Goal: Task Accomplishment & Management: Complete application form

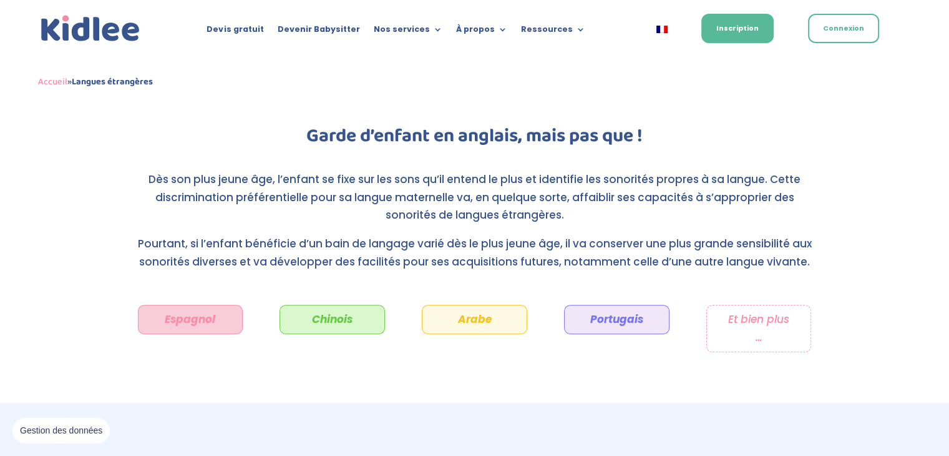
scroll to position [293, 0]
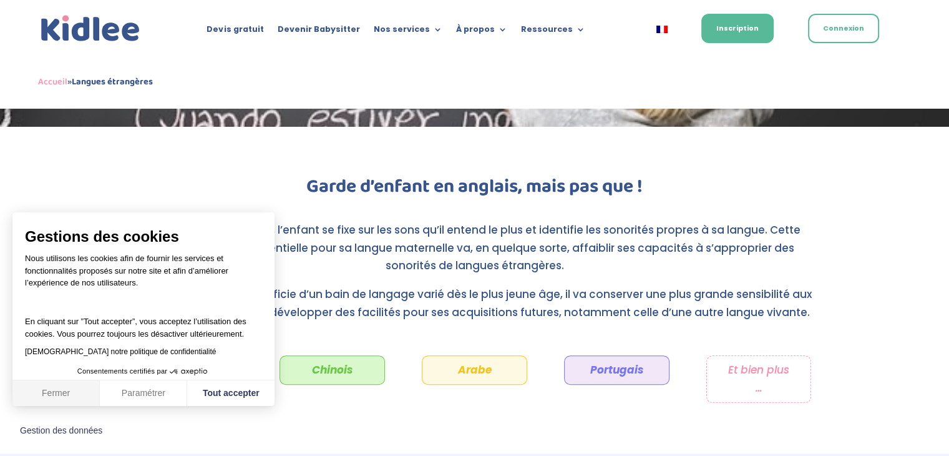
click at [57, 384] on button "Fermer" at bounding box center [55, 393] width 87 height 26
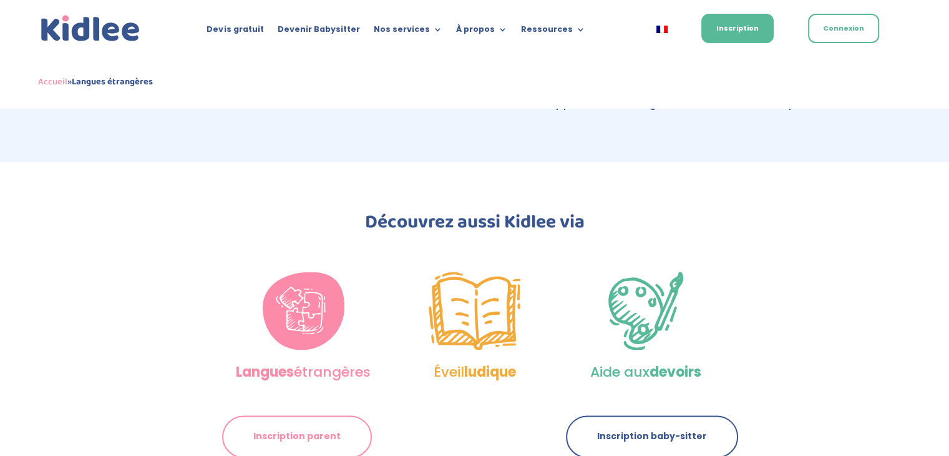
scroll to position [1649, 0]
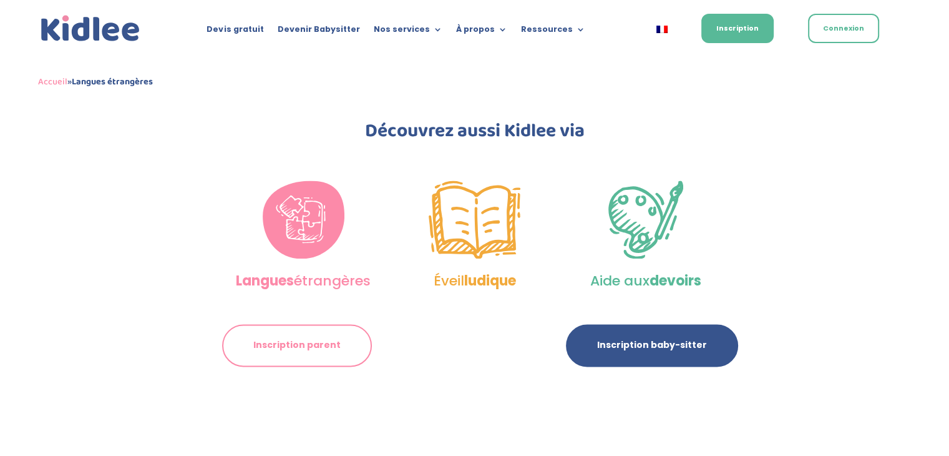
click at [657, 354] on link "Inscription baby-sitter" at bounding box center [652, 345] width 172 height 42
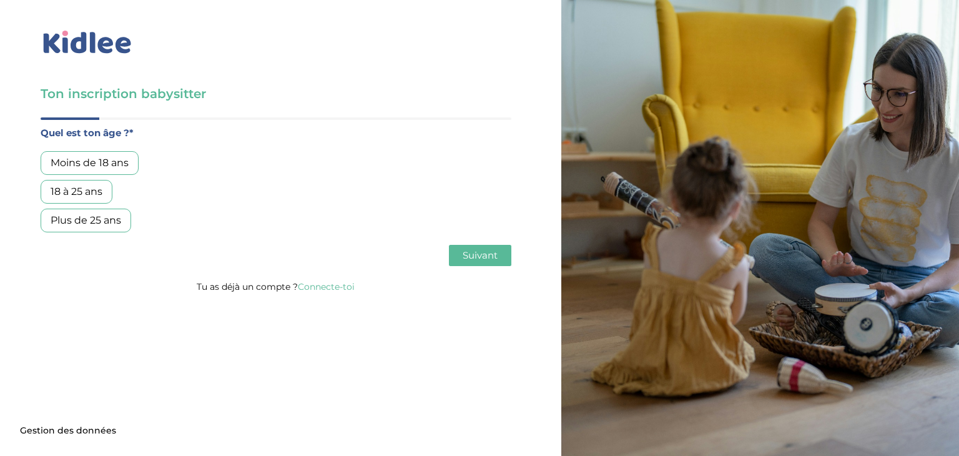
click at [85, 190] on div "18 à 25 ans" at bounding box center [77, 192] width 72 height 24
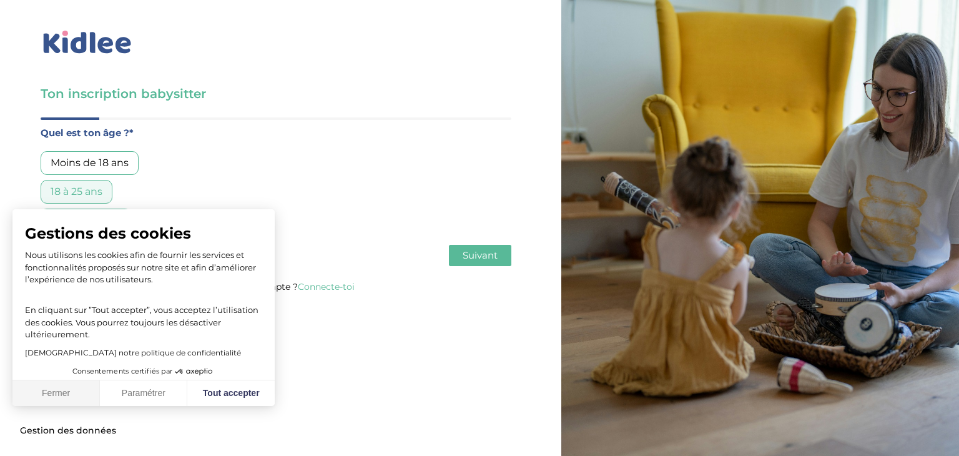
click at [50, 393] on button "Fermer" at bounding box center [55, 393] width 87 height 26
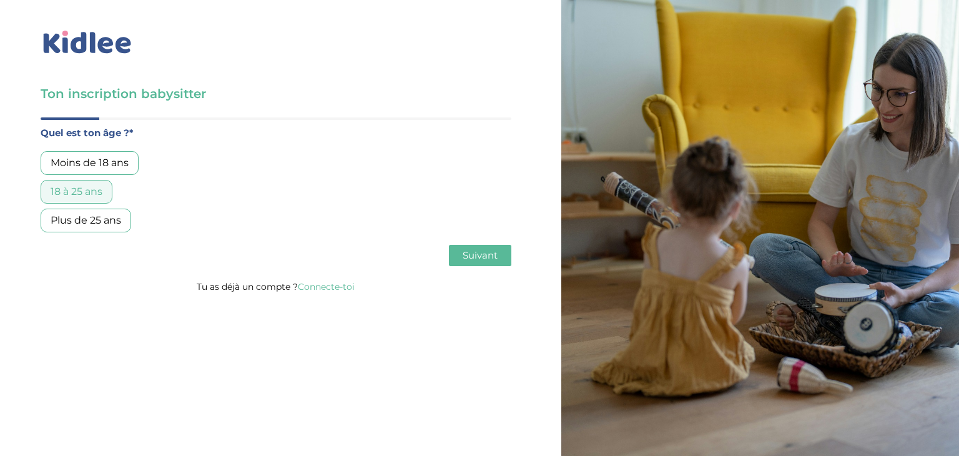
click at [501, 253] on button "Suivant" at bounding box center [480, 255] width 62 height 21
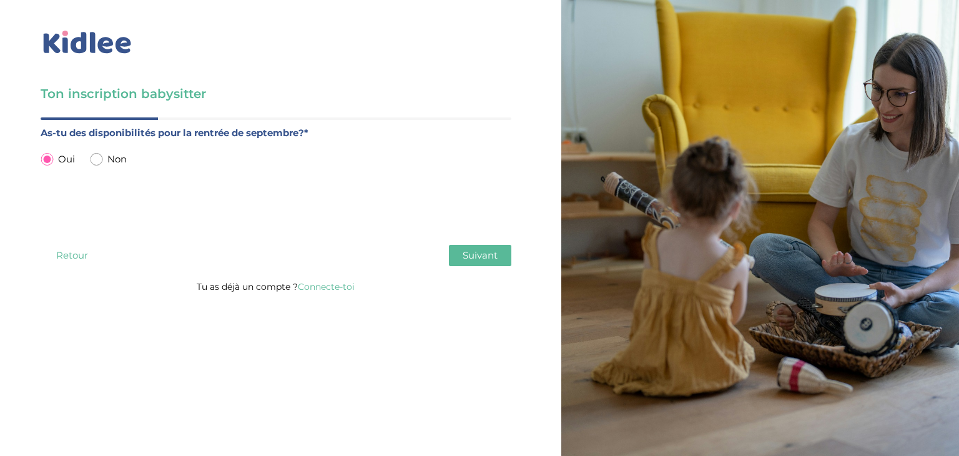
click at [477, 254] on span "Suivant" at bounding box center [479, 255] width 35 height 12
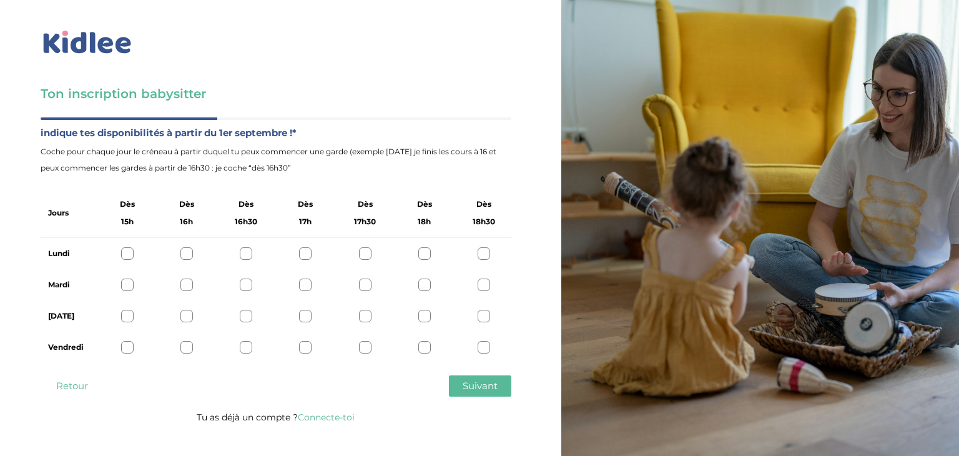
click at [125, 285] on div at bounding box center [127, 284] width 12 height 12
click at [185, 286] on div at bounding box center [186, 284] width 12 height 12
click at [367, 318] on div at bounding box center [365, 316] width 12 height 12
click at [187, 253] on div at bounding box center [186, 253] width 12 height 12
click at [479, 384] on span "Suivant" at bounding box center [479, 385] width 35 height 12
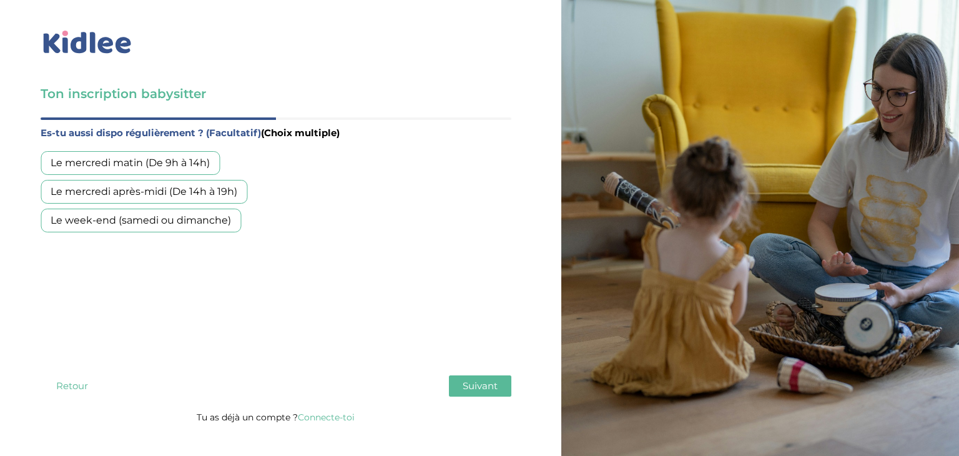
click at [167, 223] on div "Le week-end (samedi ou dimanche)" at bounding box center [141, 220] width 200 height 24
click at [487, 386] on span "Suivant" at bounding box center [479, 385] width 35 height 12
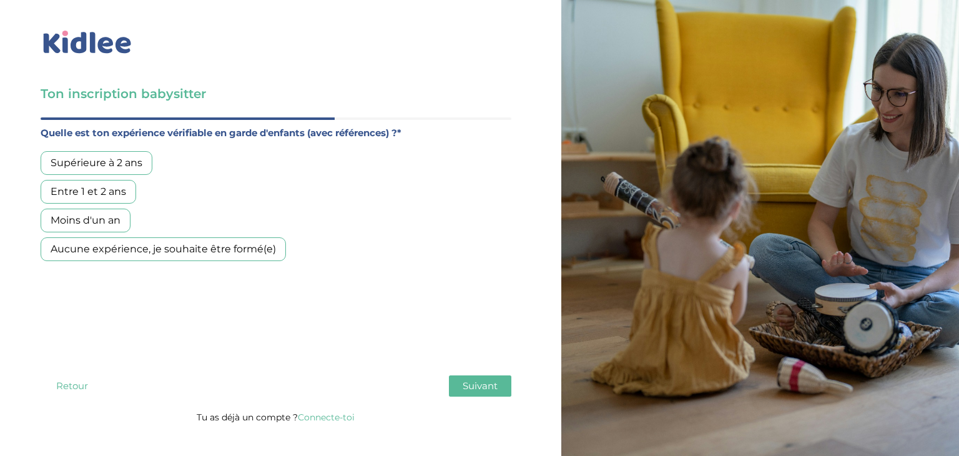
click at [128, 245] on div "Aucune expérience, je souhaite être formé(e)" at bounding box center [163, 249] width 245 height 24
click at [481, 384] on span "Suivant" at bounding box center [479, 385] width 35 height 12
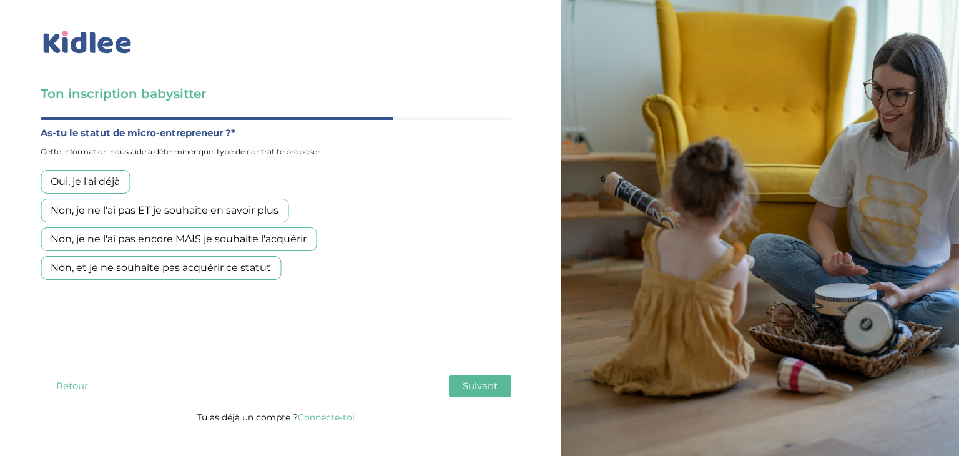
click at [223, 210] on div "Non, je ne l'ai pas ET je souhaite en savoir plus" at bounding box center [165, 210] width 248 height 24
click at [484, 389] on span "Suivant" at bounding box center [479, 385] width 35 height 12
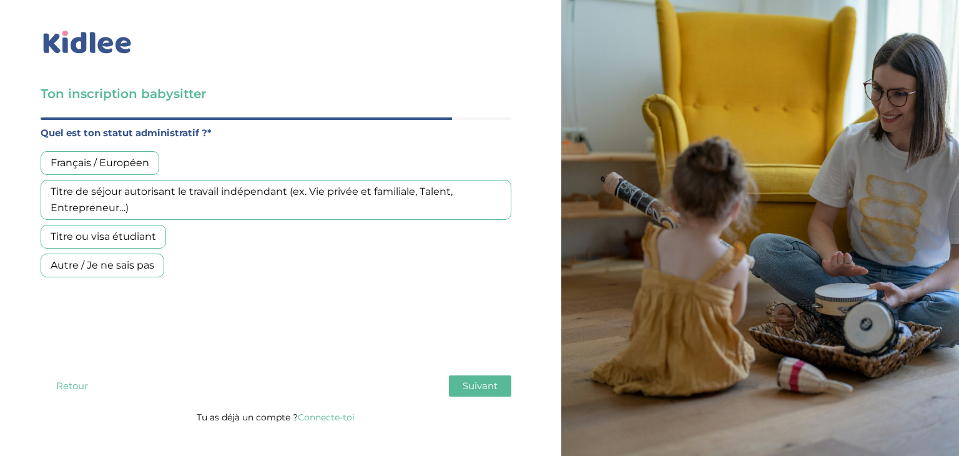
click at [115, 156] on div "Français / Européen" at bounding box center [100, 163] width 119 height 24
click at [464, 395] on button "Suivant" at bounding box center [480, 385] width 62 height 21
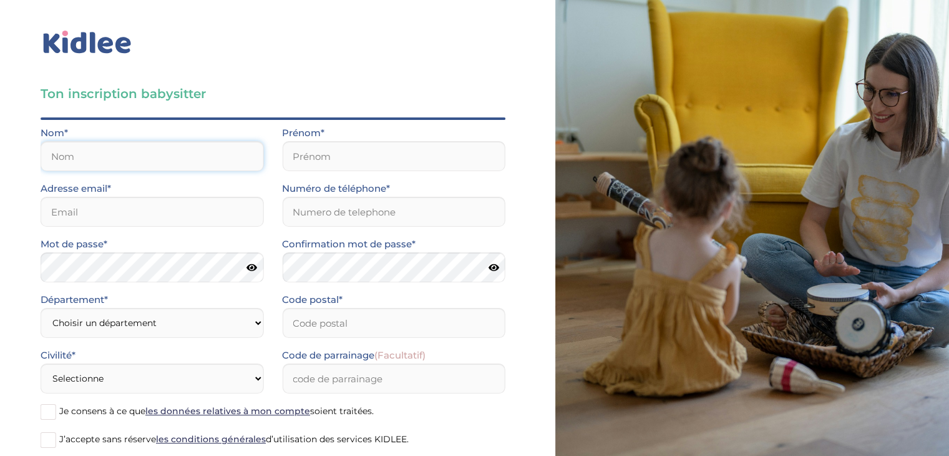
click at [117, 147] on input "text" at bounding box center [152, 156] width 223 height 30
type input "SANGARE"
click at [287, 155] on input "text" at bounding box center [393, 156] width 223 height 30
type input "Djuna"
click at [139, 216] on input "email" at bounding box center [152, 212] width 223 height 30
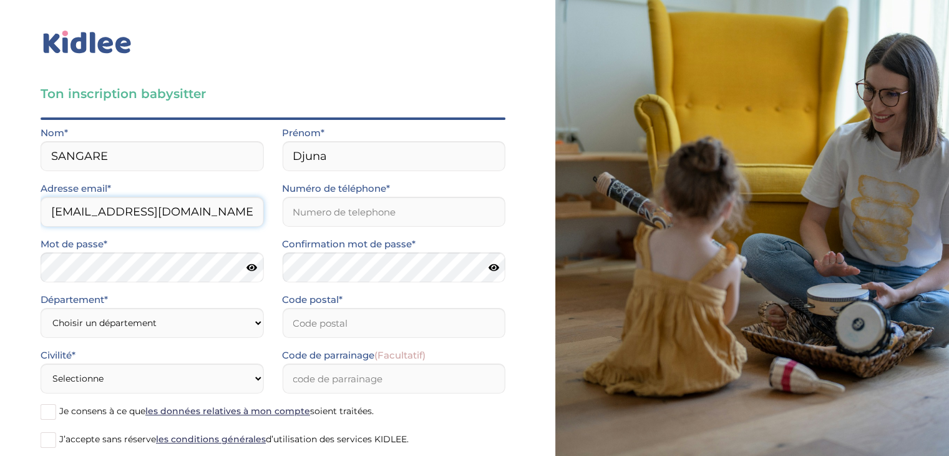
type input "djunasangare@gmail.com"
click at [322, 215] on input "Numéro de téléphone*" at bounding box center [393, 212] width 223 height 30
type input "0625195544"
click at [254, 266] on icon at bounding box center [252, 267] width 11 height 9
click at [489, 265] on icon at bounding box center [494, 267] width 11 height 9
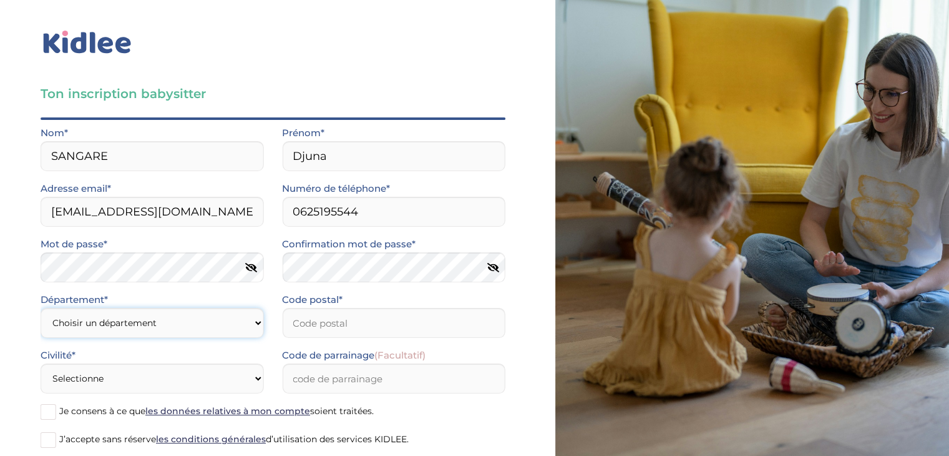
click at [192, 318] on select "Choisir un département Paris (75) Hauts-de-Seine (92) Yvelines (78) Val-de-Marn…" at bounding box center [152, 323] width 223 height 30
select select "93"
click at [41, 308] on select "Choisir un département Paris (75) Hauts-de-Seine (92) Yvelines (78) Val-de-Marn…" at bounding box center [152, 323] width 223 height 30
click at [382, 324] on input "Code postal*" at bounding box center [393, 323] width 223 height 30
type input "93100"
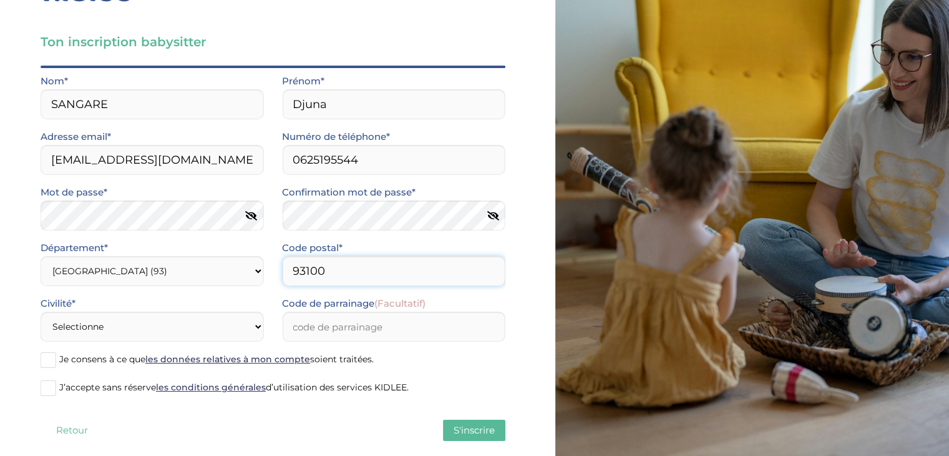
scroll to position [52, 0]
click at [170, 331] on select "Selectionne Mr Mme" at bounding box center [152, 326] width 223 height 30
select select "1"
click at [41, 311] on select "Selectionne Mr Mme" at bounding box center [152, 326] width 223 height 30
click at [385, 328] on input "Code de parrainage (Facultatif)" at bounding box center [393, 326] width 223 height 30
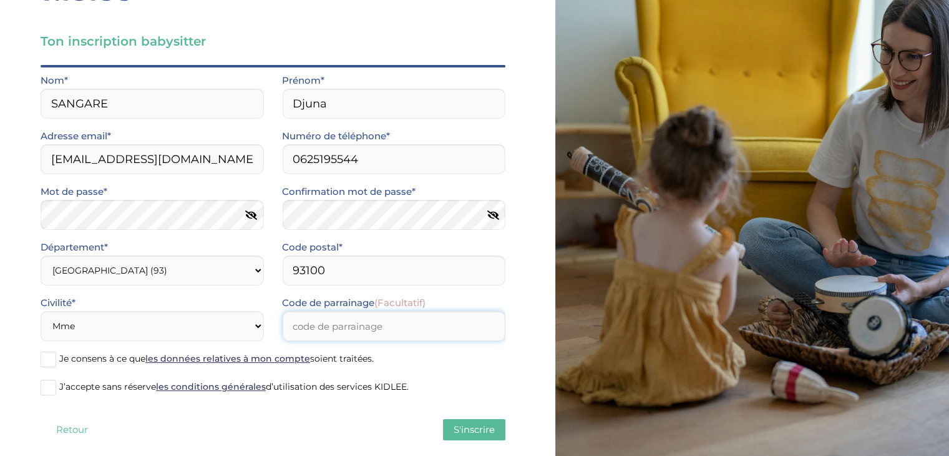
scroll to position [72, 0]
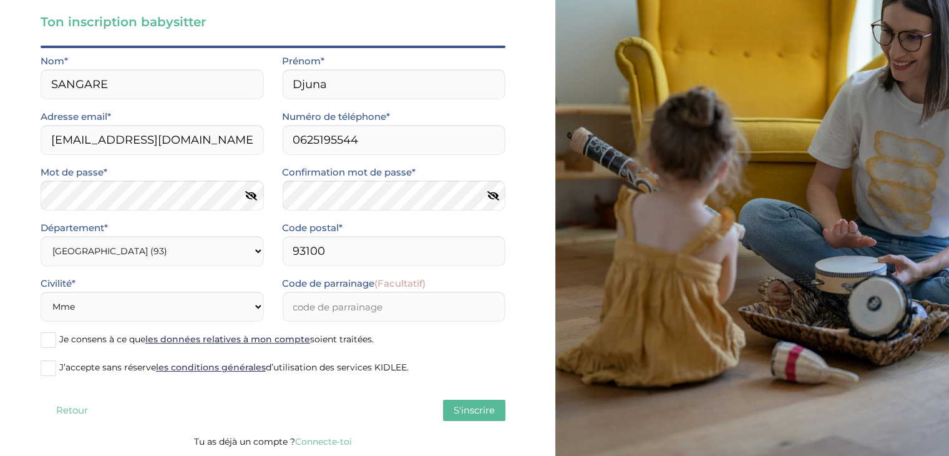
click at [52, 338] on span at bounding box center [49, 340] width 16 height 16
click at [0, 0] on input "Je consens à ce que les données relatives à mon compte soient traitées." at bounding box center [0, 0] width 0 height 0
click at [46, 366] on span at bounding box center [49, 368] width 16 height 16
click at [0, 0] on input "J’accepte sans réserve les conditions générales d’utilisation des services KIDL…" at bounding box center [0, 0] width 0 height 0
click at [478, 405] on span "S'inscrire" at bounding box center [474, 410] width 41 height 12
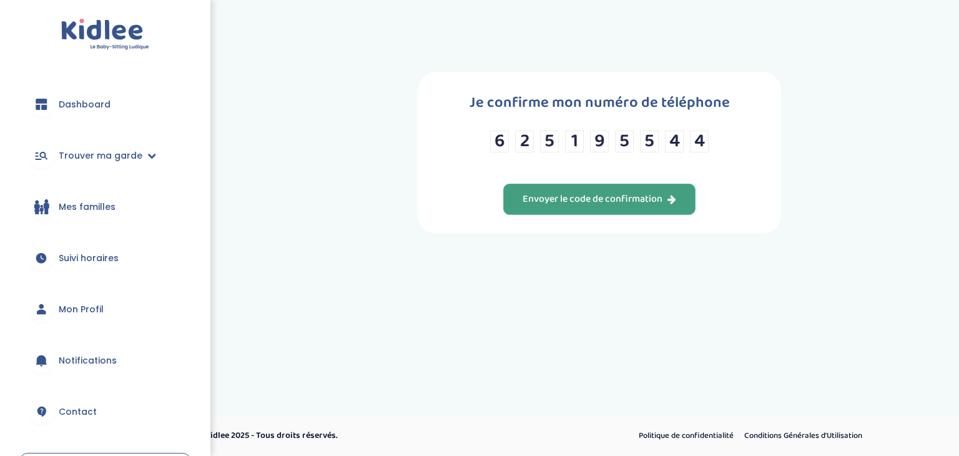
click at [612, 201] on div "Envoyer le code de confirmation" at bounding box center [599, 199] width 154 height 14
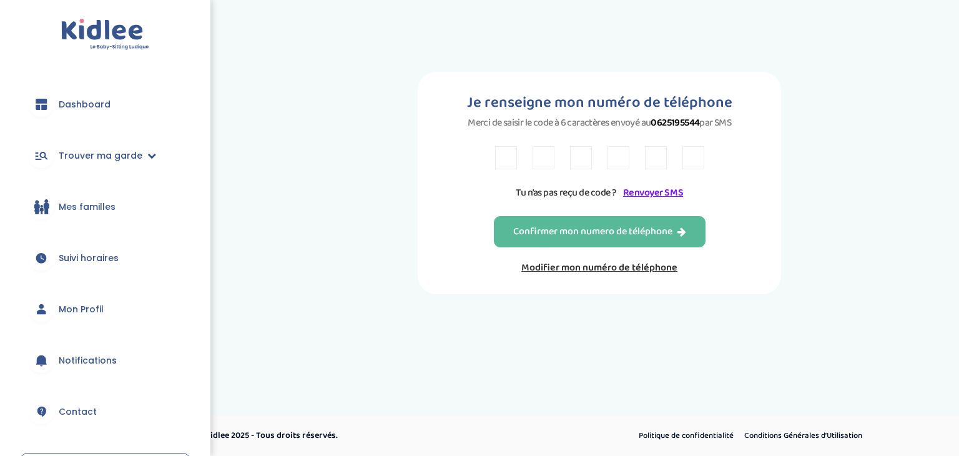
click at [503, 167] on input "text" at bounding box center [506, 157] width 22 height 23
type input "J"
type input "V"
type input "3"
type input "D"
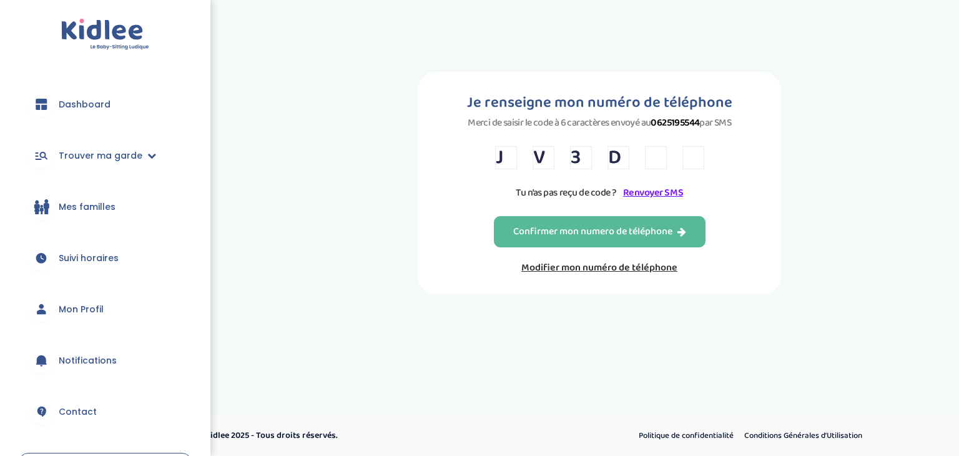
type input "3"
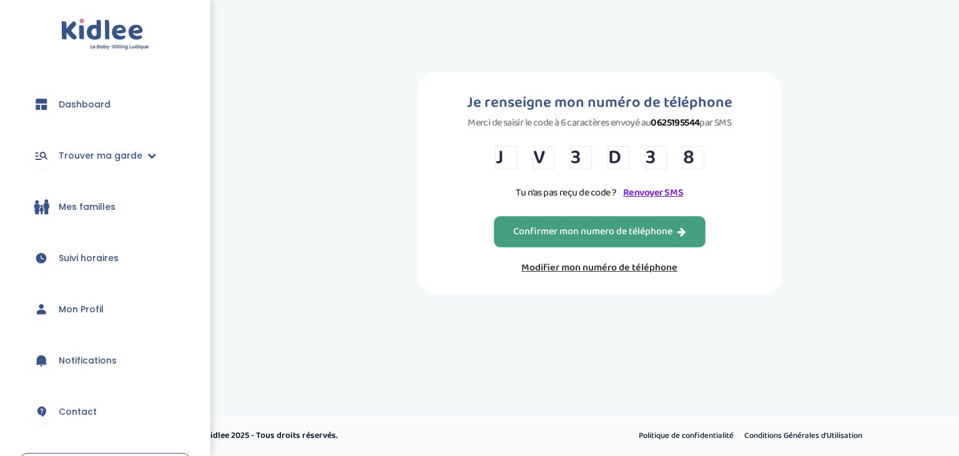
type input "8"
click at [607, 238] on div "Confirmer mon numero de téléphone" at bounding box center [599, 232] width 173 height 14
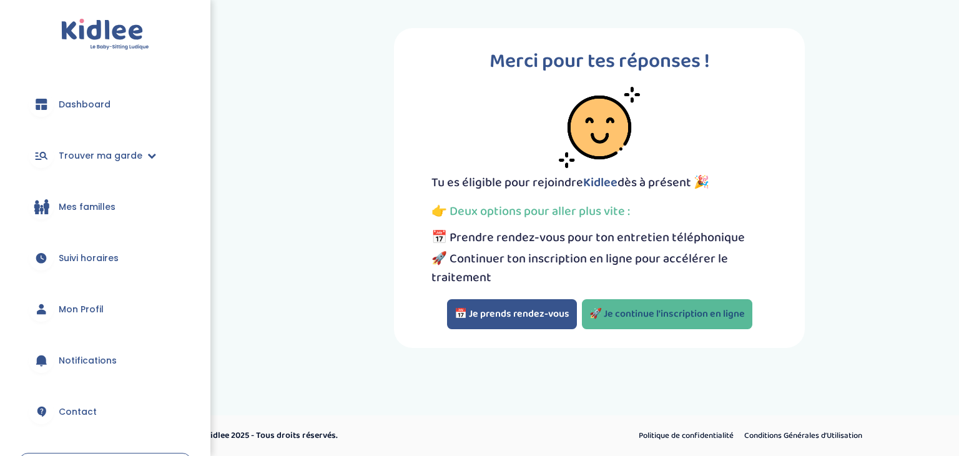
drag, startPoint x: 659, startPoint y: 331, endPoint x: 654, endPoint y: 312, distance: 20.0
click at [654, 312] on div "Merci pour tes réponses ! Tu es éligible pour rejoindre [PERSON_NAME] dès à pré…" at bounding box center [599, 188] width 411 height 320
click at [654, 312] on link "🚀 Je continue l'inscription en ligne" at bounding box center [667, 314] width 170 height 30
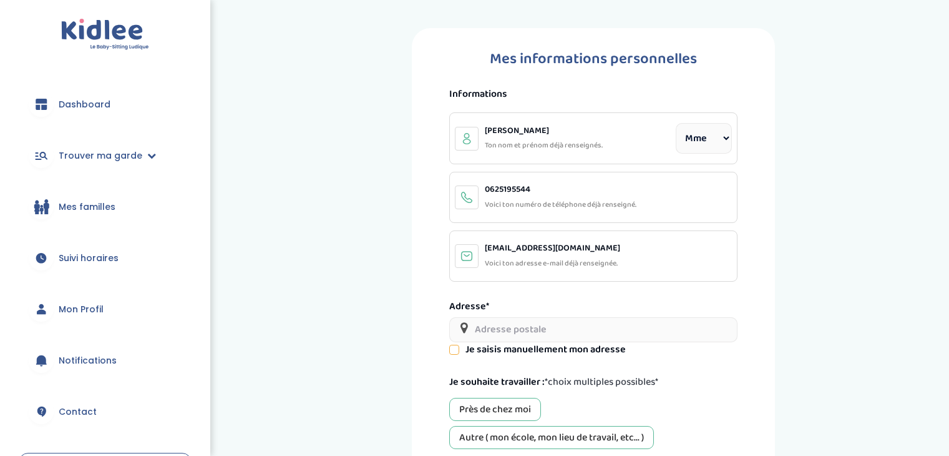
select select "1"
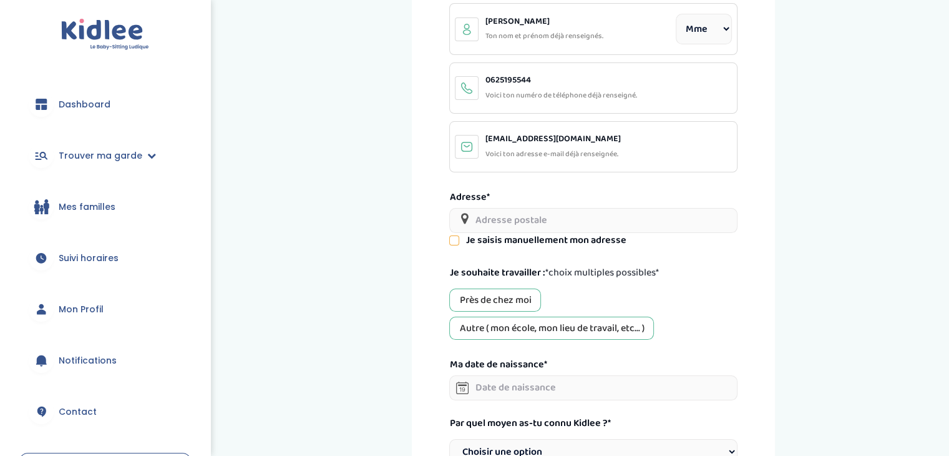
scroll to position [110, 0]
click at [522, 215] on input "text" at bounding box center [593, 219] width 288 height 25
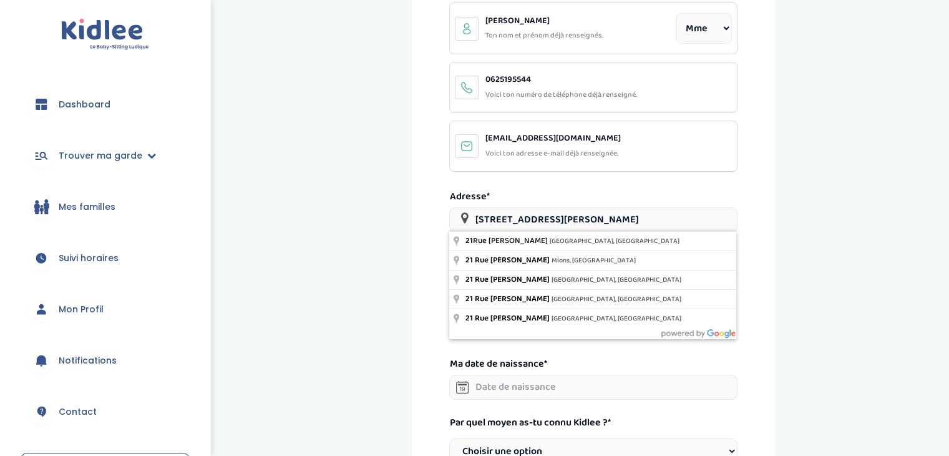
click at [502, 215] on input "21 rue joliot Curie Montreuil" at bounding box center [593, 219] width 288 height 25
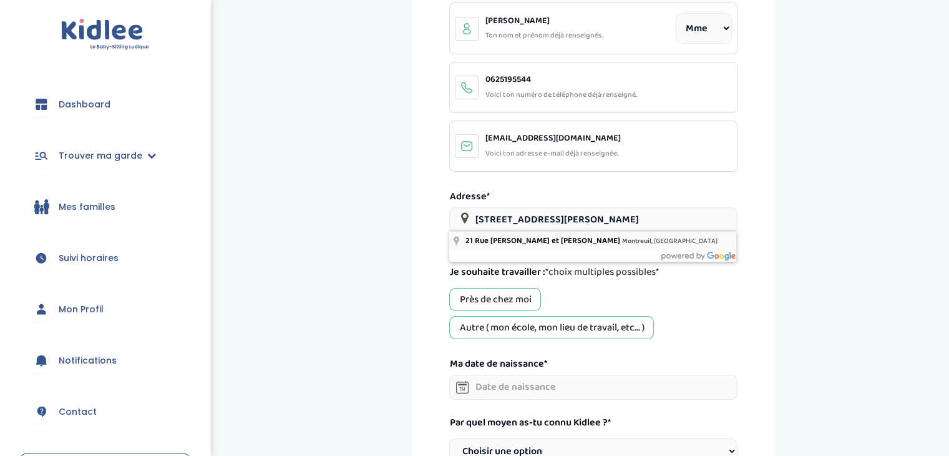
type input "21 Rue Irène et Frédéric Joliot Curie, Montreuil, France"
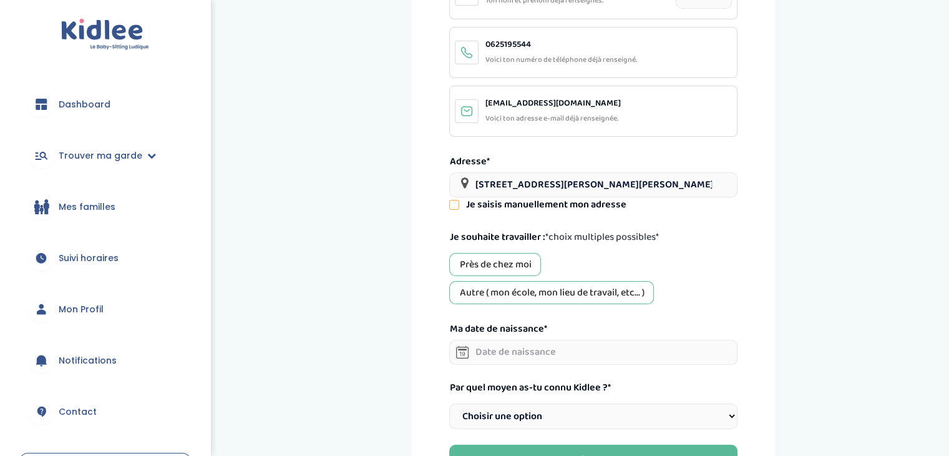
scroll to position [145, 0]
click at [519, 295] on div "Autre ( mon école, mon lieu de travail, etc... )" at bounding box center [551, 292] width 205 height 23
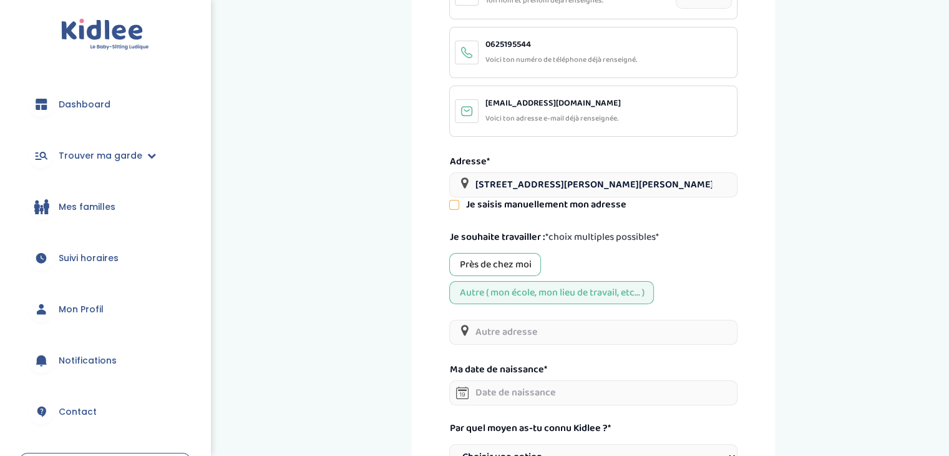
click at [506, 330] on input "text" at bounding box center [593, 332] width 288 height 25
click at [497, 268] on div "Près de chez moi" at bounding box center [495, 264] width 92 height 23
click at [559, 329] on input "text" at bounding box center [593, 332] width 288 height 25
click at [552, 327] on input "université paris nanterre" at bounding box center [593, 332] width 288 height 25
click at [527, 333] on input "université paris Nanterre" at bounding box center [593, 332] width 288 height 25
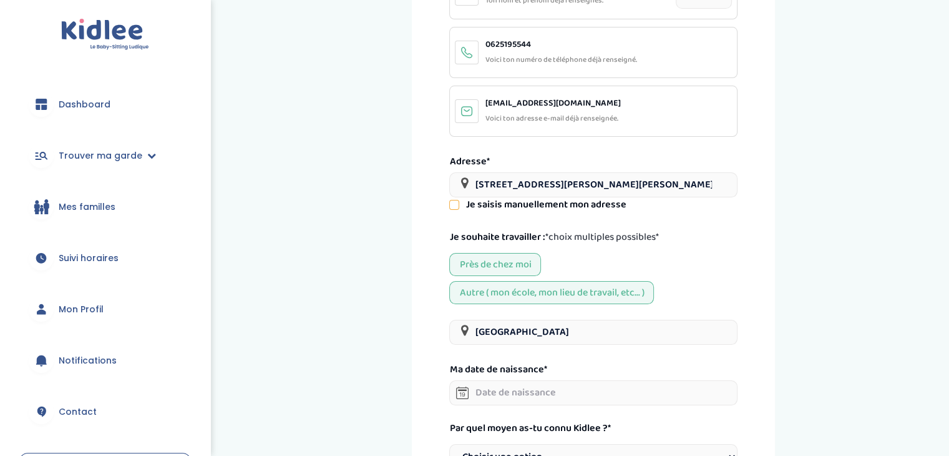
click at [598, 330] on input "université Paris Nanterre" at bounding box center [593, 332] width 288 height 25
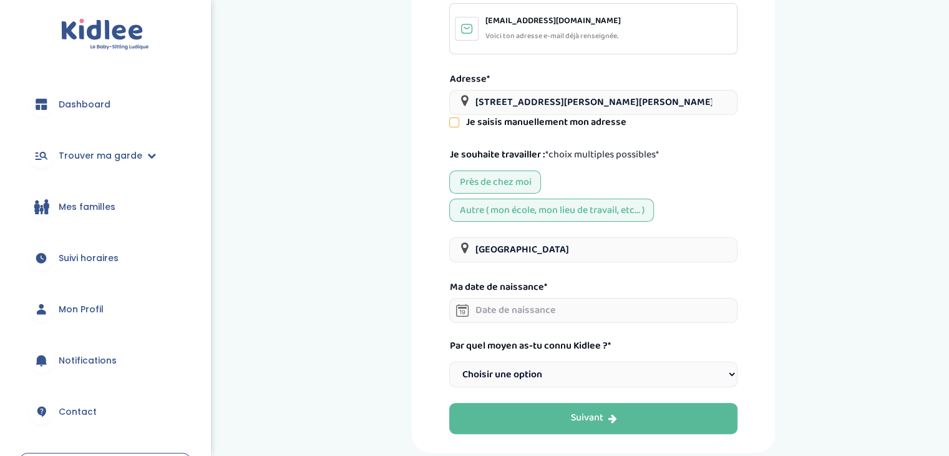
scroll to position [229, 0]
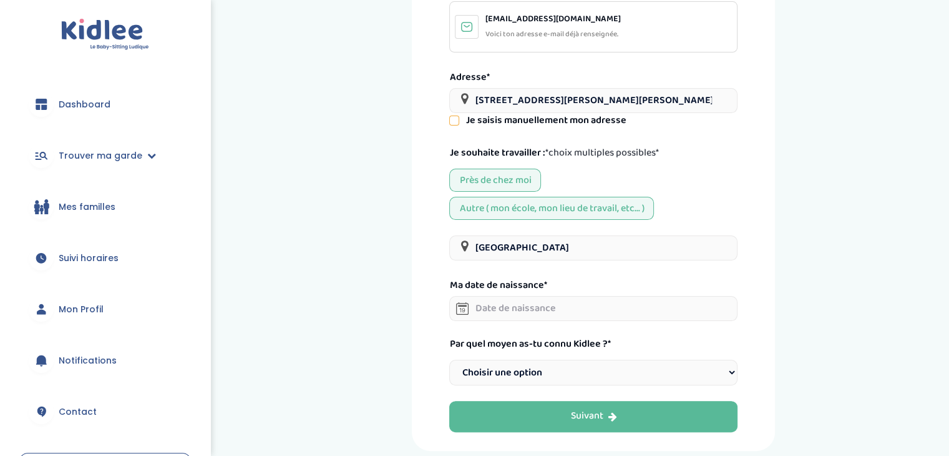
click at [542, 310] on input "text" at bounding box center [593, 308] width 288 height 25
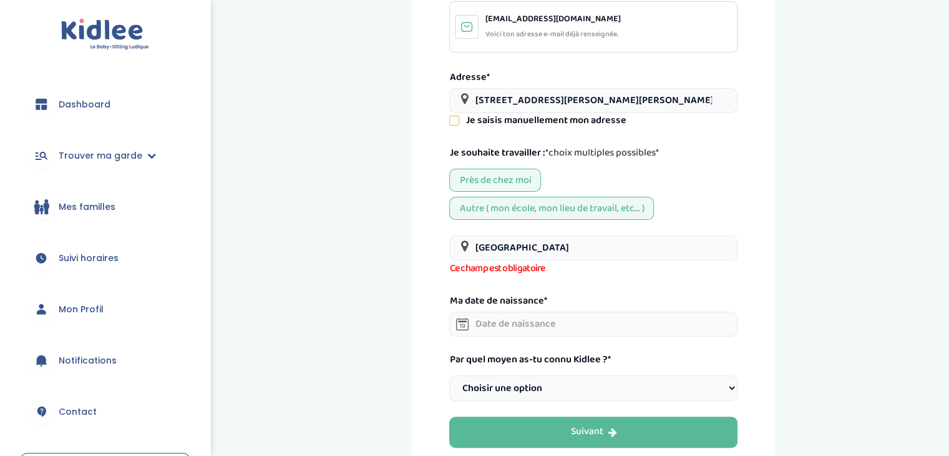
drag, startPoint x: 562, startPoint y: 240, endPoint x: 586, endPoint y: 242, distance: 24.4
click at [586, 242] on input "université Paris Nanterre" at bounding box center [593, 247] width 288 height 25
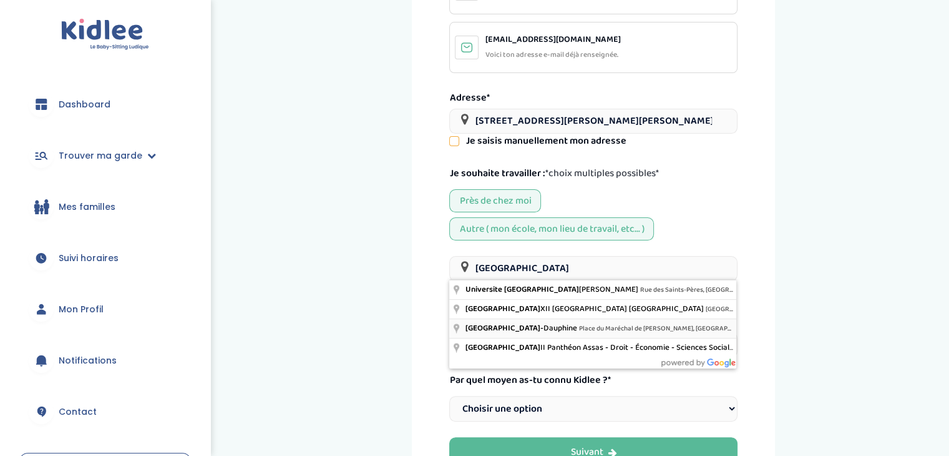
scroll to position [201, 0]
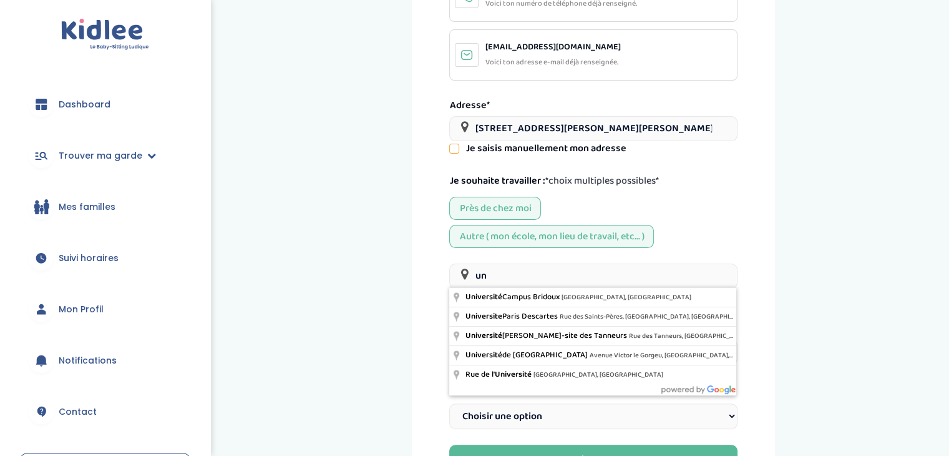
type input "u"
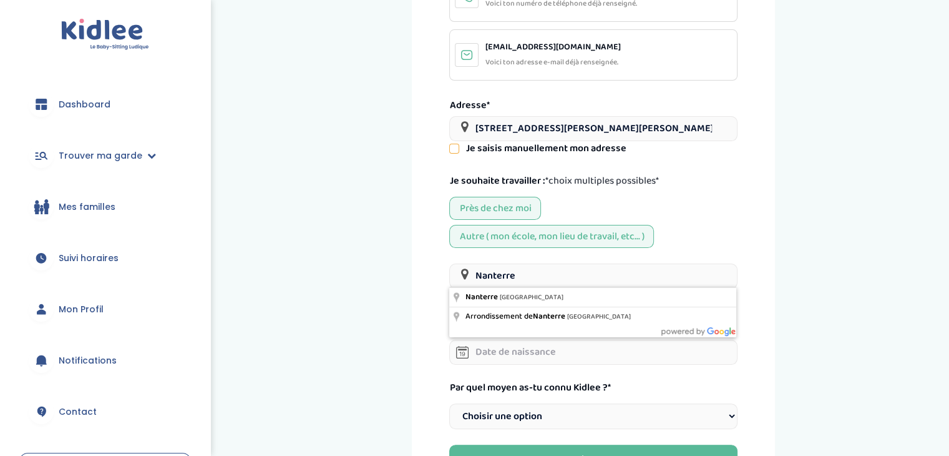
scroll to position [238, 0]
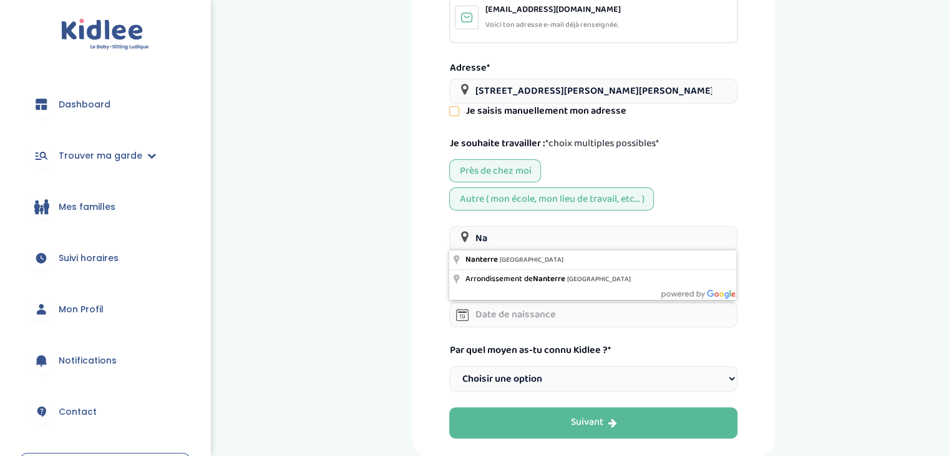
type input "N"
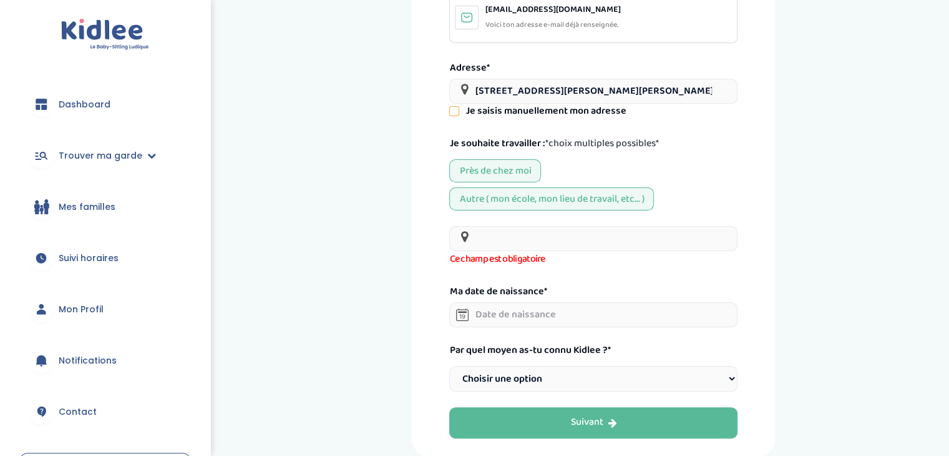
paste input "200 Av. de la République, 92000 Nanterre"
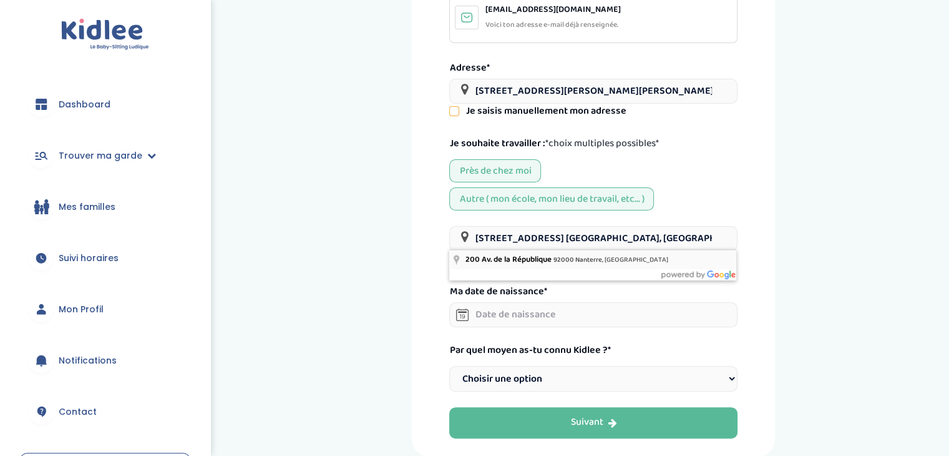
type input "200 Av. de la République, 92000 Nanterre, France"
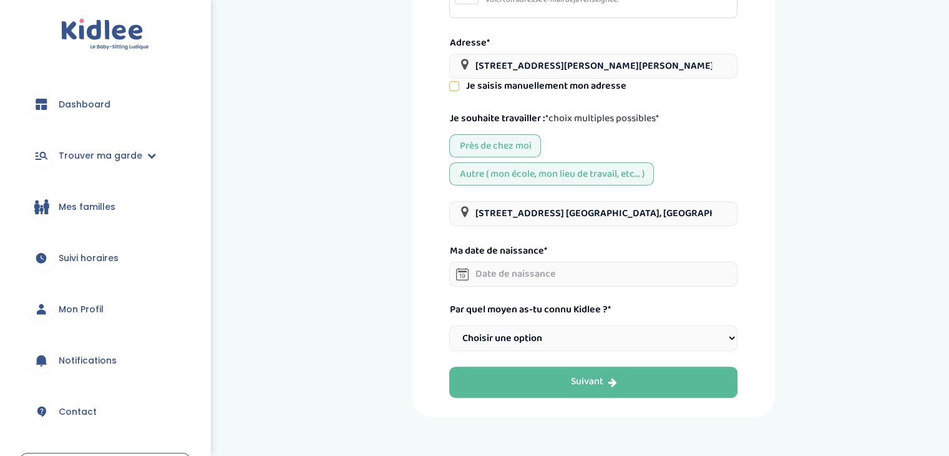
scroll to position [265, 0]
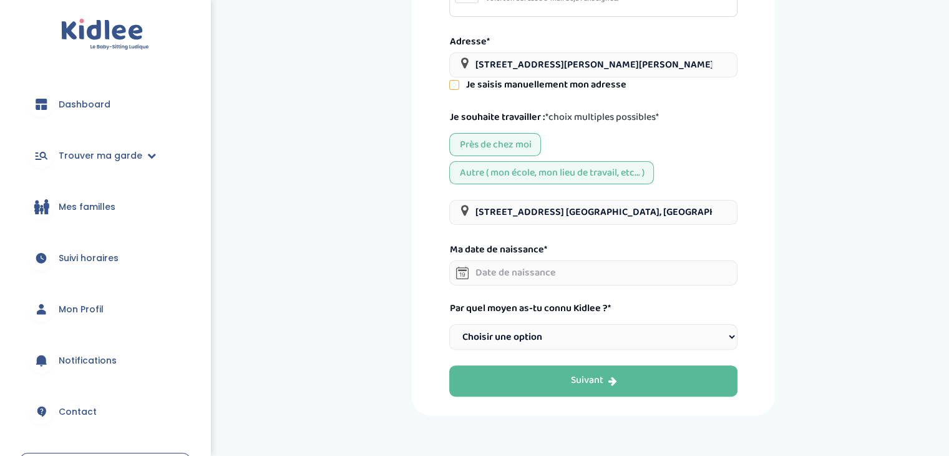
click at [562, 275] on input "text" at bounding box center [593, 272] width 288 height 25
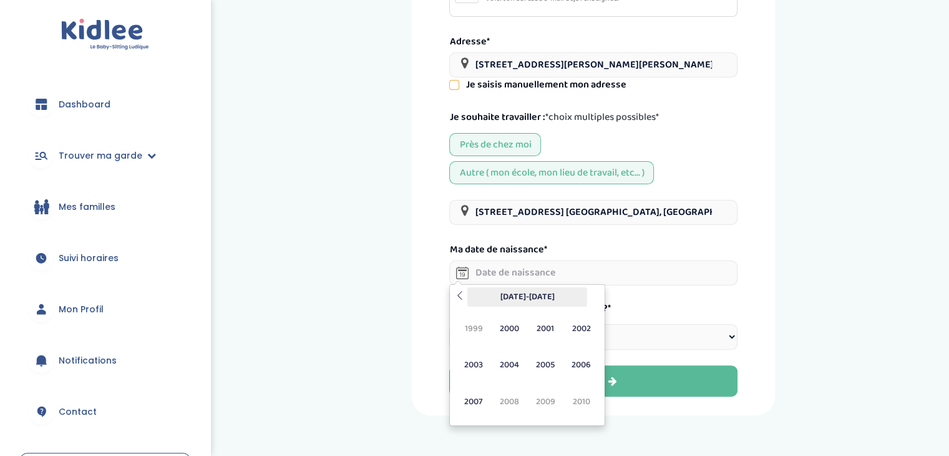
click at [467, 298] on th at bounding box center [459, 296] width 15 height 19
click at [592, 295] on icon at bounding box center [594, 295] width 9 height 9
click at [545, 363] on span "2005" at bounding box center [545, 365] width 33 height 34
click at [499, 331] on span "Fév" at bounding box center [509, 328] width 33 height 34
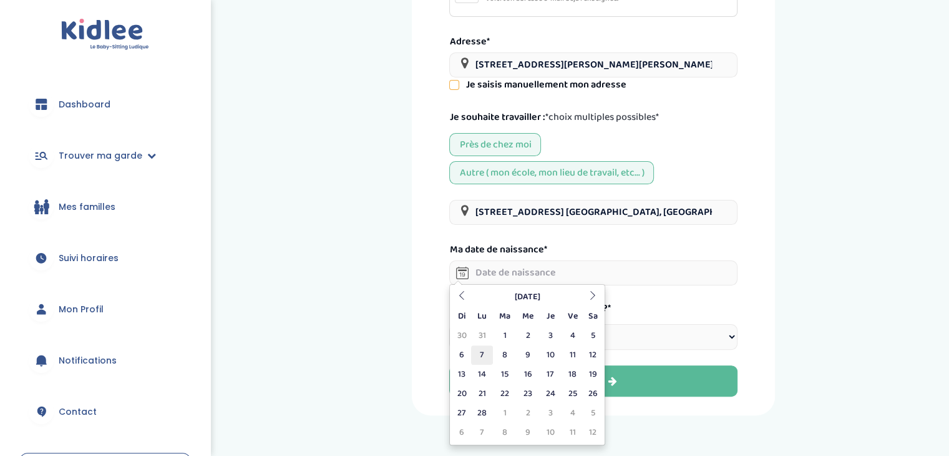
click at [482, 357] on td "7" at bounding box center [482, 354] width 22 height 19
type input "07-02-2005"
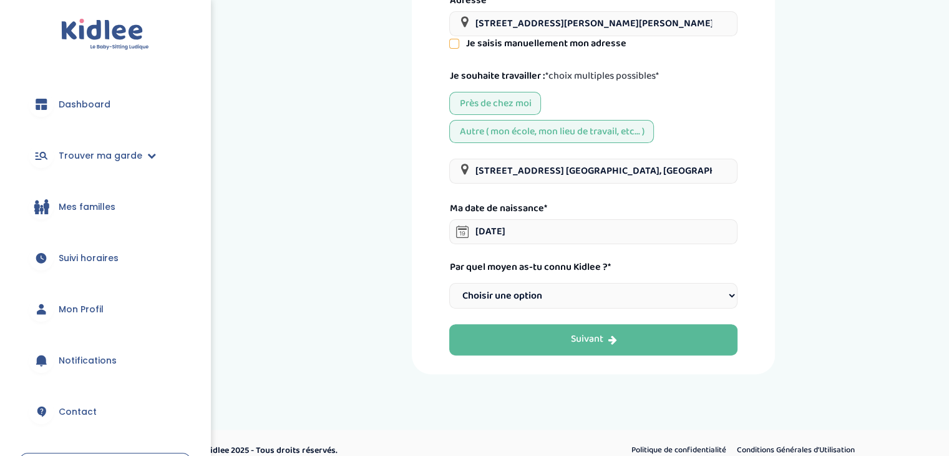
scroll to position [310, 0]
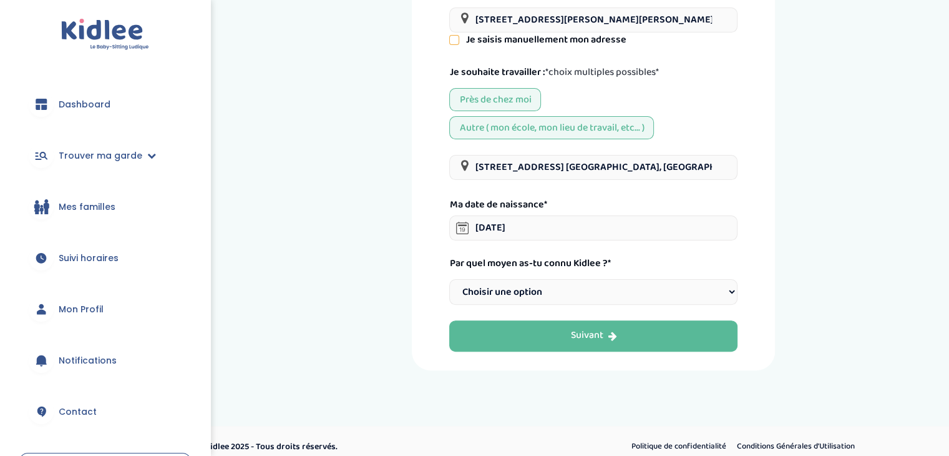
click at [559, 293] on select "Choisir une option Bouche à Oreille Google Plateforme Gens de confiance Faceboo…" at bounding box center [593, 292] width 288 height 26
select select "6"
click at [449, 279] on select "Choisir une option Bouche à Oreille Google Plateforme Gens de confiance Faceboo…" at bounding box center [593, 292] width 288 height 26
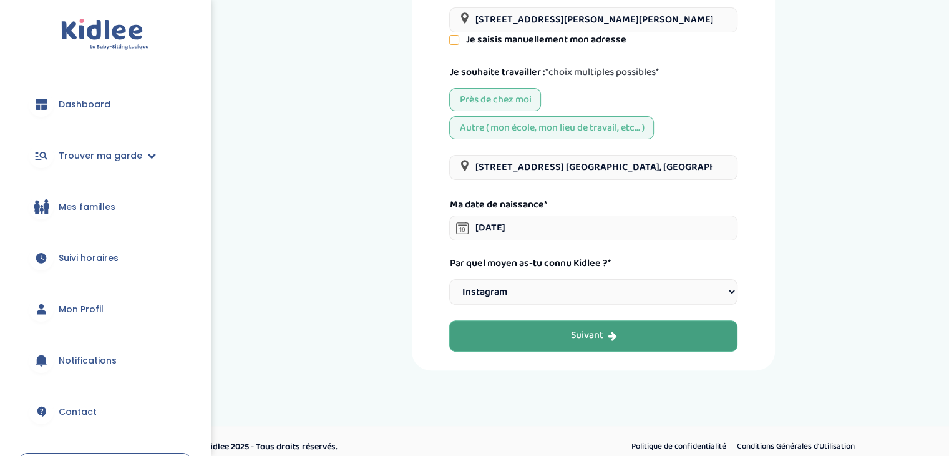
click at [559, 328] on button "Suivant" at bounding box center [593, 335] width 288 height 31
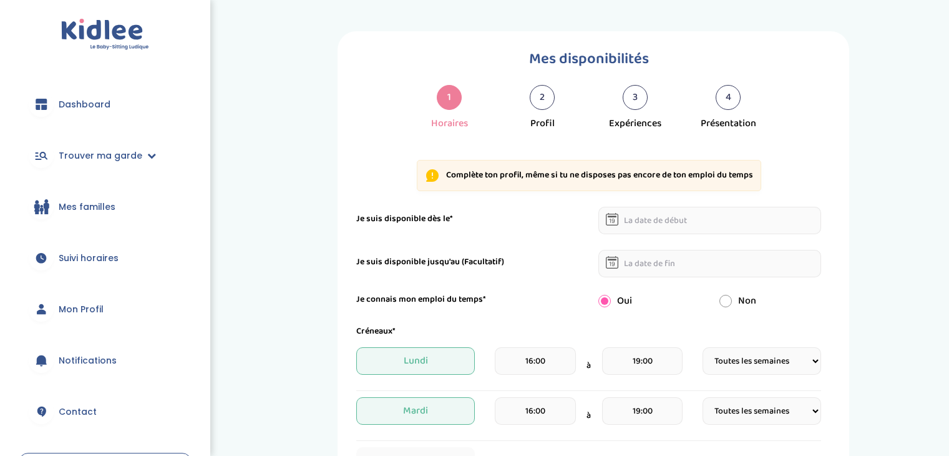
select select "1"
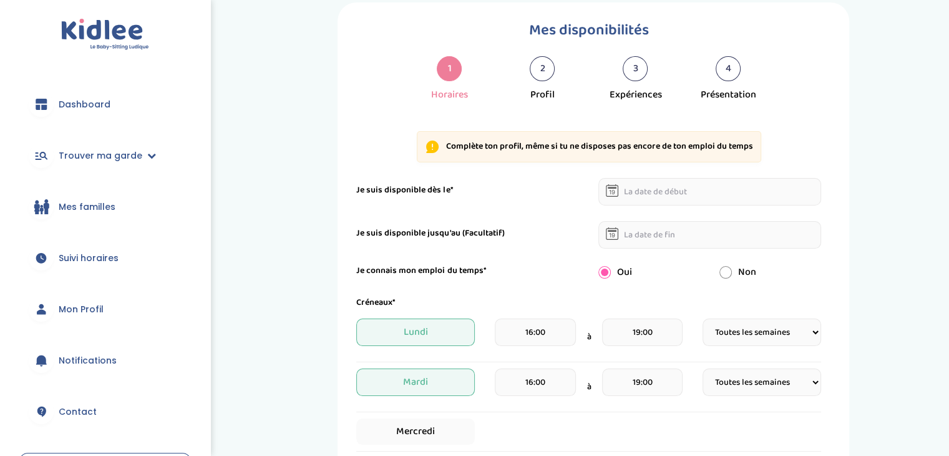
scroll to position [29, 0]
click at [618, 200] on div at bounding box center [612, 189] width 12 height 27
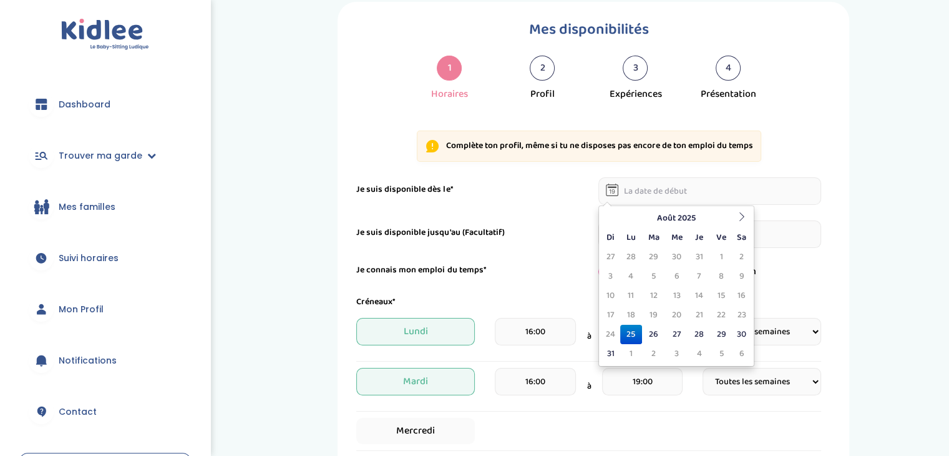
click at [624, 195] on input "text" at bounding box center [710, 190] width 223 height 27
click at [635, 345] on td "1" at bounding box center [631, 353] width 22 height 19
type input "01-09-2025"
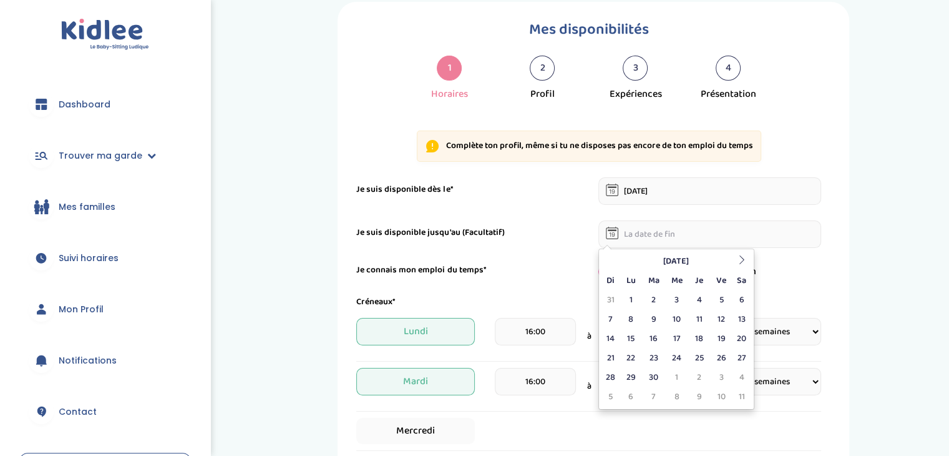
click at [629, 243] on input "text" at bounding box center [710, 233] width 223 height 27
click at [741, 260] on icon at bounding box center [742, 259] width 9 height 9
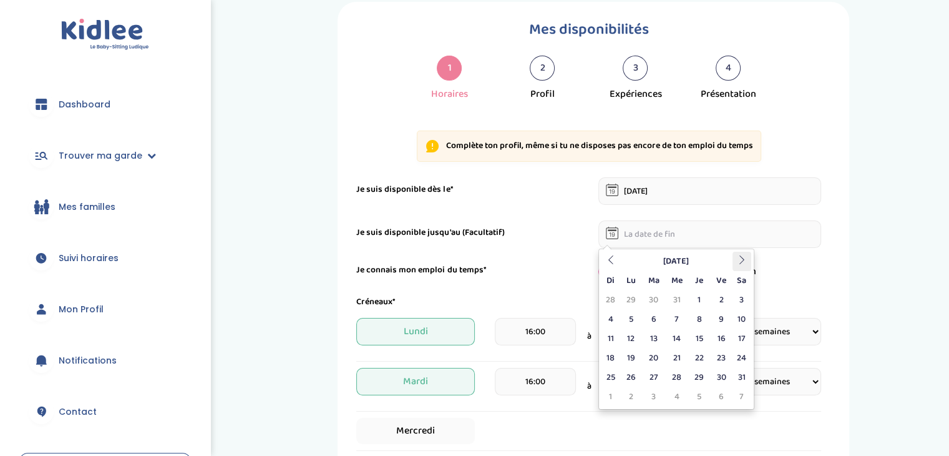
click at [741, 260] on icon at bounding box center [742, 259] width 9 height 9
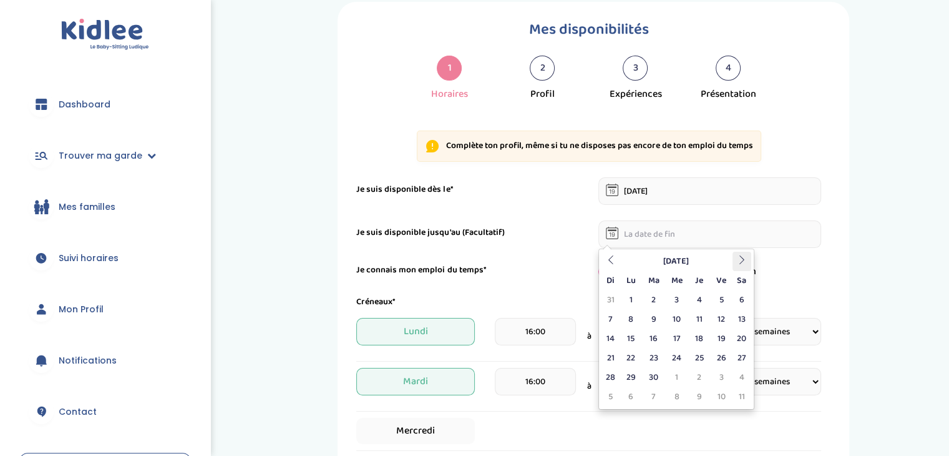
click at [741, 268] on th at bounding box center [742, 261] width 19 height 19
click at [616, 258] on th at bounding box center [611, 261] width 19 height 19
click at [652, 382] on td "30" at bounding box center [653, 377] width 23 height 19
type input "30-06-2026"
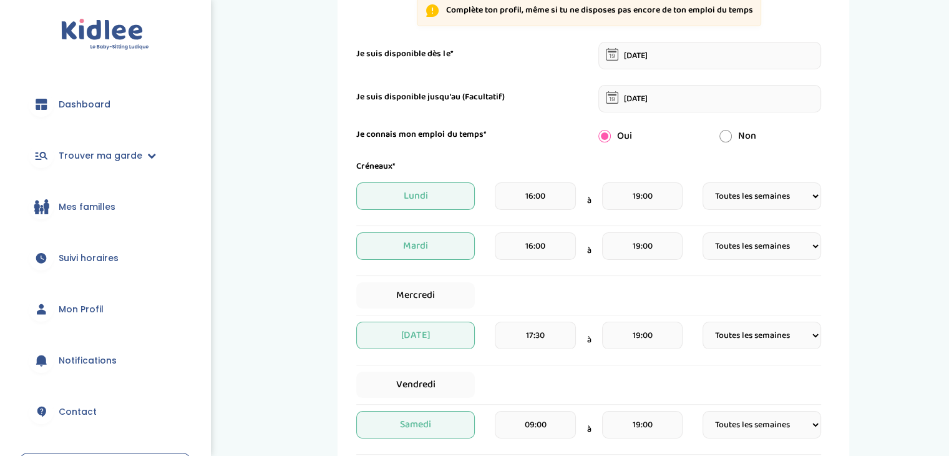
scroll to position [166, 0]
click at [764, 200] on select "Fréquence Toutes les semaines Toutes les 2 semaines Tous les mois" at bounding box center [762, 194] width 119 height 27
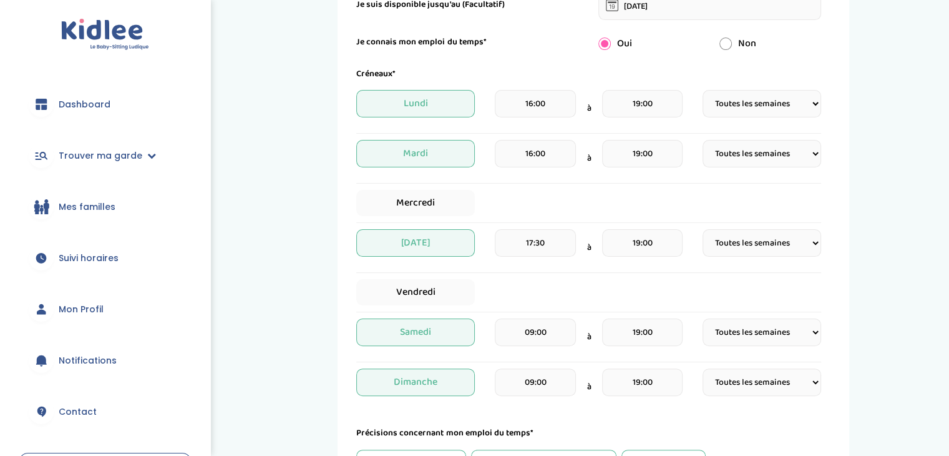
scroll to position [257, 0]
click at [642, 238] on input "19:00" at bounding box center [642, 242] width 81 height 27
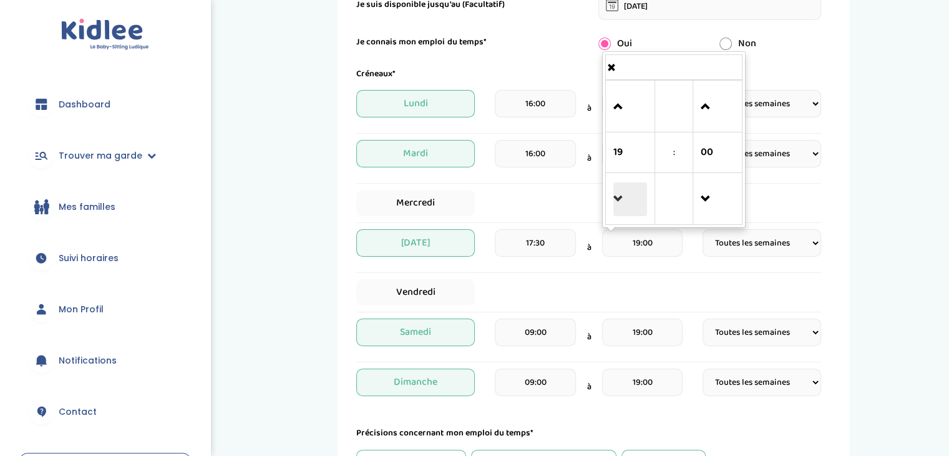
click at [619, 204] on span at bounding box center [631, 199] width 34 height 34
click at [615, 115] on span at bounding box center [631, 107] width 34 height 34
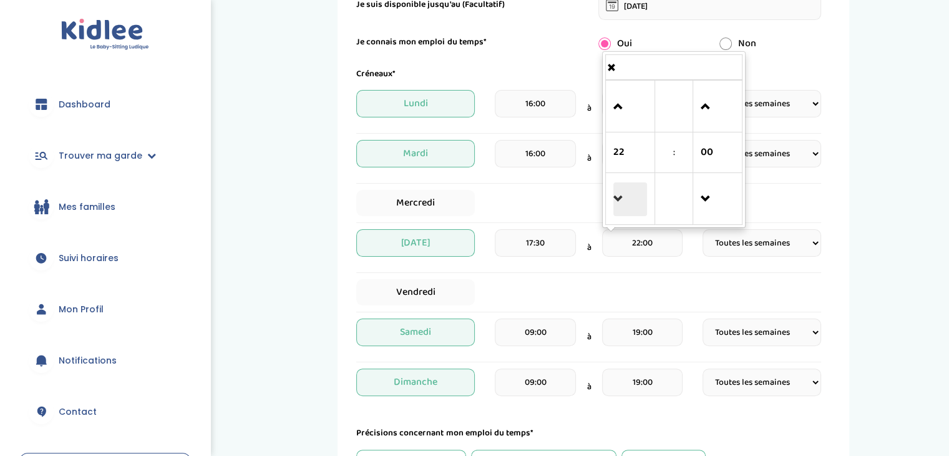
click at [618, 199] on span at bounding box center [631, 199] width 34 height 34
type input "20:00"
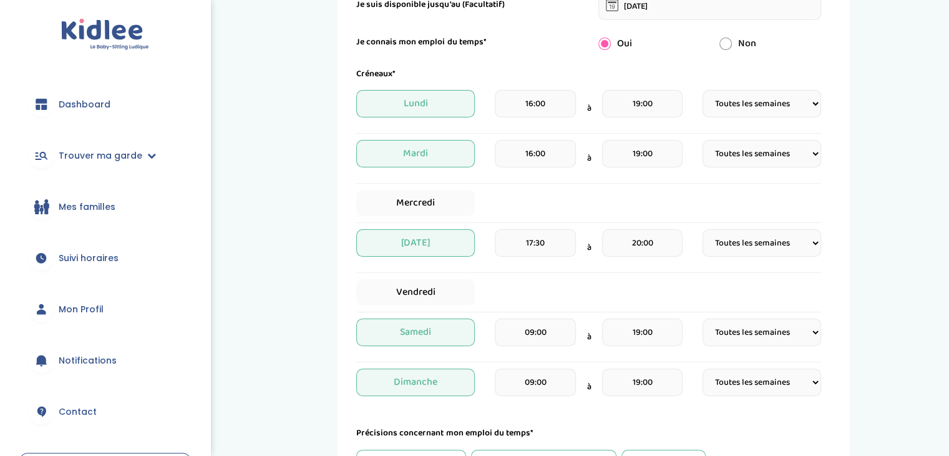
click at [692, 283] on div "Vendredi" at bounding box center [588, 292] width 465 height 26
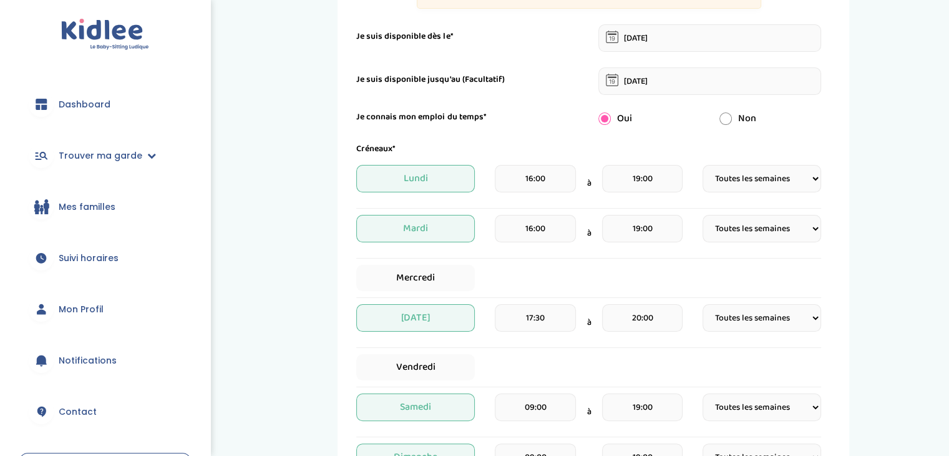
scroll to position [177, 0]
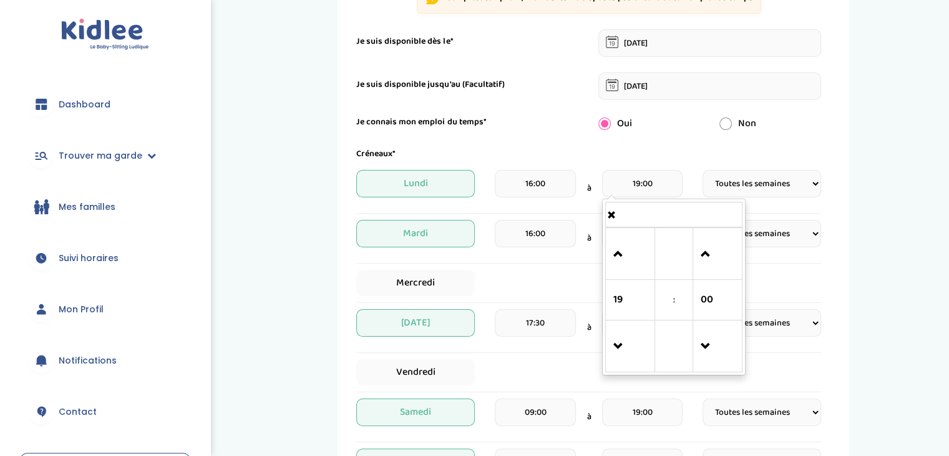
click at [663, 178] on input "19:00" at bounding box center [642, 183] width 81 height 27
click at [614, 255] on span at bounding box center [631, 254] width 34 height 34
click at [617, 336] on span at bounding box center [631, 347] width 34 height 34
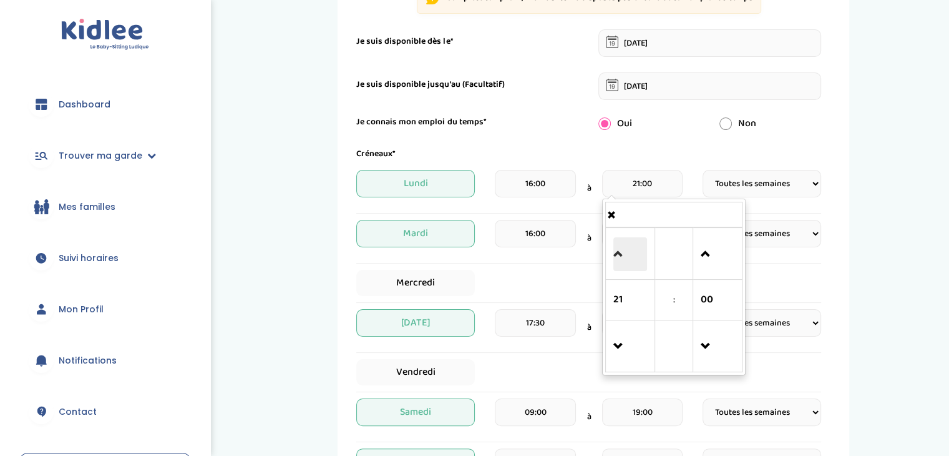
click at [624, 247] on span at bounding box center [631, 254] width 34 height 34
type input "22:00"
click at [775, 279] on div "Mercredi" at bounding box center [588, 283] width 465 height 26
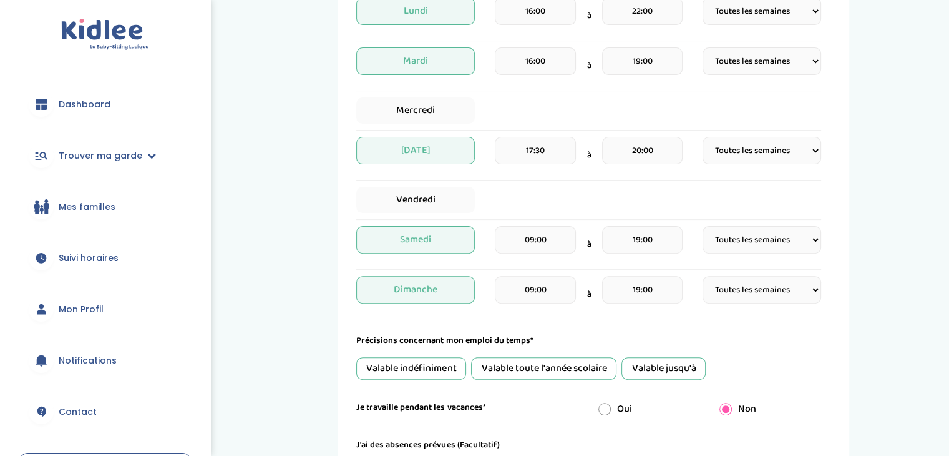
scroll to position [351, 0]
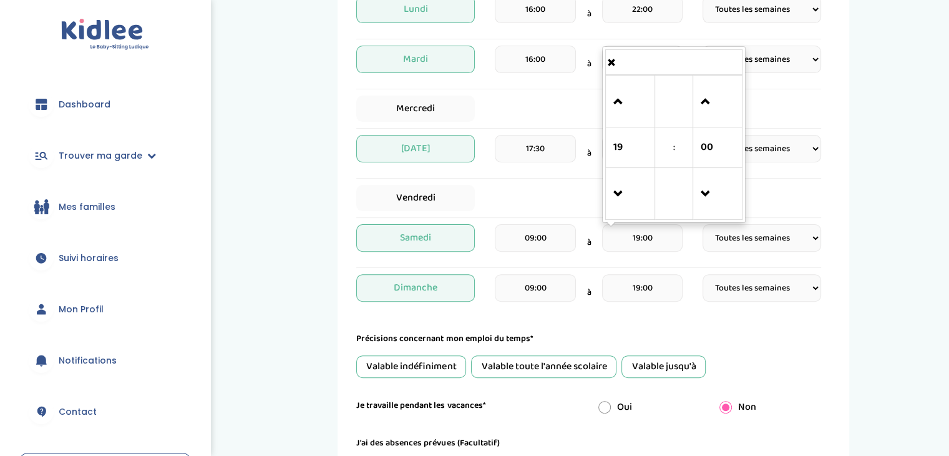
click at [662, 235] on input "19:00" at bounding box center [642, 237] width 81 height 27
click at [619, 91] on span at bounding box center [631, 102] width 34 height 34
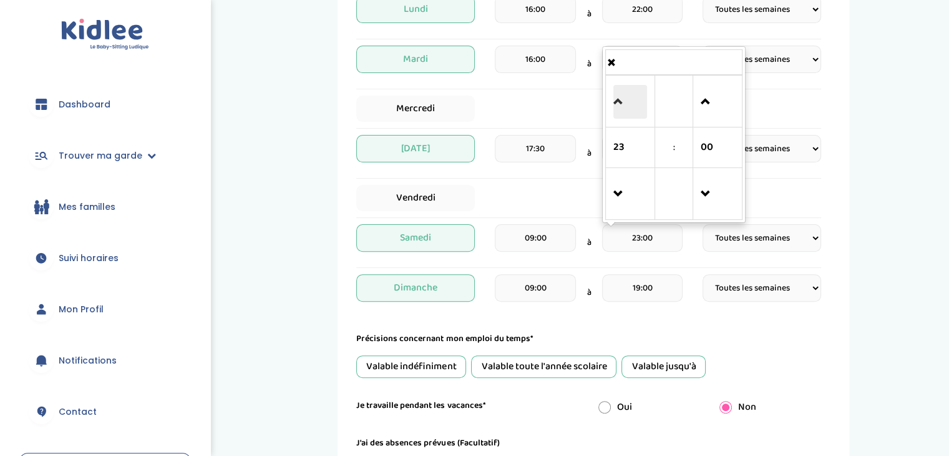
click at [619, 91] on span at bounding box center [631, 102] width 34 height 34
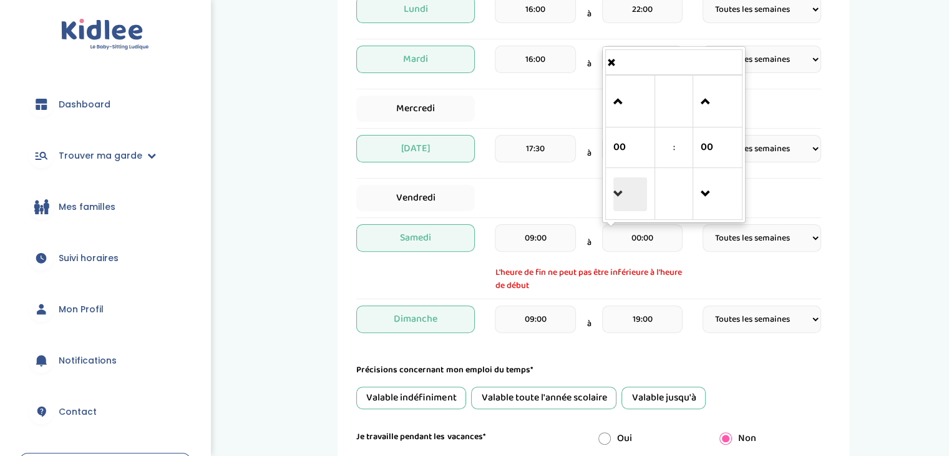
click at [624, 177] on span at bounding box center [631, 194] width 34 height 34
type input "23:00"
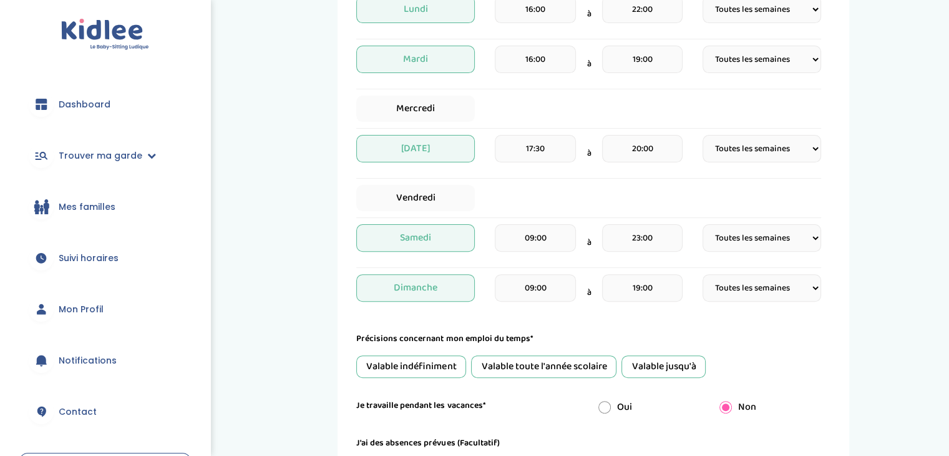
click at [684, 318] on form "Je suis disponible dès le* 01-09-2025 Je suis disponible jusqu'au (Facultatif) …" at bounding box center [588, 174] width 465 height 639
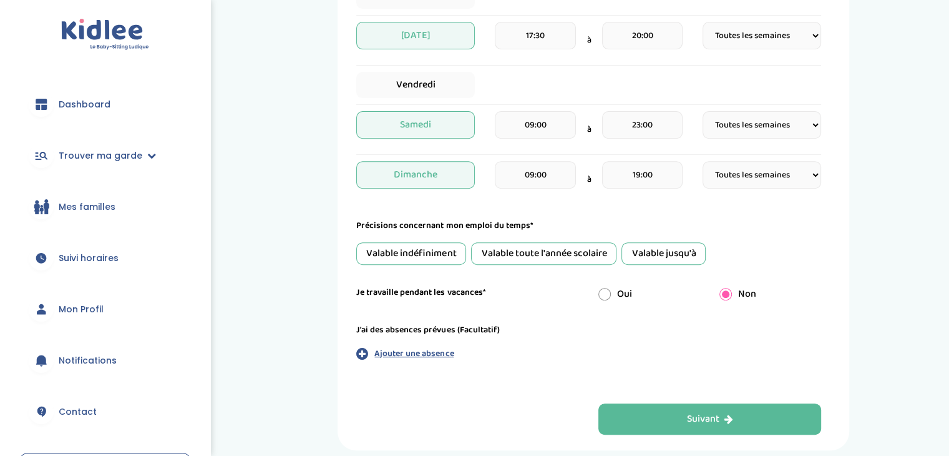
scroll to position [519, 0]
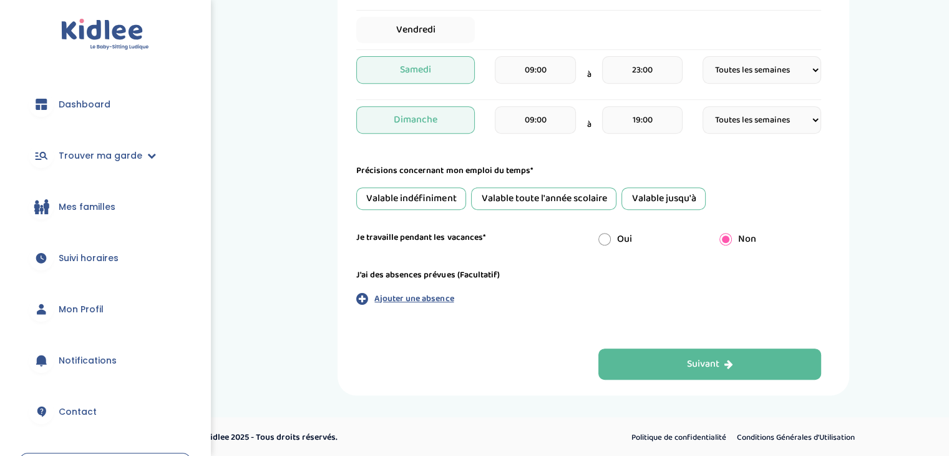
click at [541, 201] on div "Valable toute l'année scolaire" at bounding box center [543, 198] width 145 height 22
click at [524, 293] on div "J'ai des absences prévues (Facultatif) Ajouter une absence" at bounding box center [588, 286] width 465 height 37
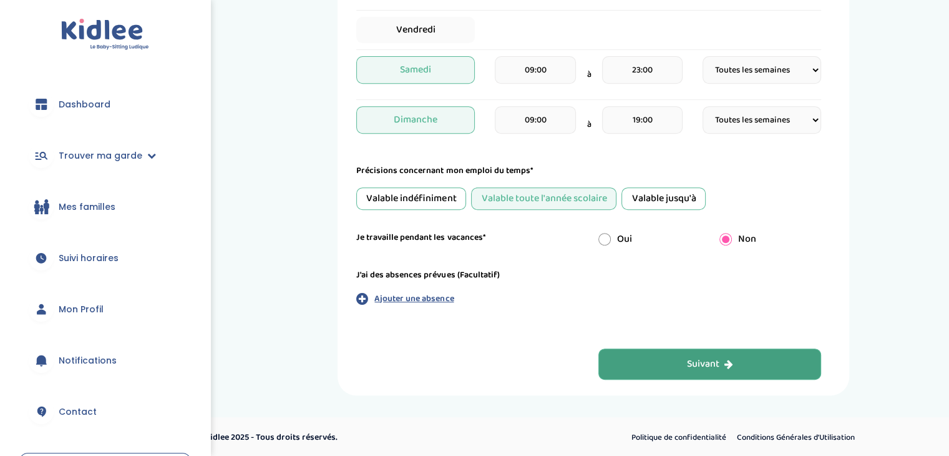
click at [682, 363] on button "Suivant" at bounding box center [710, 363] width 223 height 31
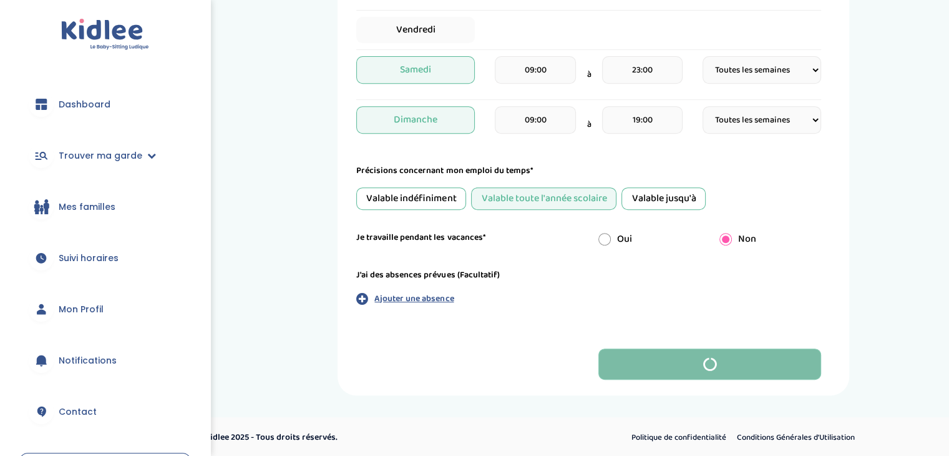
scroll to position [0, 0]
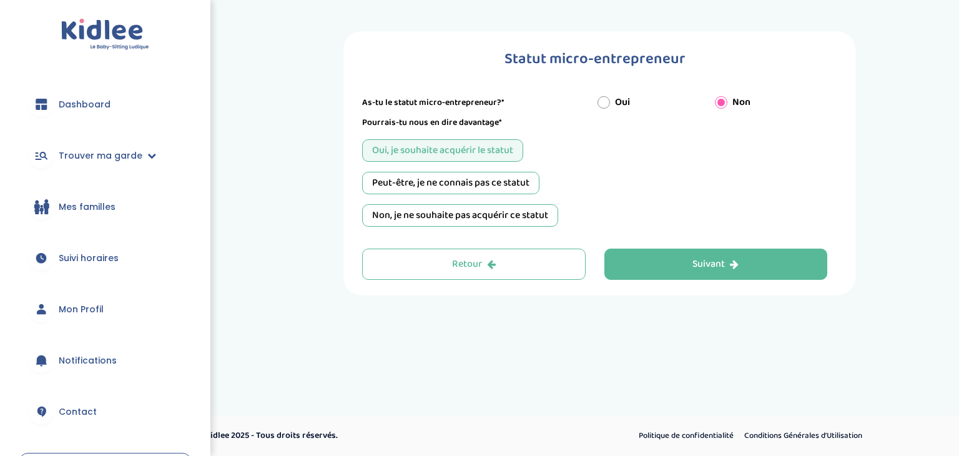
click at [474, 189] on div "Peut-être, je ne connais pas ce statut" at bounding box center [450, 183] width 177 height 22
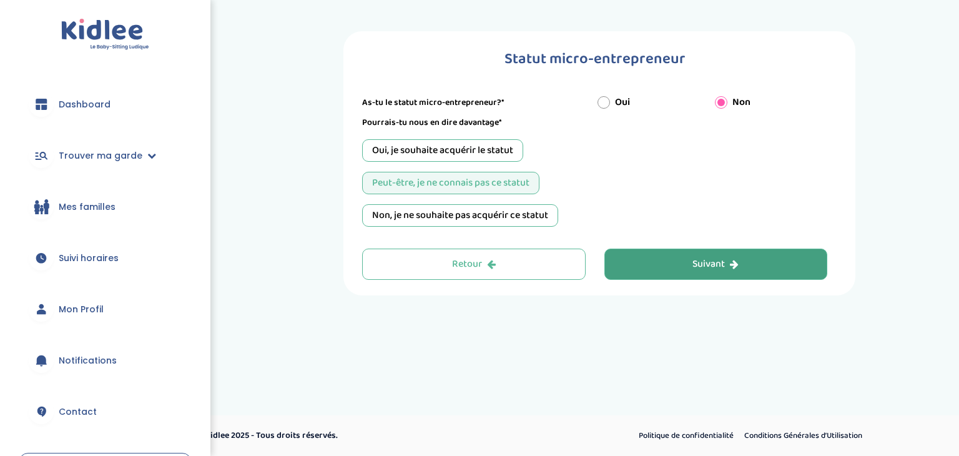
click at [634, 258] on button "Suivant" at bounding box center [715, 263] width 223 height 31
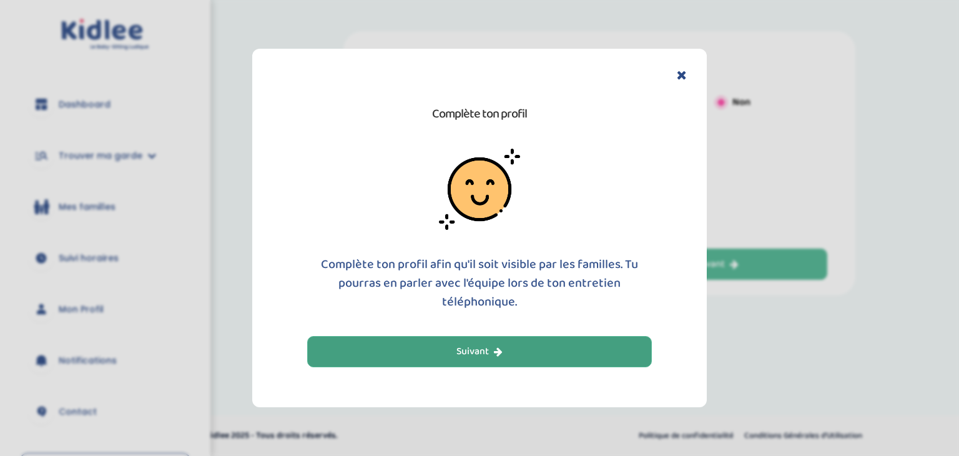
click at [472, 353] on div "Suivant" at bounding box center [479, 352] width 46 height 14
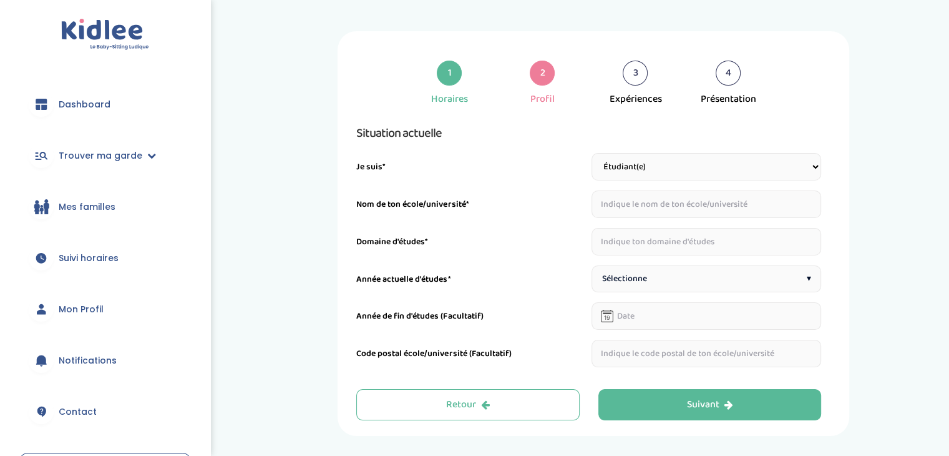
click at [652, 197] on input "text" at bounding box center [707, 203] width 230 height 27
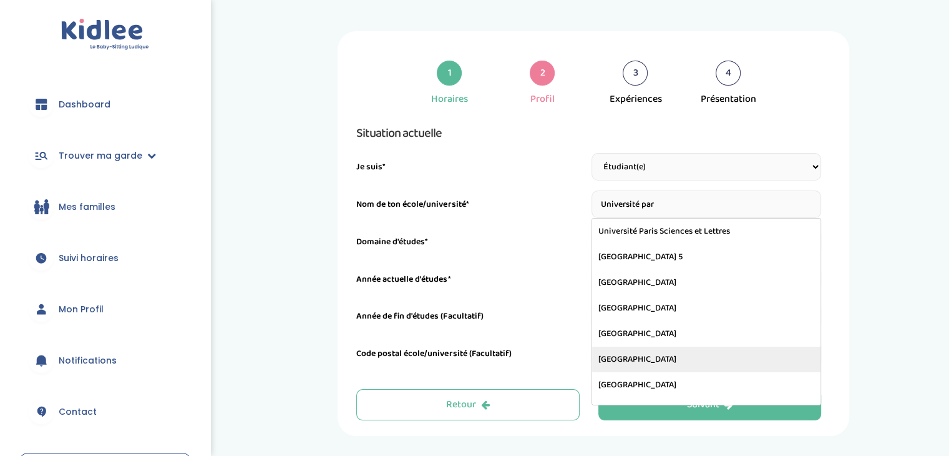
type input "Université Paris Nanterre"
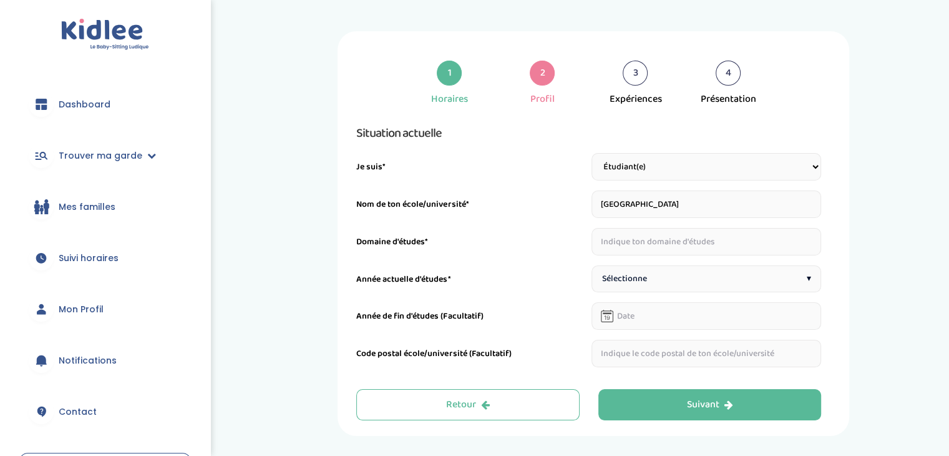
click at [670, 255] on input "text" at bounding box center [707, 241] width 230 height 27
type input "Droit Français/ Common Law"
click at [645, 280] on span "Sélectionne" at bounding box center [624, 278] width 45 height 13
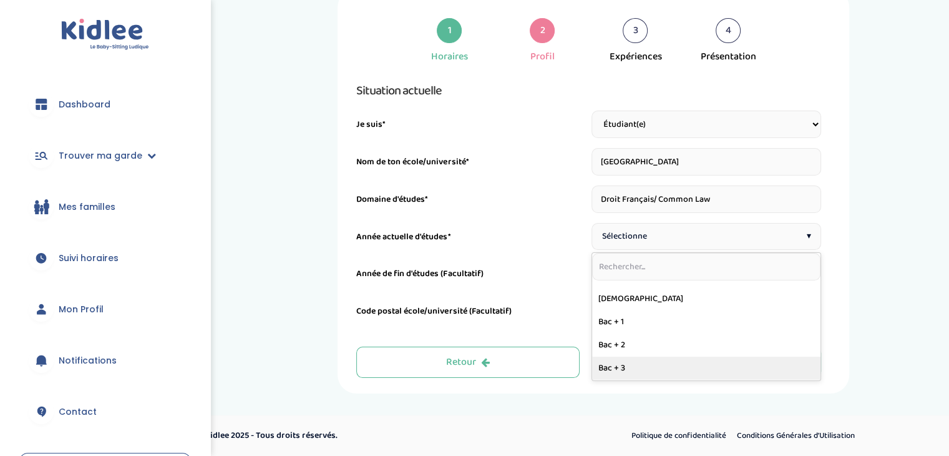
scroll to position [202, 0]
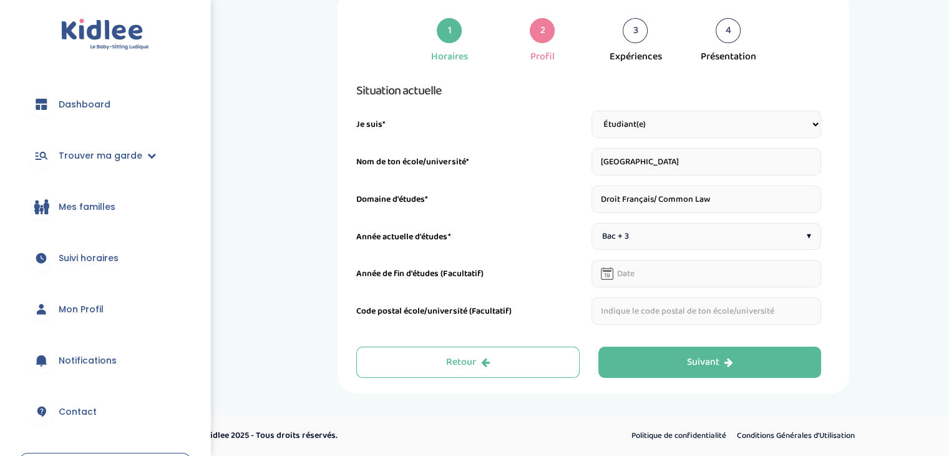
click at [670, 273] on input "text" at bounding box center [707, 273] width 230 height 27
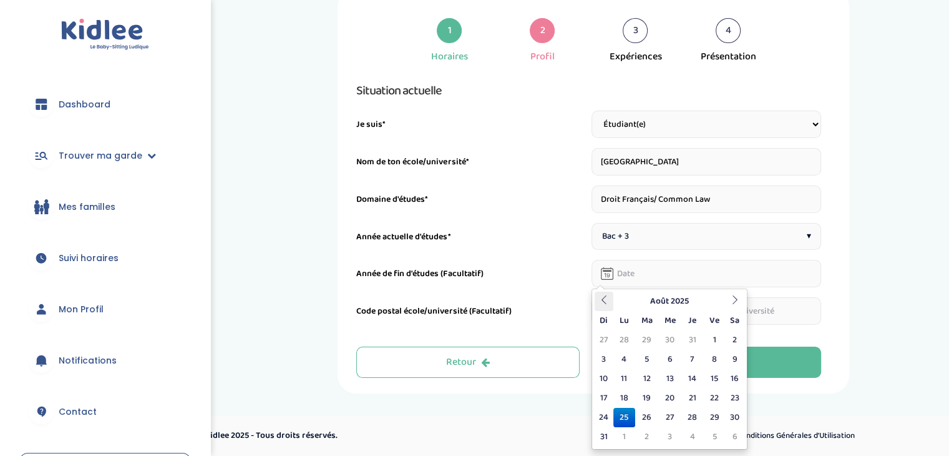
click at [609, 301] on th at bounding box center [604, 300] width 19 height 19
click at [648, 338] on td "1" at bounding box center [646, 339] width 23 height 19
type input "01-07-2025"
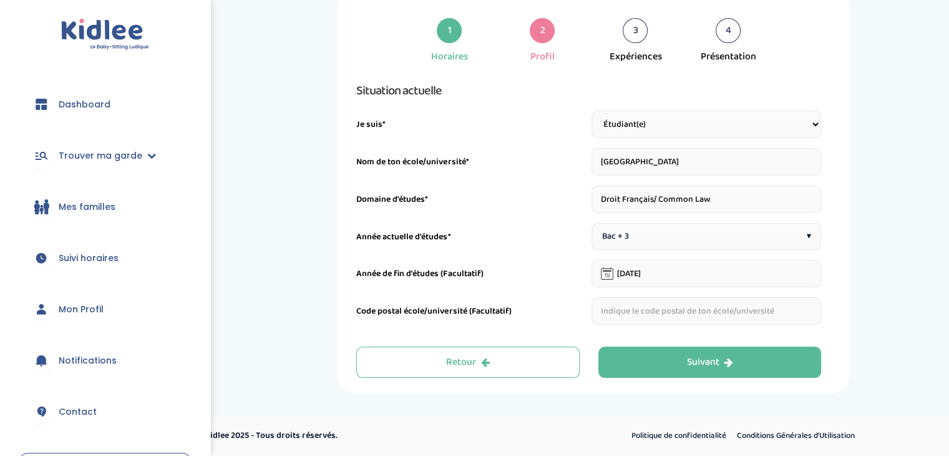
click at [639, 317] on input "text" at bounding box center [707, 310] width 230 height 27
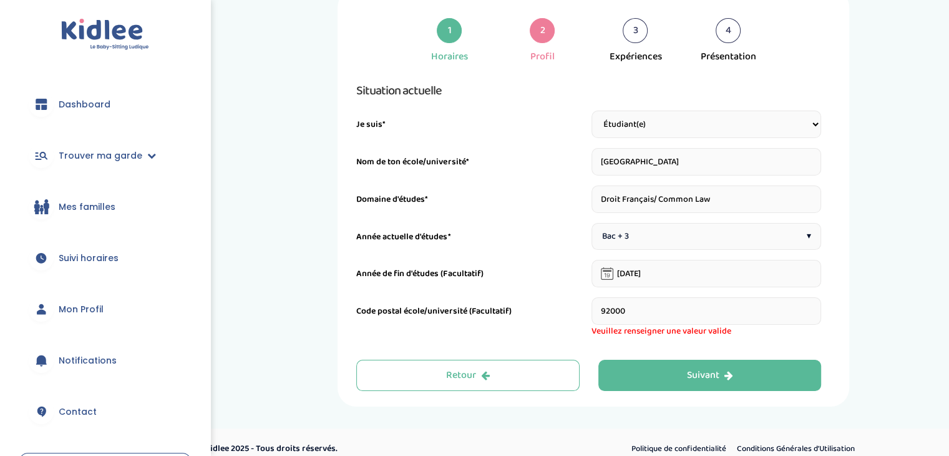
type input "92000"
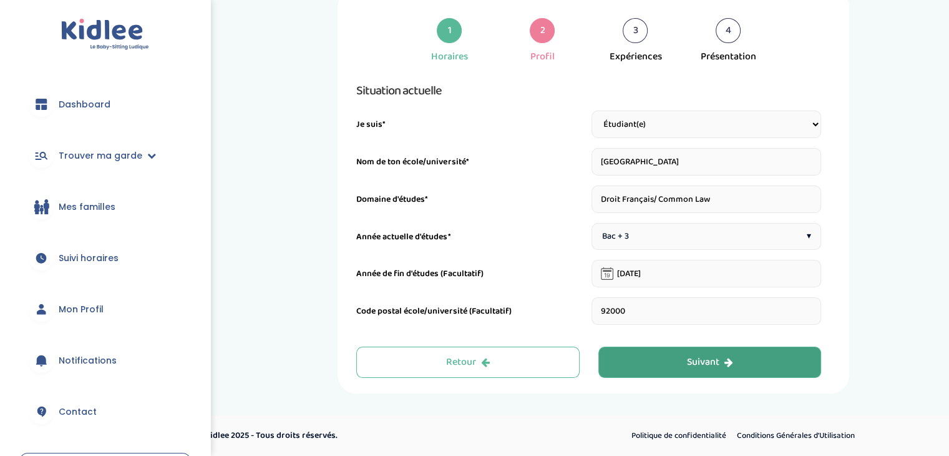
click at [669, 361] on button "Suivant" at bounding box center [710, 361] width 223 height 31
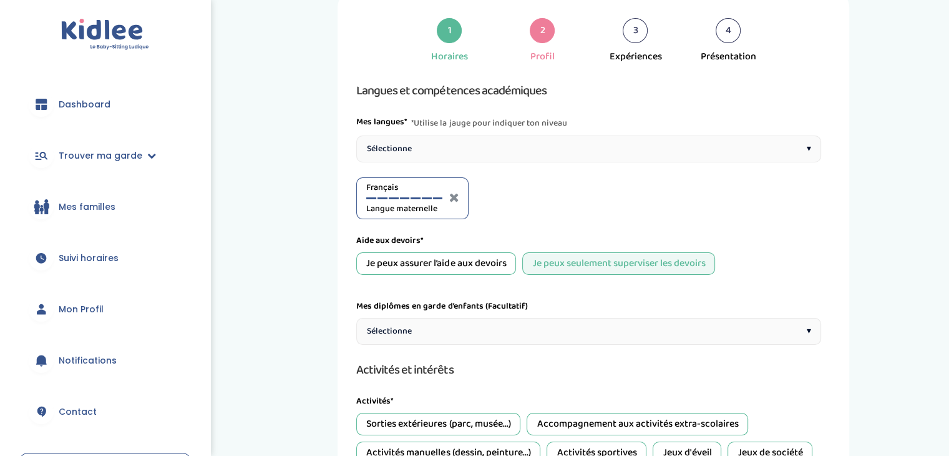
click at [698, 150] on div "Sélectionne ▾" at bounding box center [588, 148] width 465 height 27
click at [560, 197] on div at bounding box center [557, 198] width 10 height 2
click at [547, 198] on div at bounding box center [545, 198] width 10 height 2
click at [535, 198] on div "Anglais C2" at bounding box center [523, 198] width 76 height 34
click at [534, 196] on div "Anglais C2" at bounding box center [523, 198] width 76 height 34
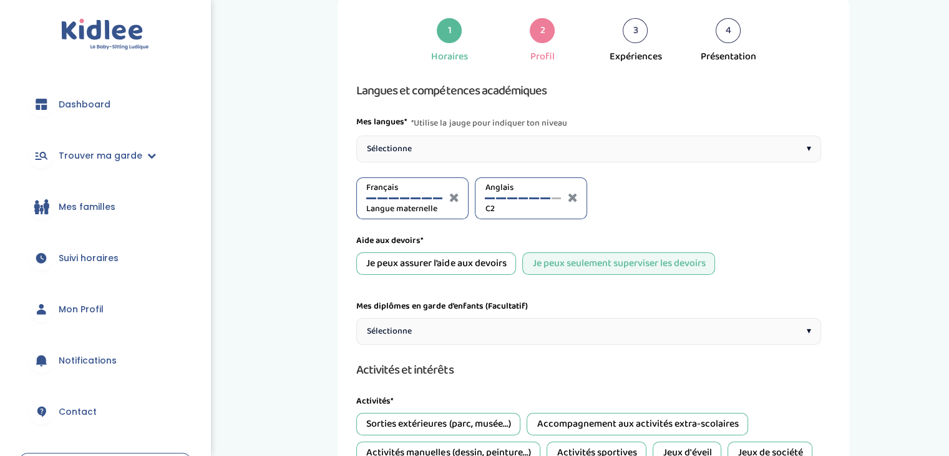
click at [531, 198] on div at bounding box center [534, 198] width 10 height 2
click at [545, 198] on div at bounding box center [545, 198] width 10 height 2
click at [654, 149] on div "Sélectionne ▾" at bounding box center [588, 148] width 465 height 27
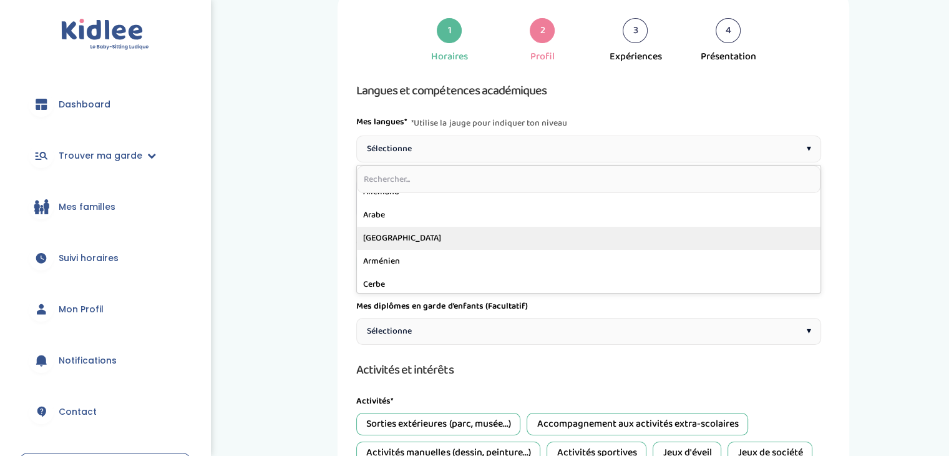
scroll to position [0, 0]
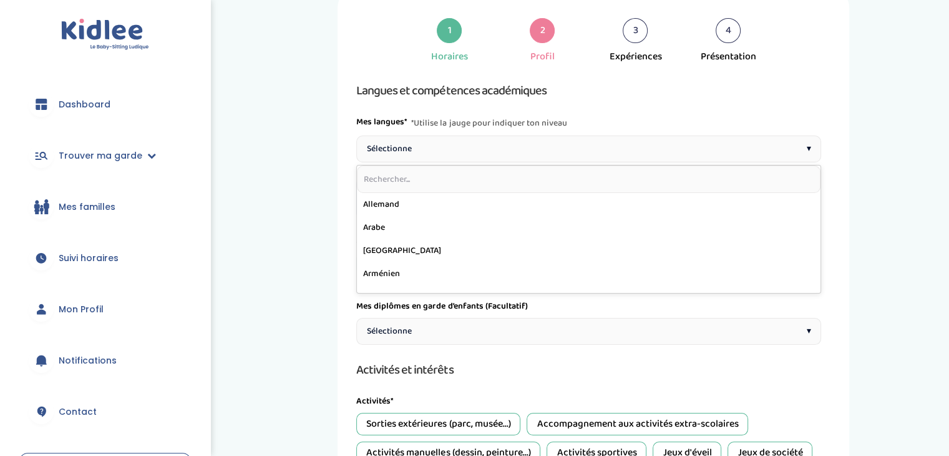
click at [802, 147] on div "Sélectionne ▾" at bounding box center [588, 148] width 465 height 27
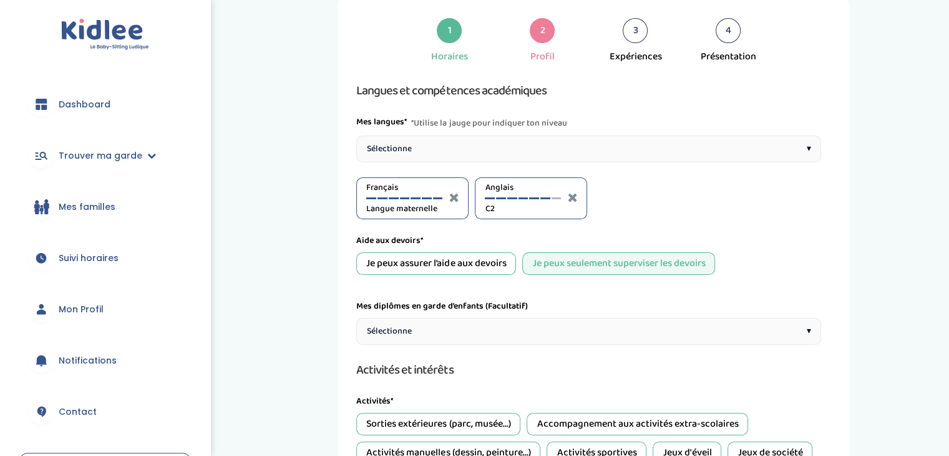
scroll to position [105, 0]
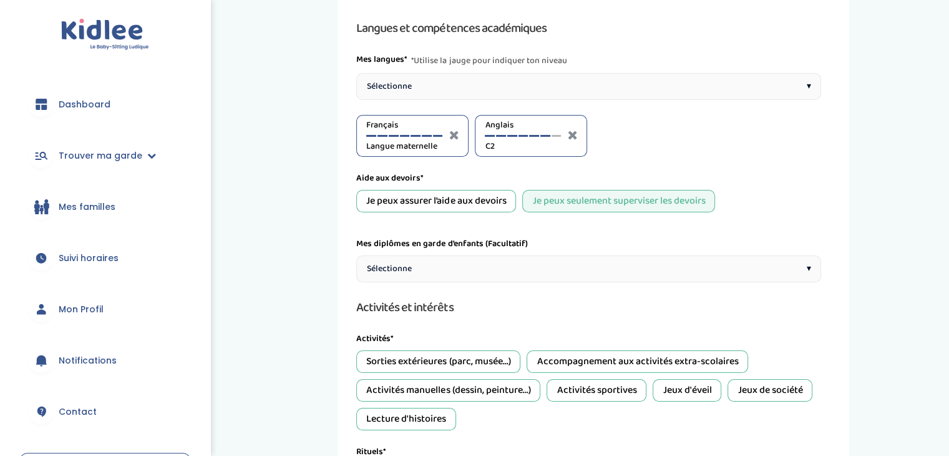
click at [456, 205] on div "Je peux assurer l’aide aux devoirs" at bounding box center [436, 201] width 160 height 22
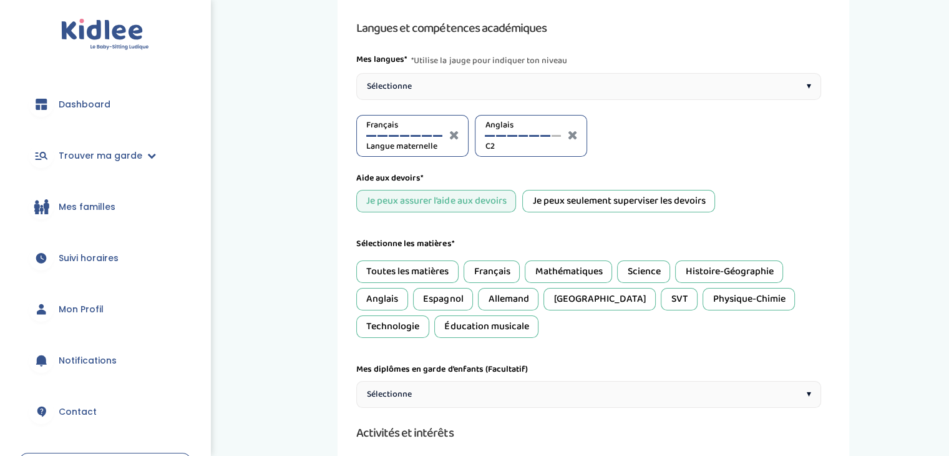
click at [484, 271] on div "Français" at bounding box center [492, 271] width 56 height 22
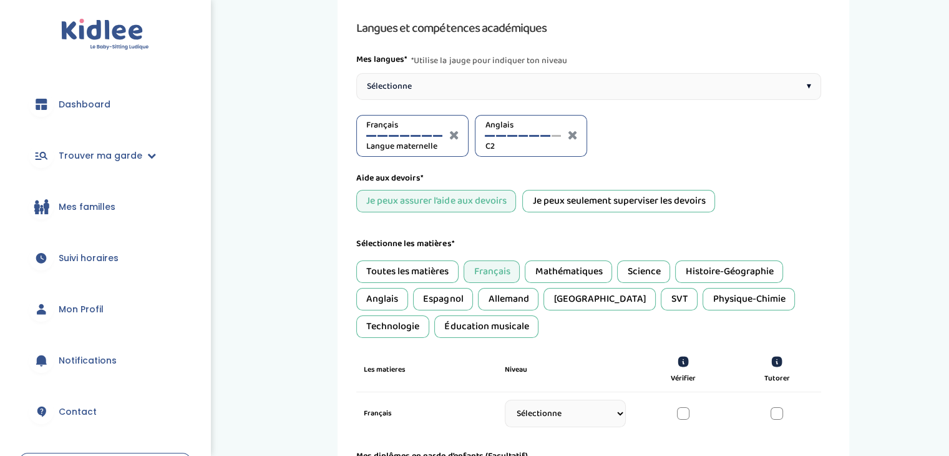
click at [484, 271] on div "Français" at bounding box center [492, 271] width 56 height 22
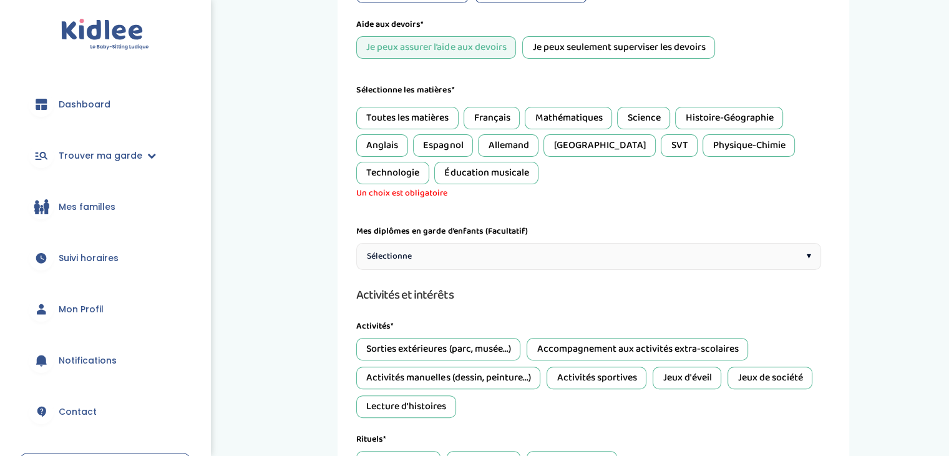
scroll to position [259, 0]
click at [482, 265] on div "Sélectionne ▾" at bounding box center [588, 255] width 465 height 27
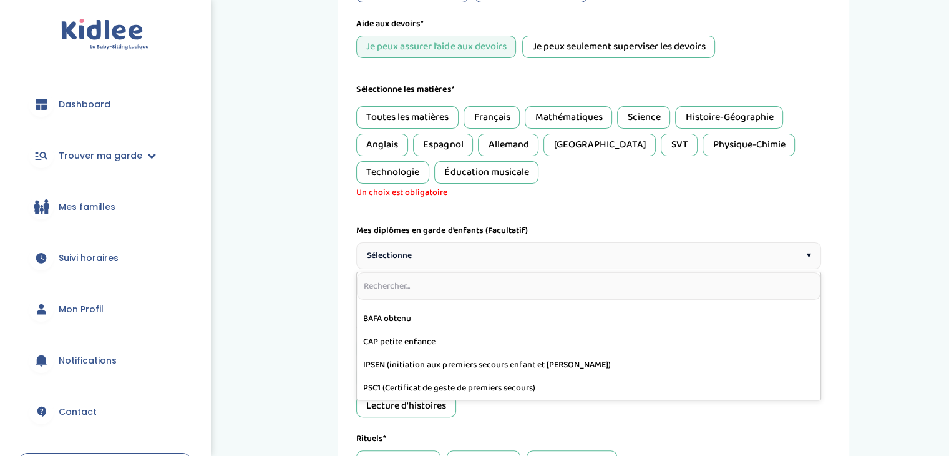
scroll to position [0, 0]
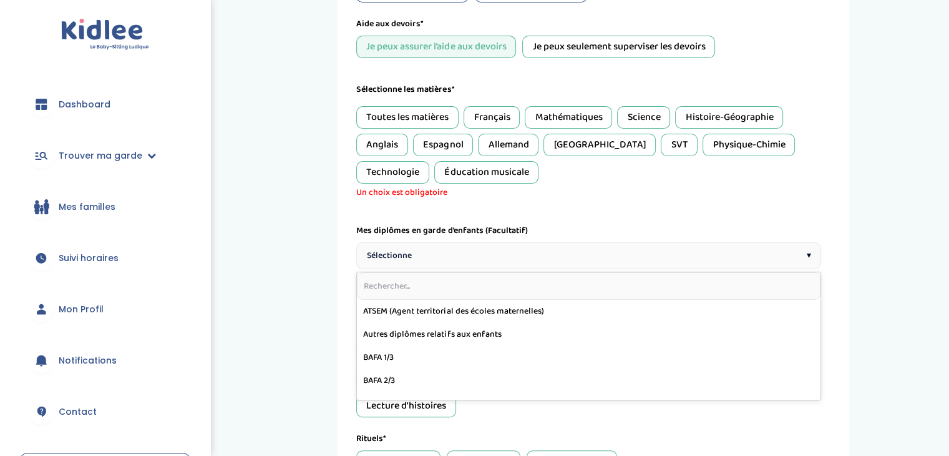
click at [501, 220] on div "Langues et compétences académiques Mes langues* *Utilise la jauge pour indiquer…" at bounding box center [588, 258] width 465 height 788
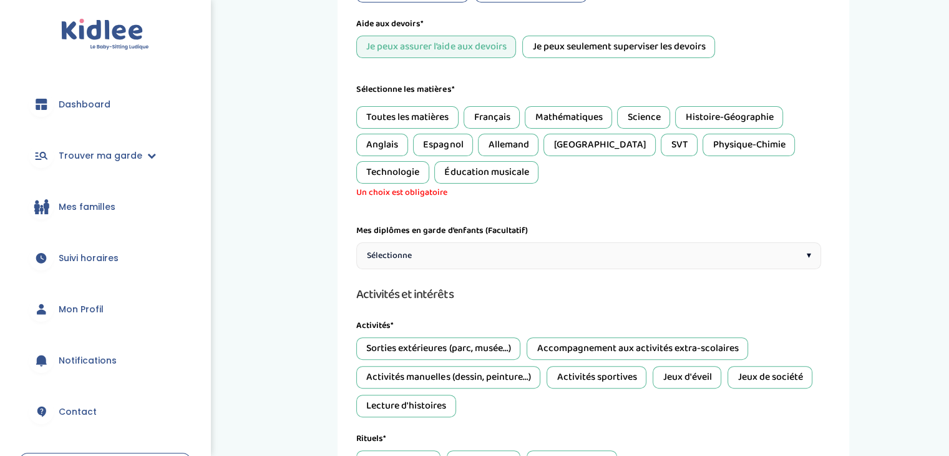
click at [488, 248] on div "Sélectionne ▾" at bounding box center [588, 255] width 465 height 27
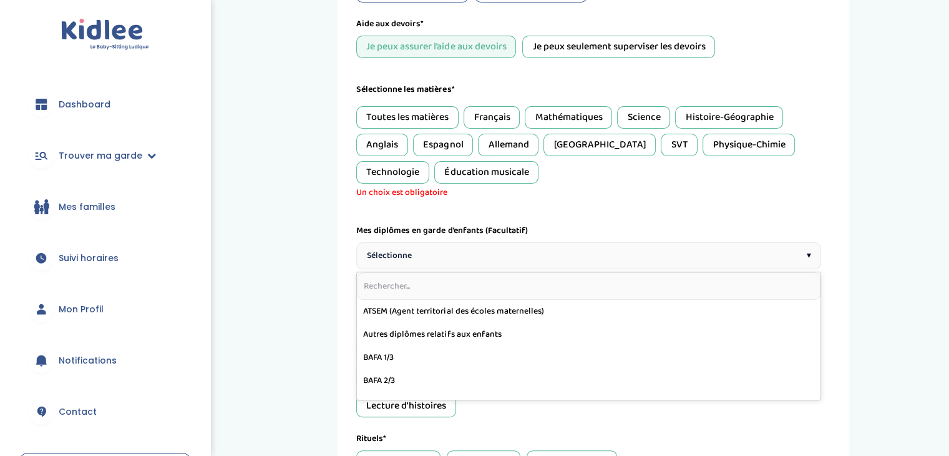
click at [488, 248] on div "Sélectionne ▾" at bounding box center [588, 255] width 465 height 27
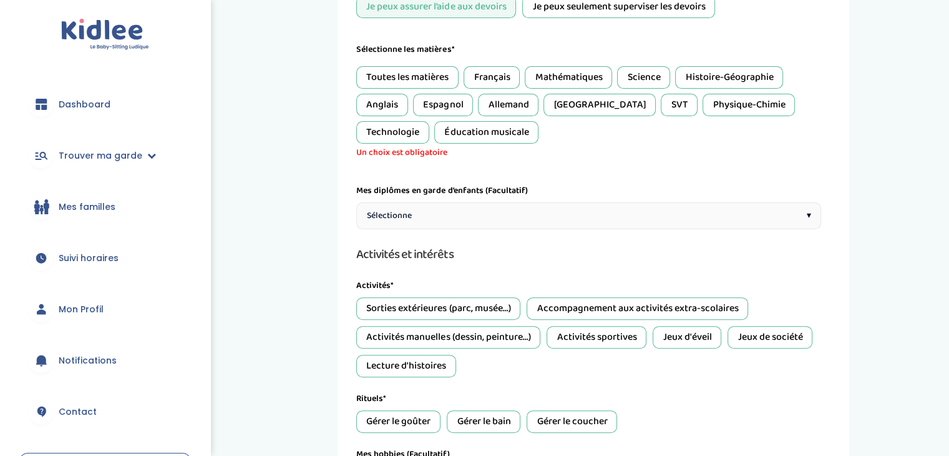
scroll to position [300, 0]
click at [472, 308] on div "Sorties extérieures (parc, musée...)" at bounding box center [438, 307] width 164 height 22
click at [582, 303] on div "Accompagnement aux activités extra-scolaires" at bounding box center [638, 307] width 222 height 22
click at [510, 333] on div "Activités manuelles (dessin, peinture...)" at bounding box center [448, 336] width 184 height 22
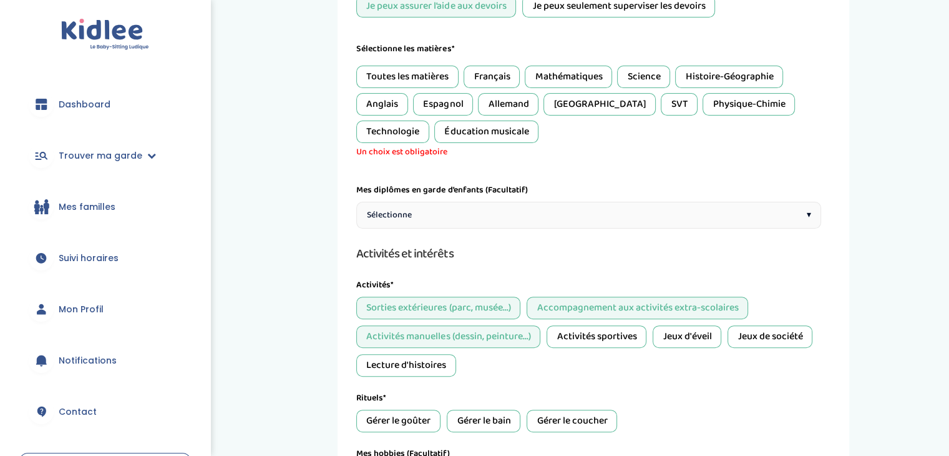
click at [609, 325] on div "Activités sportives" at bounding box center [597, 336] width 100 height 22
click at [684, 326] on div "Jeux d'éveil" at bounding box center [687, 336] width 69 height 22
click at [770, 331] on div "Jeux de société" at bounding box center [770, 336] width 85 height 22
click at [387, 370] on div "Lecture d'histoires" at bounding box center [406, 365] width 100 height 22
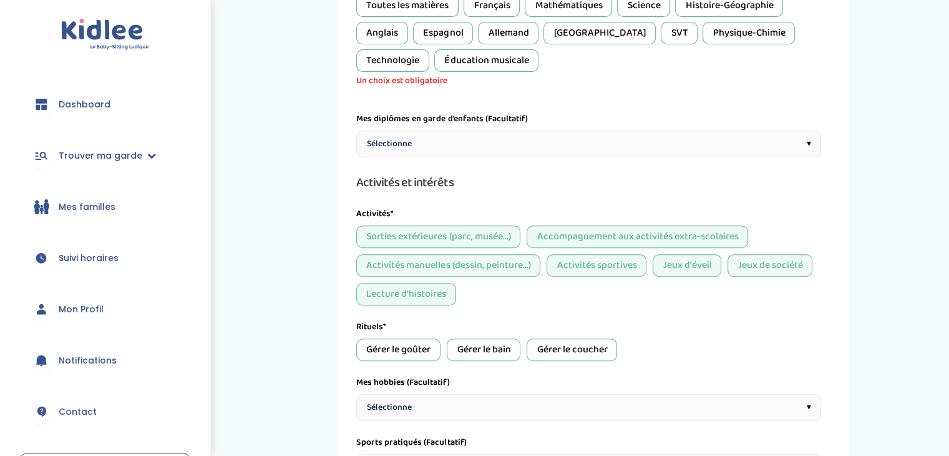
scroll to position [379, 0]
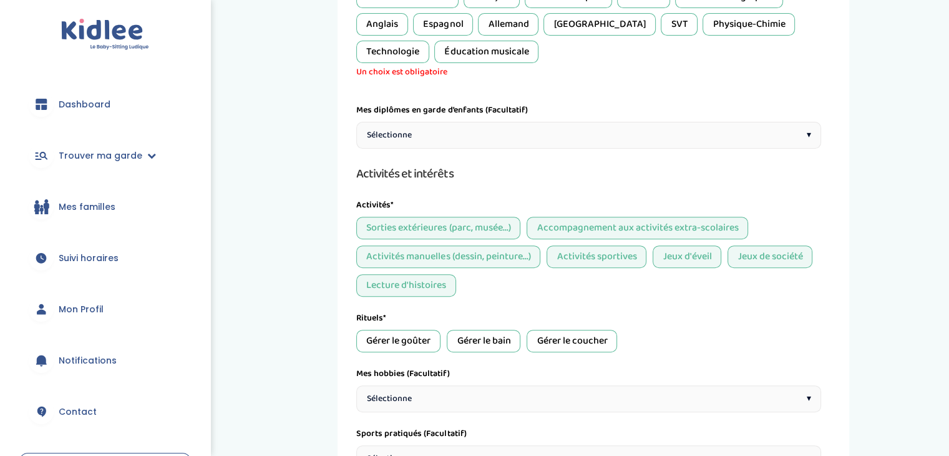
click at [402, 343] on div "Gérer le goûter" at bounding box center [398, 341] width 84 height 22
click at [490, 343] on div "Gérer le bain" at bounding box center [484, 341] width 74 height 22
click at [574, 338] on div "Gérer le coucher" at bounding box center [572, 341] width 90 height 22
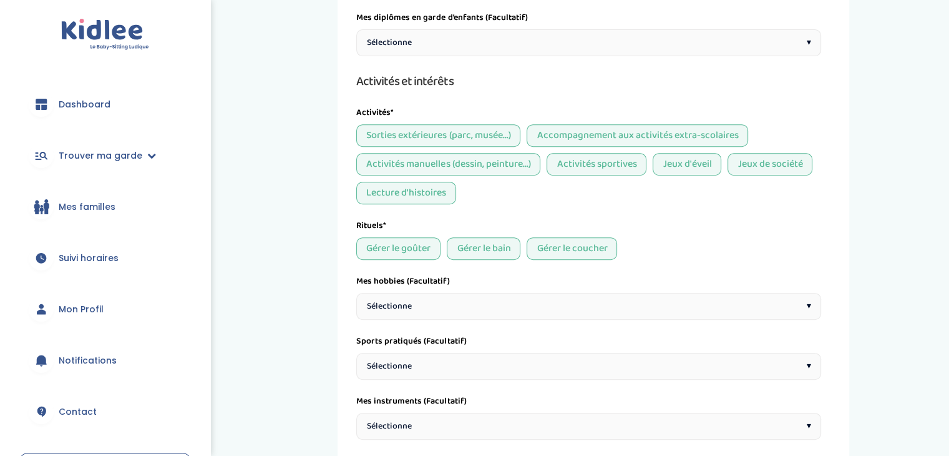
click at [622, 313] on div "Sélectionne ▾" at bounding box center [588, 306] width 465 height 27
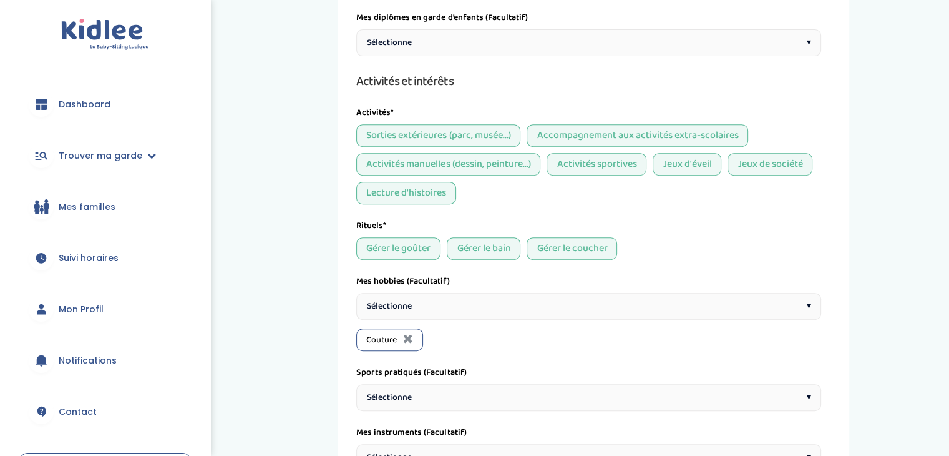
click at [472, 300] on div "Sélectionne ▾" at bounding box center [588, 306] width 465 height 27
click at [464, 300] on div "Sélectionne ▾" at bounding box center [588, 306] width 465 height 27
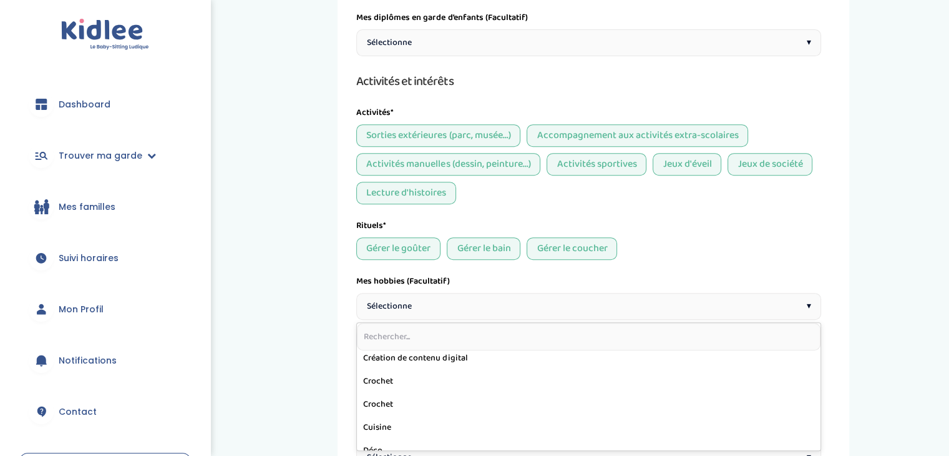
scroll to position [144, 0]
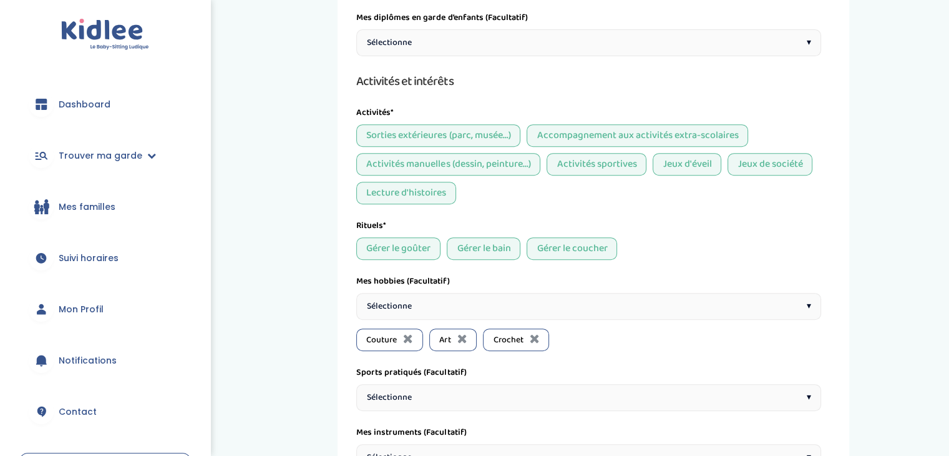
click at [474, 300] on div "Sélectionne ▾" at bounding box center [588, 306] width 465 height 27
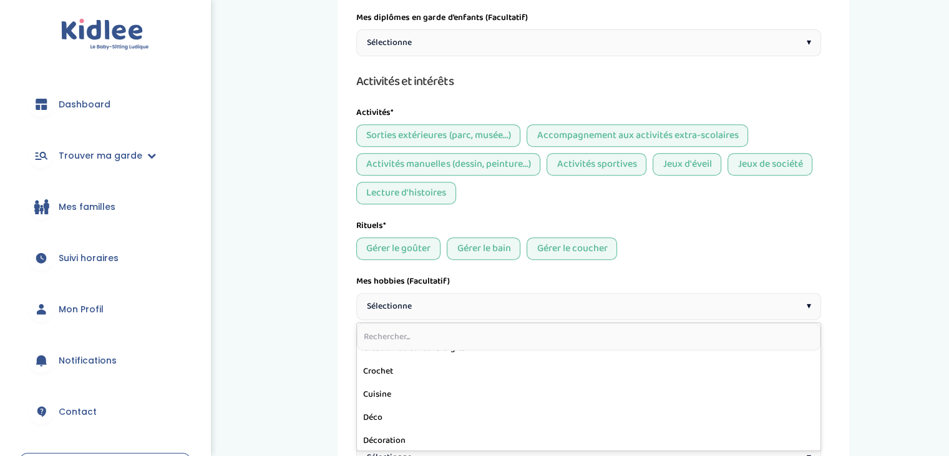
scroll to position [165, 0]
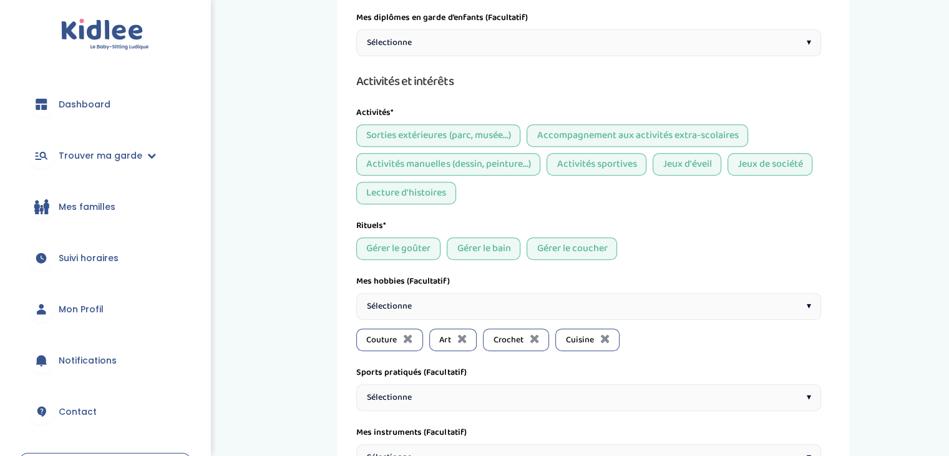
click at [459, 298] on div "Sélectionne ▾" at bounding box center [588, 306] width 465 height 27
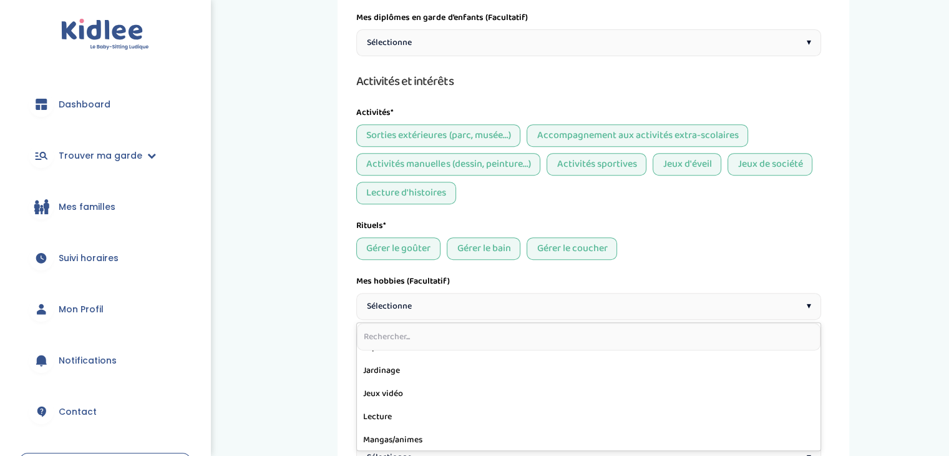
scroll to position [334, 0]
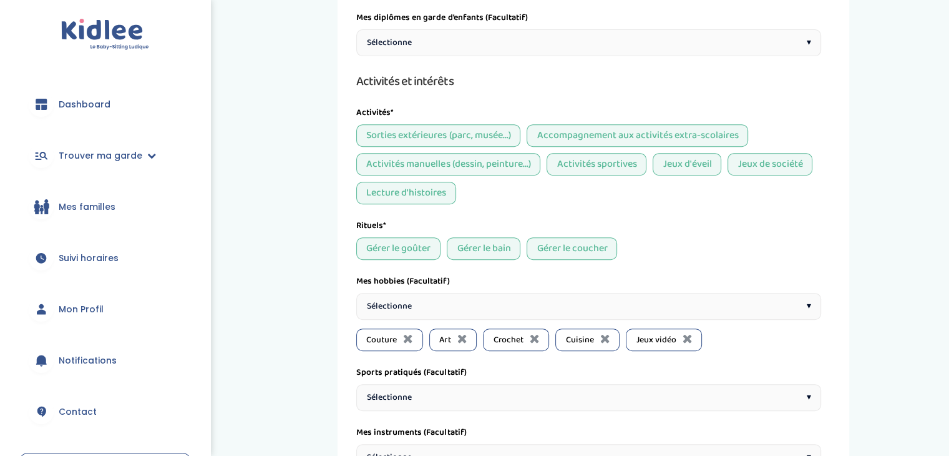
click at [427, 298] on div "Sélectionne ▾" at bounding box center [588, 306] width 465 height 27
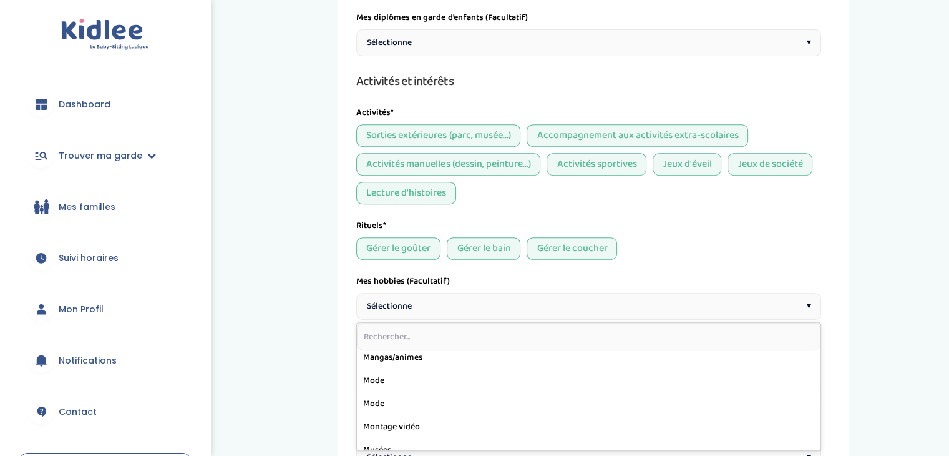
scroll to position [397, 0]
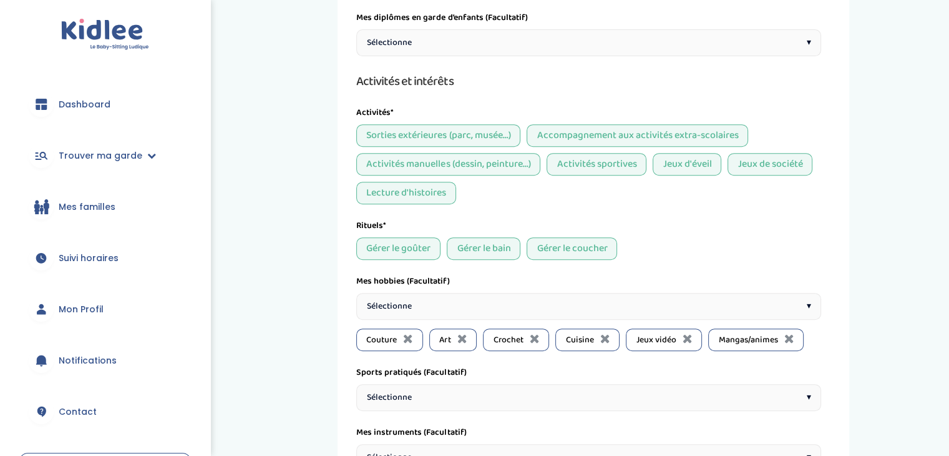
click at [417, 307] on div "Sélectionne ▾" at bounding box center [588, 306] width 465 height 27
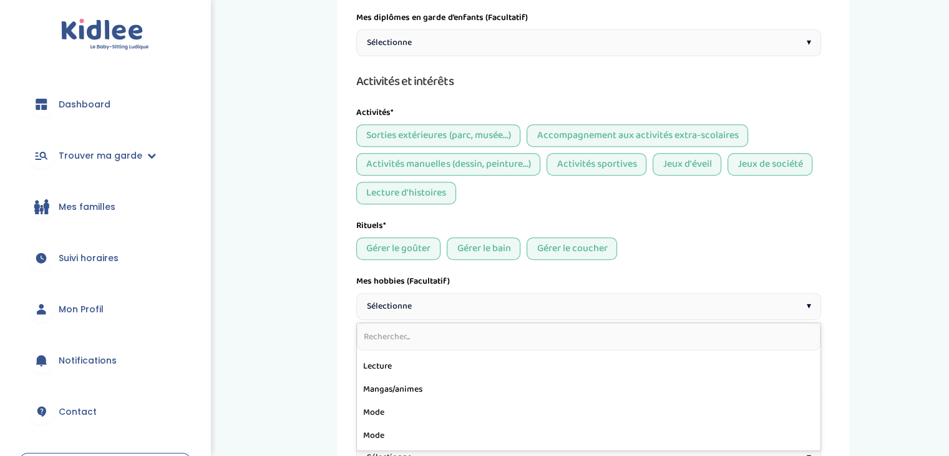
scroll to position [343, 0]
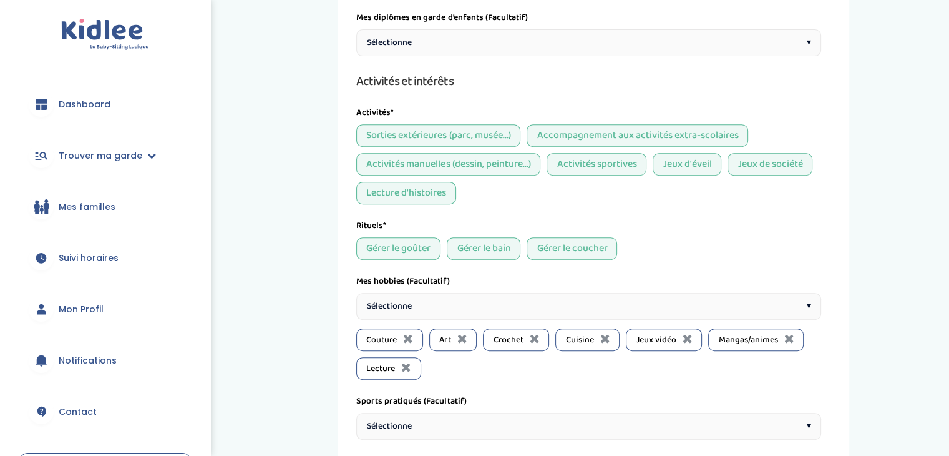
click at [404, 300] on span "Sélectionne" at bounding box center [389, 306] width 45 height 13
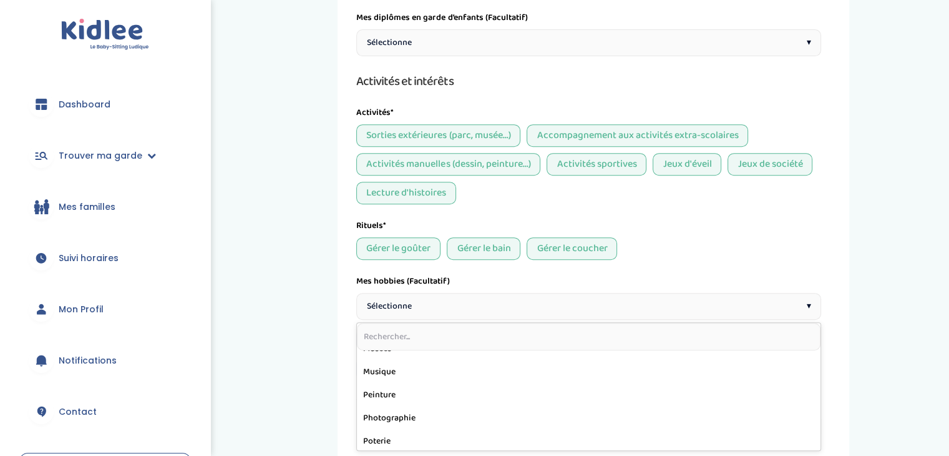
scroll to position [457, 0]
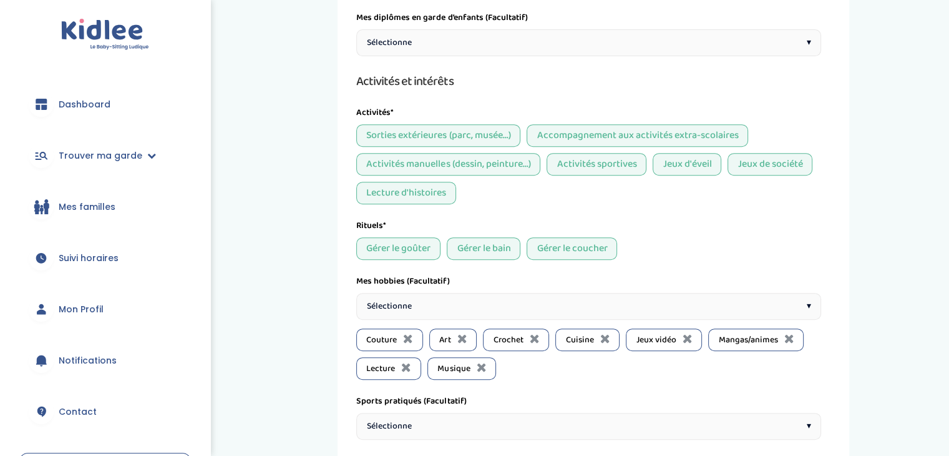
click at [407, 300] on span "Sélectionne" at bounding box center [389, 306] width 45 height 13
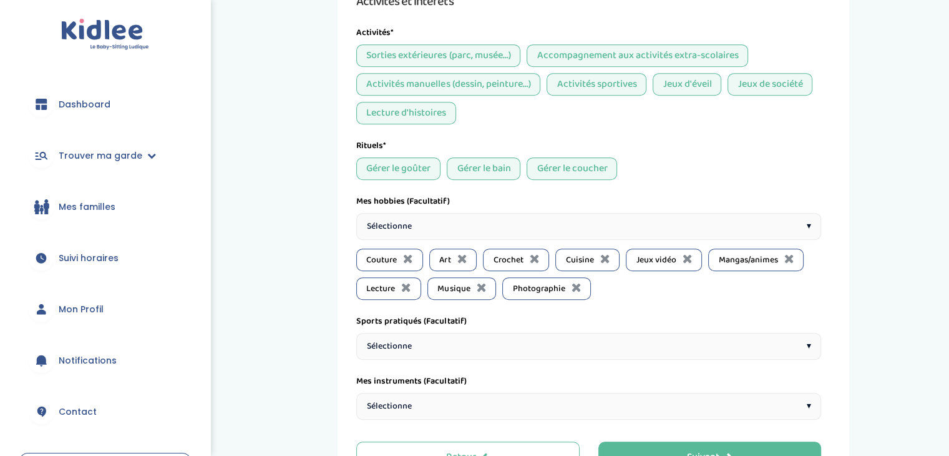
scroll to position [553, 0]
click at [444, 340] on div "Sélectionne ▾" at bounding box center [588, 344] width 465 height 27
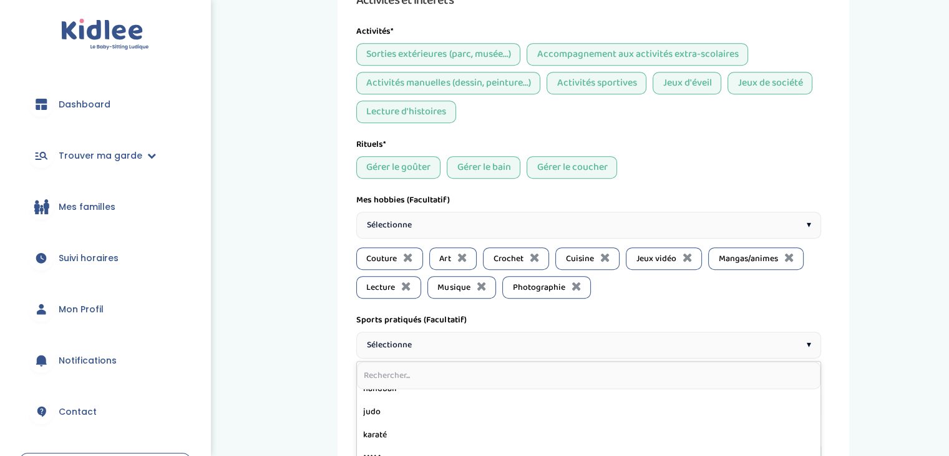
scroll to position [311, 0]
click at [392, 347] on div "Sélectionne ▾" at bounding box center [588, 344] width 465 height 27
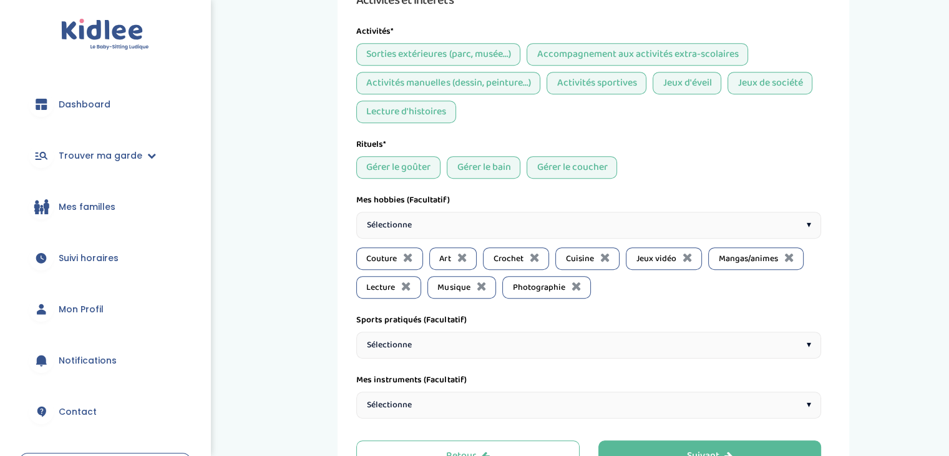
click at [396, 338] on span "Sélectionne" at bounding box center [389, 344] width 45 height 13
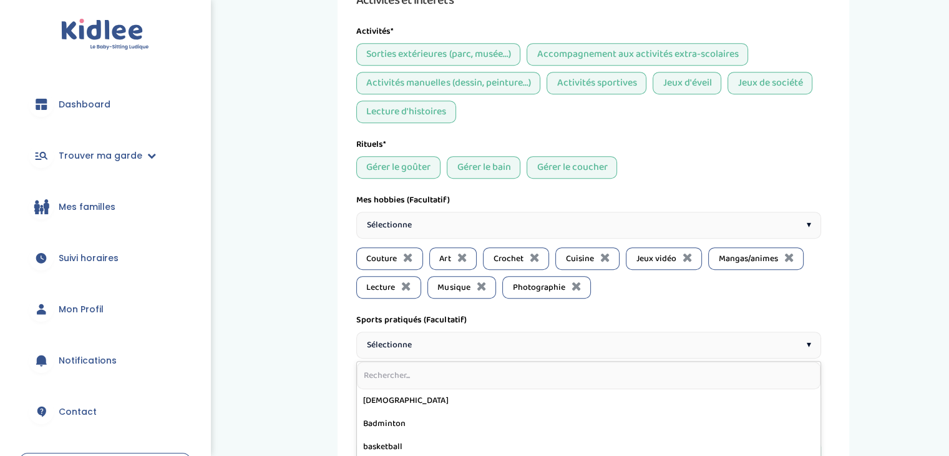
click at [392, 379] on input "text" at bounding box center [589, 374] width 464 height 27
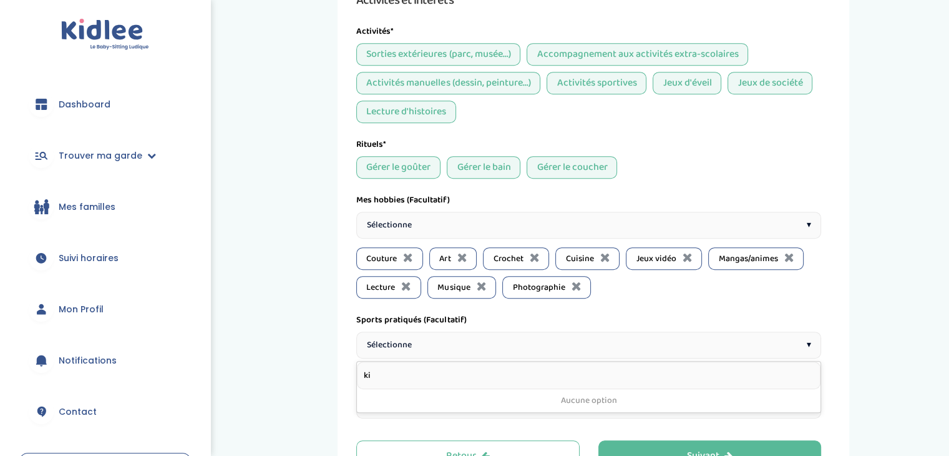
type input "k"
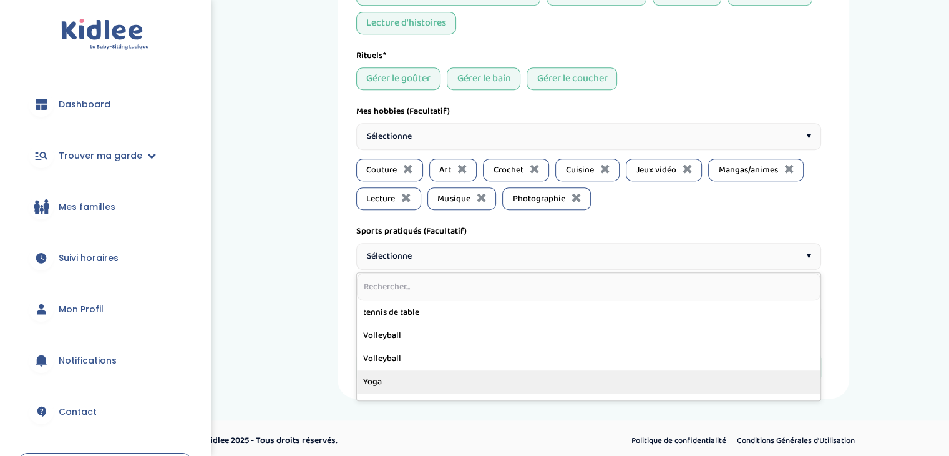
scroll to position [524, 0]
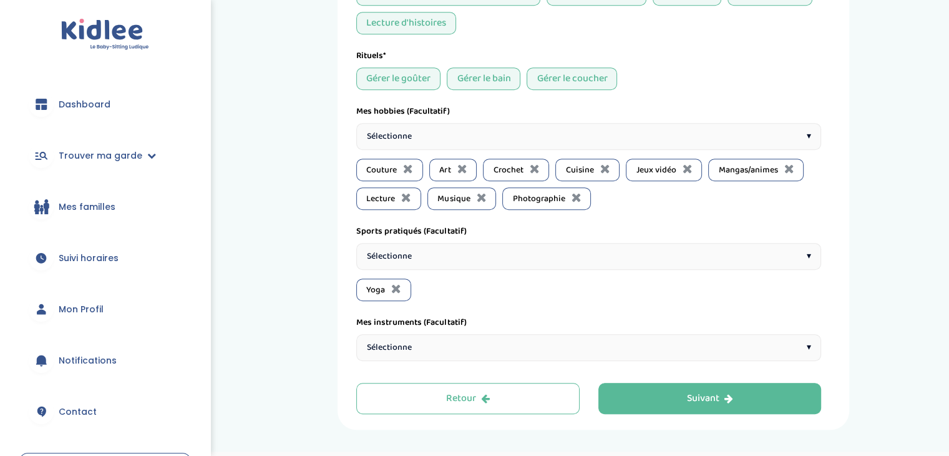
click at [446, 259] on div "Sélectionne ▾" at bounding box center [588, 256] width 465 height 27
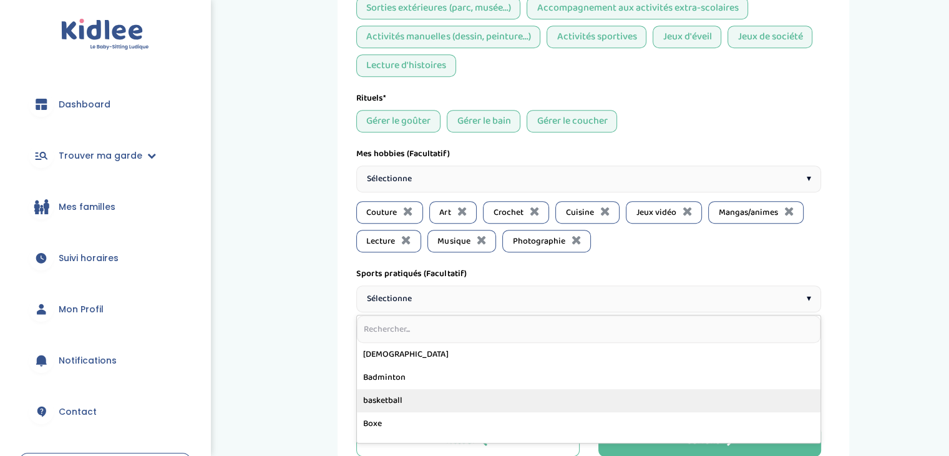
scroll to position [615, 0]
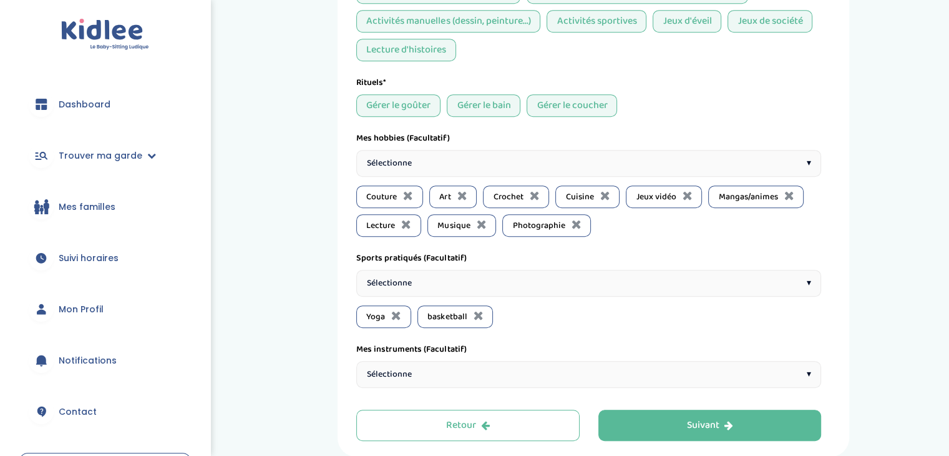
click at [426, 273] on div "Sélectionne ▾" at bounding box center [588, 283] width 465 height 27
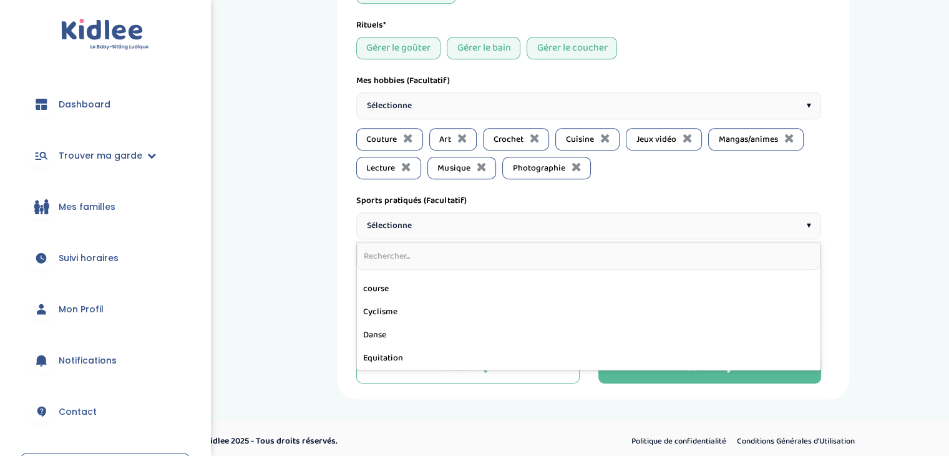
scroll to position [112, 0]
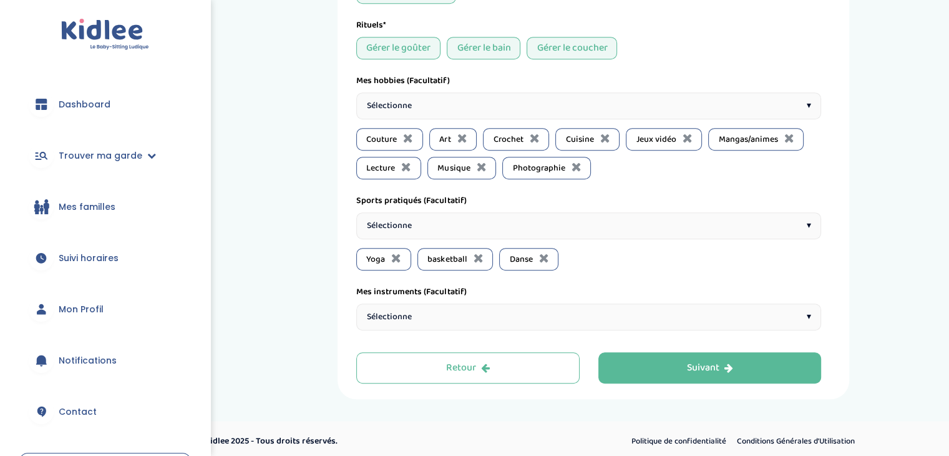
click at [431, 222] on div "Sélectionne ▾" at bounding box center [588, 225] width 465 height 27
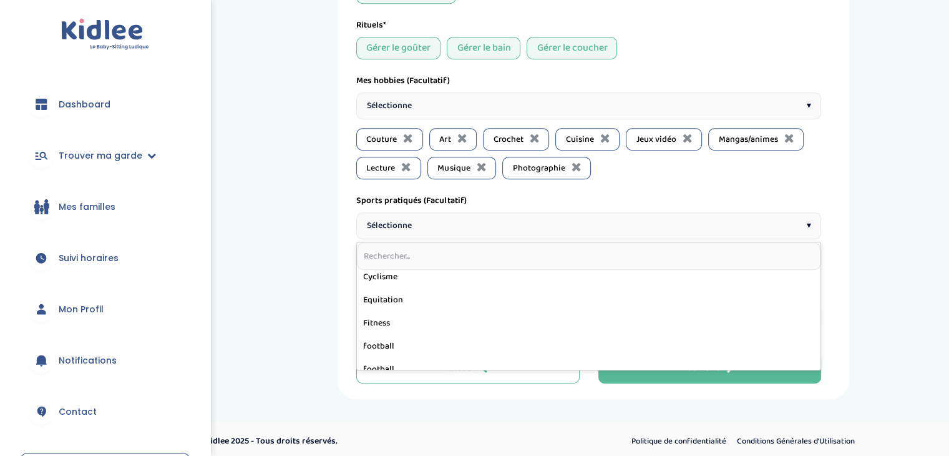
scroll to position [121, 0]
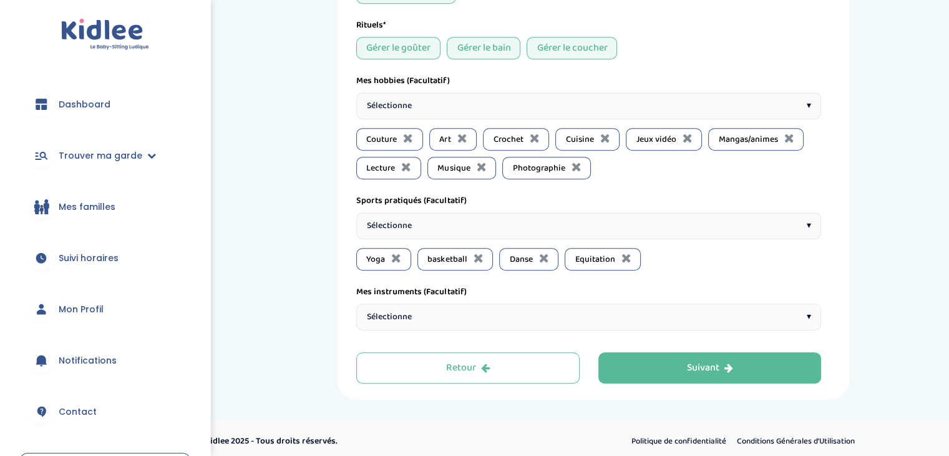
click at [422, 311] on div "Sélectionne ▾" at bounding box center [588, 316] width 465 height 27
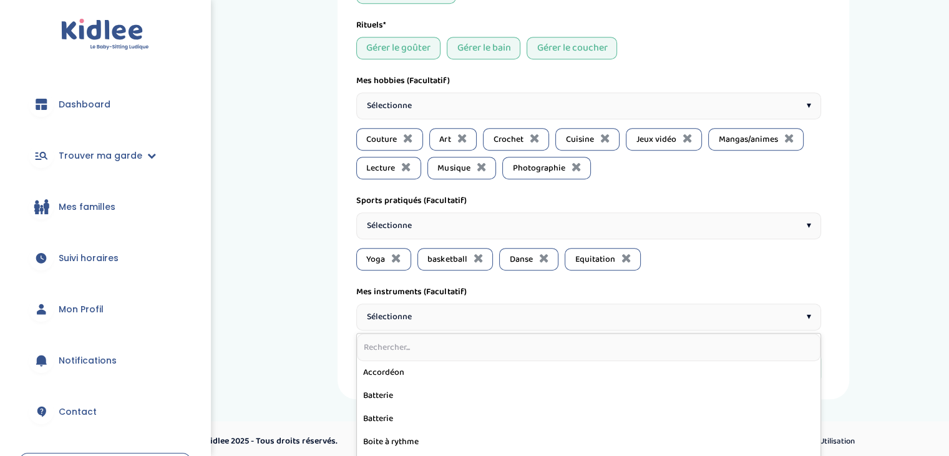
click at [422, 311] on div "Sélectionne ▾" at bounding box center [588, 316] width 465 height 27
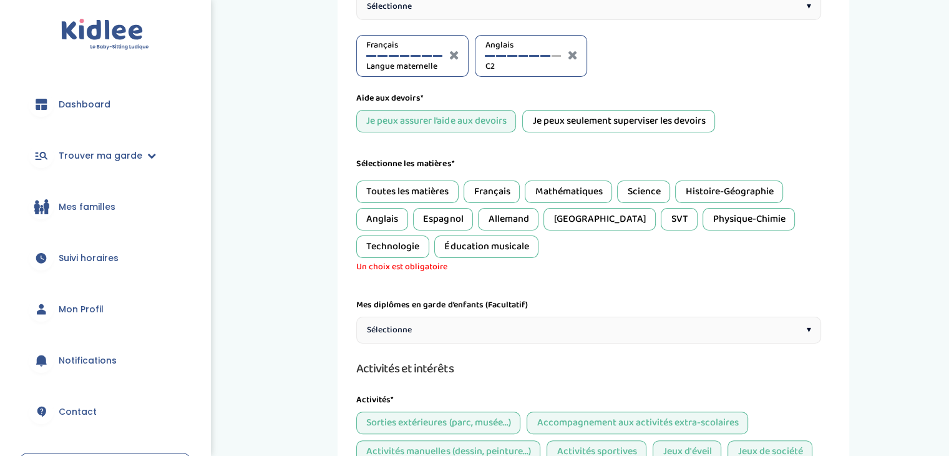
scroll to position [185, 0]
click at [494, 195] on div "Français" at bounding box center [492, 191] width 56 height 22
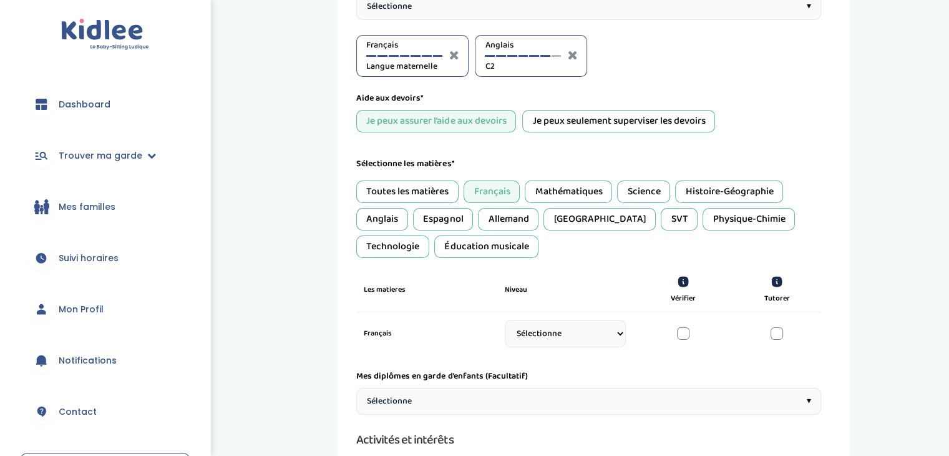
click at [394, 218] on div "Anglais" at bounding box center [382, 219] width 52 height 22
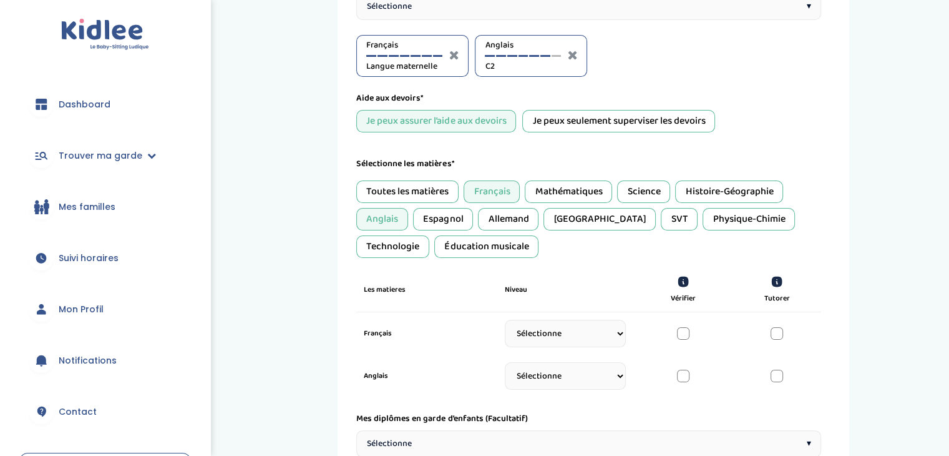
click at [506, 220] on div "Allemand" at bounding box center [508, 219] width 61 height 22
click at [729, 186] on div "Histoire-Géographie" at bounding box center [729, 191] width 108 height 22
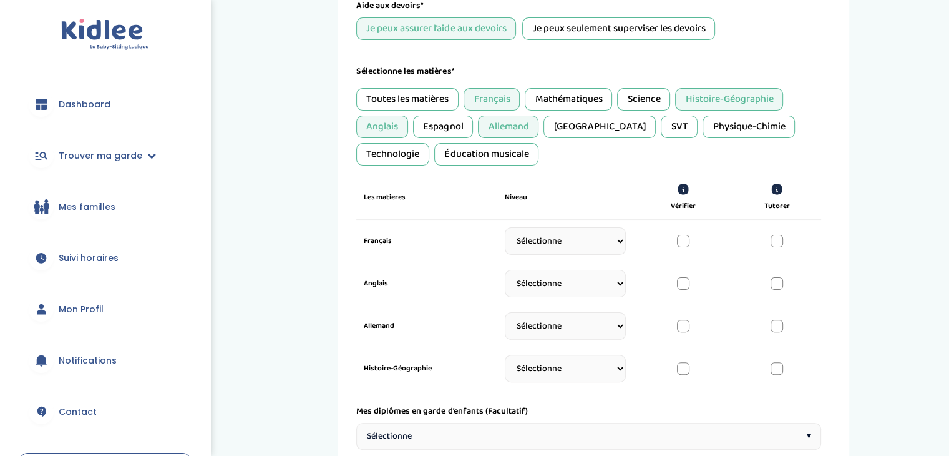
scroll to position [277, 0]
click at [569, 235] on select "Sélectionne CP CE1 CE2 CM1 CM2 6eme 5eme 4eme 3eme Seconde Prémière Terminale" at bounding box center [565, 240] width 121 height 27
select select "Terminale"
click at [505, 231] on select "Sélectionne CP CE1 CE2 CM1 CM2 6eme 5eme 4eme 3eme Seconde Prémière Terminale" at bounding box center [565, 240] width 121 height 27
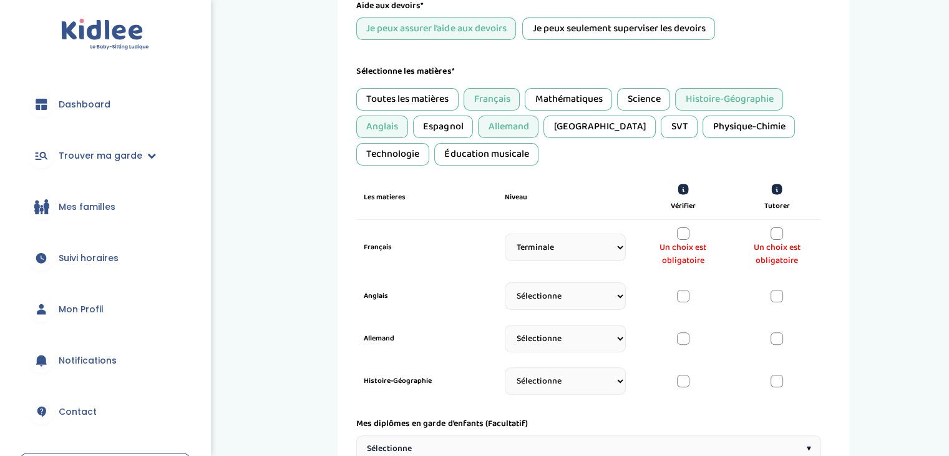
click at [683, 230] on div at bounding box center [683, 233] width 12 height 12
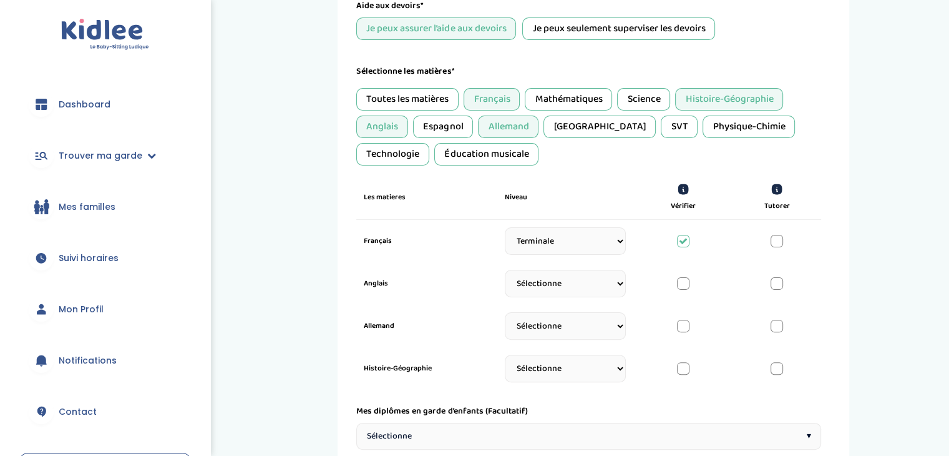
click at [683, 237] on icon at bounding box center [683, 241] width 9 height 9
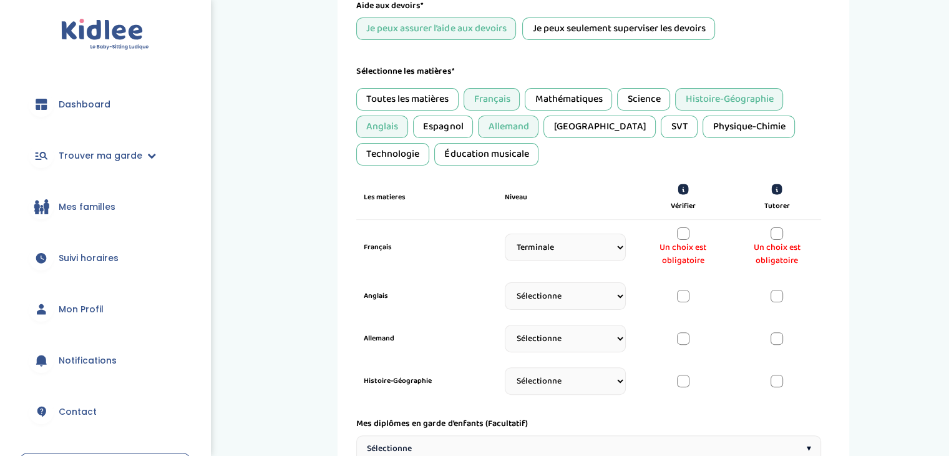
click at [684, 238] on div "Un choix est obligatoire" at bounding box center [683, 247] width 74 height 40
click at [683, 230] on div at bounding box center [683, 233] width 12 height 12
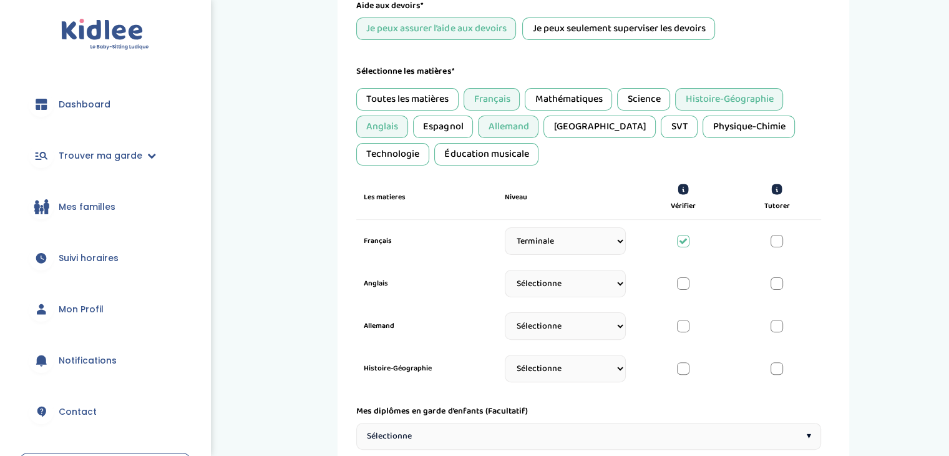
click at [614, 282] on select "Sélectionne CP CE1 CE2 CM1 CM2 6eme 5eme 4eme 3eme Seconde Prémière Terminale" at bounding box center [565, 283] width 121 height 27
select select "Terminale"
click at [505, 273] on select "Sélectionne CP CE1 CE2 CM1 CM2 6eme 5eme 4eme 3eme Seconde Prémière Terminale" at bounding box center [565, 283] width 121 height 27
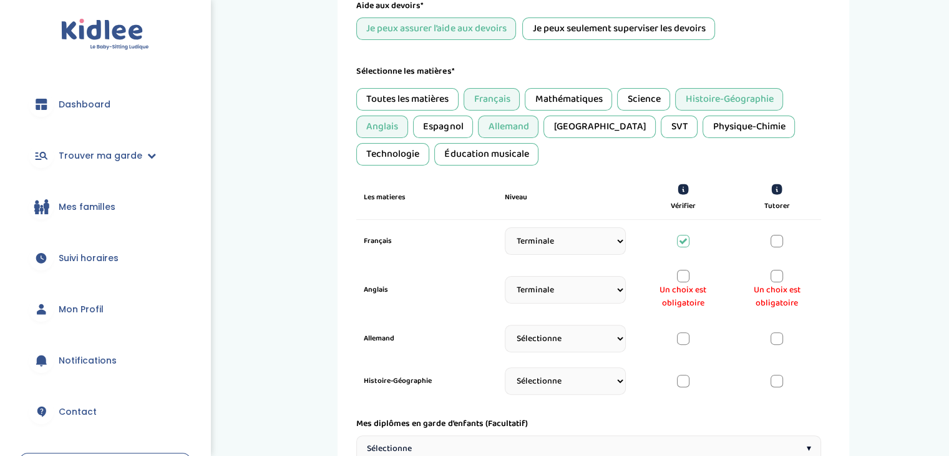
click at [774, 277] on div at bounding box center [777, 276] width 12 height 12
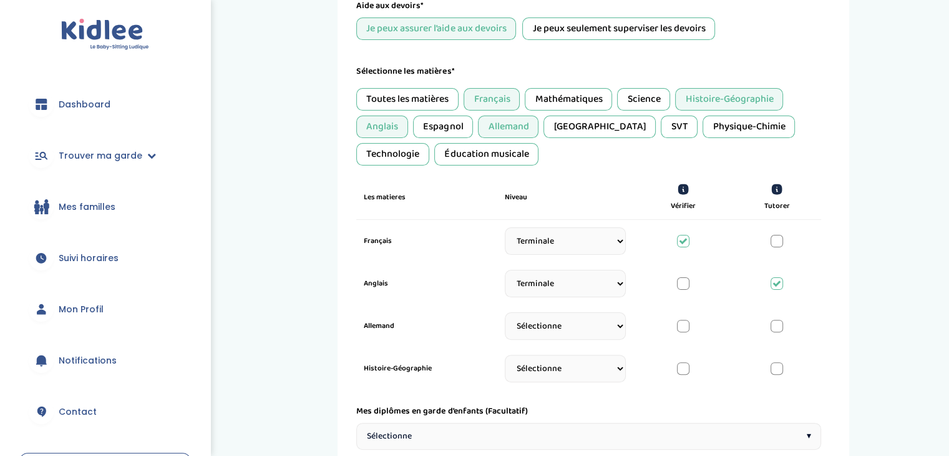
click at [677, 280] on div at bounding box center [683, 283] width 12 height 12
click at [776, 280] on div at bounding box center [777, 283] width 12 height 12
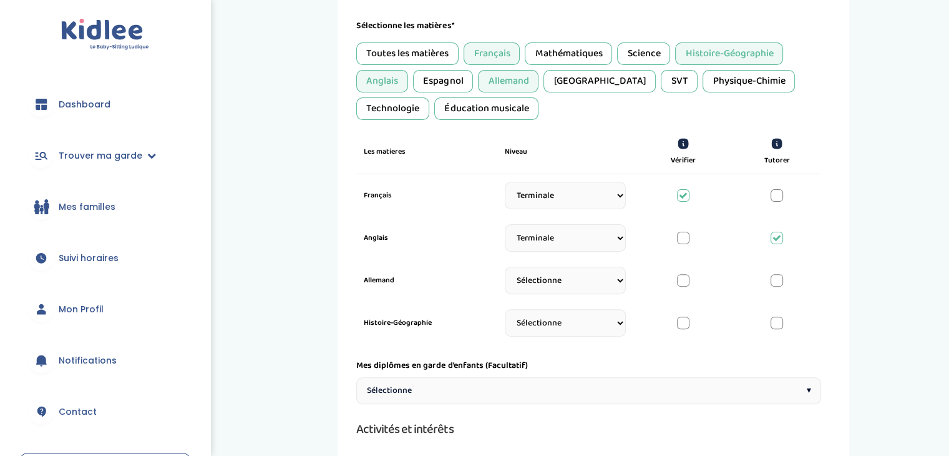
click at [617, 282] on select "Sélectionne CP CE1 CE2 CM1 CM2 6eme 5eme 4eme 3eme Seconde Prémière Terminale" at bounding box center [565, 279] width 121 height 27
select select "Terminale"
click at [505, 270] on select "Sélectionne CP CE1 CE2 CM1 CM2 6eme 5eme 4eme 3eme Seconde Prémière Terminale" at bounding box center [565, 279] width 121 height 27
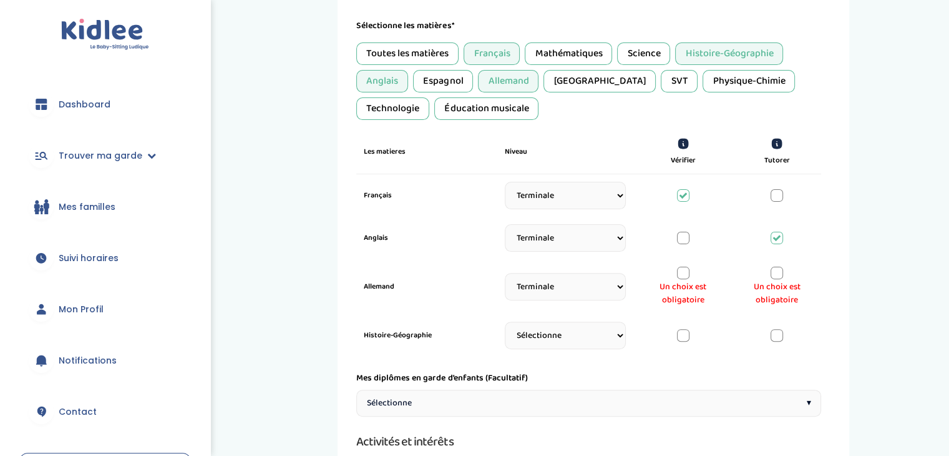
click at [684, 275] on div at bounding box center [683, 272] width 12 height 12
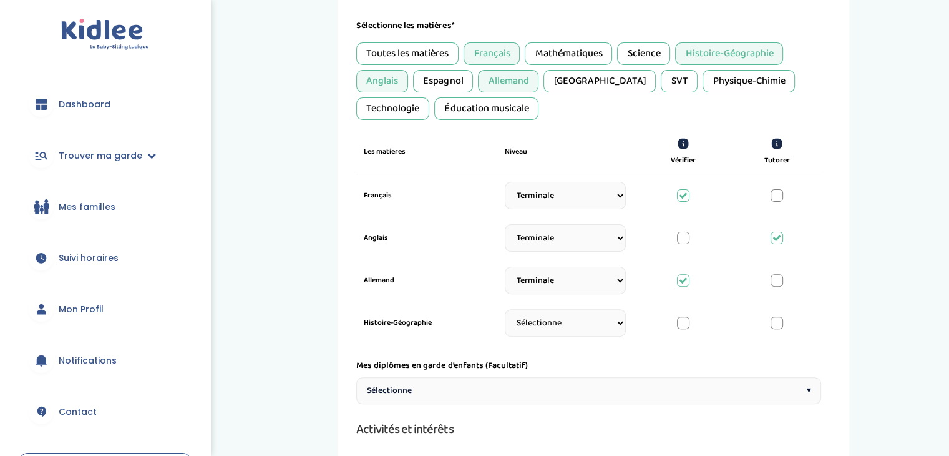
click at [607, 326] on select "Sélectionne CP CE1 CE2 CM1 CM2 6eme 5eme 4eme 3eme Seconde Prémière Terminale" at bounding box center [565, 322] width 121 height 27
select select "Terminale"
click at [505, 313] on select "Sélectionne CP CE1 CE2 CM1 CM2 6eme 5eme 4eme 3eme Seconde Prémière Terminale" at bounding box center [565, 322] width 121 height 27
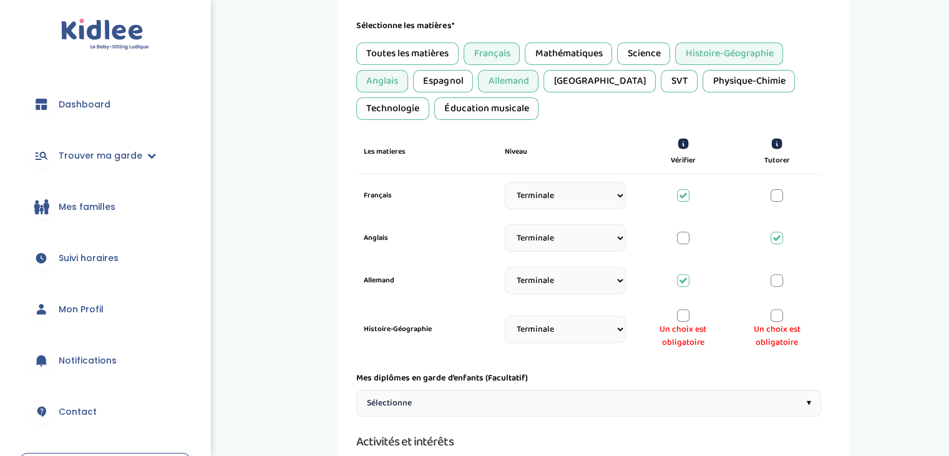
click at [687, 313] on div at bounding box center [683, 315] width 12 height 12
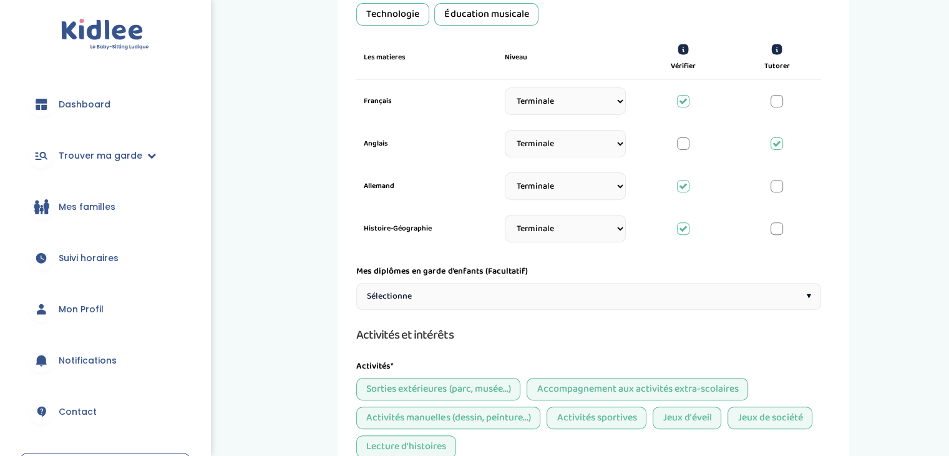
scroll to position [418, 0]
click at [535, 289] on div "Sélectionne ▾" at bounding box center [588, 295] width 465 height 27
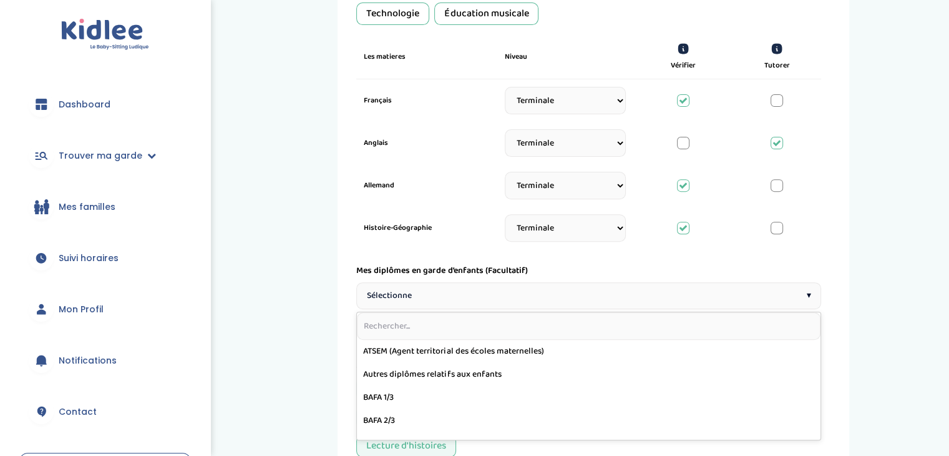
click at [535, 289] on div "Sélectionne ▾" at bounding box center [588, 295] width 465 height 27
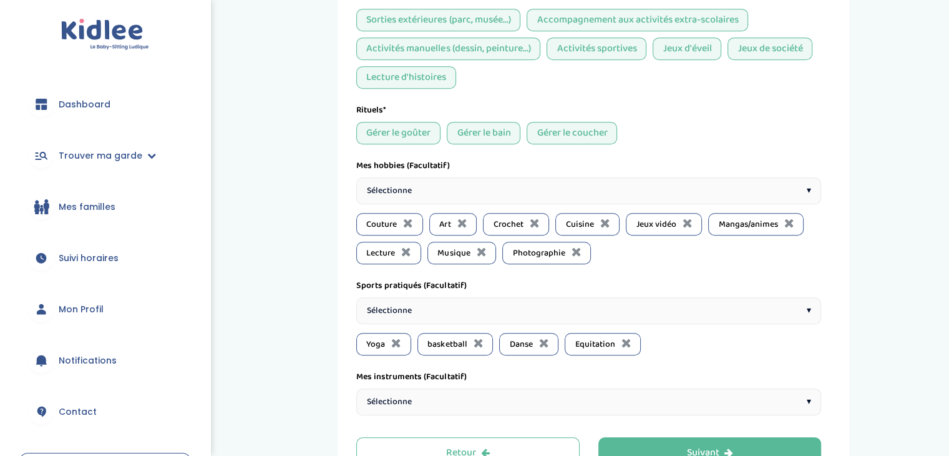
scroll to position [871, 0]
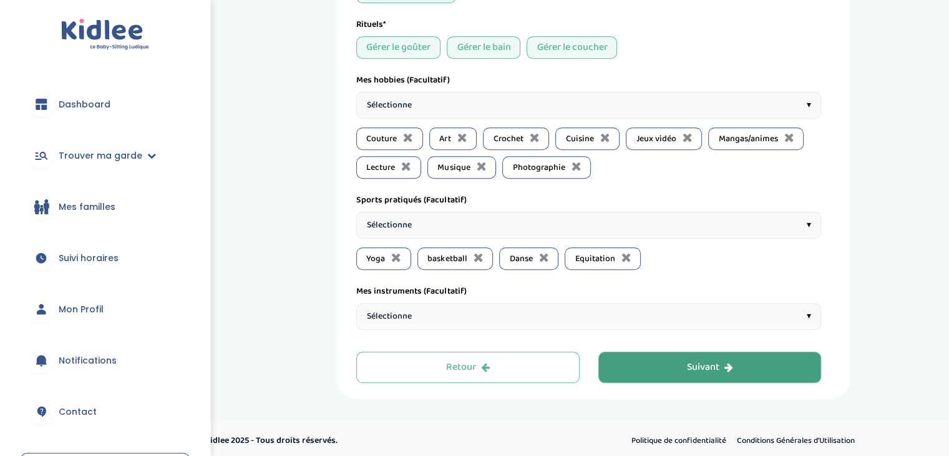
click at [711, 372] on button "Suivant" at bounding box center [710, 366] width 223 height 31
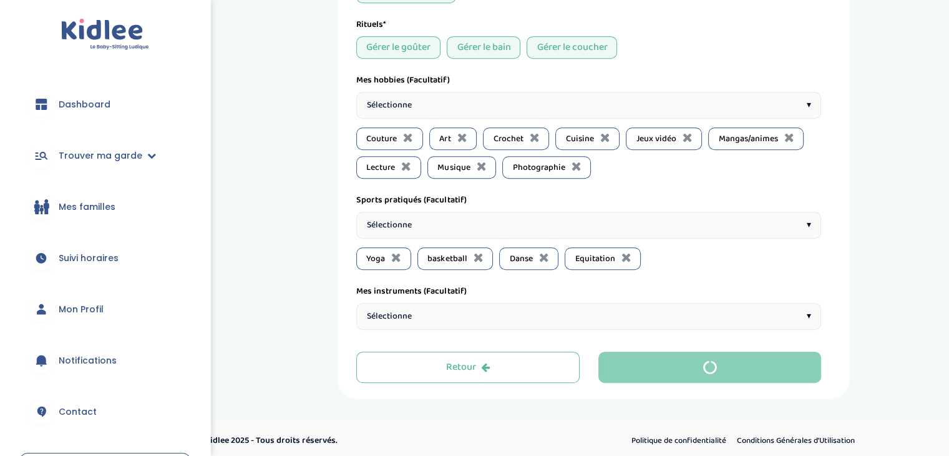
scroll to position [0, 0]
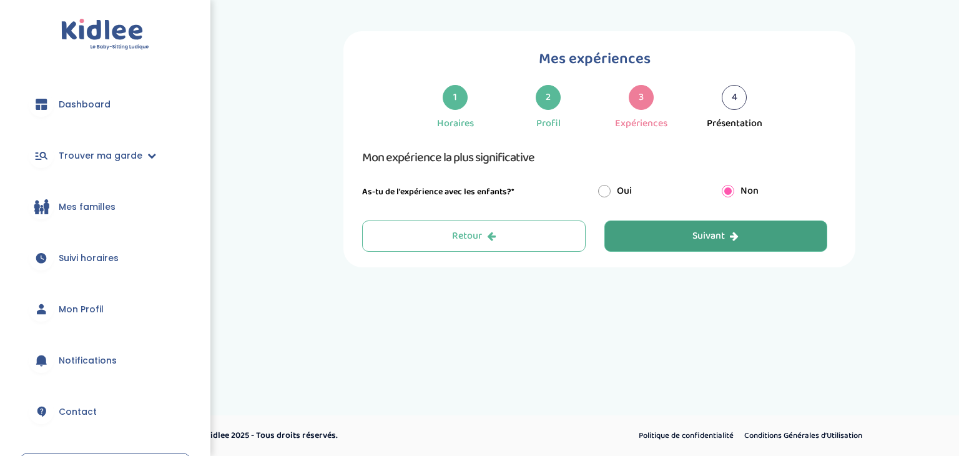
click at [673, 240] on button "Suivant" at bounding box center [715, 235] width 223 height 31
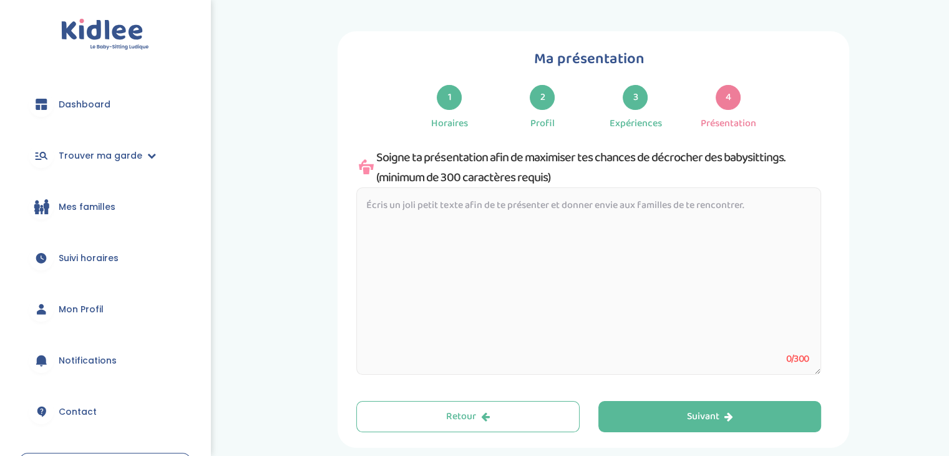
click at [414, 224] on textarea at bounding box center [588, 280] width 465 height 187
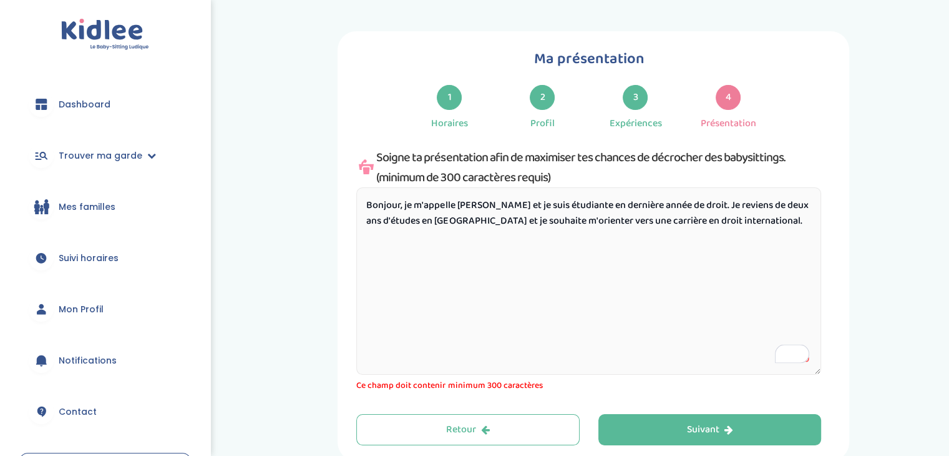
click at [759, 228] on textarea "Bonjour, je m'appelle Djuna et je suis étudiante en dernière année de droit. Je…" at bounding box center [588, 280] width 465 height 187
click at [757, 228] on textarea "Bonjour, je m'appelle Djuna et je suis étudiante en dernière année de droit. Je…" at bounding box center [588, 280] width 465 height 187
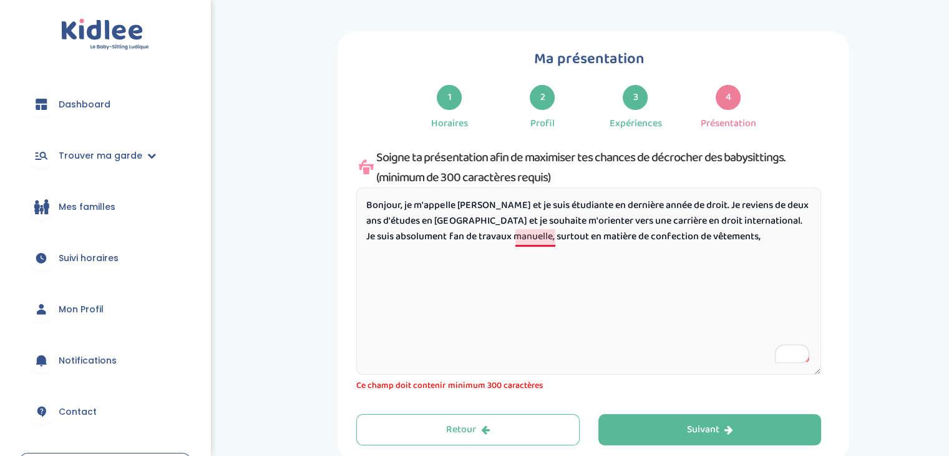
click at [554, 235] on textarea "Bonjour, je m'appelle Djuna et je suis étudiante en dernière année de droit. Je…" at bounding box center [588, 280] width 465 height 187
click at [537, 238] on textarea "Bonjour, je m'appelle Djuna et je suis étudiante en dernière année de droit. Je…" at bounding box center [588, 280] width 465 height 187
click at [554, 238] on textarea "Bonjour, je m'appelle Djuna et je suis étudiante en dernière année de droit. Je…" at bounding box center [588, 280] width 465 height 187
click at [770, 237] on textarea "Bonjour, je m'appelle Djuna et je suis étudiante en dernière année de droit. Je…" at bounding box center [588, 280] width 465 height 187
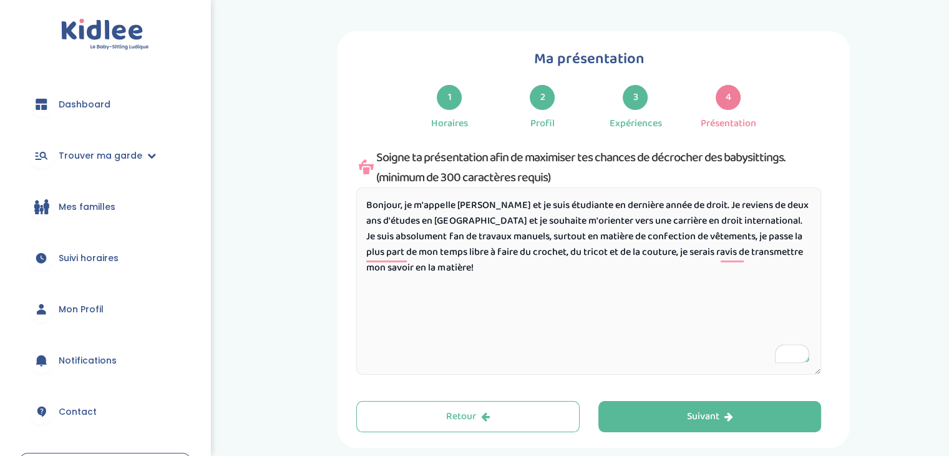
click at [387, 257] on textarea "Bonjour, je m'appelle Djuna et je suis étudiante en dernière année de droit. Je…" at bounding box center [588, 280] width 465 height 187
click at [381, 292] on textarea "Bonjour, je m'appelle Djuna et je suis étudiante en dernière année de droit. Je…" at bounding box center [588, 280] width 465 height 187
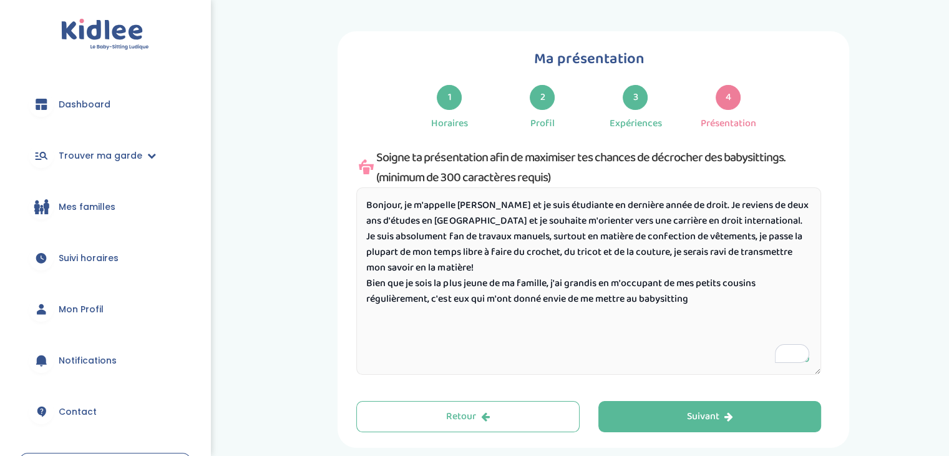
click at [549, 281] on textarea "Bonjour, je m'appelle Djuna et je suis étudiante en dernière année de droit. Je…" at bounding box center [588, 280] width 465 height 187
click at [652, 295] on textarea "Bonjour, je m'appelle Djuna et je suis étudiante en dernière année de droit. Je…" at bounding box center [588, 280] width 465 height 187
click at [719, 298] on textarea "Bonjour, je m'appelle Djuna et je suis étudiante en dernière année de droit. Je…" at bounding box center [588, 280] width 465 height 187
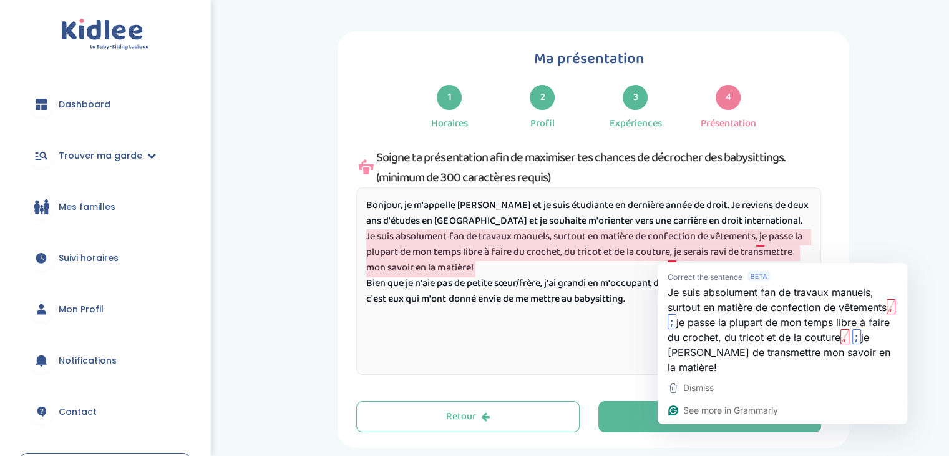
click at [669, 251] on textarea "Bonjour, je m'appelle Djuna et je suis étudiante en dernière année de droit. Je…" at bounding box center [588, 280] width 465 height 187
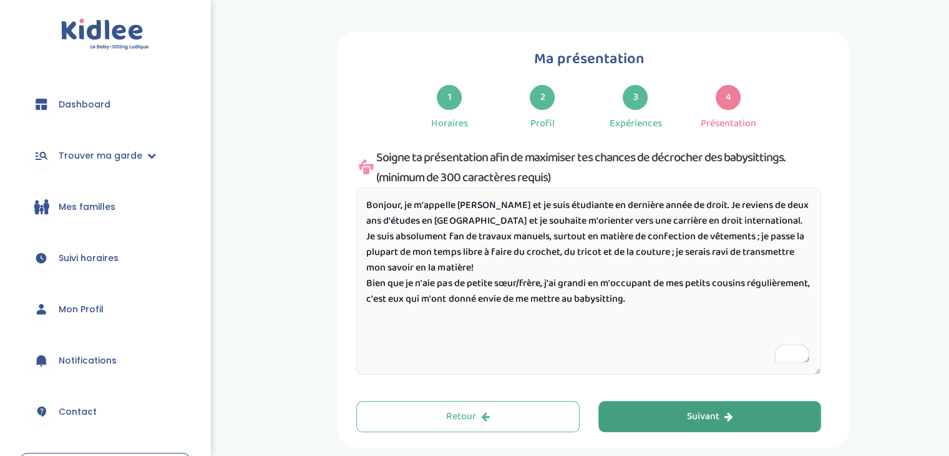
type textarea "Bonjour, je m'appelle Djuna et je suis étudiante en dernière année de droit. Je…"
click at [694, 409] on div "Suivant" at bounding box center [710, 416] width 46 height 14
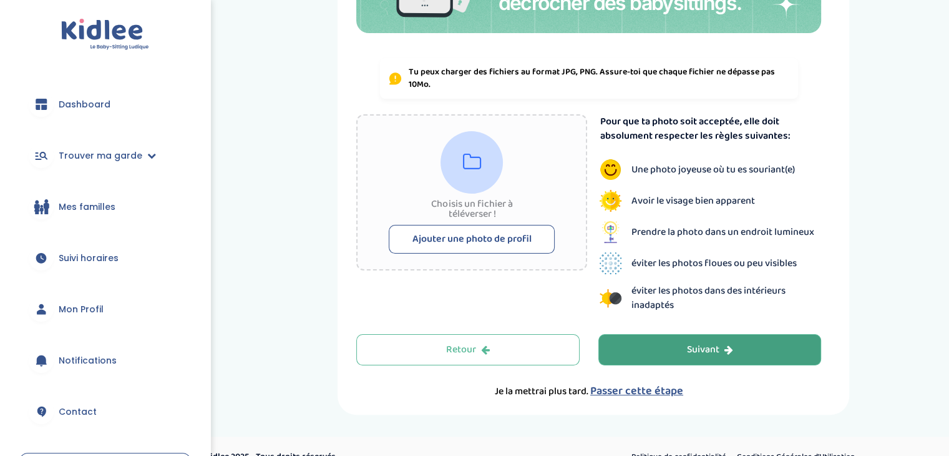
scroll to position [245, 0]
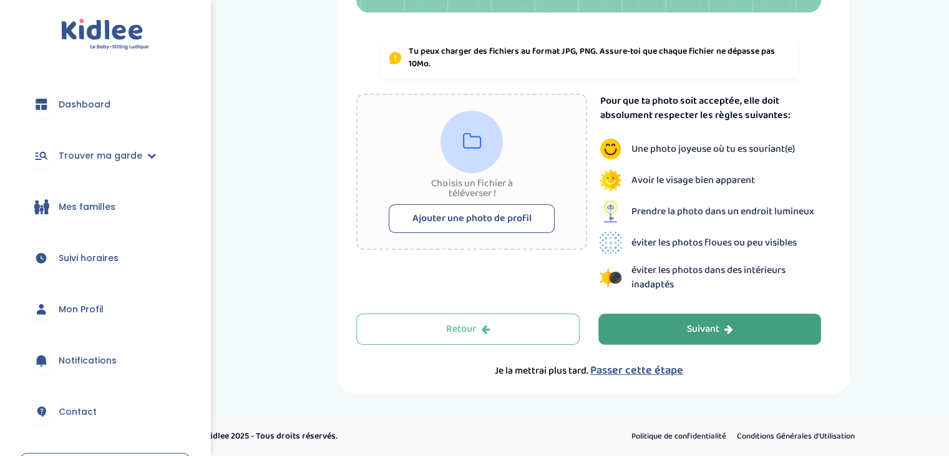
click at [827, 208] on div "Indique nous ta situation administrative Type de document d'identité Sélectionn…" at bounding box center [593, 90] width 474 height 576
click at [640, 338] on button "Suivant" at bounding box center [710, 328] width 223 height 31
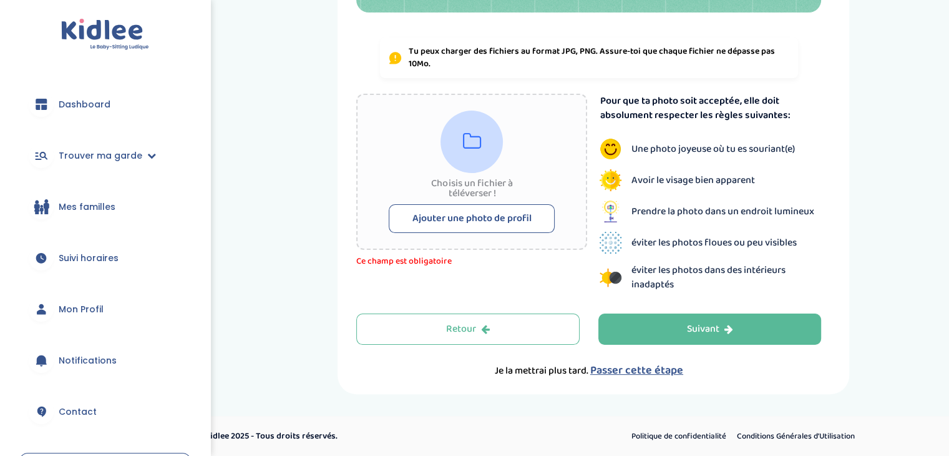
click at [637, 365] on span "Passer cette étape" at bounding box center [636, 369] width 93 height 17
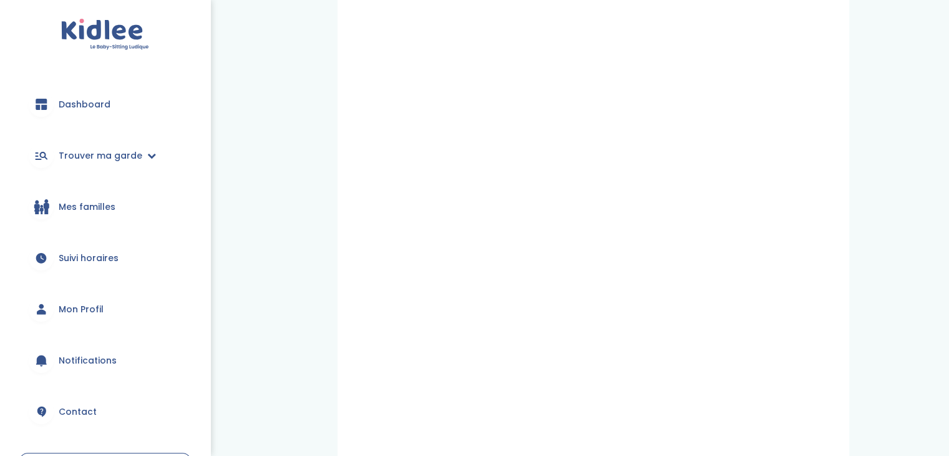
scroll to position [459, 0]
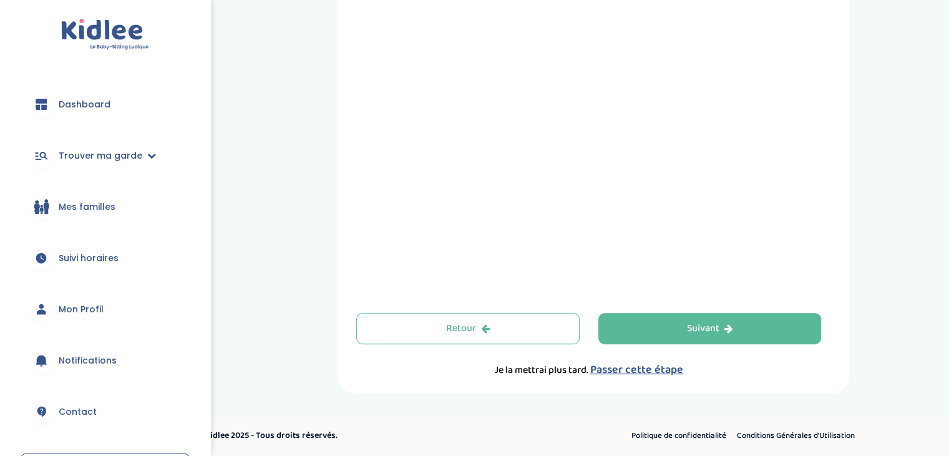
click at [625, 368] on span "Passer cette étape" at bounding box center [636, 369] width 93 height 17
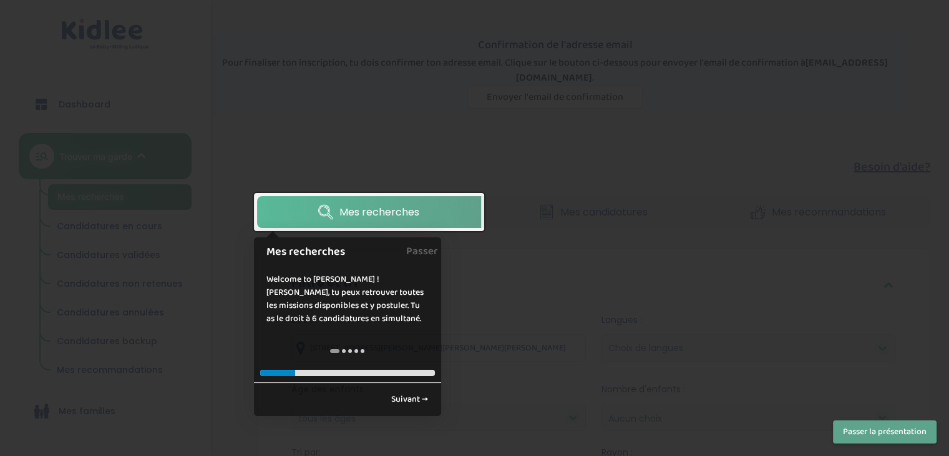
click at [418, 413] on div "← Retour Suivant →" at bounding box center [347, 399] width 187 height 34
click at [413, 391] on link "Suivant →" at bounding box center [409, 399] width 51 height 21
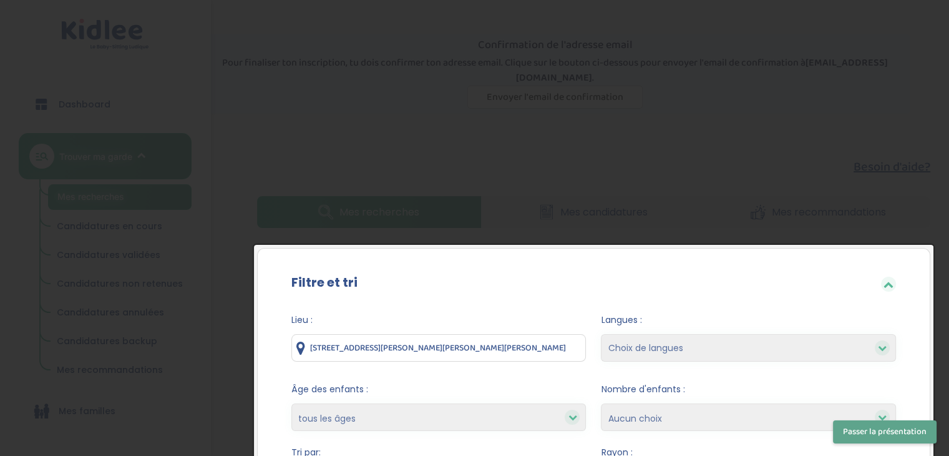
scroll to position [204, 0]
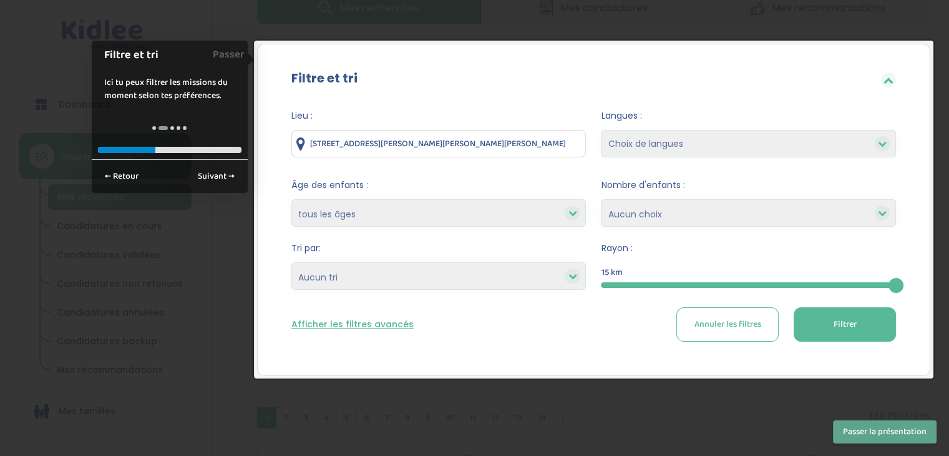
drag, startPoint x: 413, startPoint y: 391, endPoint x: 363, endPoint y: 197, distance: 200.4
click at [360, 100] on div "Lieu : 21 Rue Irène et Frédéric Joliot Curie , Montreuil, France Langues : Choi…" at bounding box center [594, 230] width 642 height 260
click at [224, 180] on link "Suivant →" at bounding box center [216, 176] width 51 height 21
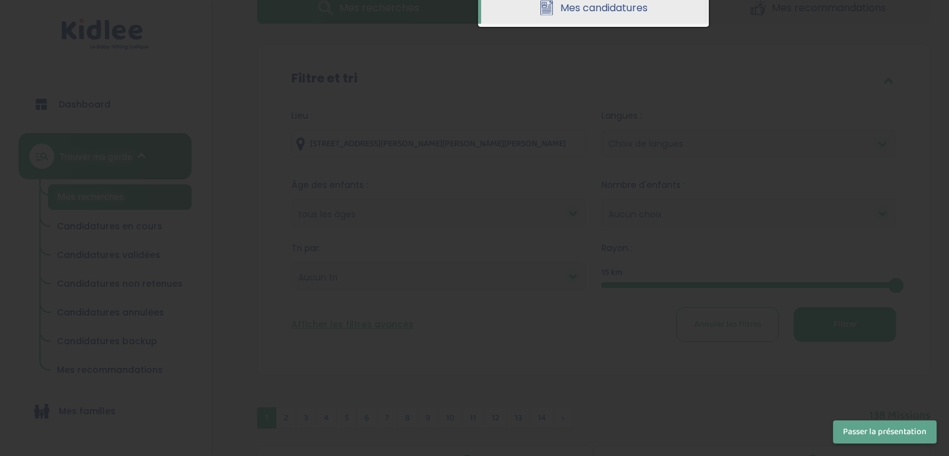
scroll to position [0, 0]
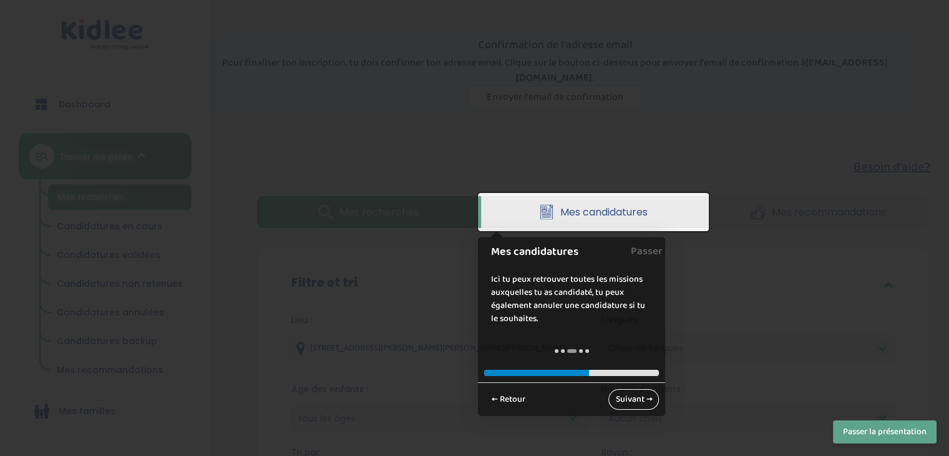
click at [638, 400] on link "Suivant →" at bounding box center [634, 399] width 51 height 21
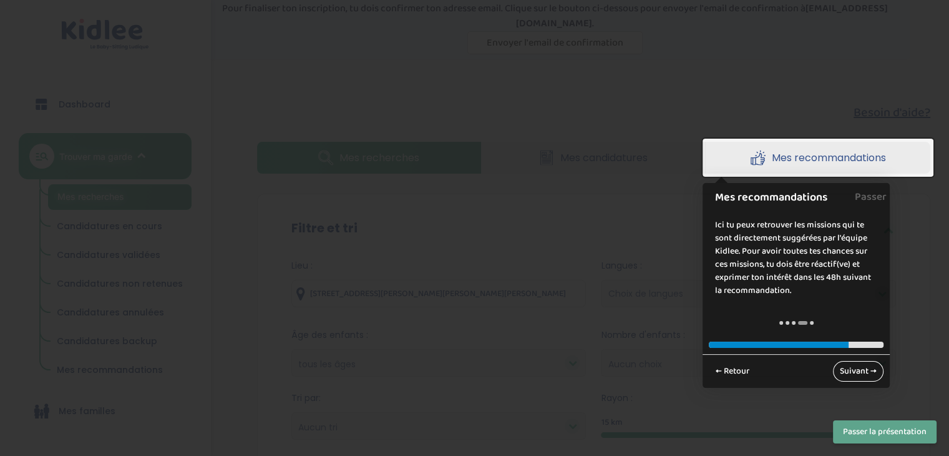
scroll to position [57, 0]
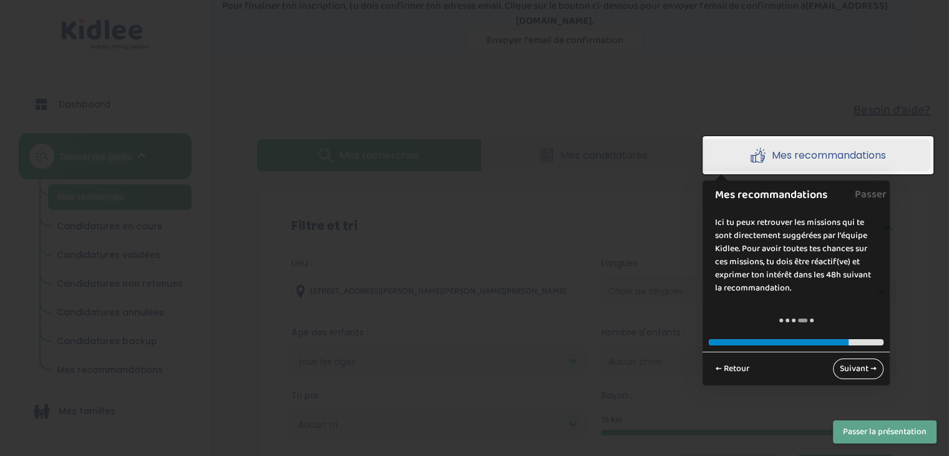
click at [864, 369] on link "Suivant →" at bounding box center [858, 368] width 51 height 21
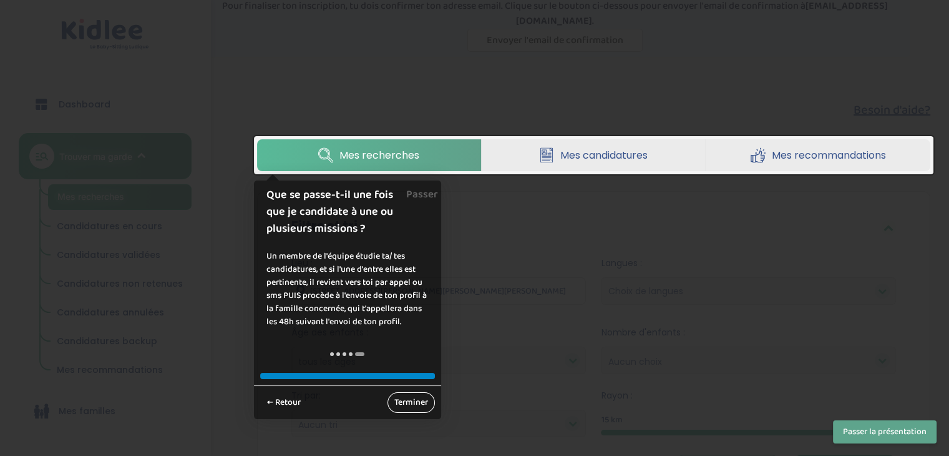
click at [419, 401] on link "Terminer" at bounding box center [411, 402] width 47 height 21
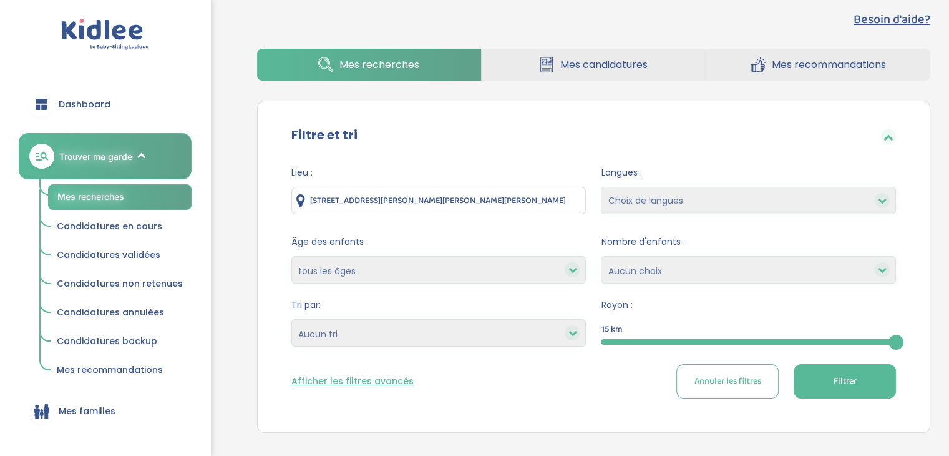
scroll to position [147, 0]
click at [492, 280] on select "moins de 3 ans entre 3 et 6 ans plus de 6 ans tous les âges" at bounding box center [438, 269] width 295 height 27
click at [291, 256] on select "moins de 3 ans entre 3 et 6 ans plus de 6 ans tous les âges" at bounding box center [438, 269] width 295 height 27
click at [422, 333] on select "Heures par semaine (croissant) Heures par semaine (décroissant) Date de démarra…" at bounding box center [438, 332] width 295 height 27
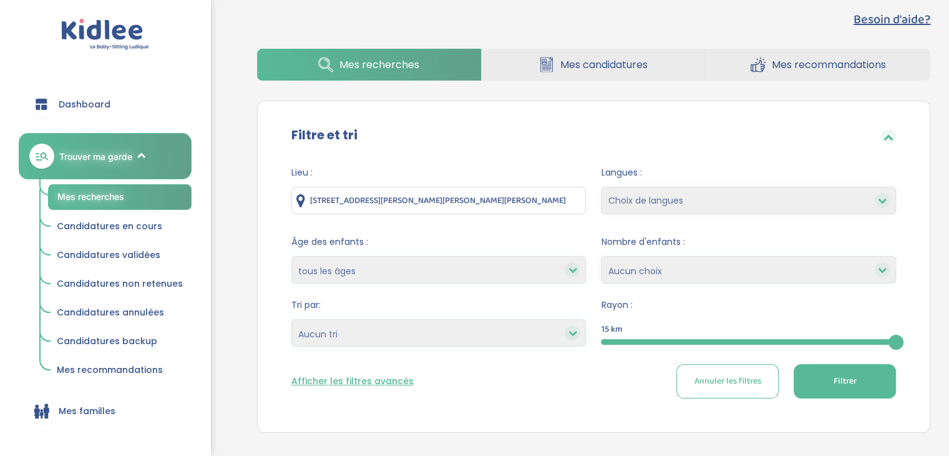
click at [673, 195] on select "Choix de langues Allemand Anglais Arabe Espagnol Grec Russe Français Coréen" at bounding box center [748, 200] width 295 height 27
select select "2"
click at [601, 187] on select "Choix de langues Allemand Anglais Arabe Espagnol Grec Russe Français Coréen" at bounding box center [748, 200] width 295 height 27
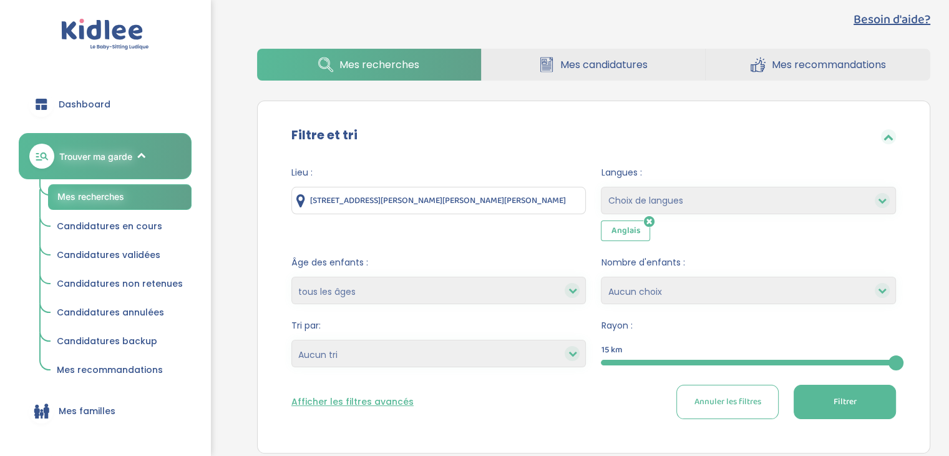
click at [675, 200] on select "Choix de langues Allemand Anglais Arabe Espagnol Grec Russe Français Coréen" at bounding box center [748, 200] width 295 height 27
select select "12"
click at [601, 187] on select "Choix de langues Allemand Anglais Arabe Espagnol Grec Russe Français Coréen" at bounding box center [748, 200] width 295 height 27
select select
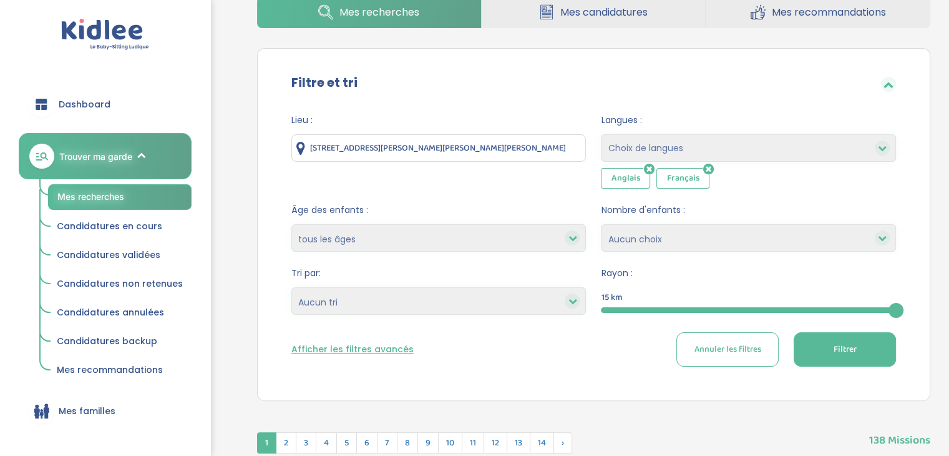
scroll to position [204, 0]
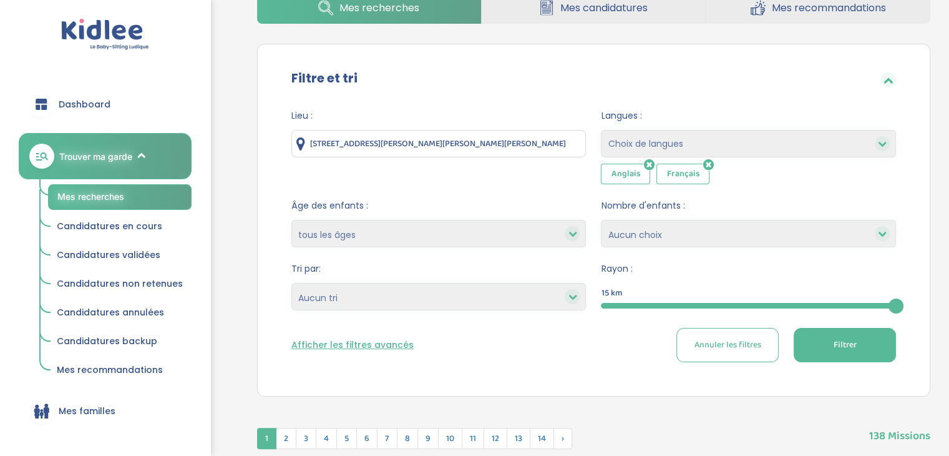
click at [702, 245] on select "1 2 3 4 Aucun choix" at bounding box center [748, 233] width 295 height 27
click at [657, 220] on select "1 2 3 4 Aucun choix" at bounding box center [748, 233] width 295 height 27
click at [817, 338] on button "Filtrer" at bounding box center [845, 345] width 102 height 34
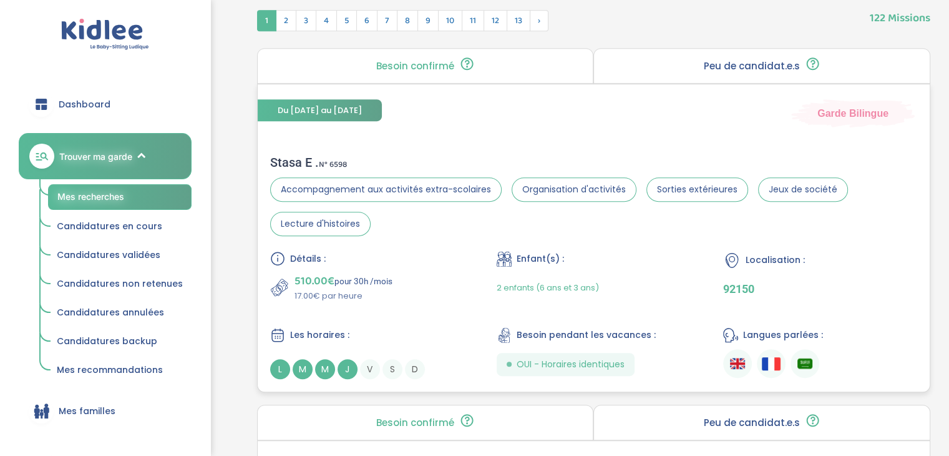
scroll to position [614, 0]
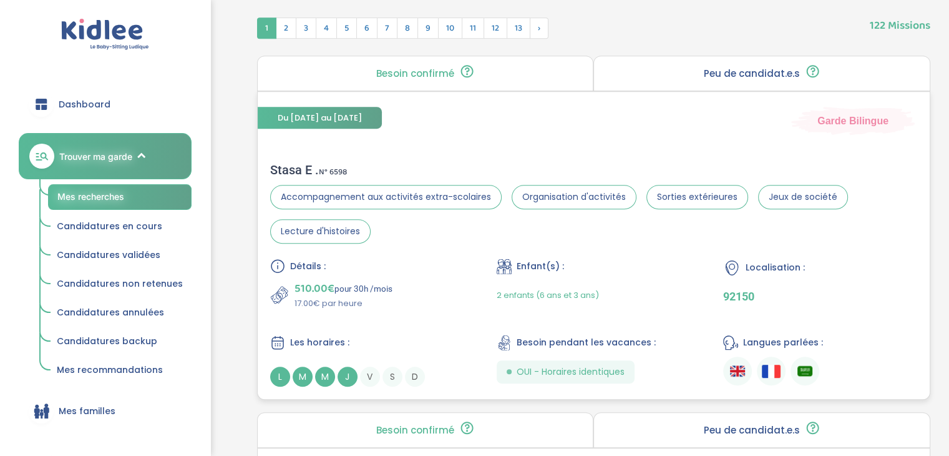
click at [326, 371] on span "M" at bounding box center [325, 376] width 20 height 20
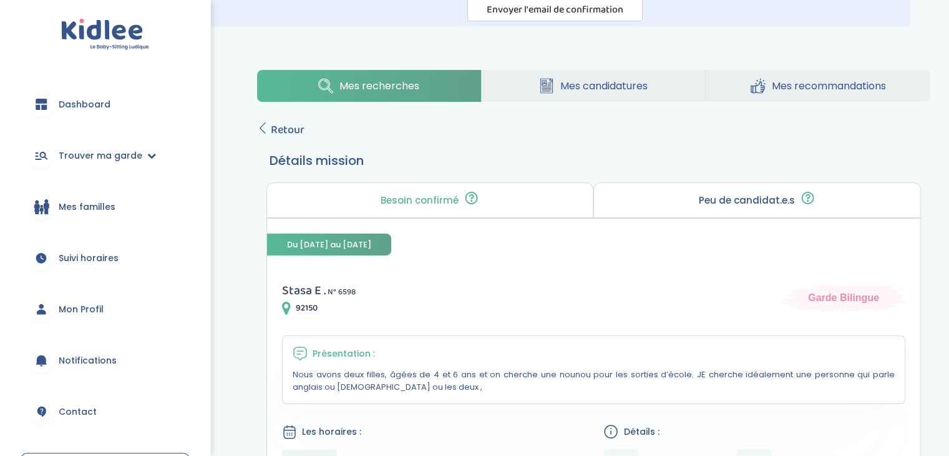
scroll to position [77, 0]
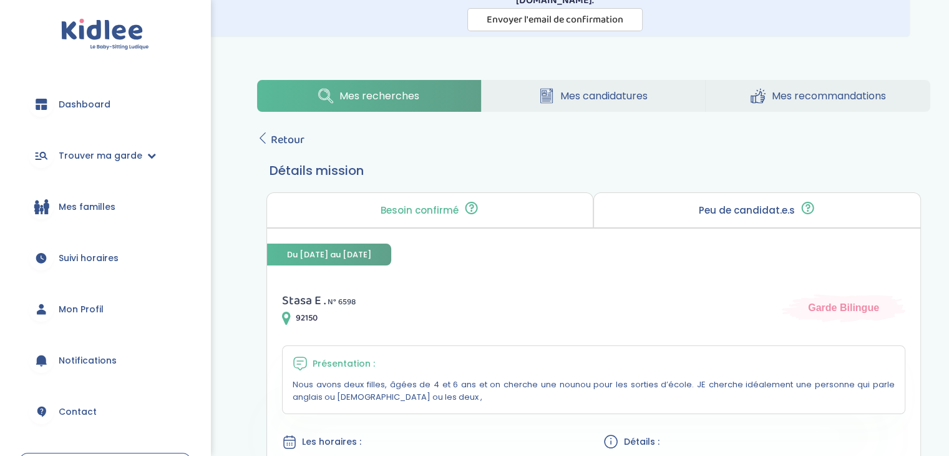
click at [739, 213] on p "Peu de candidat.e.s" at bounding box center [747, 210] width 96 height 10
click at [268, 142] on link "Retour" at bounding box center [280, 139] width 47 height 17
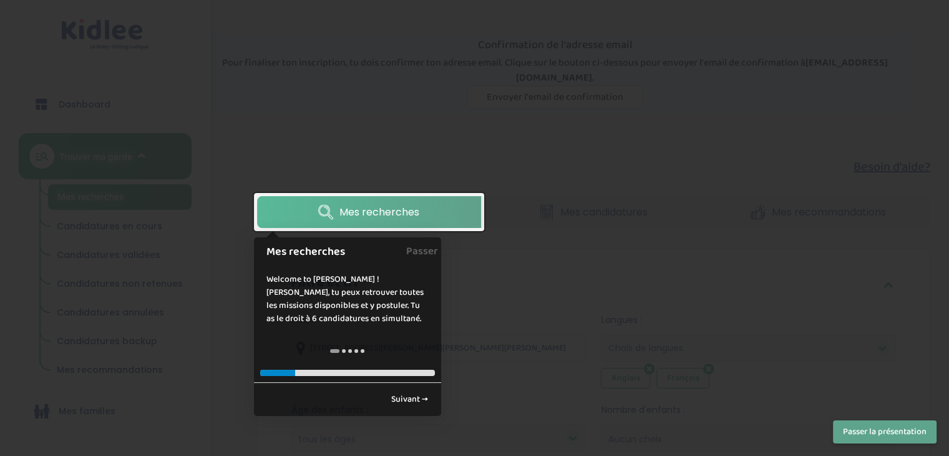
scroll to position [614, 0]
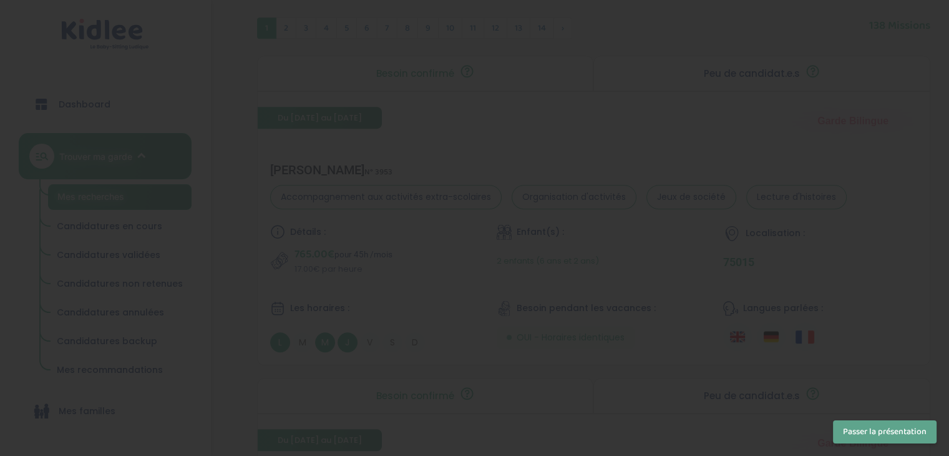
click at [914, 430] on button "Passer la présentation" at bounding box center [885, 431] width 104 height 23
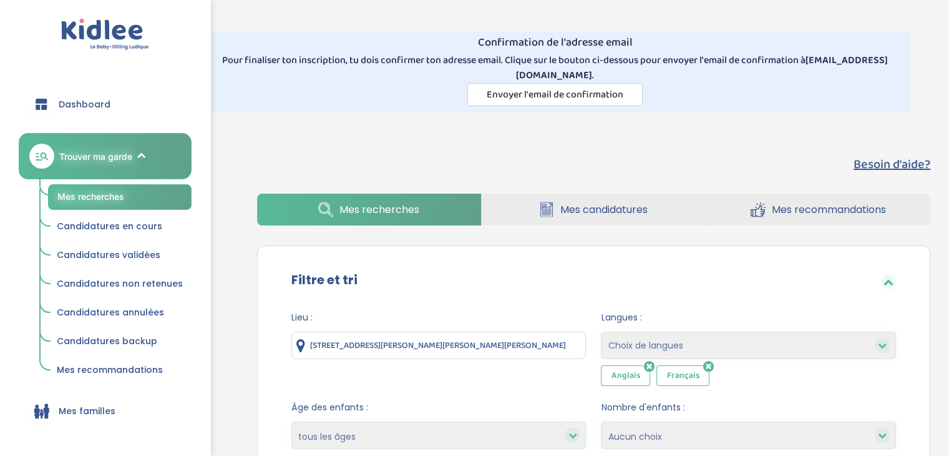
scroll to position [0, 0]
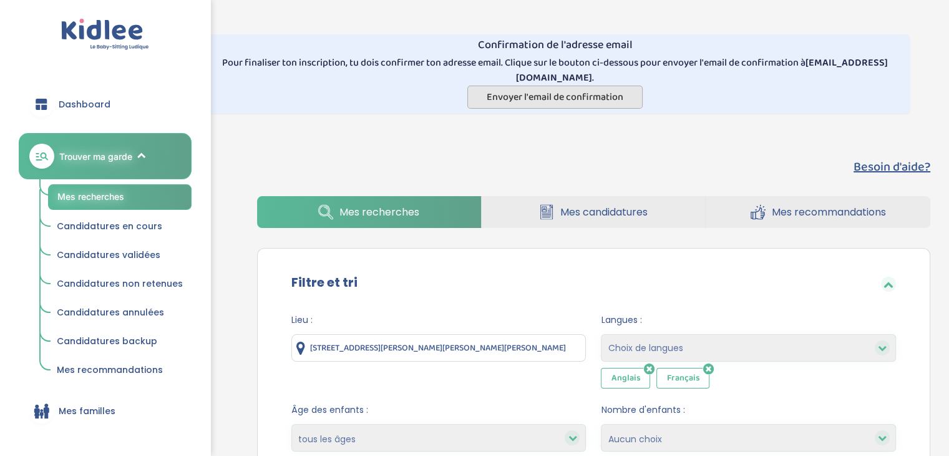
click at [565, 90] on span "Envoyer l'email de confirmation" at bounding box center [555, 97] width 137 height 16
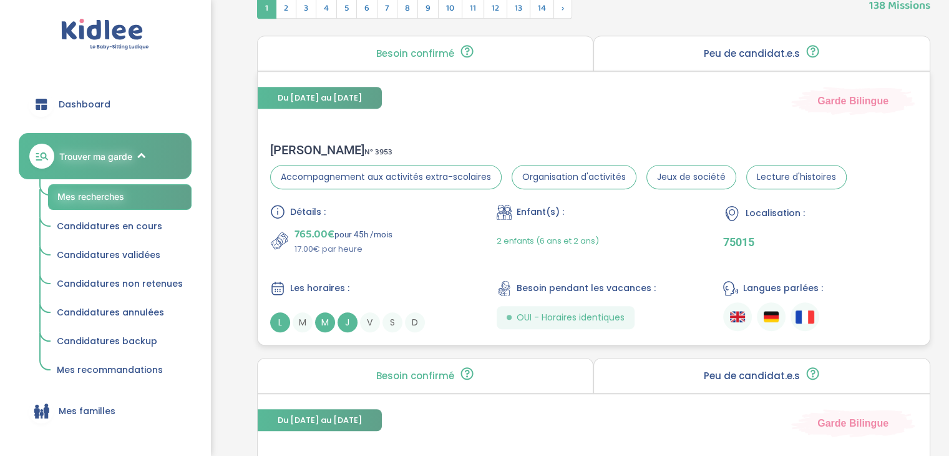
scroll to position [676, 0]
click at [379, 307] on div "Les horaires : L M M J V S D" at bounding box center [367, 306] width 194 height 52
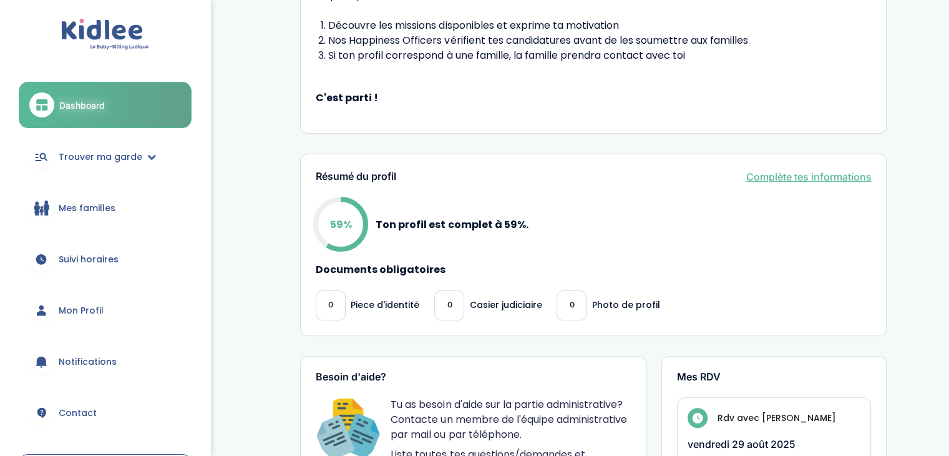
scroll to position [244, 0]
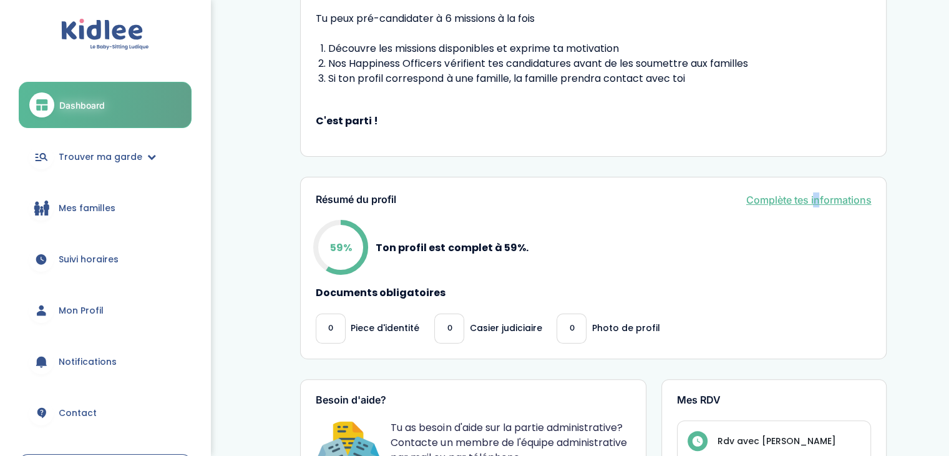
drag, startPoint x: 819, startPoint y: 190, endPoint x: 813, endPoint y: 199, distance: 10.7
click at [813, 199] on div "Résumé du profil Complète tes informations 59% Ton profil est complet à 59%. Do…" at bounding box center [593, 268] width 587 height 182
click at [813, 199] on link "Complète tes informations" at bounding box center [808, 199] width 125 height 15
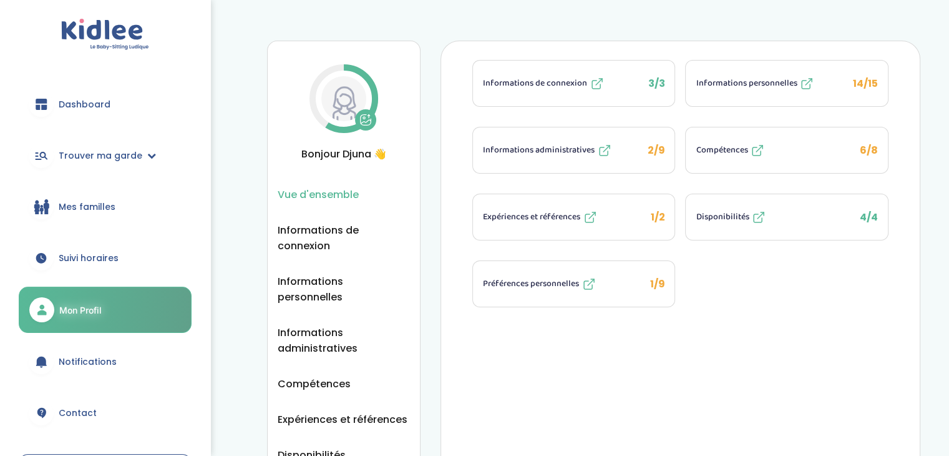
click at [637, 160] on button "Informations administratives 2/9" at bounding box center [574, 150] width 202 height 46
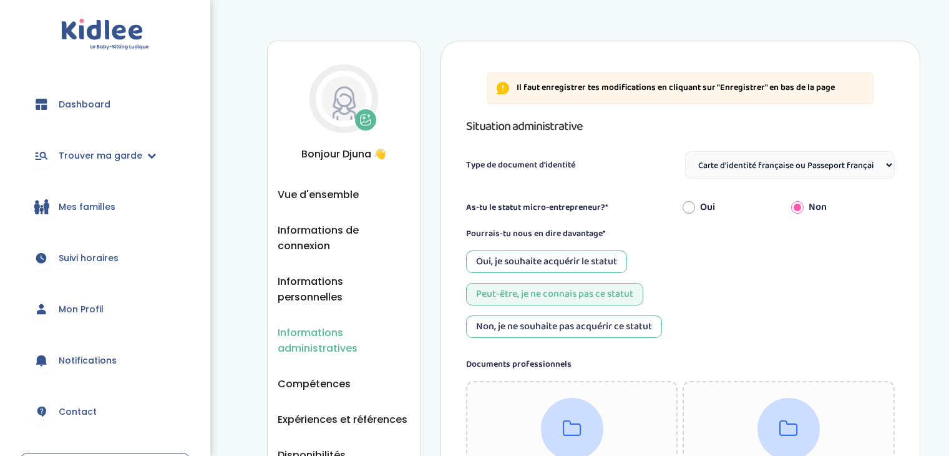
select select "Carte d'identité française ou Passeport français daté de moins de 5 ans"
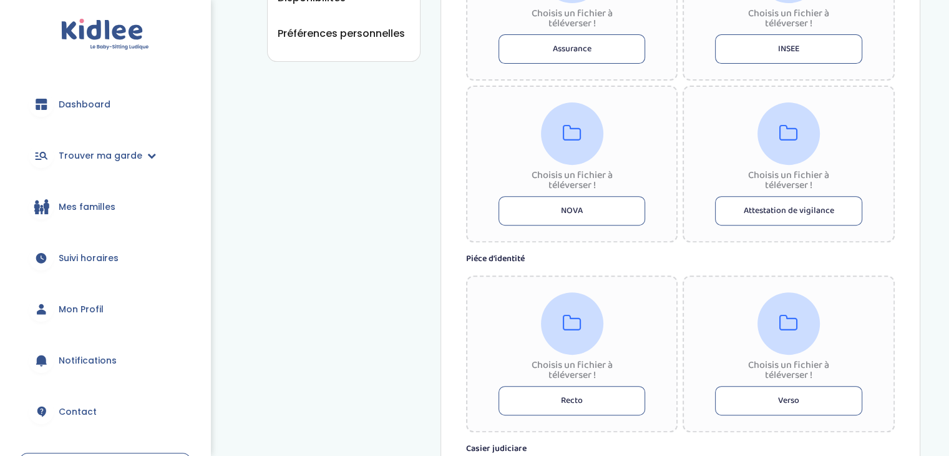
scroll to position [685, 0]
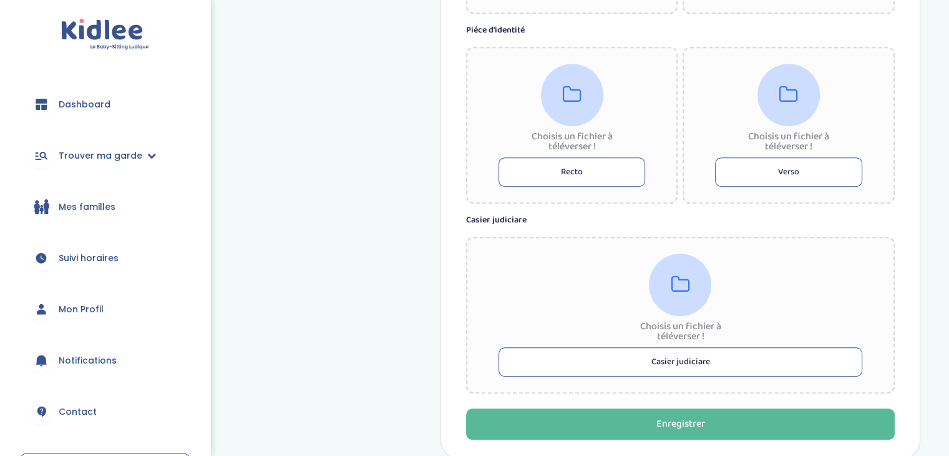
click at [600, 174] on button "Recto" at bounding box center [572, 171] width 147 height 29
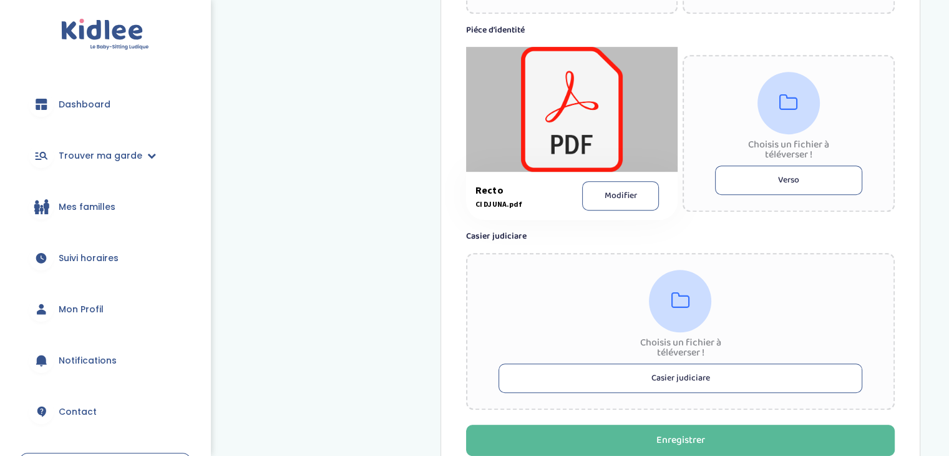
click at [768, 182] on button "Verso" at bounding box center [788, 179] width 147 height 29
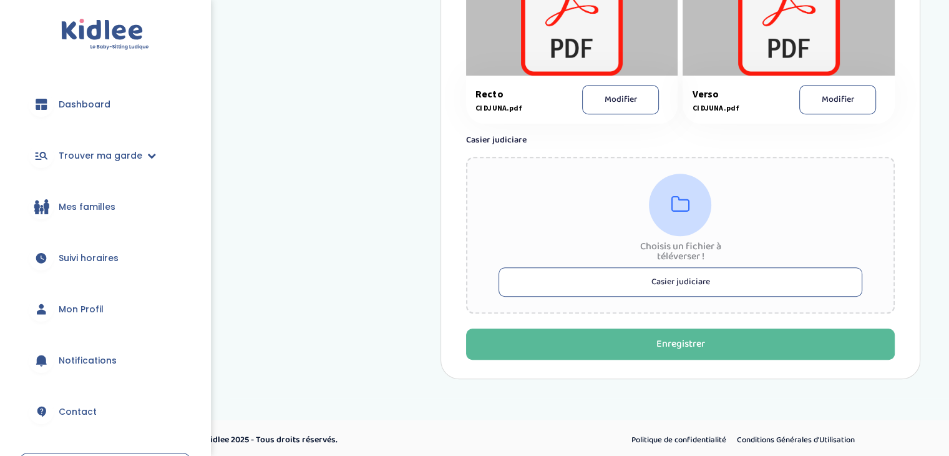
scroll to position [782, 0]
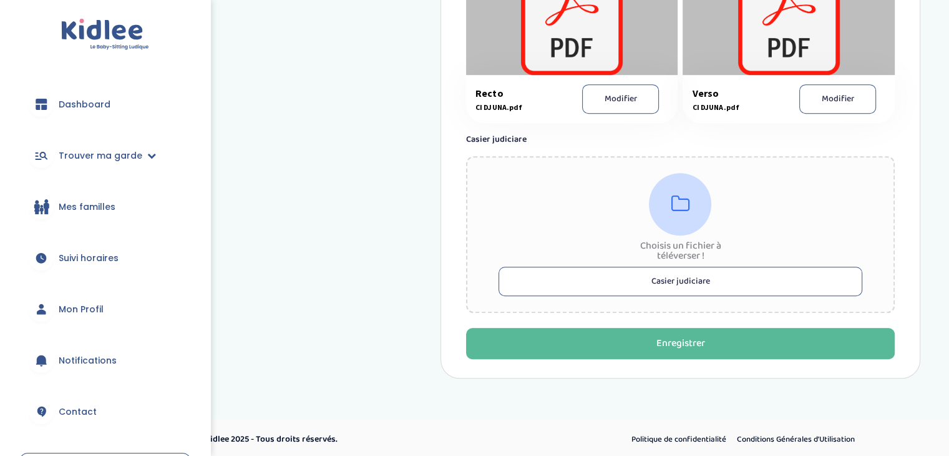
click at [652, 266] on button "Casier judiciare" at bounding box center [681, 280] width 364 height 29
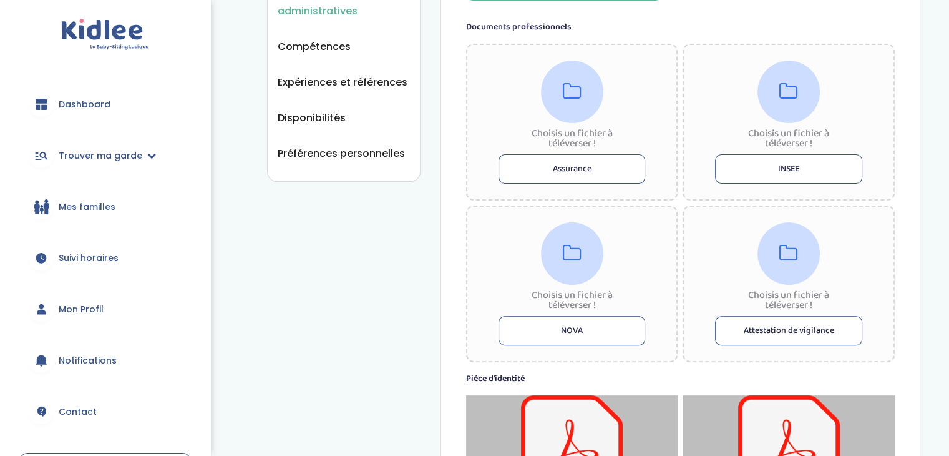
scroll to position [799, 0]
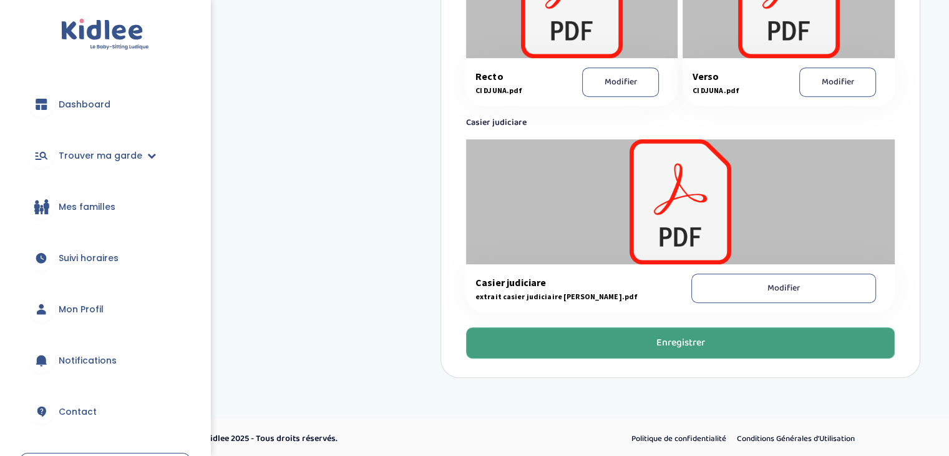
click at [674, 344] on div "Enregistrer" at bounding box center [680, 343] width 49 height 14
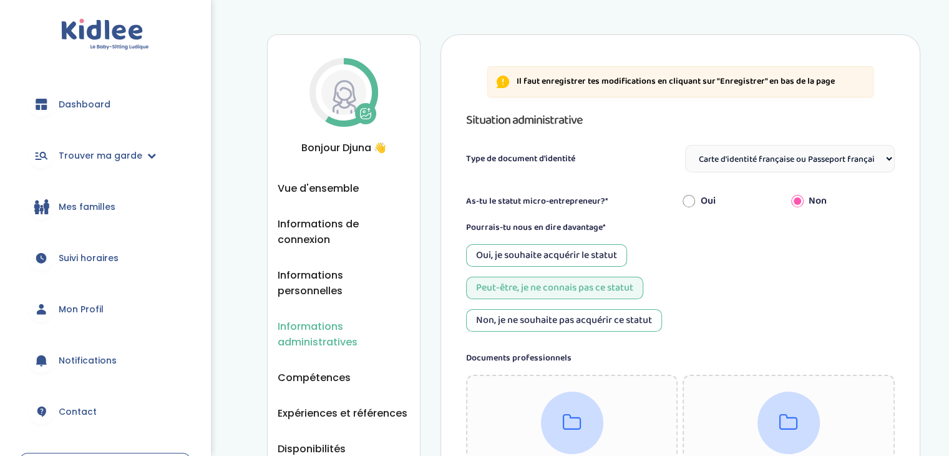
scroll to position [94, 0]
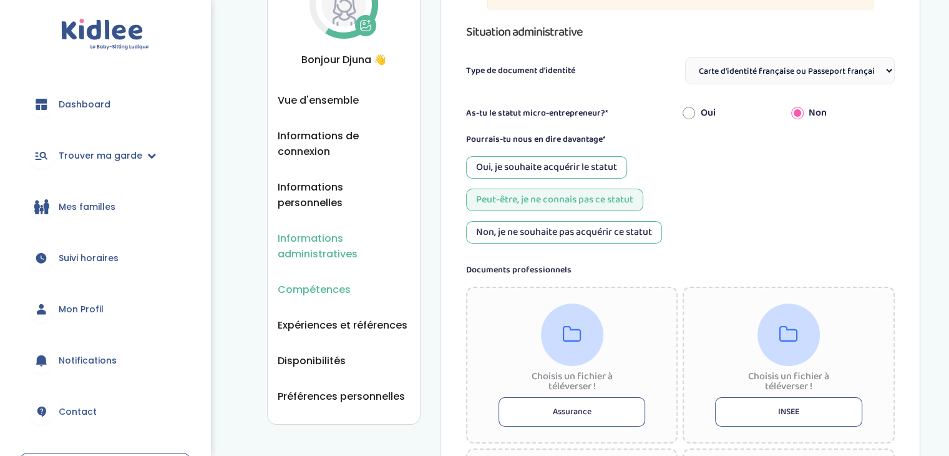
click at [296, 281] on span "Compétences" at bounding box center [314, 289] width 73 height 16
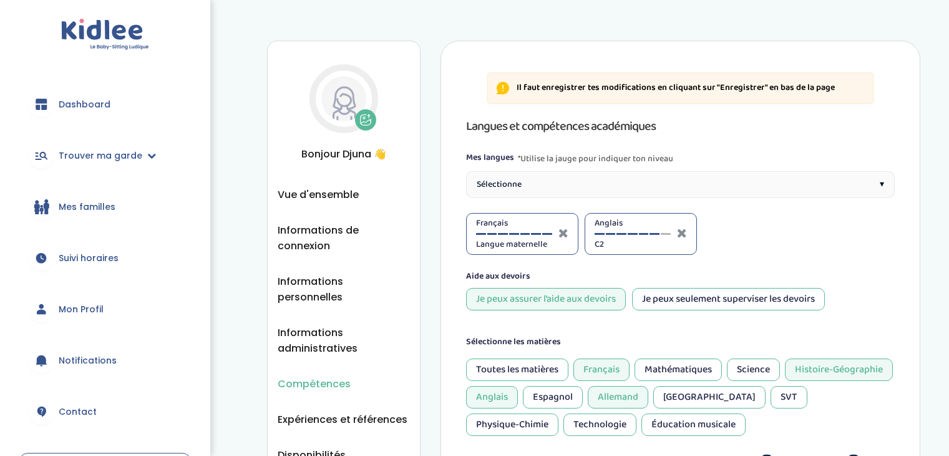
select select "Terminale"
click at [334, 193] on span "Vue d'ensemble" at bounding box center [318, 195] width 81 height 16
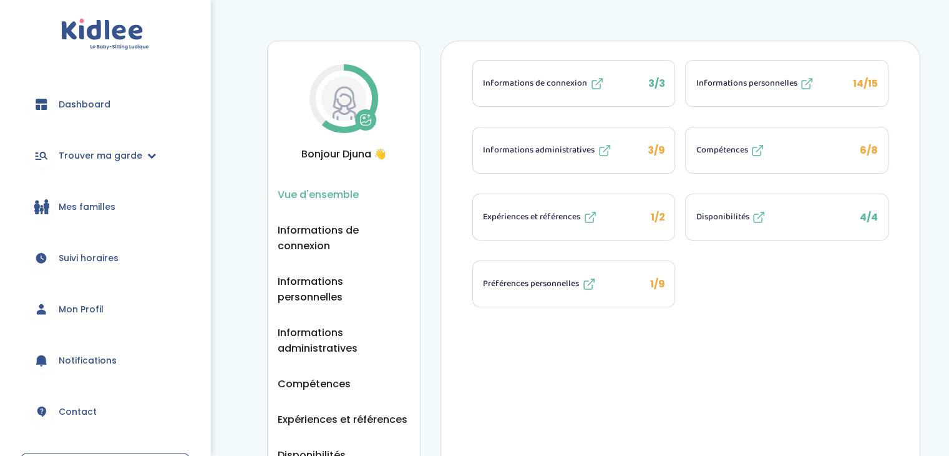
click at [844, 84] on button "Informations personnelles 14/15" at bounding box center [787, 84] width 202 height 46
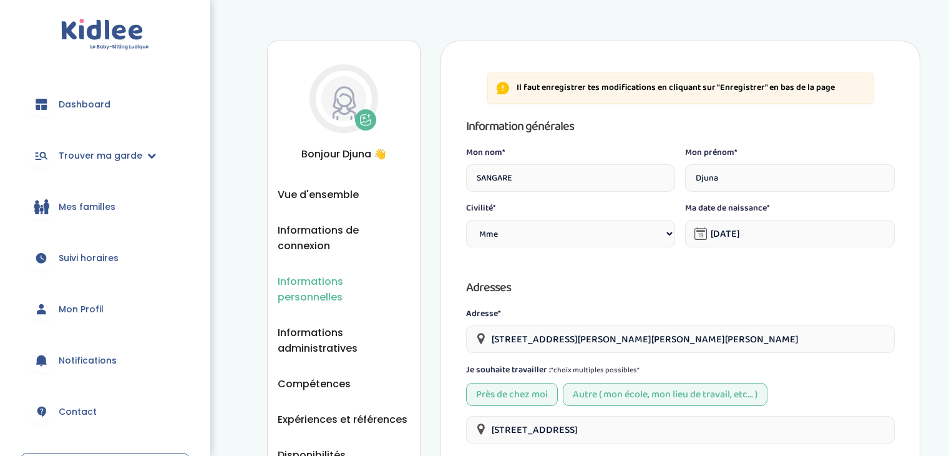
select select "1"
click at [321, 199] on span "Vue d'ensemble" at bounding box center [318, 195] width 81 height 16
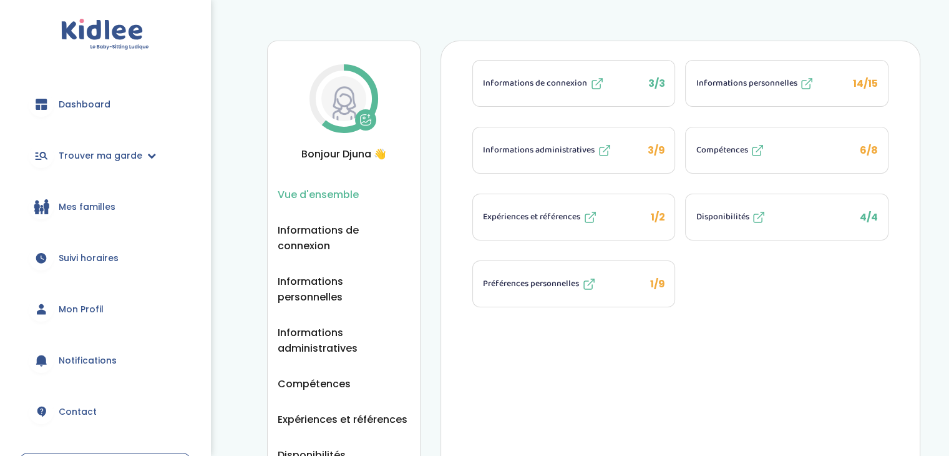
click at [652, 227] on button "Expériences et références 1/2" at bounding box center [574, 217] width 202 height 46
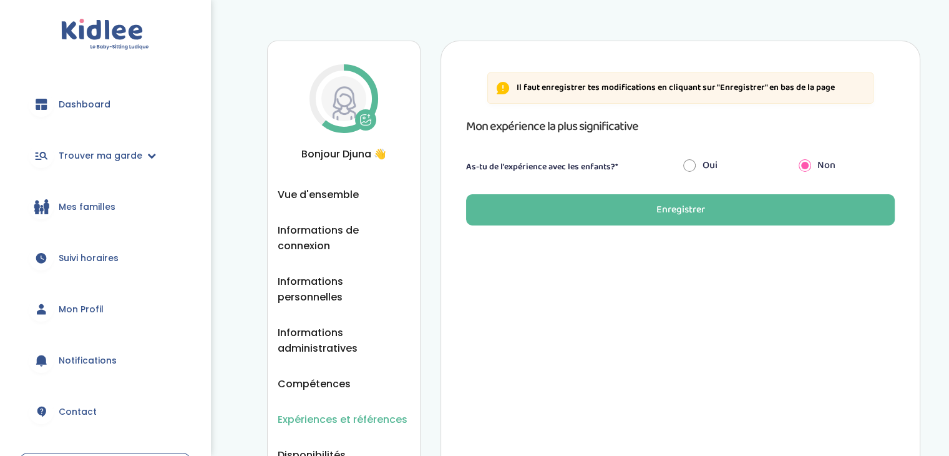
click at [350, 187] on span "Vue d'ensemble" at bounding box center [318, 195] width 81 height 16
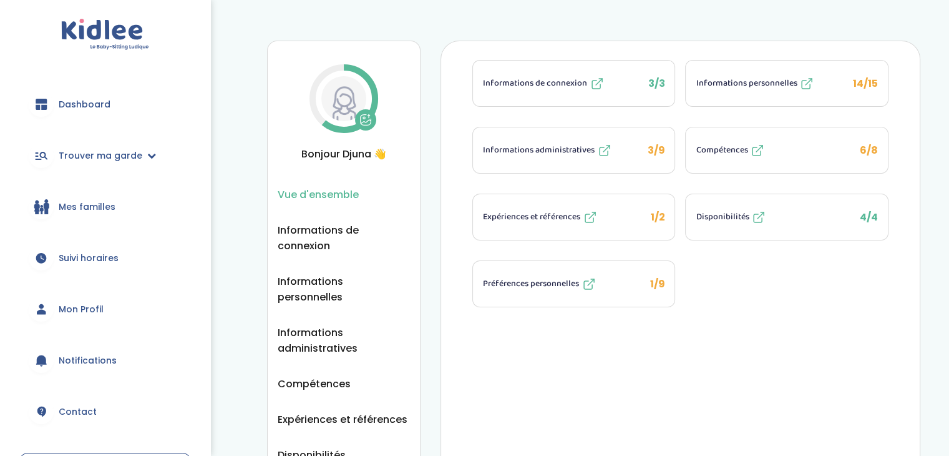
click at [650, 282] on span "1/9" at bounding box center [657, 283] width 15 height 14
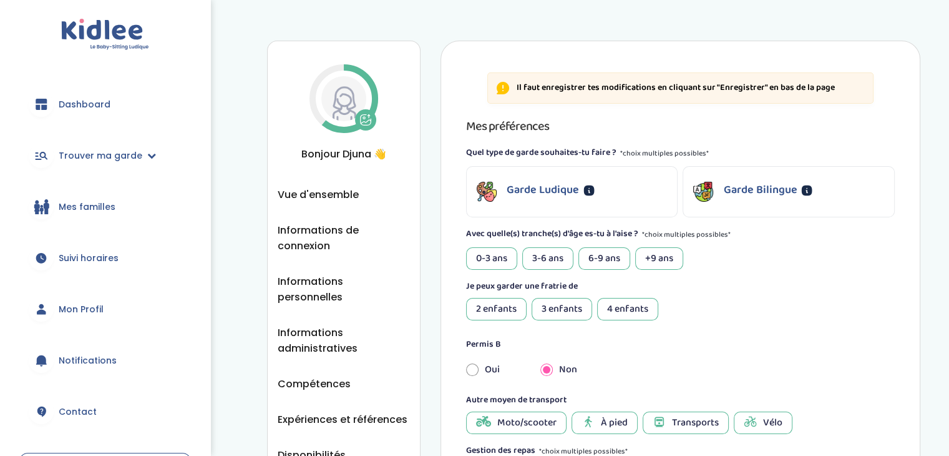
click at [750, 212] on div "Garde Bilingue" at bounding box center [788, 192] width 211 height 50
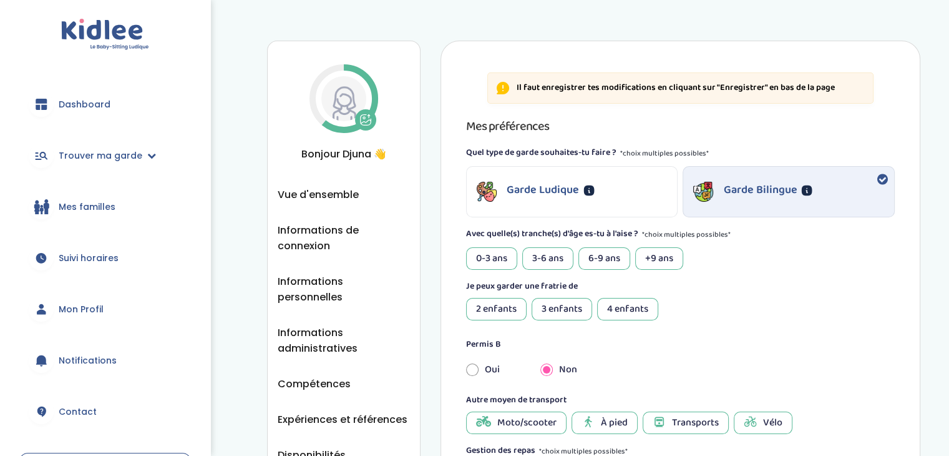
click at [629, 216] on div "Garde Ludique" at bounding box center [572, 191] width 212 height 51
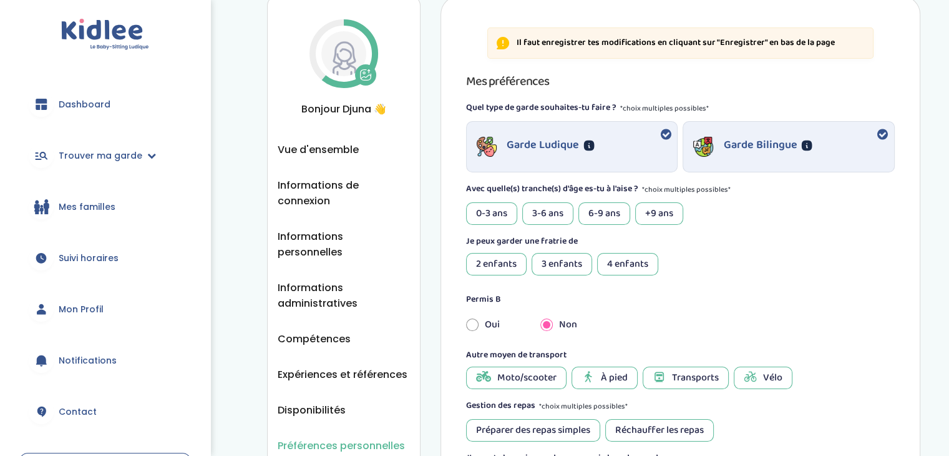
scroll to position [50, 0]
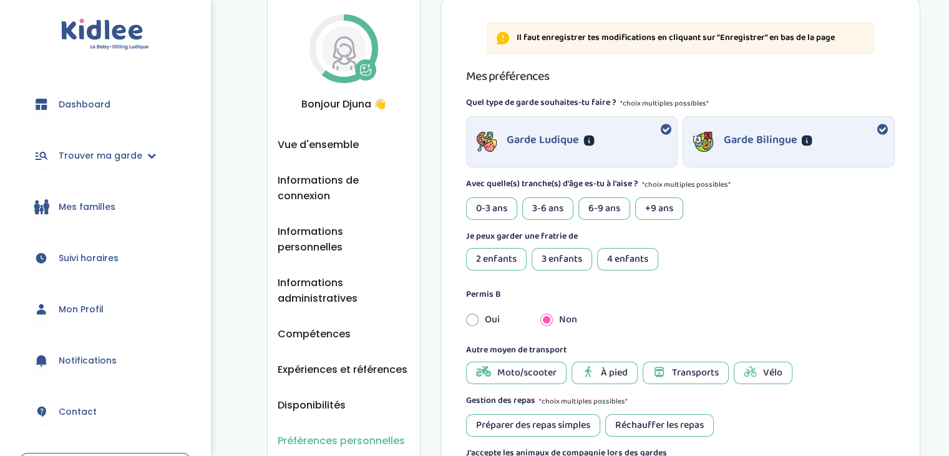
click at [659, 209] on div "+9 ans" at bounding box center [659, 208] width 48 height 22
click at [595, 208] on div "6-9 ans" at bounding box center [605, 208] width 52 height 22
click at [544, 205] on div "3-6 ans" at bounding box center [547, 208] width 51 height 22
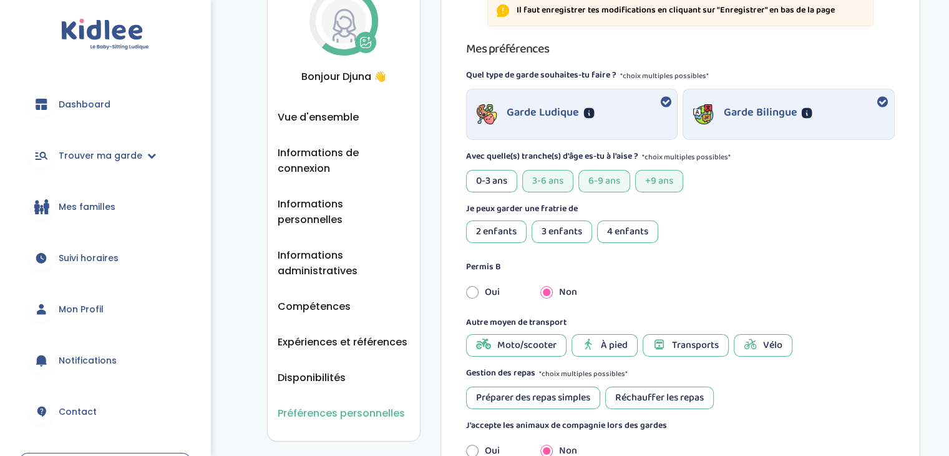
scroll to position [77, 0]
click at [498, 236] on div "2 enfants" at bounding box center [496, 231] width 61 height 22
click at [571, 230] on div "3 enfants" at bounding box center [562, 231] width 61 height 22
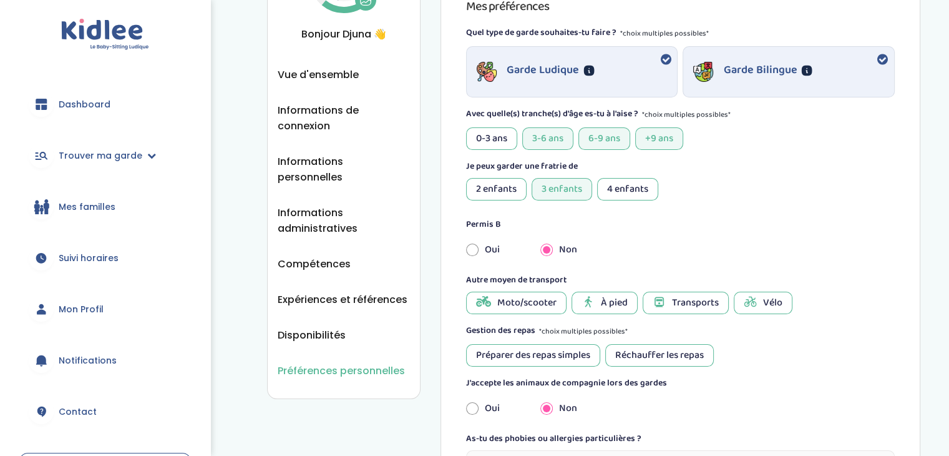
scroll to position [121, 0]
click at [501, 187] on div "2 enfants" at bounding box center [496, 188] width 61 height 22
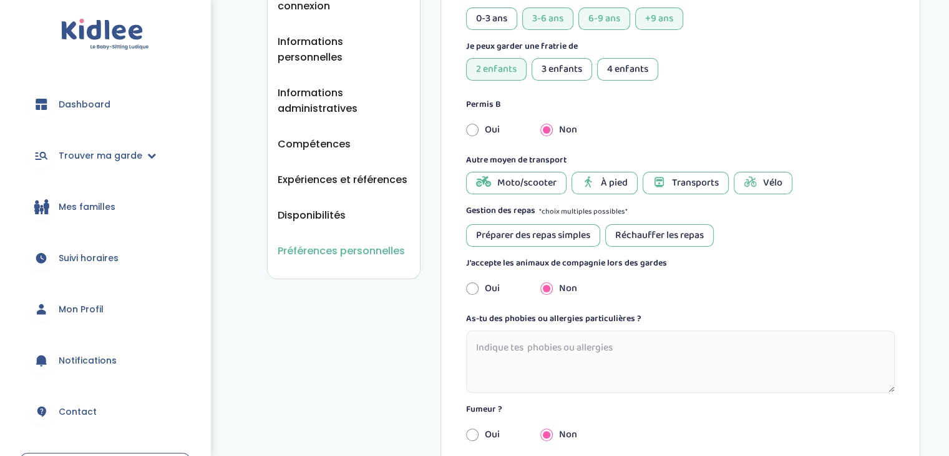
scroll to position [246, 0]
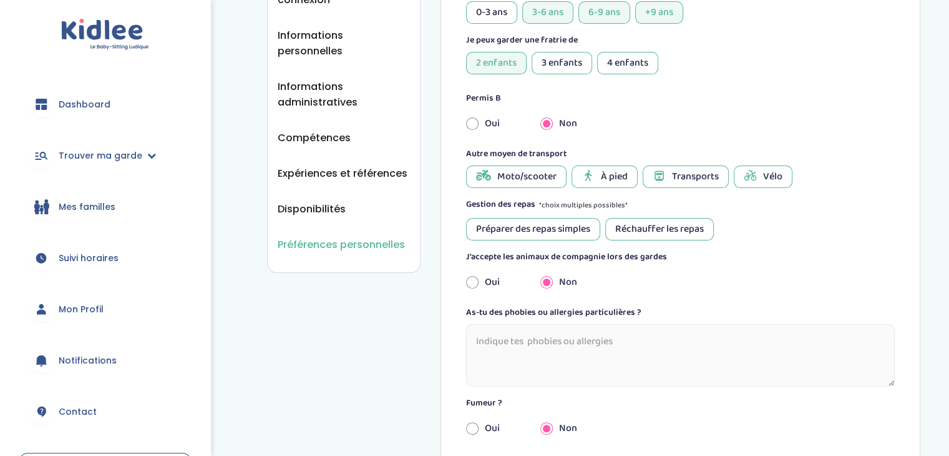
click at [751, 175] on icon at bounding box center [750, 175] width 12 height 12
click at [682, 173] on span "Transports" at bounding box center [695, 176] width 47 height 15
click at [608, 182] on span "À pied" at bounding box center [614, 176] width 27 height 15
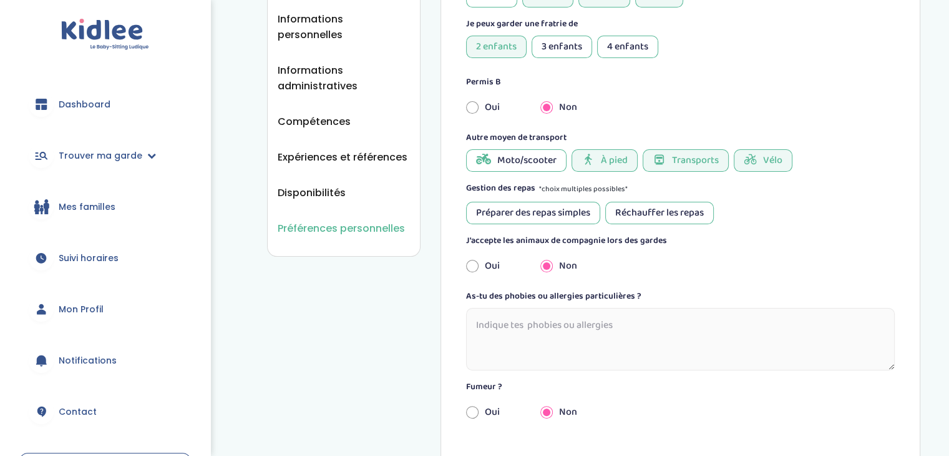
scroll to position [263, 0]
click at [577, 210] on div "Préparer des repas simples" at bounding box center [533, 211] width 134 height 22
click at [639, 210] on div "Réchauffer les repas" at bounding box center [659, 211] width 109 height 22
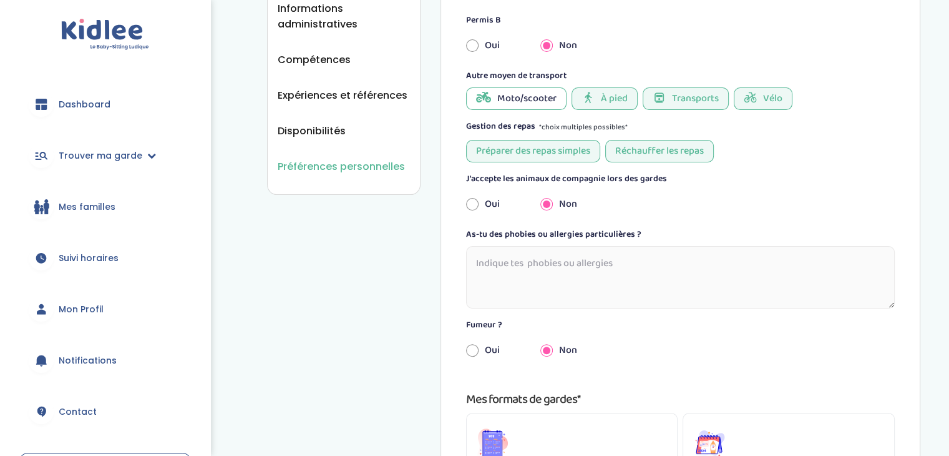
scroll to position [325, 0]
click at [475, 198] on input "radio" at bounding box center [472, 203] width 12 height 27
radio input "true"
radio input "false"
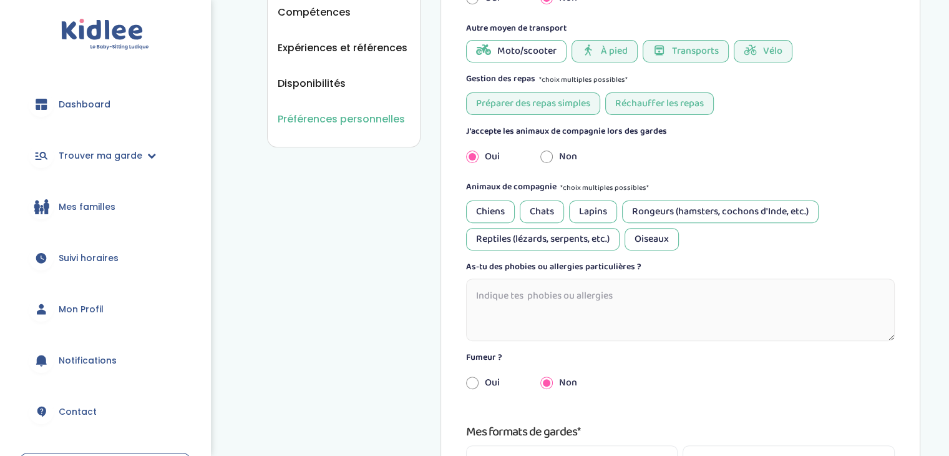
scroll to position [372, 0]
click at [493, 206] on div "Chiens" at bounding box center [490, 211] width 49 height 22
click at [547, 210] on div "Chats" at bounding box center [542, 211] width 44 height 22
click at [592, 205] on div "Lapins" at bounding box center [593, 211] width 48 height 22
click at [648, 205] on div "Rongeurs (hamsters, cochons d'Inde, etc.)" at bounding box center [720, 211] width 197 height 22
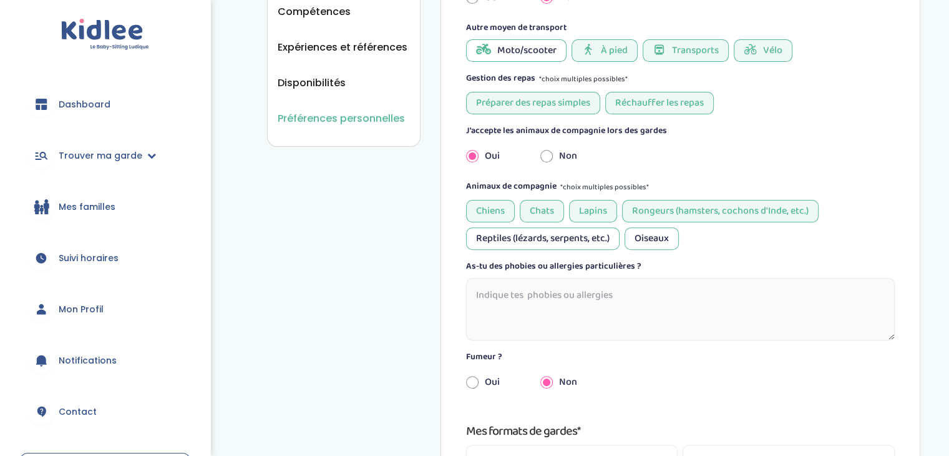
click at [648, 229] on div "Oiseaux" at bounding box center [652, 238] width 54 height 22
click at [585, 239] on div "Reptiles (lézards, serpents, etc.)" at bounding box center [543, 238] width 154 height 22
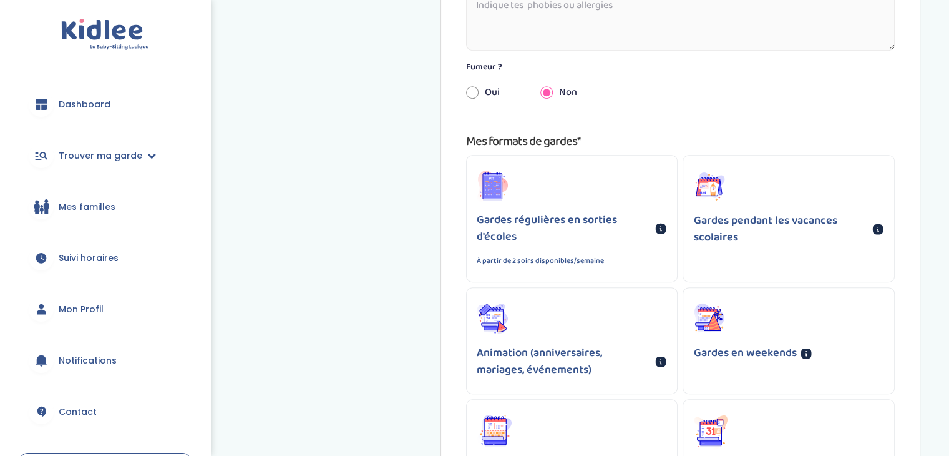
scroll to position [662, 0]
click at [568, 219] on p "Gardes régulières en sorties d'écoles" at bounding box center [564, 229] width 175 height 34
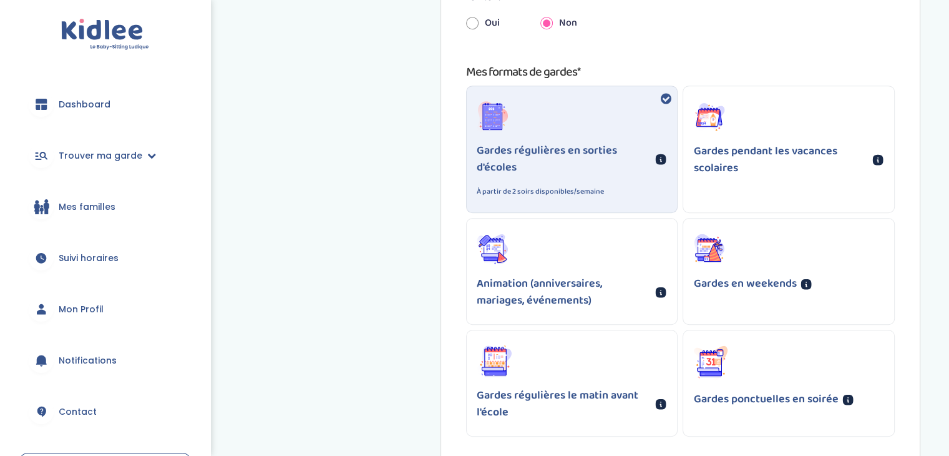
scroll to position [731, 0]
click at [773, 138] on div "Gardes pendant les vacances scolaires" at bounding box center [788, 138] width 211 height 105
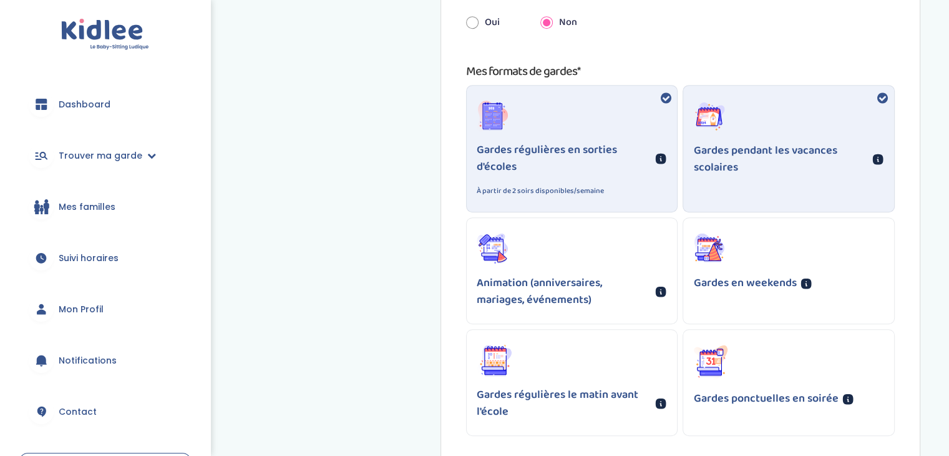
click at [728, 300] on div "Gardes en weekends" at bounding box center [788, 262] width 211 height 89
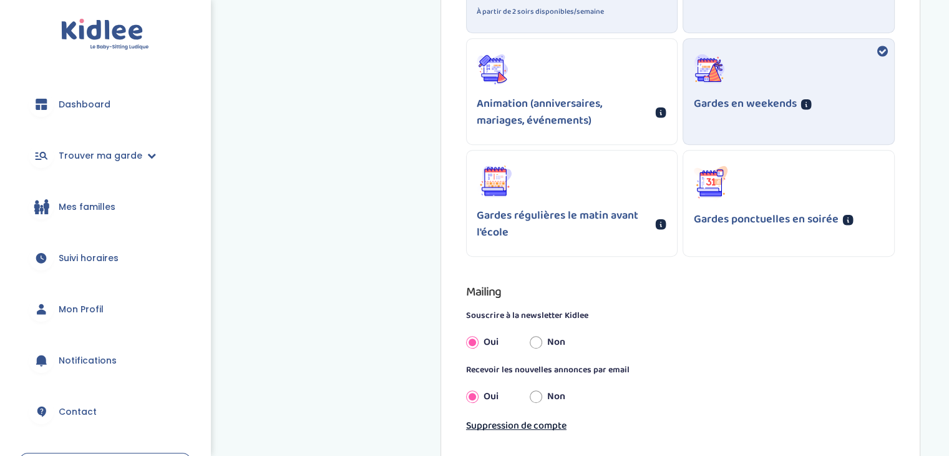
scroll to position [881, 0]
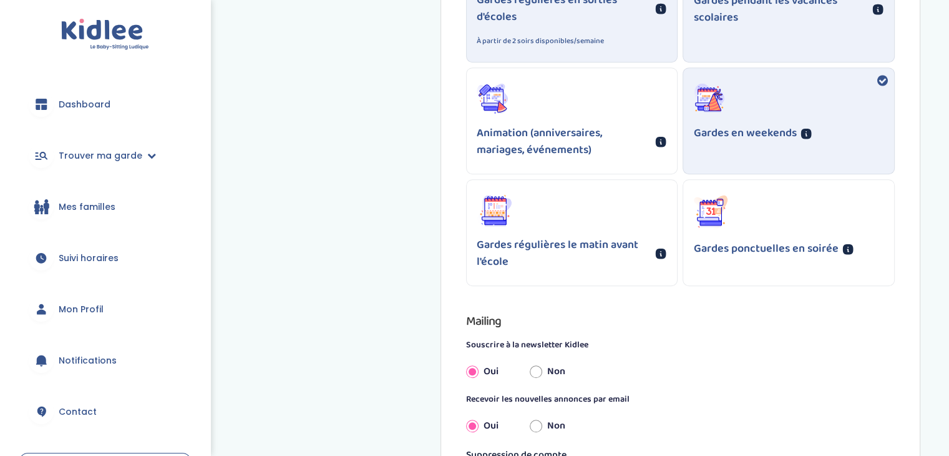
click at [587, 151] on p "Animation (anniversaires, mariages, événements)" at bounding box center [564, 142] width 175 height 34
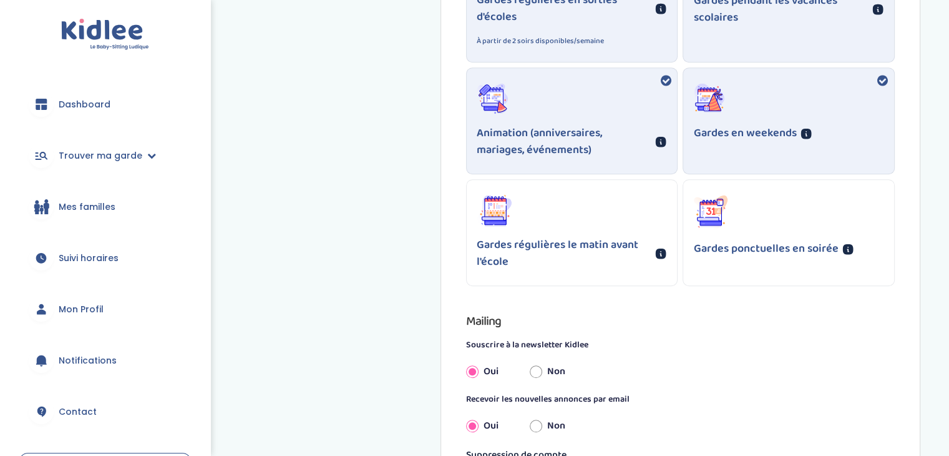
click at [751, 262] on div "Gardes ponctuelles en soirée" at bounding box center [788, 226] width 211 height 92
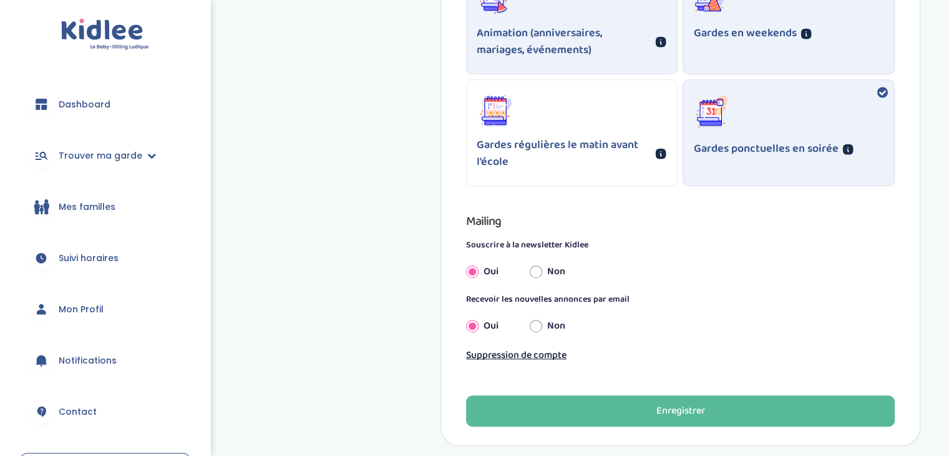
scroll to position [981, 0]
click at [537, 266] on input "Non" at bounding box center [536, 271] width 12 height 27
radio input "true"
radio input "false"
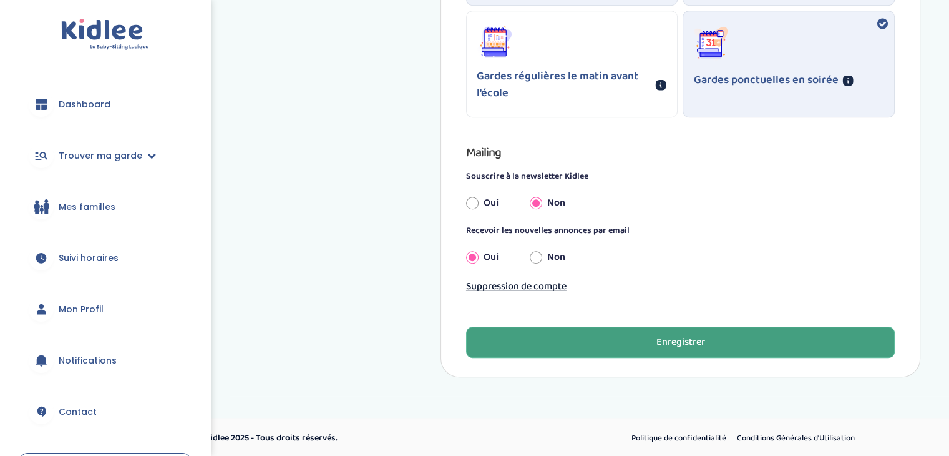
click at [684, 335] on div "Enregistrer" at bounding box center [680, 342] width 49 height 14
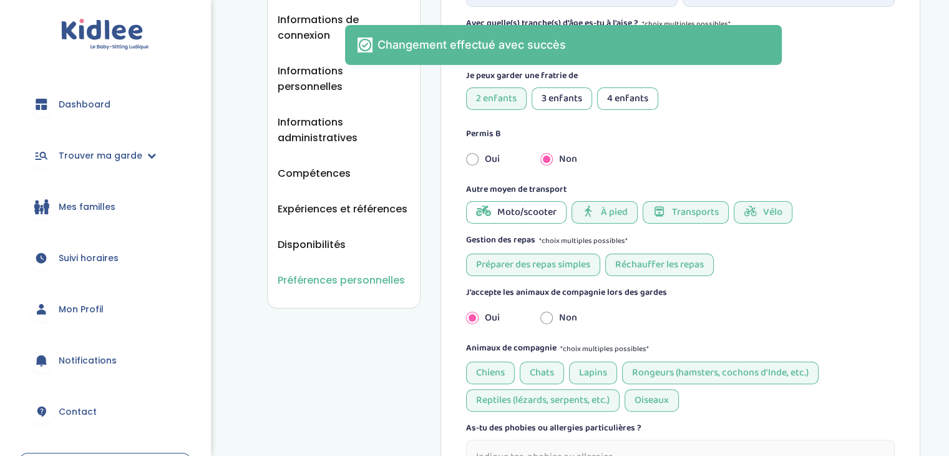
scroll to position [0, 0]
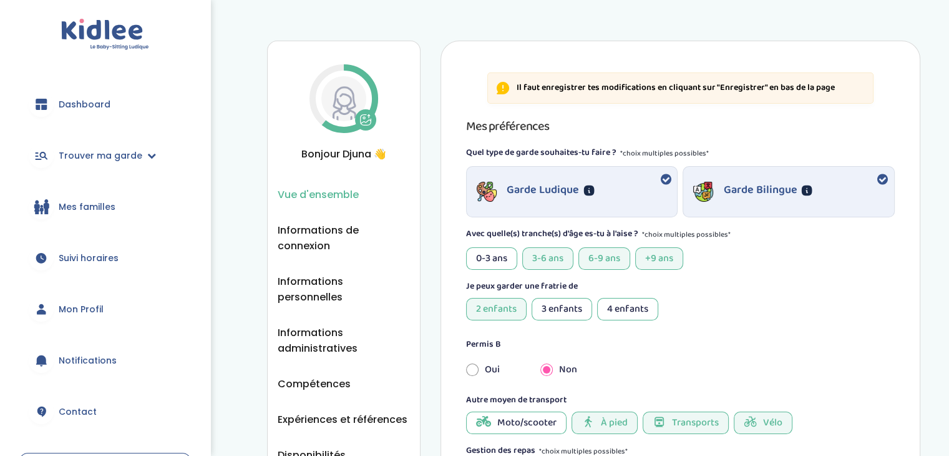
click at [331, 193] on span "Vue d'ensemble" at bounding box center [318, 195] width 81 height 16
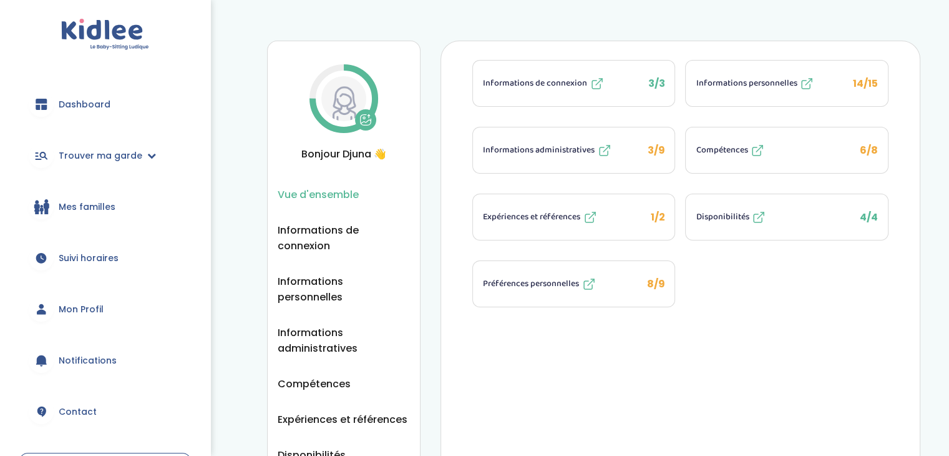
click at [654, 287] on span "8/9" at bounding box center [656, 283] width 18 height 14
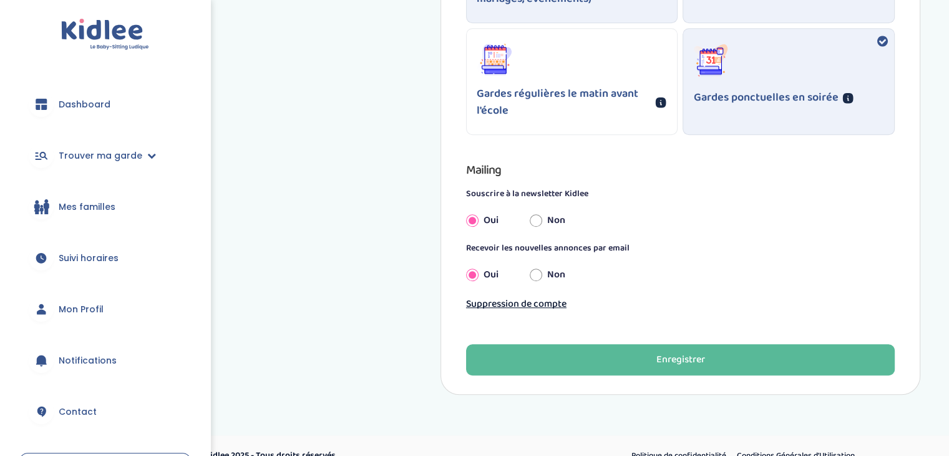
scroll to position [1036, 0]
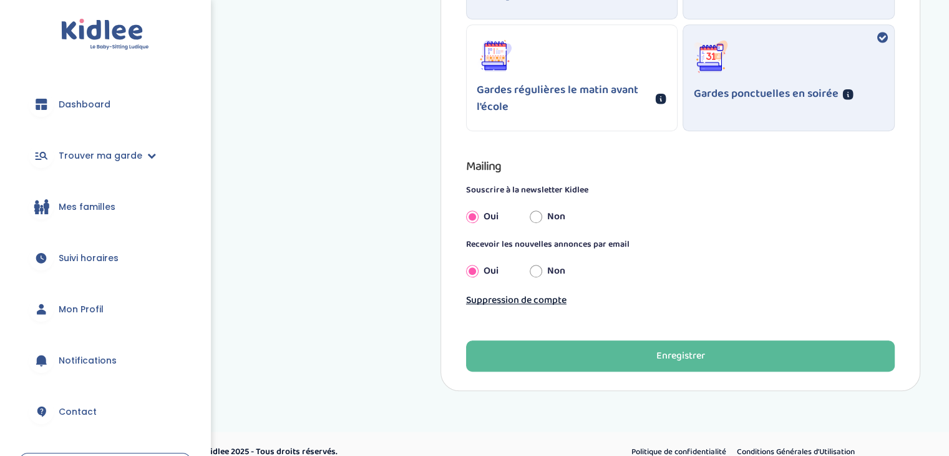
click at [537, 212] on input "Non" at bounding box center [536, 216] width 12 height 27
radio input "true"
radio input "false"
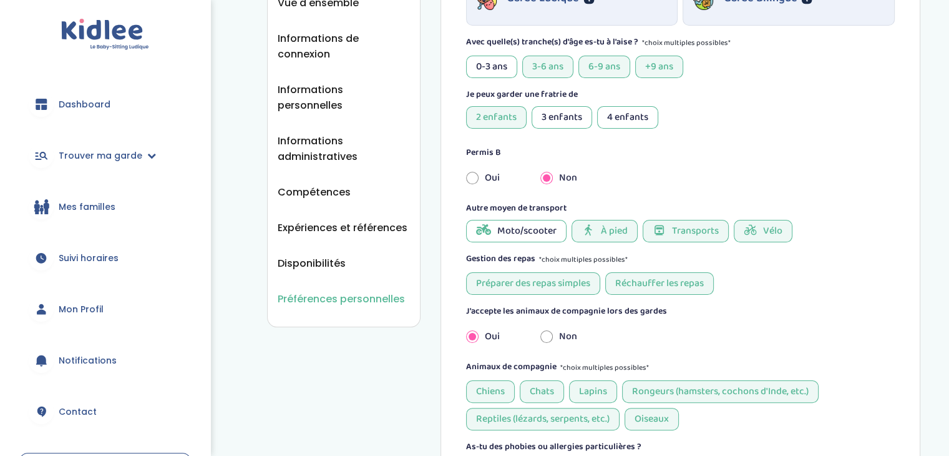
scroll to position [0, 0]
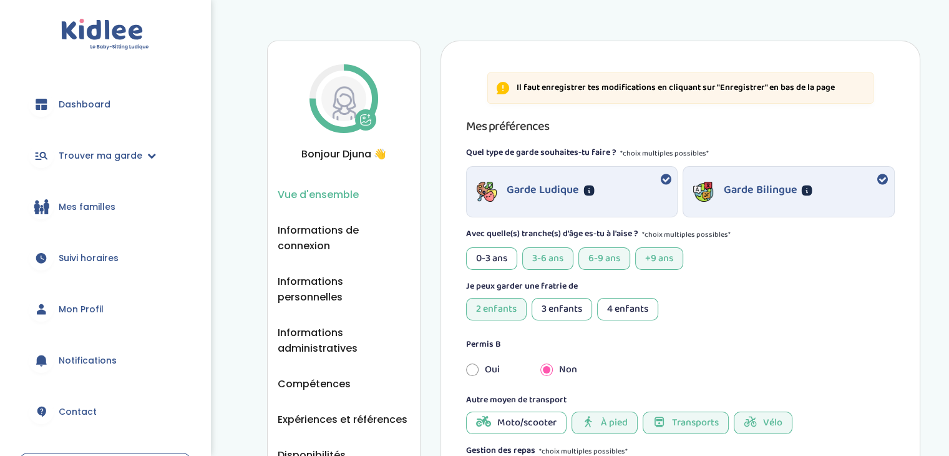
click at [302, 187] on span "Vue d'ensemble" at bounding box center [318, 195] width 81 height 16
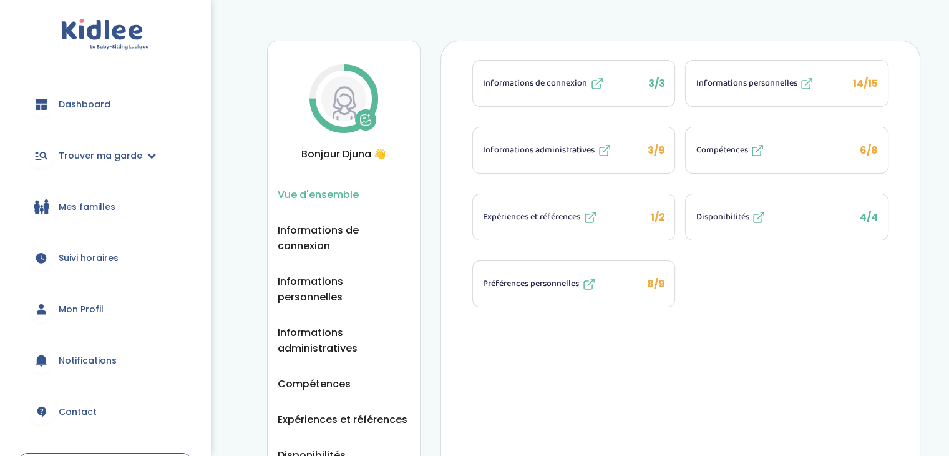
click at [630, 156] on button "Informations administratives 3/9" at bounding box center [574, 150] width 202 height 46
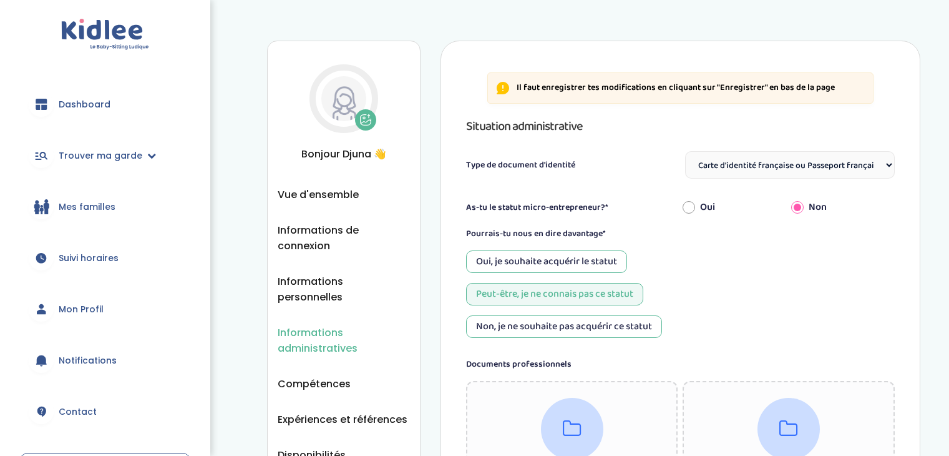
select select "Carte d'identité française ou Passeport français daté de moins de 5 ans"
click at [350, 191] on span "Vue d'ensemble" at bounding box center [318, 195] width 81 height 16
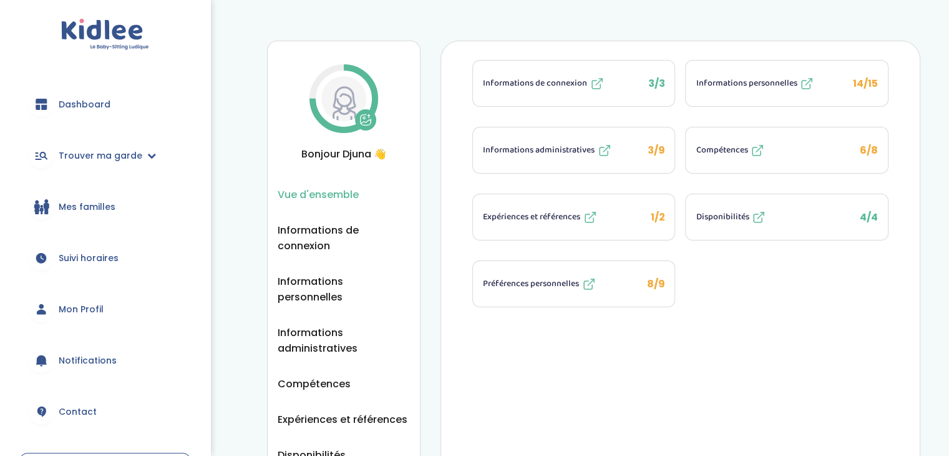
click at [829, 163] on button "Compétences 6/8" at bounding box center [787, 150] width 202 height 46
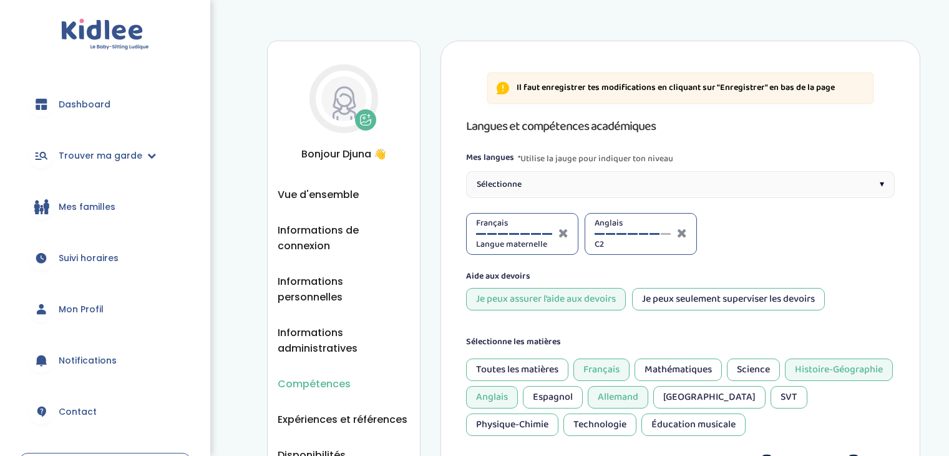
select select "Terminale"
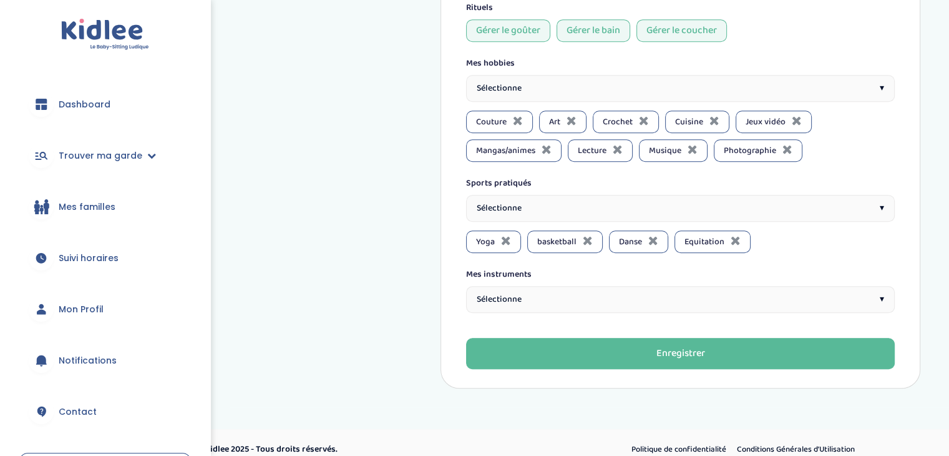
scroll to position [889, 0]
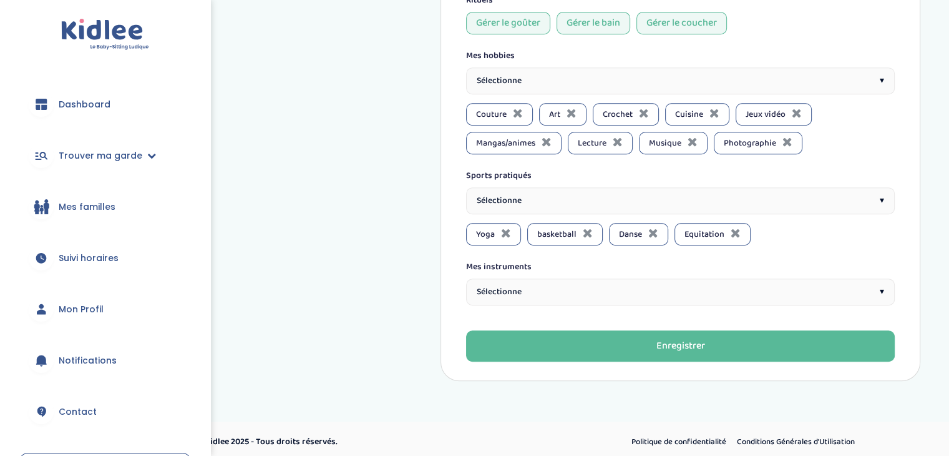
click at [880, 291] on span "▾" at bounding box center [882, 291] width 4 height 13
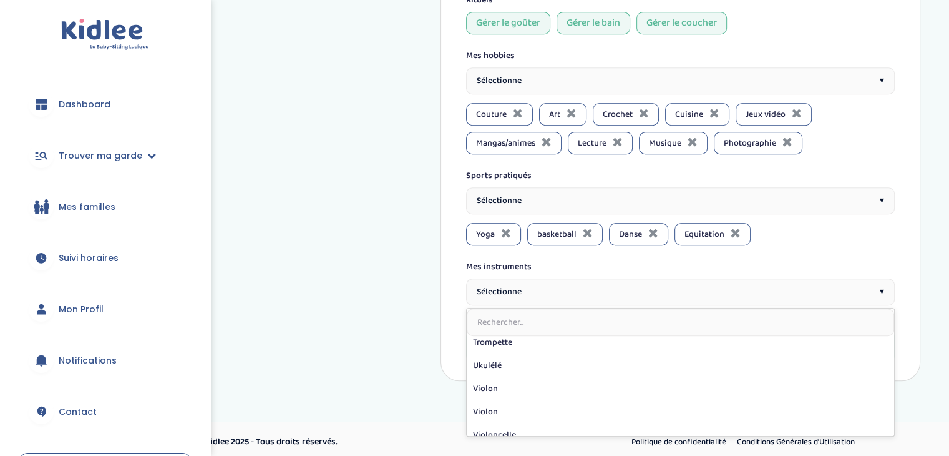
scroll to position [292, 0]
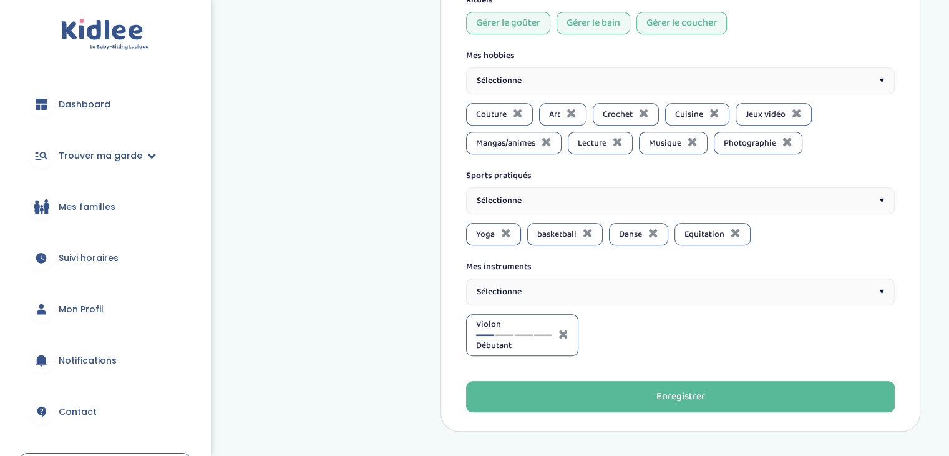
click at [539, 294] on div "Sélectionne ▾" at bounding box center [680, 291] width 429 height 27
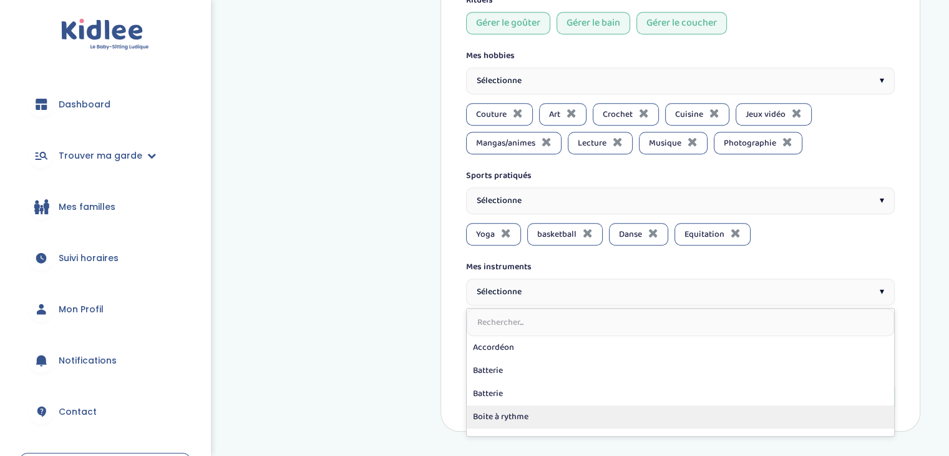
scroll to position [270, 0]
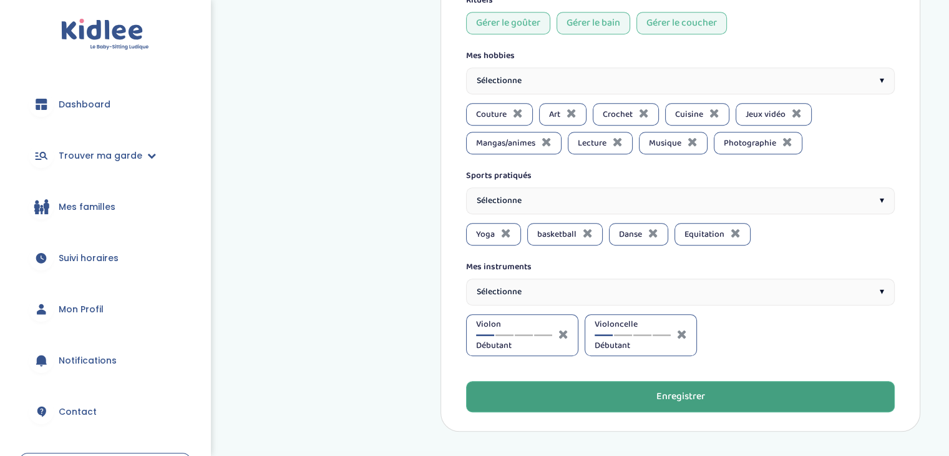
click at [635, 387] on button "Enregistrer" at bounding box center [680, 396] width 429 height 31
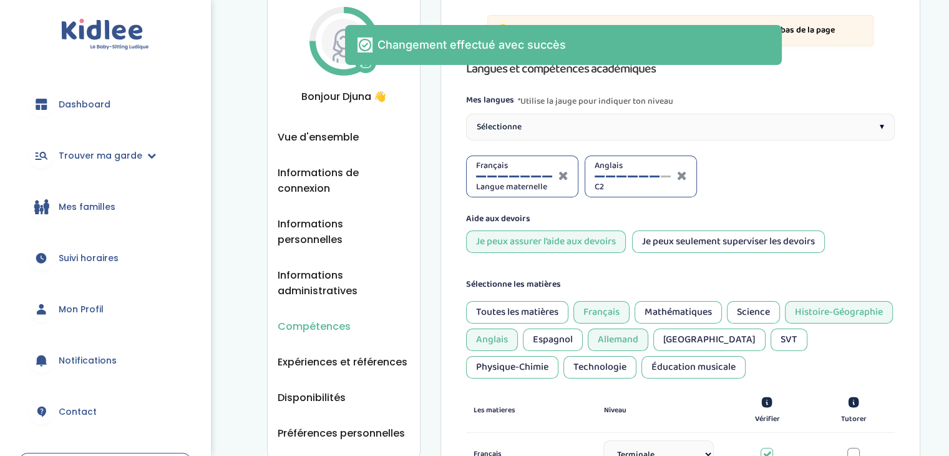
scroll to position [0, 0]
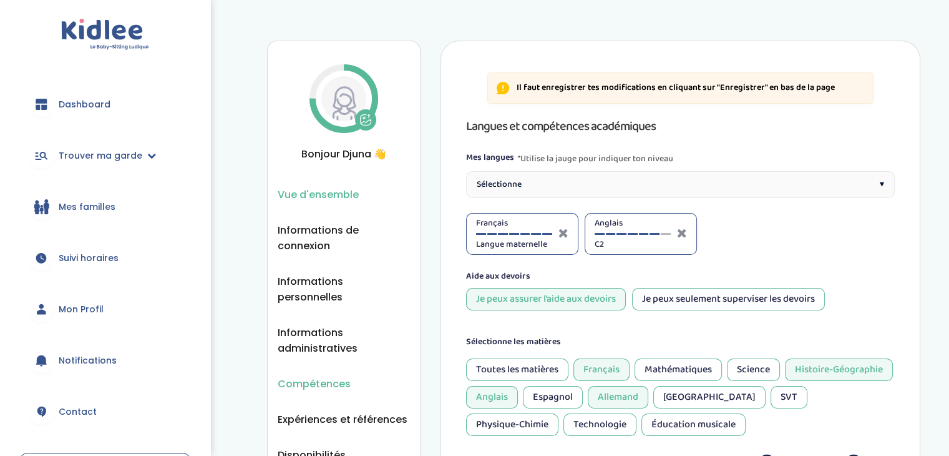
click at [318, 196] on span "Vue d'ensemble" at bounding box center [318, 195] width 81 height 16
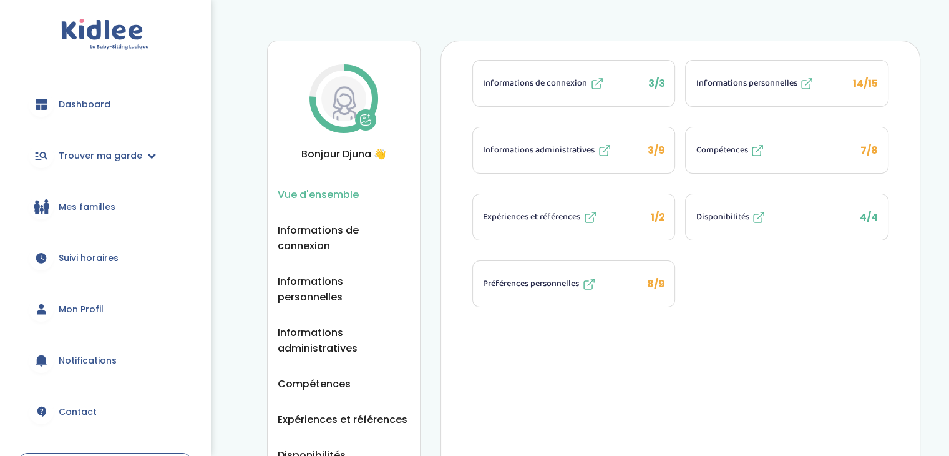
click at [363, 118] on icon at bounding box center [364, 118] width 2 height 2
click at [259, 72] on div "Vue d'ensemble Vue d'ensemble Informations de connexion Informations personnell…" at bounding box center [593, 273] width 711 height 509
click at [526, 280] on span "Préférences personnelles" at bounding box center [531, 283] width 96 height 13
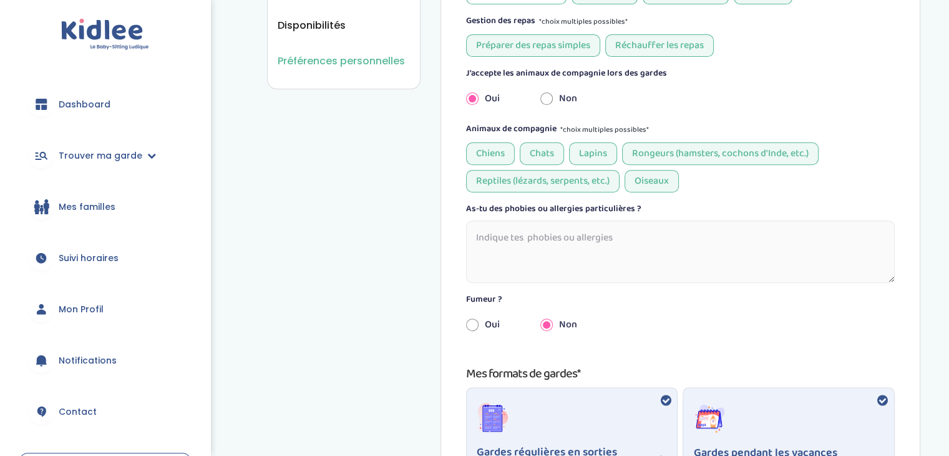
scroll to position [429, 0]
click at [528, 248] on textarea at bounding box center [680, 251] width 429 height 62
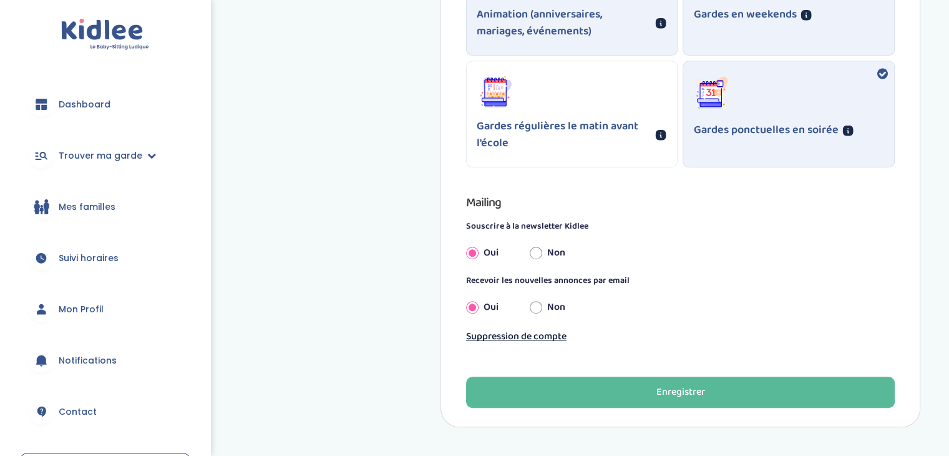
scroll to position [1010, 0]
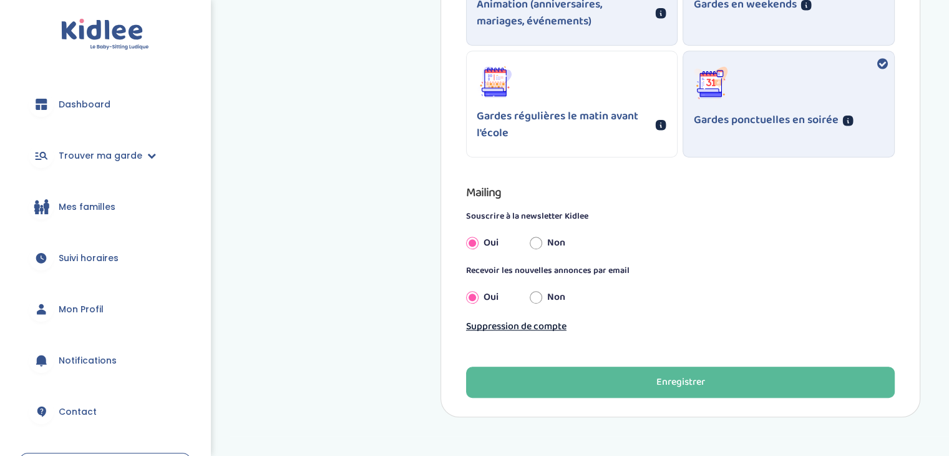
type textarea "Aucune, j'adore les animaux!"
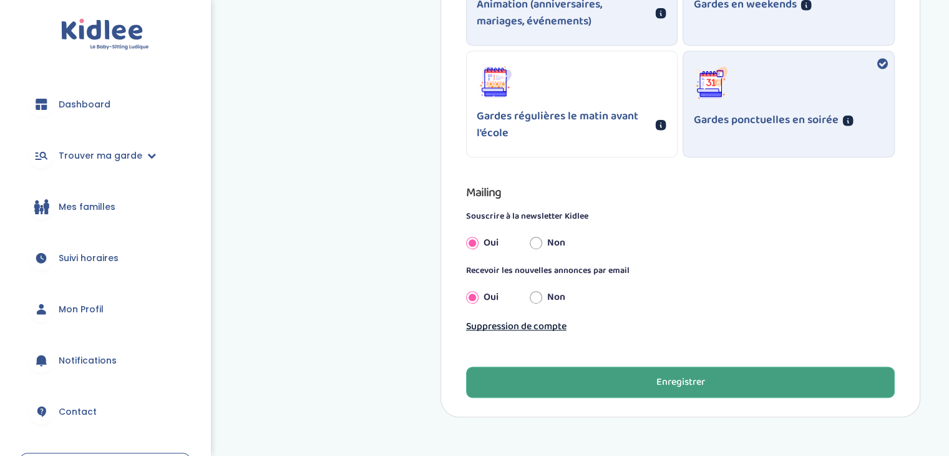
click at [682, 386] on div "Enregistrer" at bounding box center [680, 382] width 49 height 14
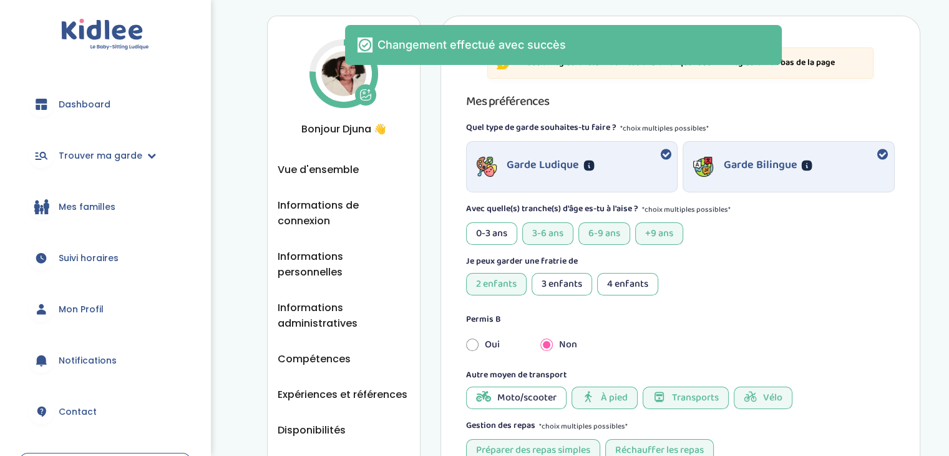
scroll to position [24, 0]
click at [327, 170] on span "Vue d'ensemble" at bounding box center [318, 170] width 81 height 16
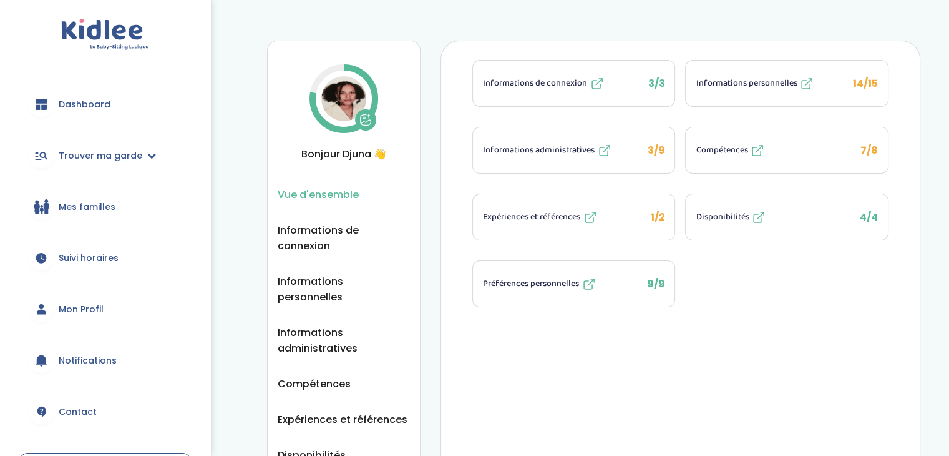
click at [828, 151] on button "Compétences 7/8" at bounding box center [787, 150] width 202 height 46
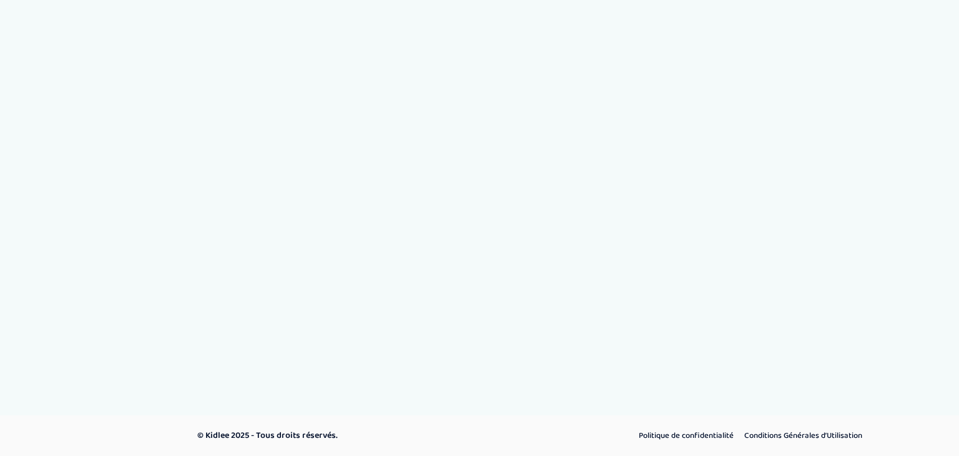
select select "Terminale"
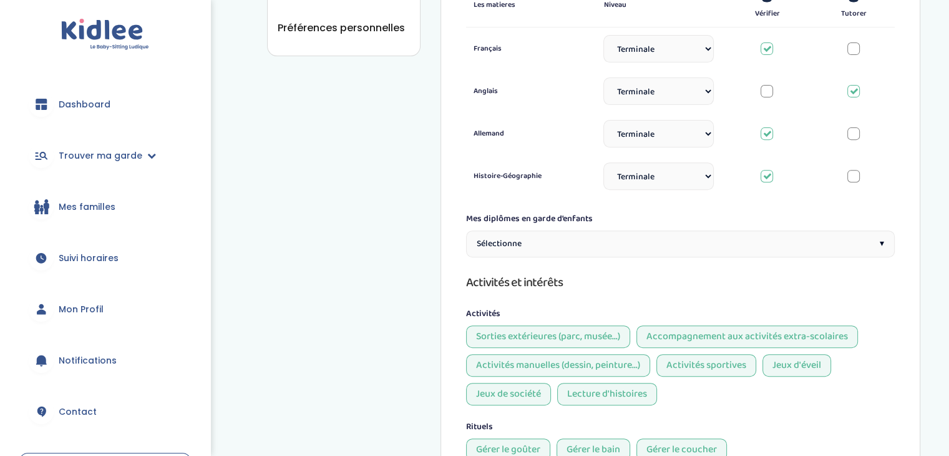
scroll to position [462, 0]
click at [758, 252] on div "Sélectionne ▾" at bounding box center [680, 244] width 429 height 27
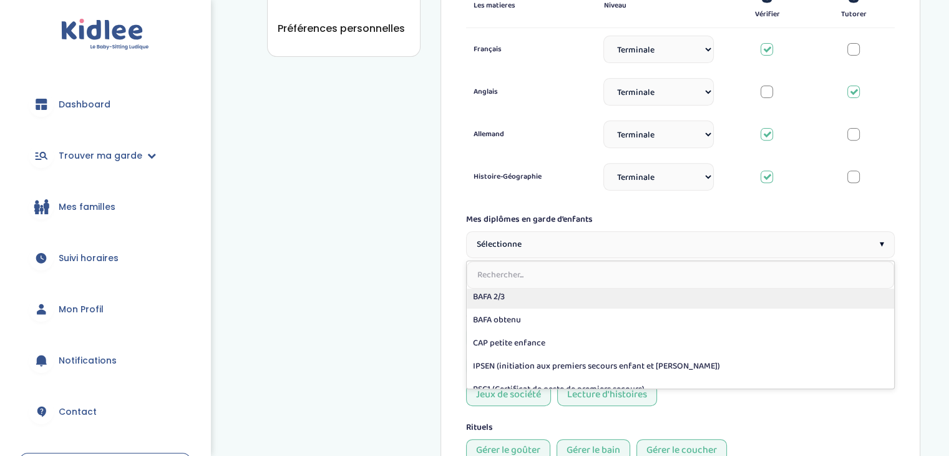
scroll to position [85, 0]
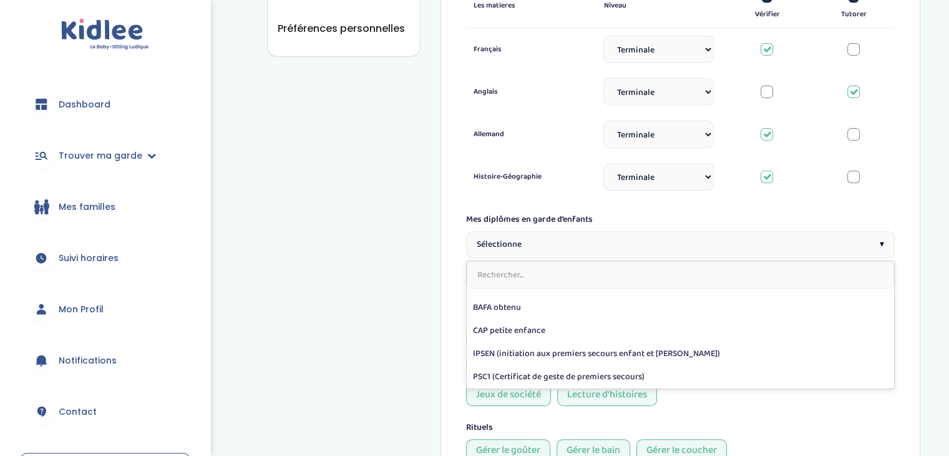
click at [618, 231] on div "Sélectionne ▾" at bounding box center [680, 244] width 429 height 27
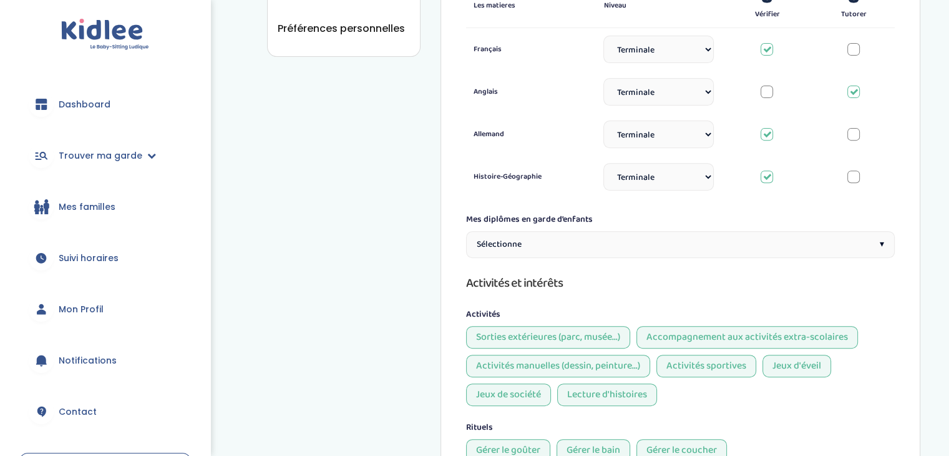
scroll to position [0, 0]
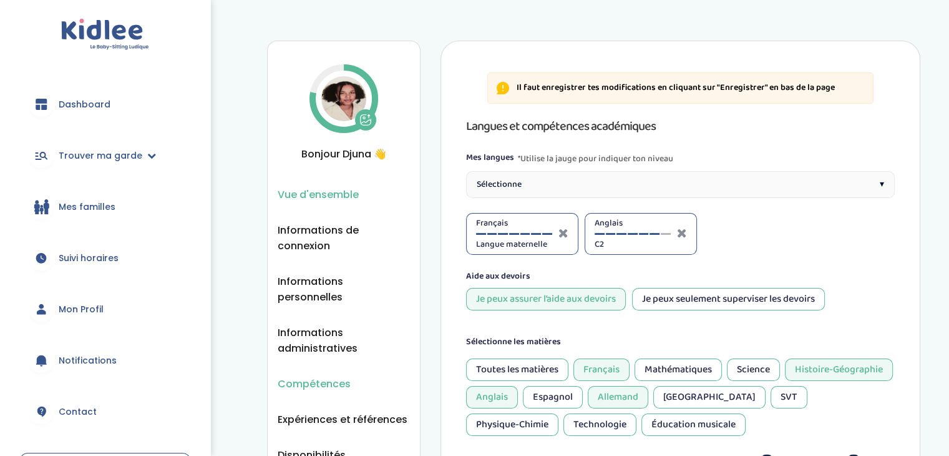
click at [333, 195] on span "Vue d'ensemble" at bounding box center [318, 195] width 81 height 16
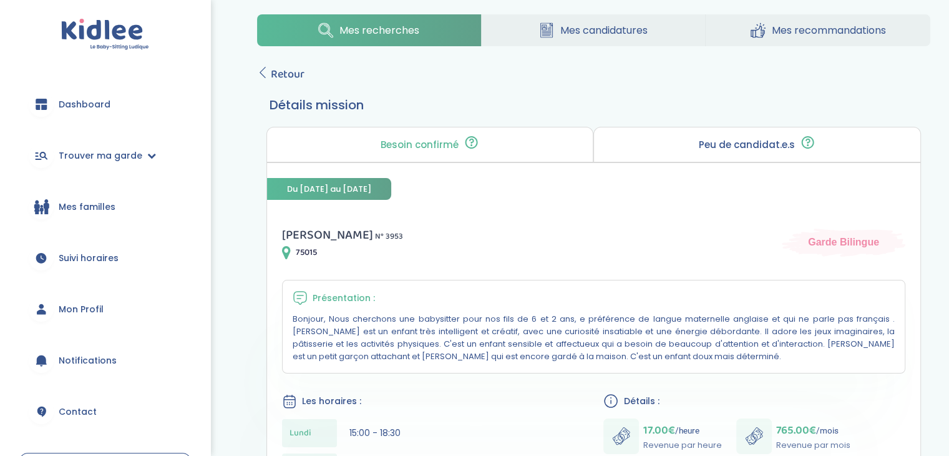
scroll to position [6, 0]
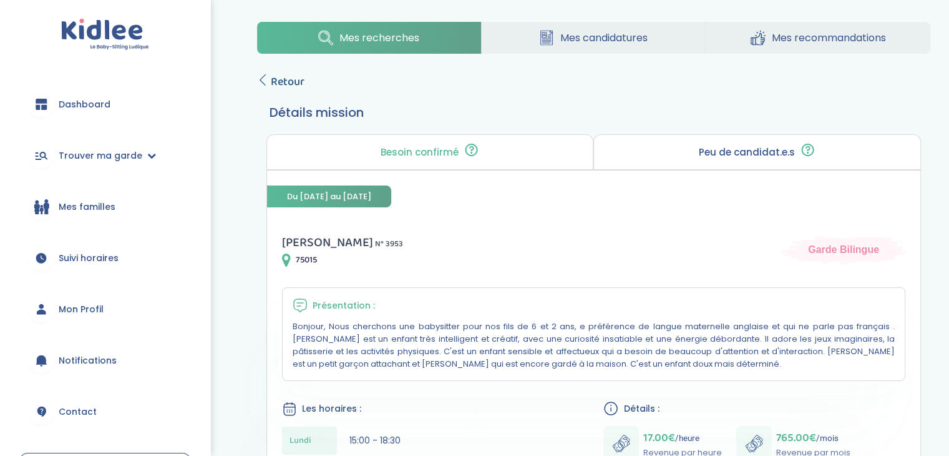
click at [263, 81] on icon at bounding box center [262, 79] width 11 height 11
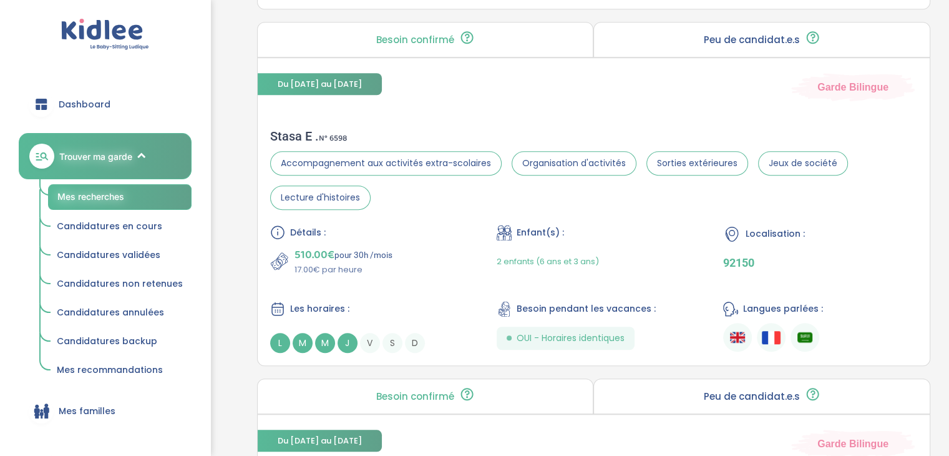
scroll to position [991, 0]
click at [416, 252] on div "510.00€ pour 30h /mois 17.00€ par heure" at bounding box center [367, 260] width 194 height 30
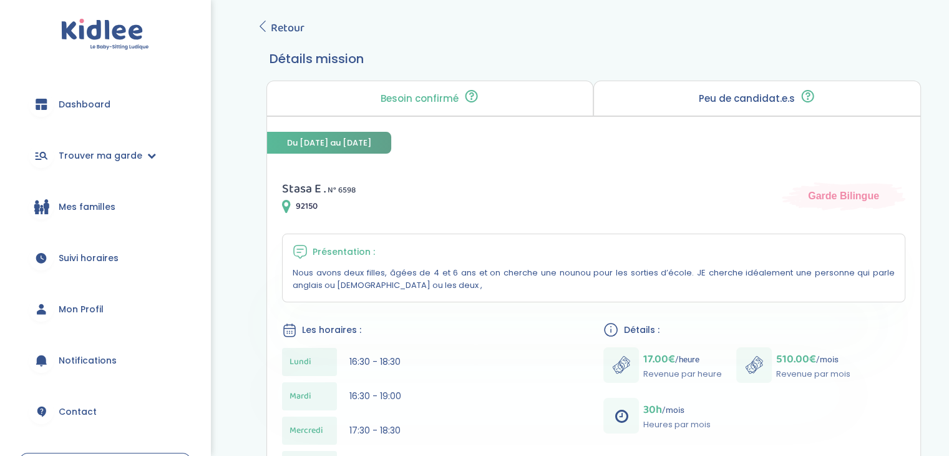
scroll to position [63, 0]
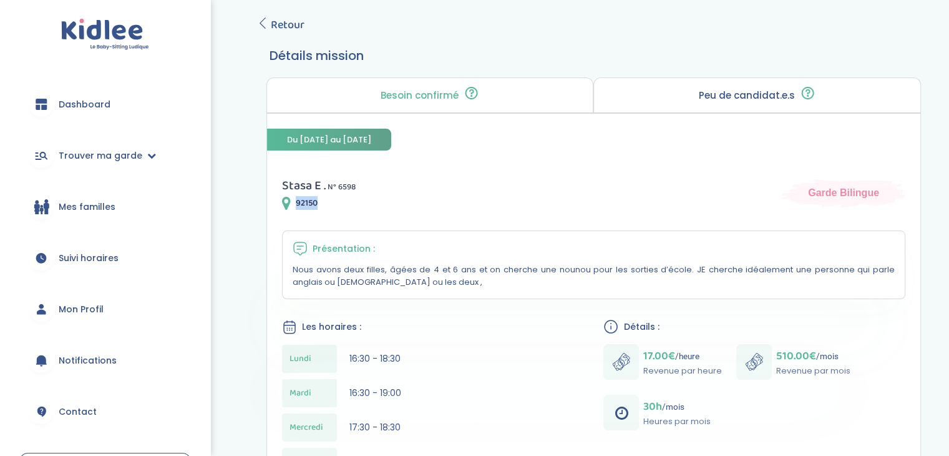
drag, startPoint x: 318, startPoint y: 200, endPoint x: 292, endPoint y: 203, distance: 26.4
click at [292, 203] on div "92150" at bounding box center [319, 202] width 74 height 15
copy div "92150"
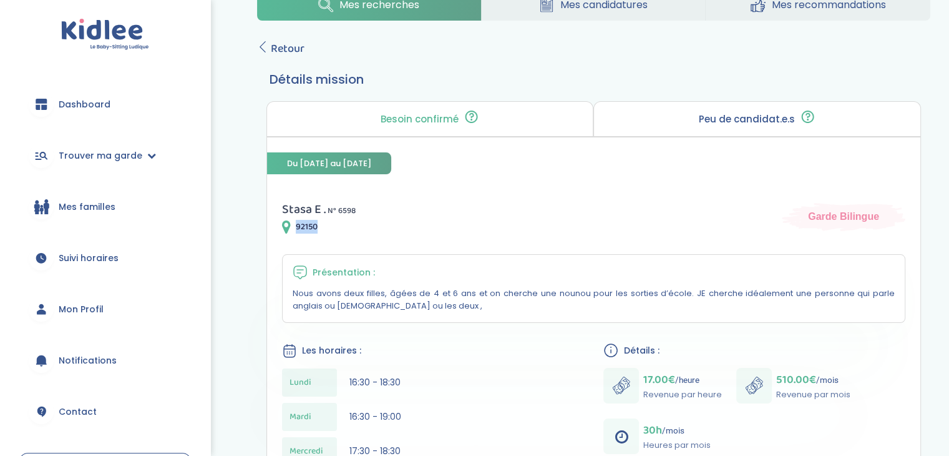
scroll to position [0, 0]
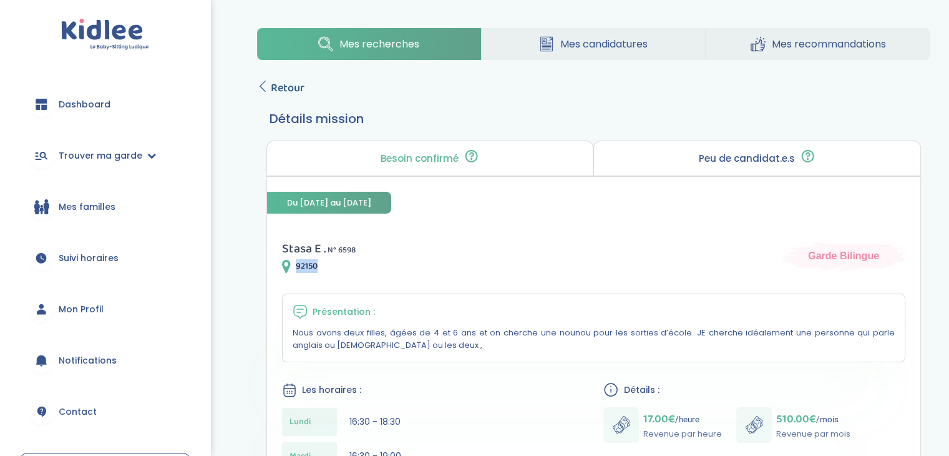
click at [266, 83] on icon at bounding box center [262, 86] width 11 height 11
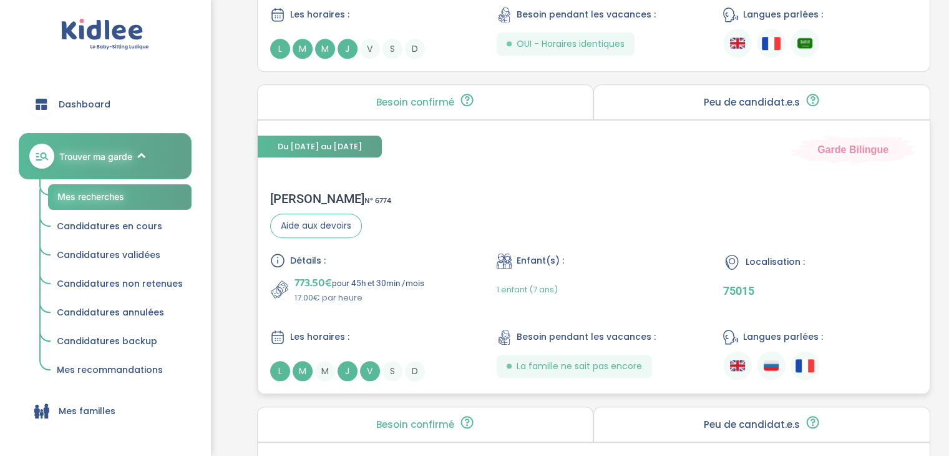
scroll to position [1283, 0]
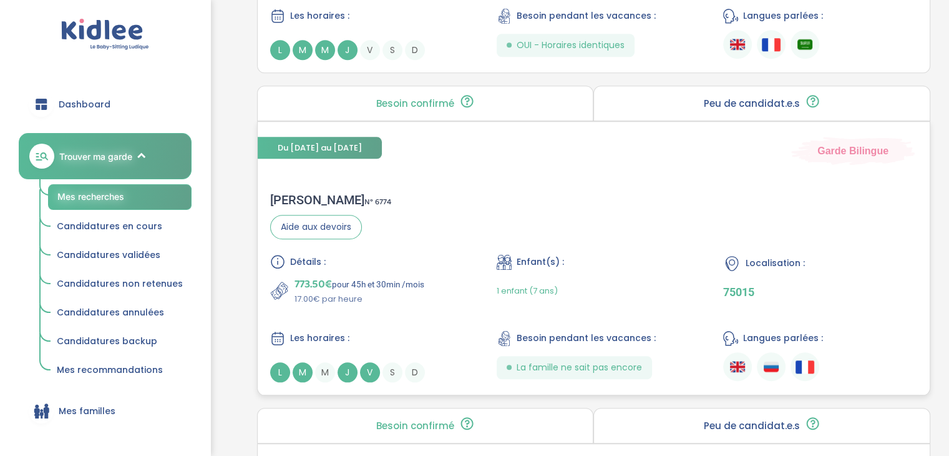
click at [389, 223] on div "Alena M . N° 6774 Aide aux devoirs Détails : 773.50€ pour 45h et 30min /mois 17…" at bounding box center [594, 287] width 672 height 215
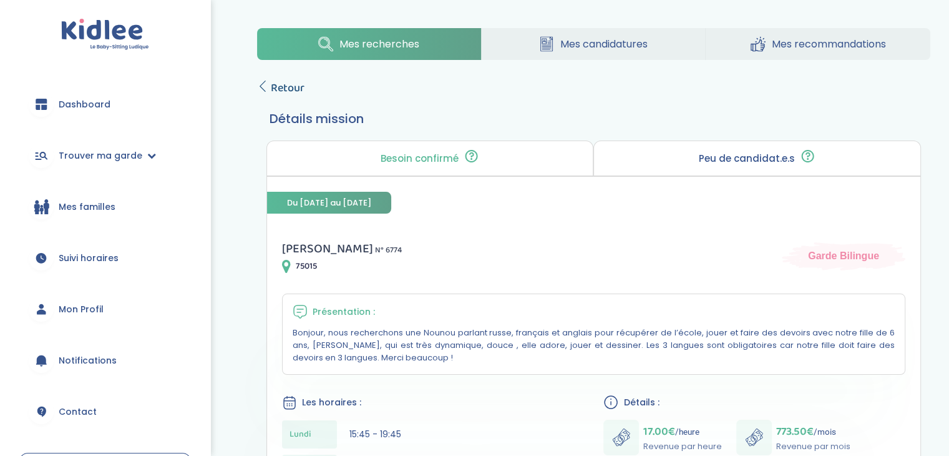
click at [275, 87] on span "Retour" at bounding box center [288, 87] width 34 height 17
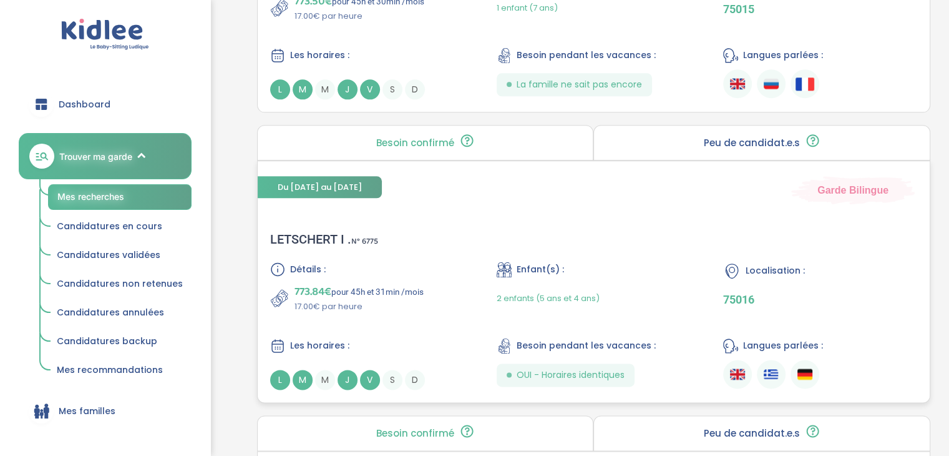
scroll to position [1567, 0]
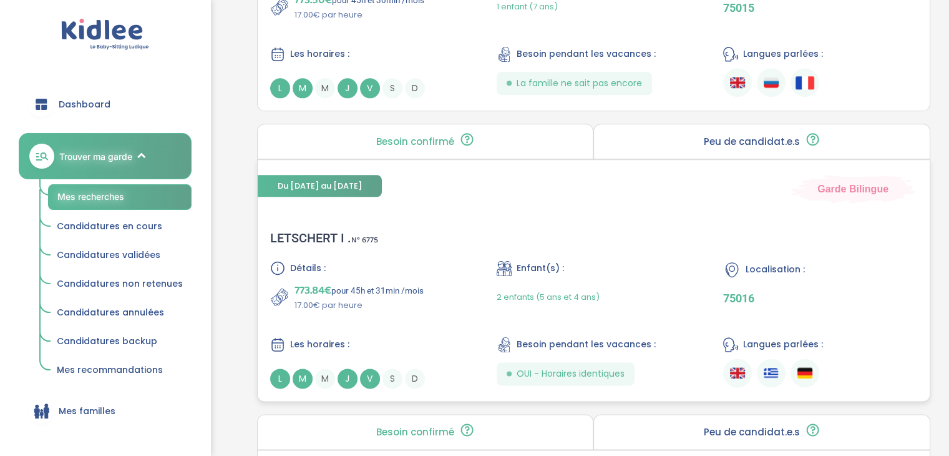
click at [368, 252] on div "LETSCHERT I . N° 6775 Détails : 773.84€ pour 45h et 31min /mois 17.00€ par heur…" at bounding box center [594, 309] width 672 height 183
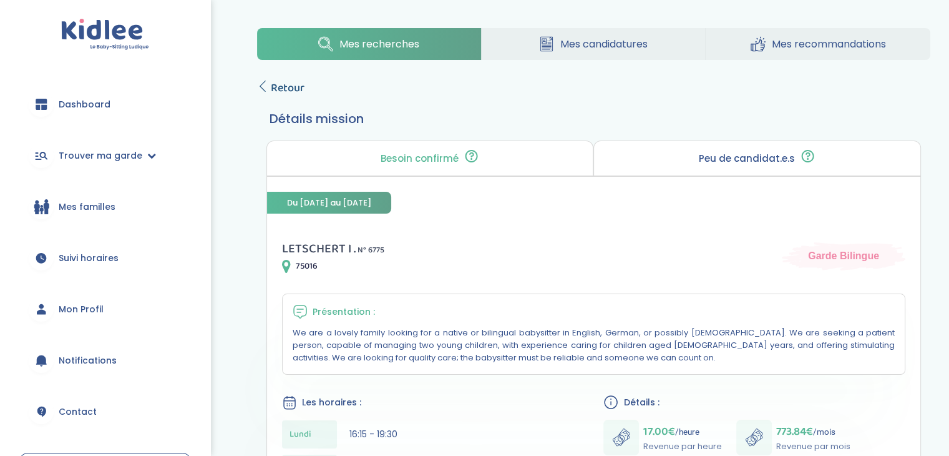
drag, startPoint x: 260, startPoint y: 77, endPoint x: 263, endPoint y: 83, distance: 6.4
click at [263, 83] on div "Mes recherches Mes candidatures Mes recommandations Retour Détails mission Beso…" at bounding box center [593, 458] width 711 height 879
click at [263, 83] on icon at bounding box center [262, 86] width 11 height 11
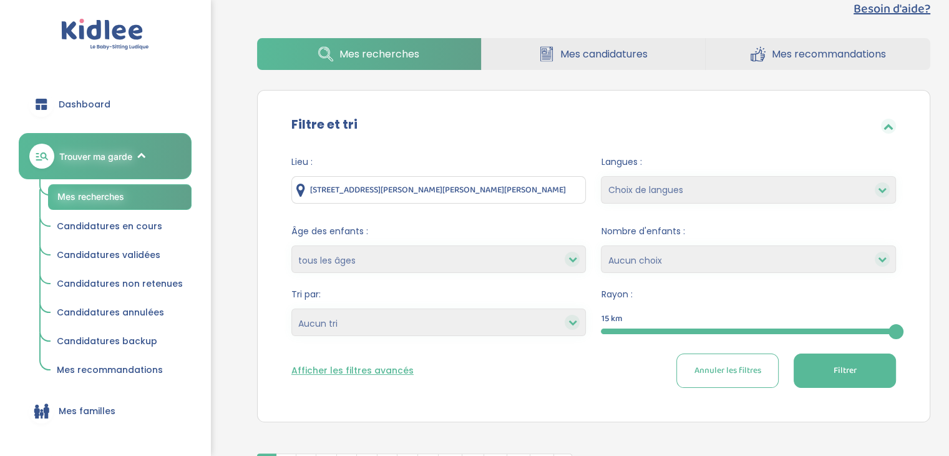
scroll to position [207, 0]
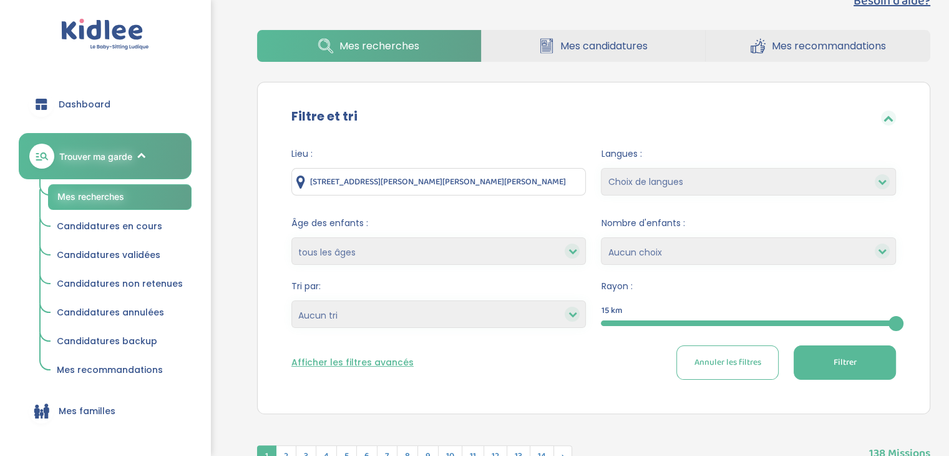
click at [653, 177] on select "Choix de langues Allemand Anglais Arabe Espagnol Grec Russe Français [DEMOGRAPH…" at bounding box center [748, 181] width 295 height 27
select select "2"
click at [601, 168] on select "Choix de langues Allemand Anglais Arabe Espagnol Grec Russe Français [DEMOGRAPH…" at bounding box center [748, 181] width 295 height 27
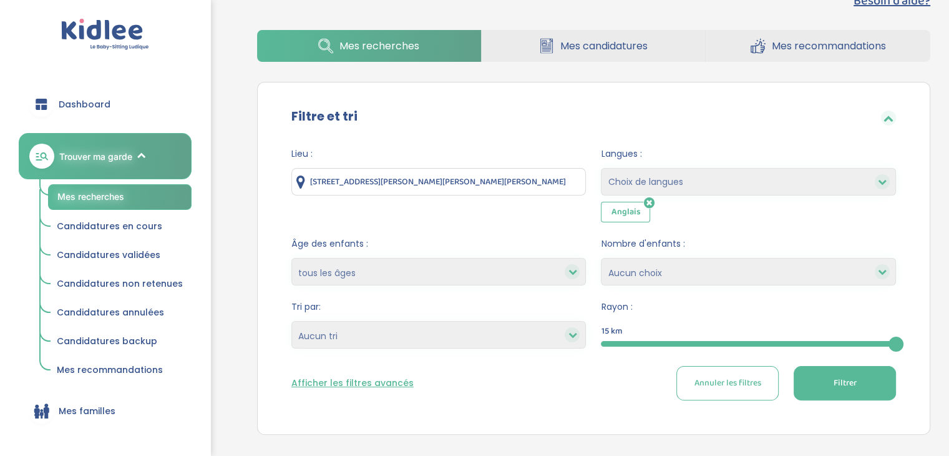
click at [657, 187] on select "Choix de langues Allemand Anglais Arabe Espagnol Grec Russe Français [DEMOGRAPH…" at bounding box center [748, 181] width 295 height 27
select select "12"
click at [601, 168] on select "Choix de langues Allemand Anglais Arabe Espagnol Grec Russe Français [DEMOGRAPH…" at bounding box center [748, 181] width 295 height 27
select select
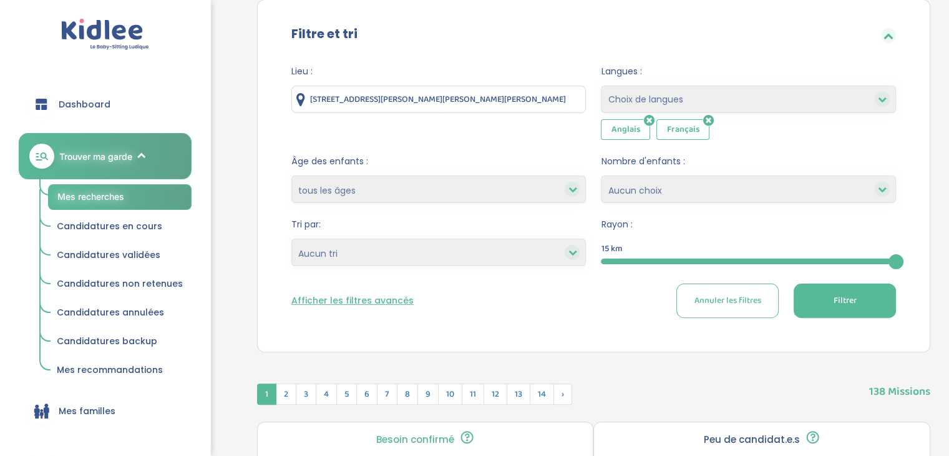
scroll to position [245, 0]
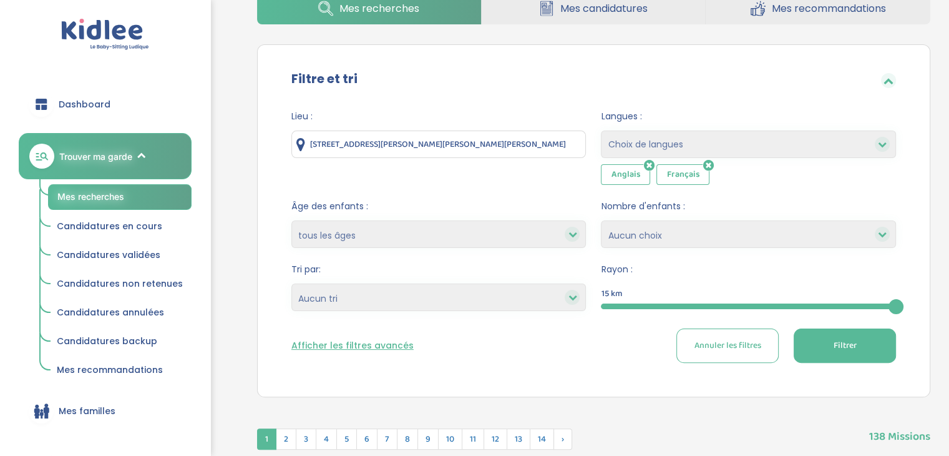
click at [572, 223] on select "moins de 3 ans entre 3 et 6 ans plus de 6 ans tous les âges" at bounding box center [438, 233] width 295 height 27
click at [291, 220] on select "moins de 3 ans entre 3 et 6 ans plus de 6 ans tous les âges" at bounding box center [438, 233] width 295 height 27
click at [682, 224] on select "1 2 3 4 Aucun choix" at bounding box center [748, 233] width 295 height 27
click at [692, 231] on select "1 2 3 4 Aucun choix" at bounding box center [748, 233] width 295 height 27
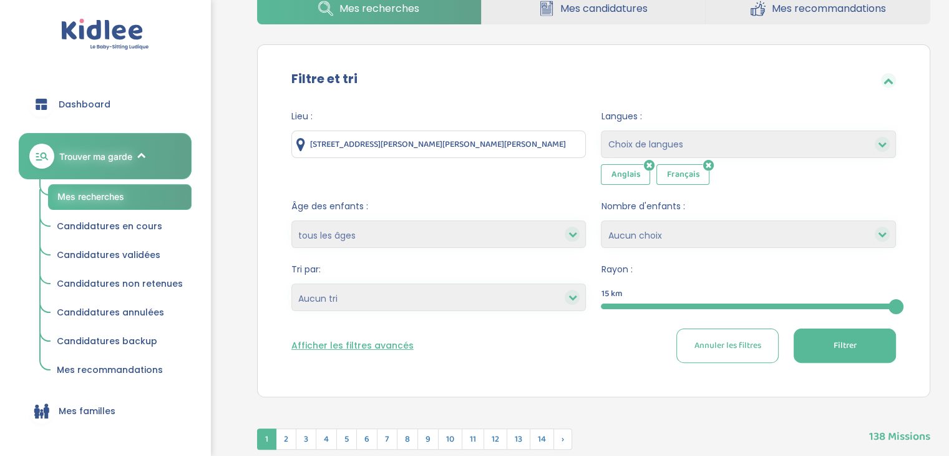
click at [692, 231] on select "1 2 3 4 Aucun choix" at bounding box center [748, 233] width 295 height 27
click at [693, 232] on select "1 2 3 4 Aucun choix" at bounding box center [748, 233] width 295 height 27
select select "2"
click at [601, 220] on select "1 2 3 4 Aucun choix" at bounding box center [748, 233] width 295 height 27
click at [843, 347] on span "Filtrer" at bounding box center [844, 345] width 23 height 13
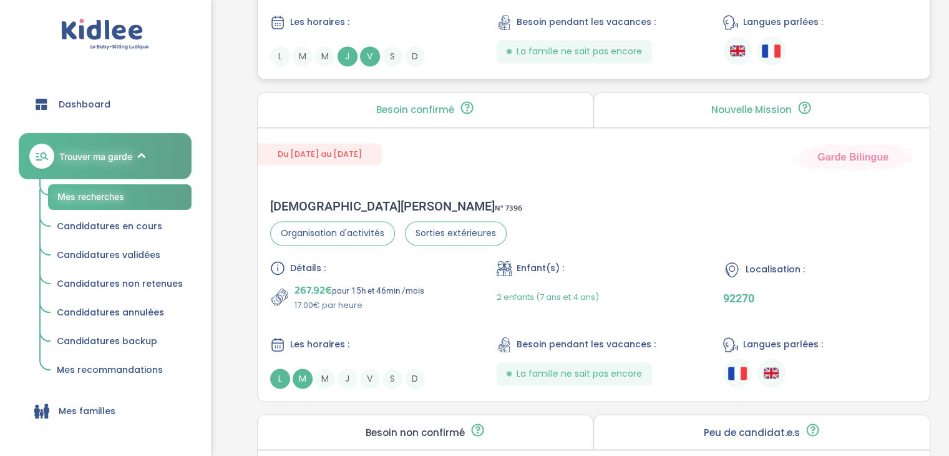
scroll to position [1964, 0]
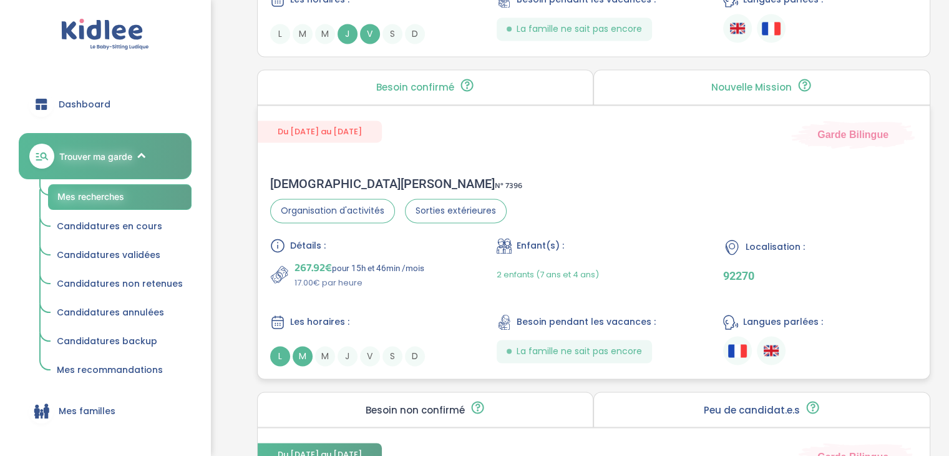
click at [426, 259] on div "267.92€ pour 15h et 46min /mois 17.00€ par heure" at bounding box center [367, 274] width 194 height 30
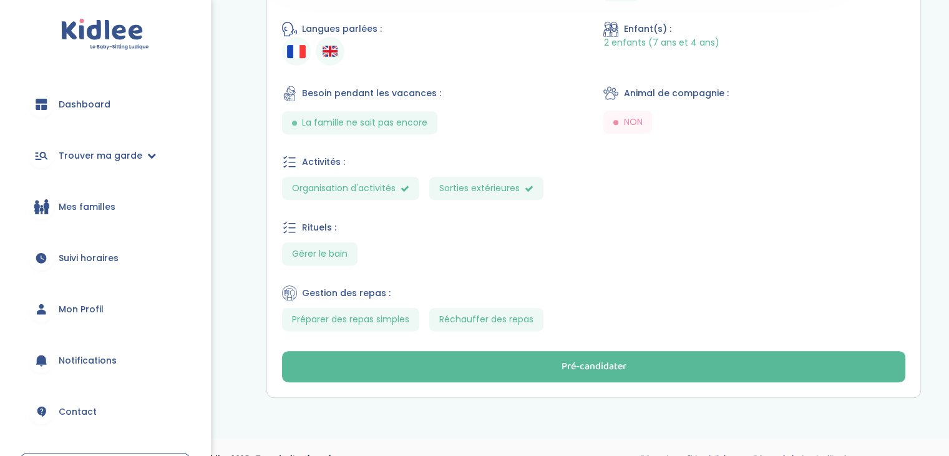
scroll to position [535, 0]
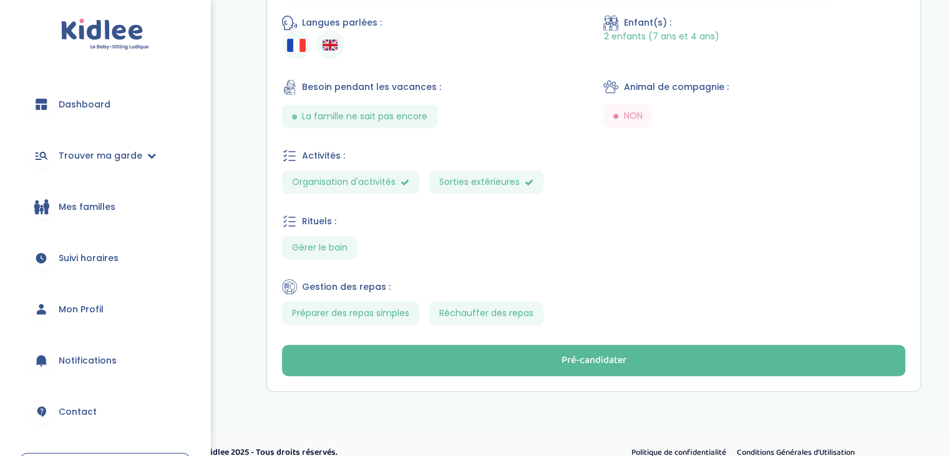
click at [540, 345] on button "Pré-candidater" at bounding box center [593, 360] width 623 height 31
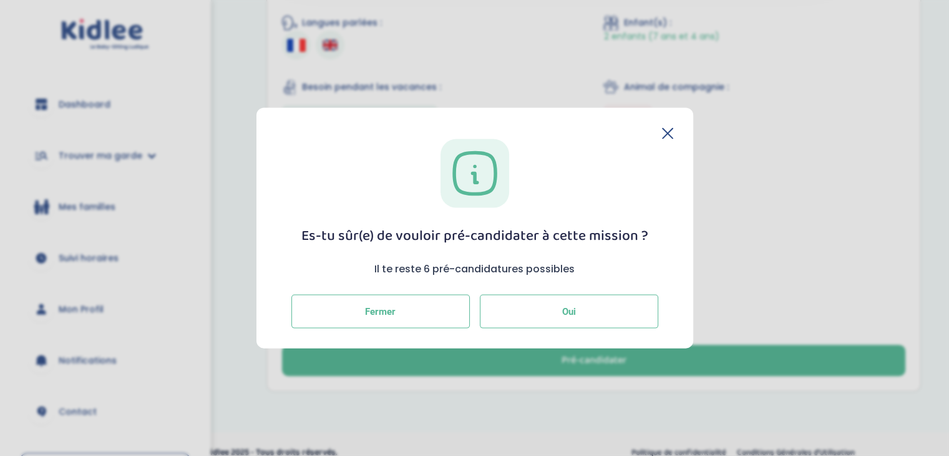
click at [572, 311] on span "Oui" at bounding box center [569, 310] width 14 height 11
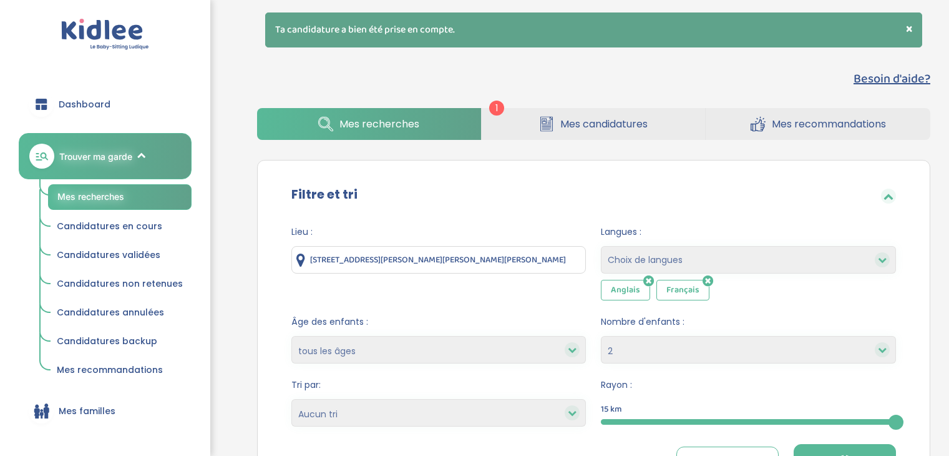
select select "2"
click at [572, 108] on link "Mes candidatures" at bounding box center [594, 124] width 224 height 32
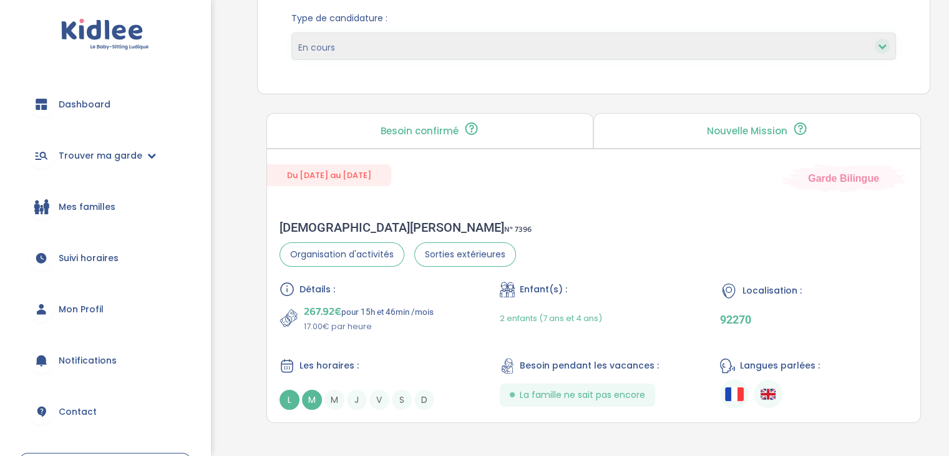
scroll to position [182, 0]
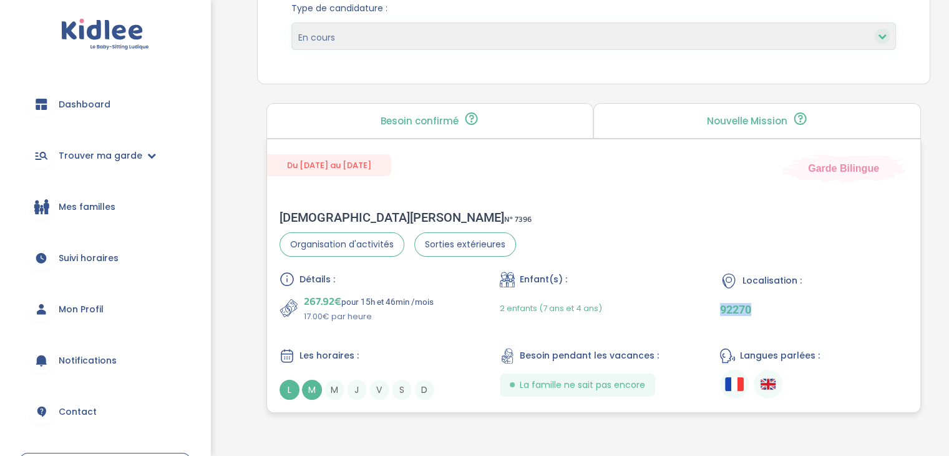
drag, startPoint x: 754, startPoint y: 307, endPoint x: 716, endPoint y: 308, distance: 37.5
click at [716, 308] on div "Détails : 267.92€ pour 15h et 46min /mois 17.00€ par heure Enfant(s) : 2 enfant…" at bounding box center [594, 335] width 628 height 128
copy p "92270"
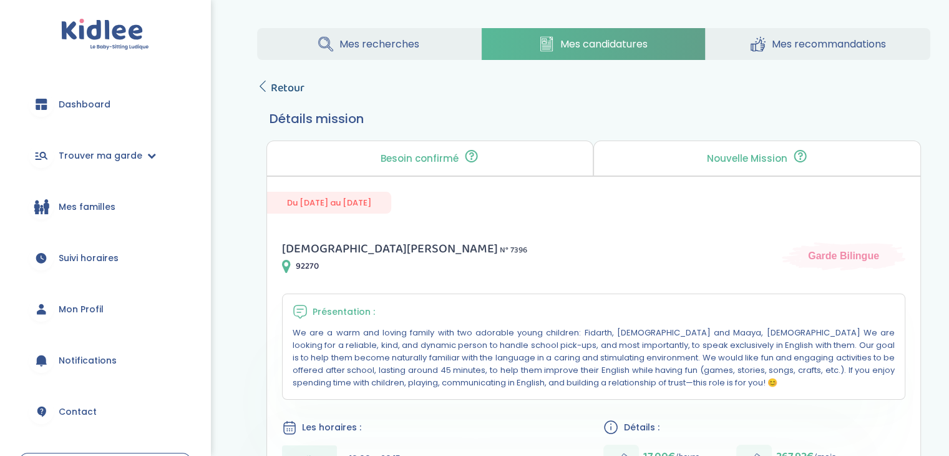
click at [265, 84] on icon at bounding box center [262, 86] width 11 height 11
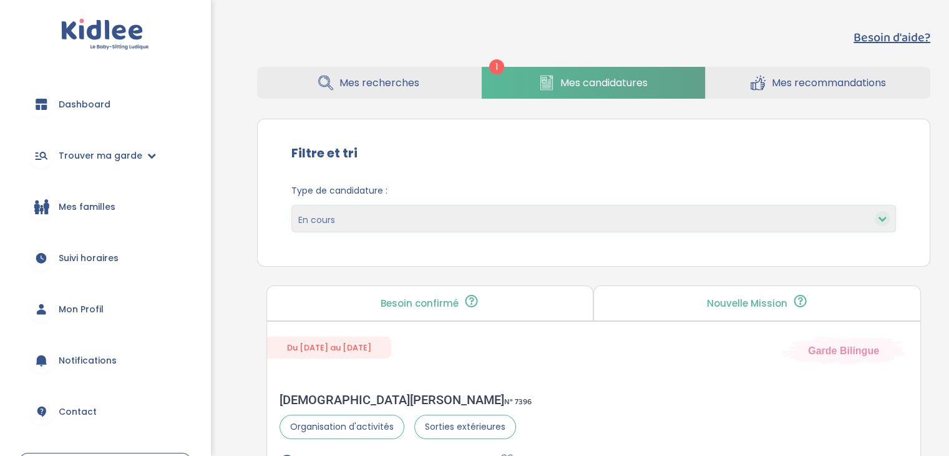
click at [391, 95] on link "Mes recherches" at bounding box center [369, 83] width 224 height 32
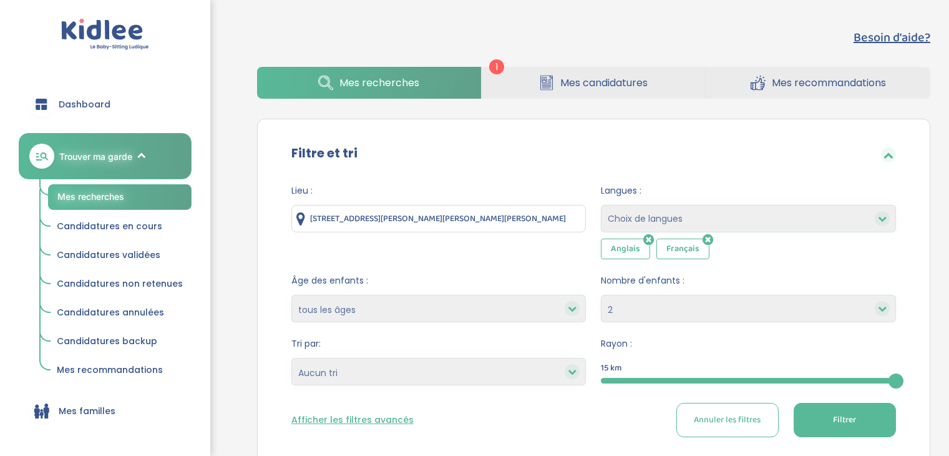
select select "2"
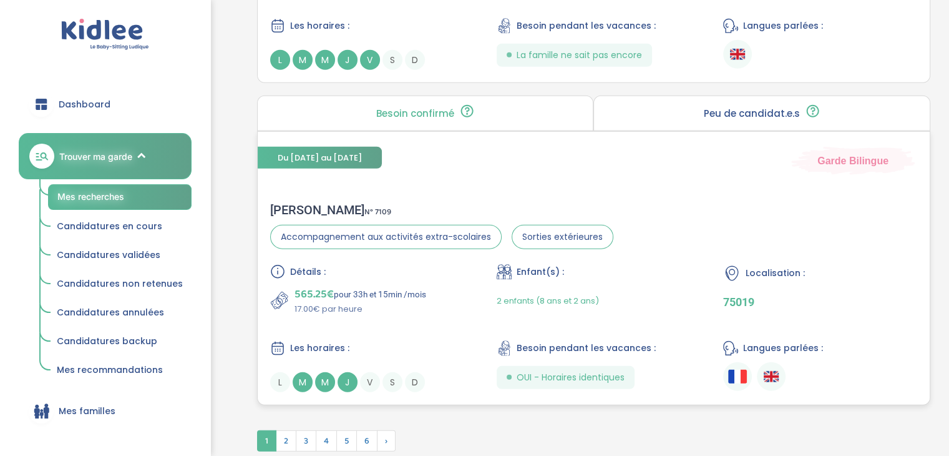
scroll to position [3175, 0]
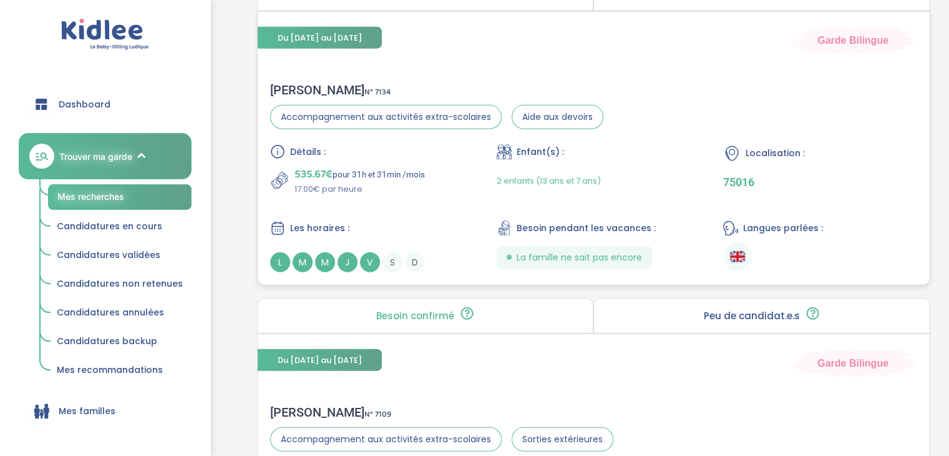
click at [426, 148] on div "Détails :" at bounding box center [367, 151] width 194 height 15
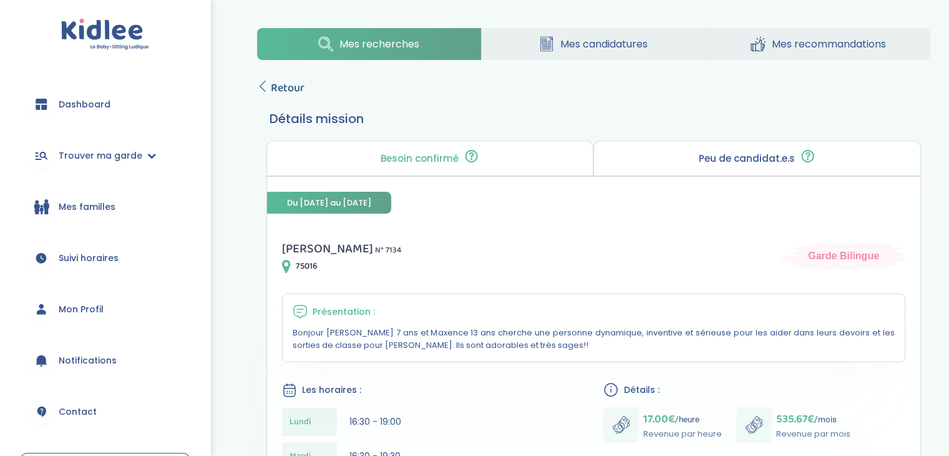
click at [267, 90] on icon at bounding box center [262, 86] width 11 height 11
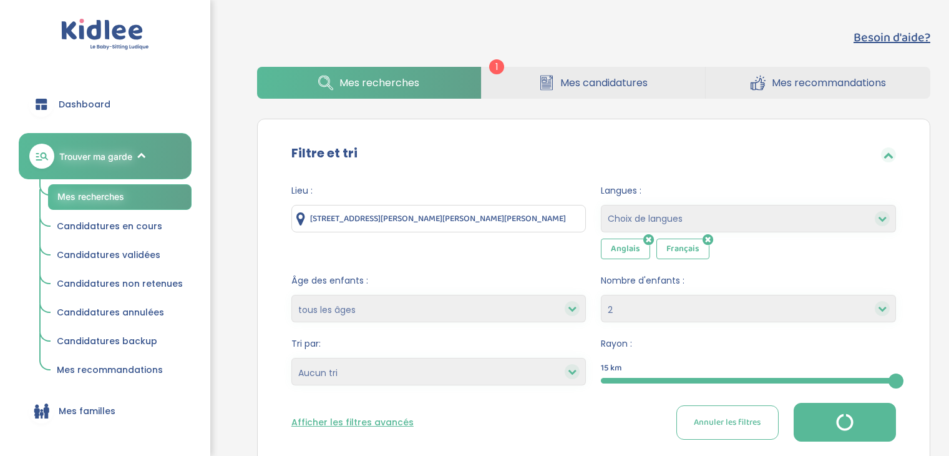
select select "2"
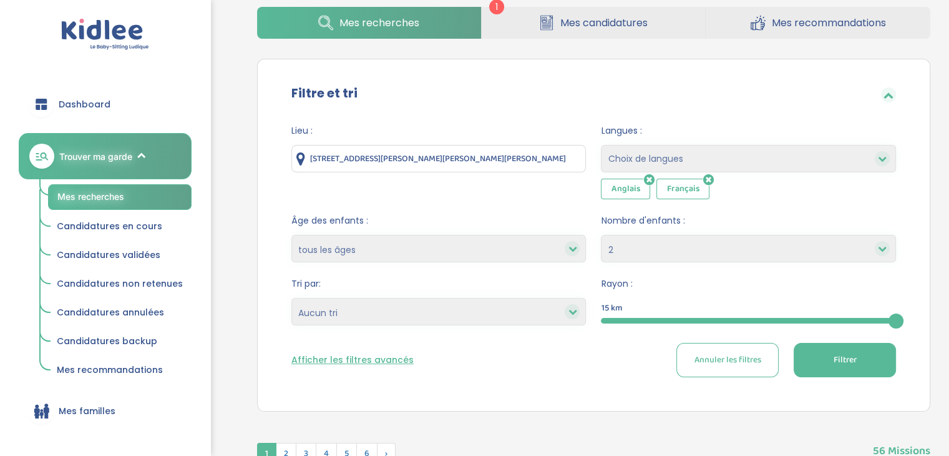
scroll to position [60, 0]
click at [474, 245] on select "moins de 3 ans entre 3 et 6 ans plus de 6 ans tous les âges" at bounding box center [438, 248] width 295 height 27
select select "+6"
click at [291, 235] on select "moins de 3 ans entre 3 et 6 ans plus de 6 ans tous les âges" at bounding box center [438, 248] width 295 height 27
click at [756, 257] on select "1 2 3 4 Aucun choix" at bounding box center [748, 248] width 295 height 27
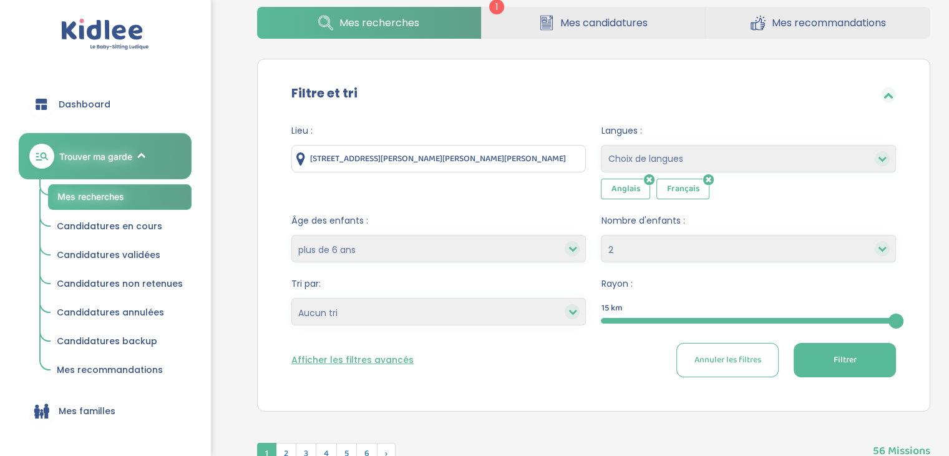
select select
click at [601, 235] on select "1 2 3 4 Aucun choix" at bounding box center [748, 248] width 295 height 27
click at [831, 364] on button "Filtrer" at bounding box center [845, 360] width 102 height 34
click at [355, 306] on select "Heures par semaine (croissant) Heures par semaine (décroissant) Date de démarra…" at bounding box center [438, 311] width 295 height 27
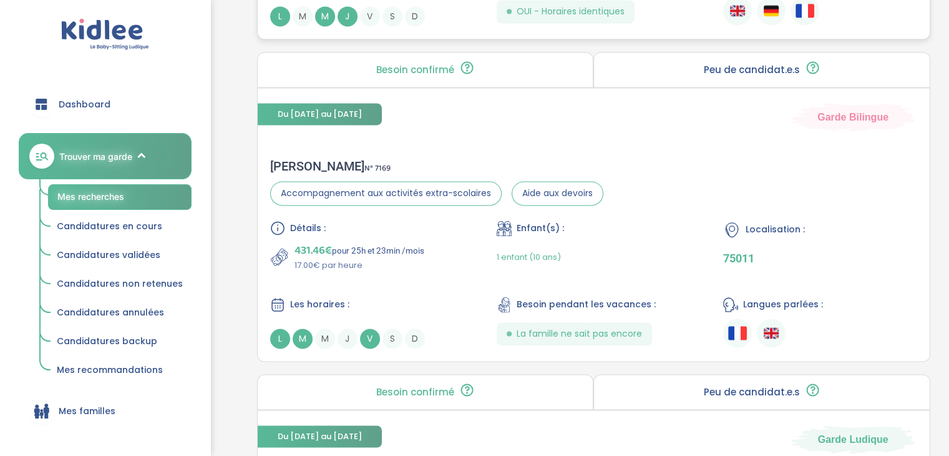
scroll to position [1812, 0]
click at [451, 301] on div "Les horaires :" at bounding box center [367, 304] width 194 height 16
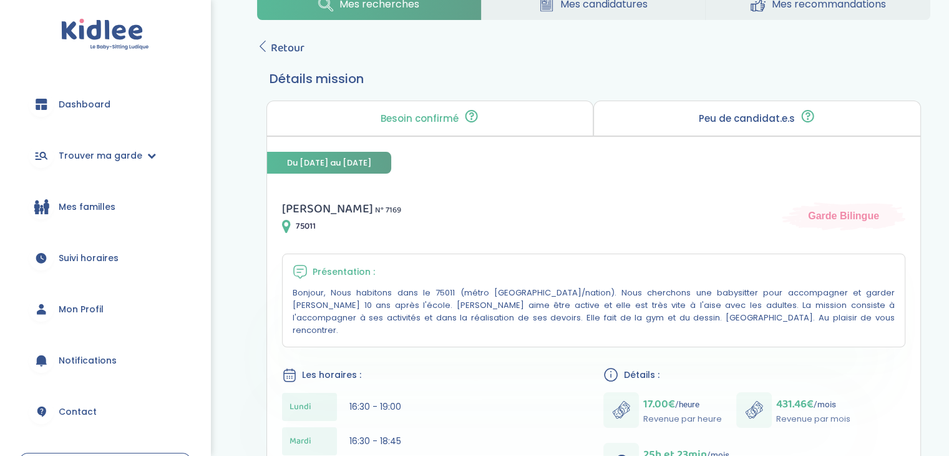
scroll to position [35, 0]
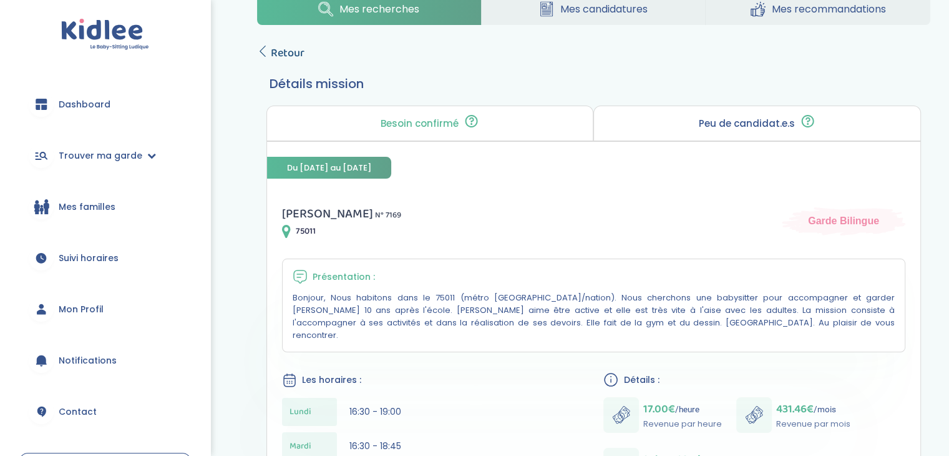
click at [262, 46] on icon at bounding box center [262, 51] width 11 height 11
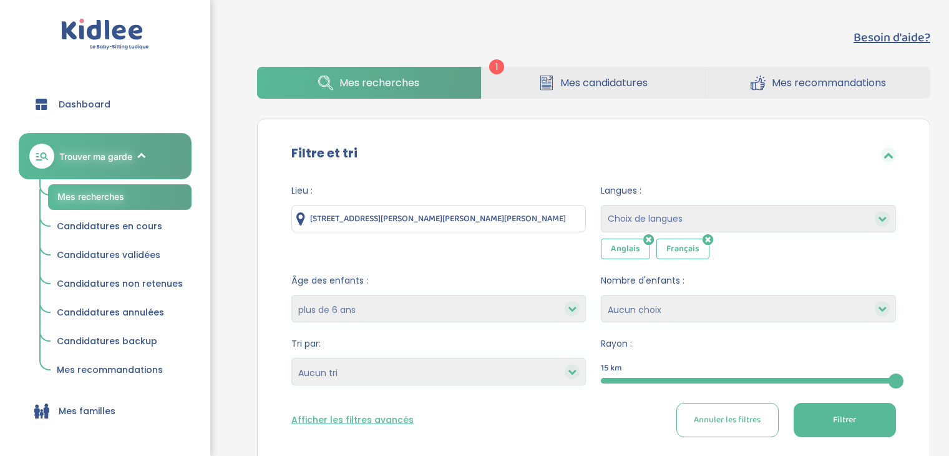
select select "+6"
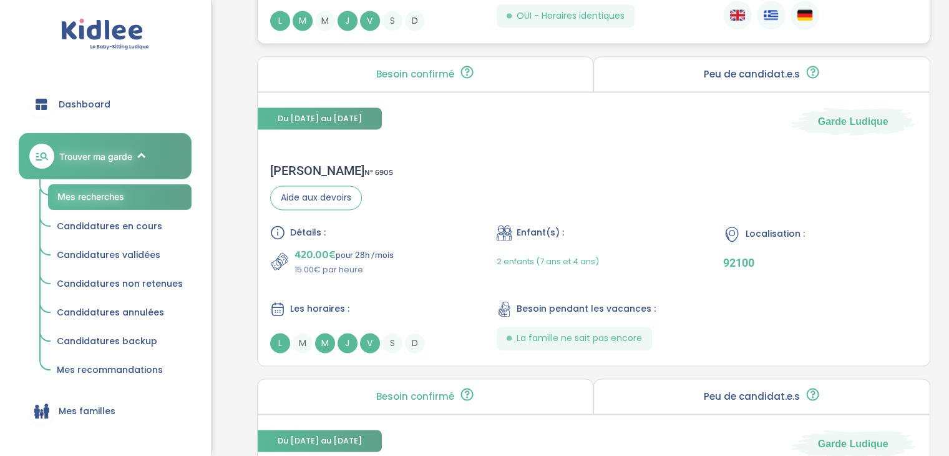
scroll to position [1762, 0]
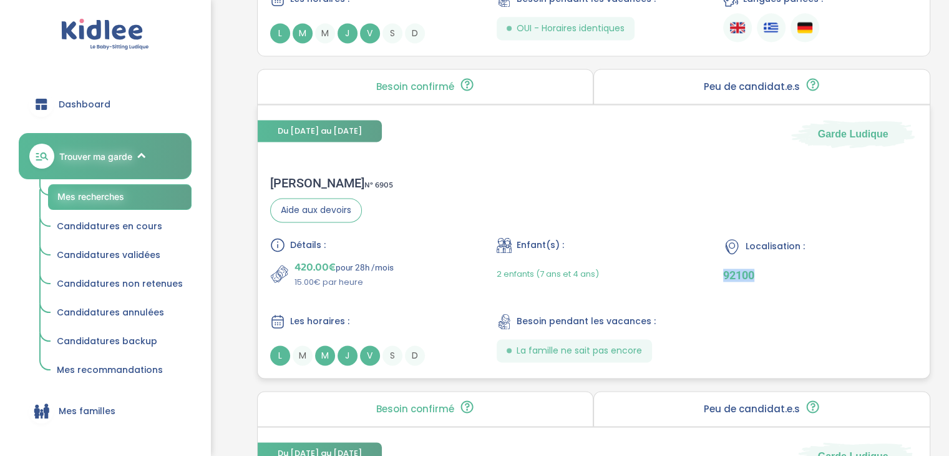
drag, startPoint x: 759, startPoint y: 268, endPoint x: 723, endPoint y: 276, distance: 36.6
click at [723, 276] on p "92100" at bounding box center [820, 274] width 194 height 13
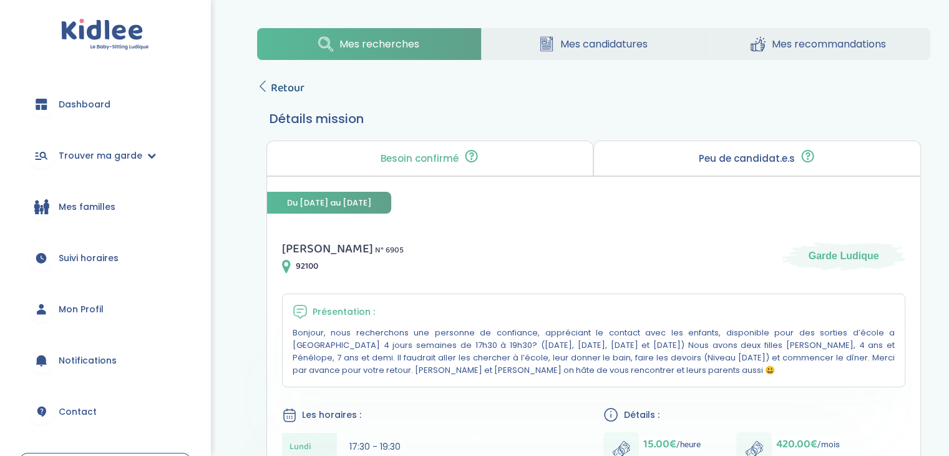
click at [272, 86] on span "Retour" at bounding box center [288, 87] width 34 height 17
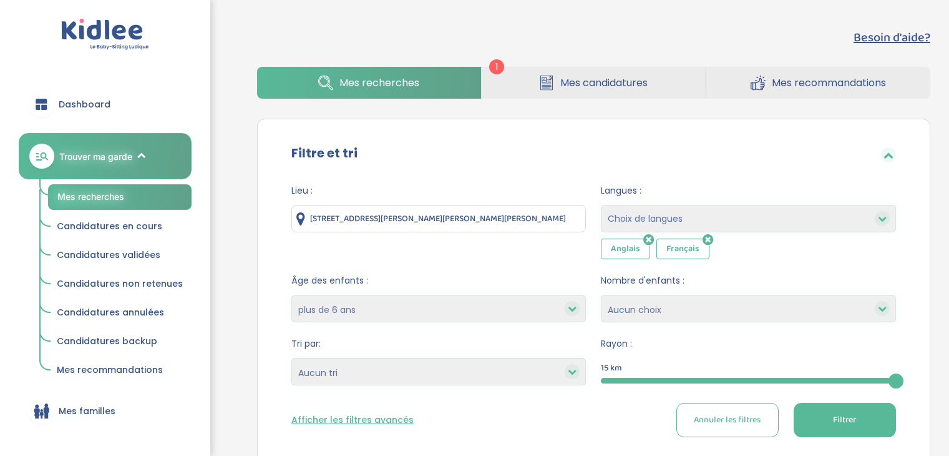
select select "+6"
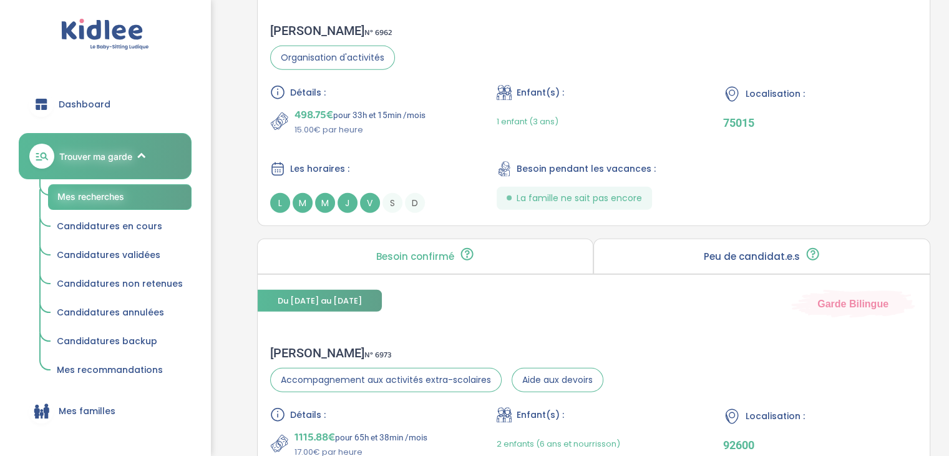
scroll to position [3433, 0]
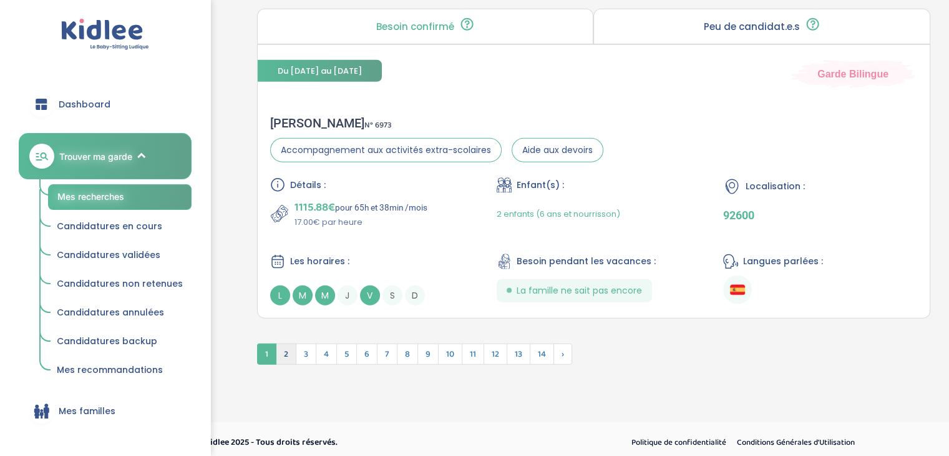
click at [290, 343] on span "2" at bounding box center [286, 353] width 21 height 21
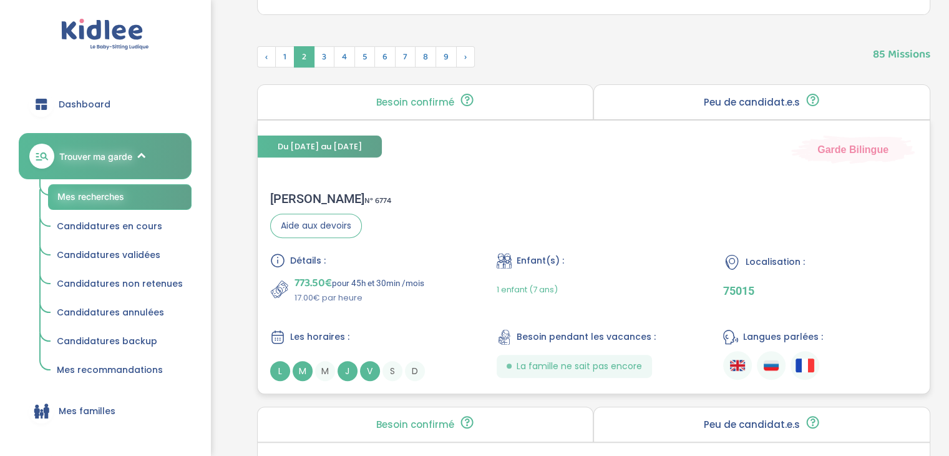
scroll to position [455, 0]
click at [594, 245] on div "Alena M . N° 6774 Aide aux devoirs Détails : 773.50€ pour 45h et 30min /mois 17…" at bounding box center [594, 287] width 672 height 215
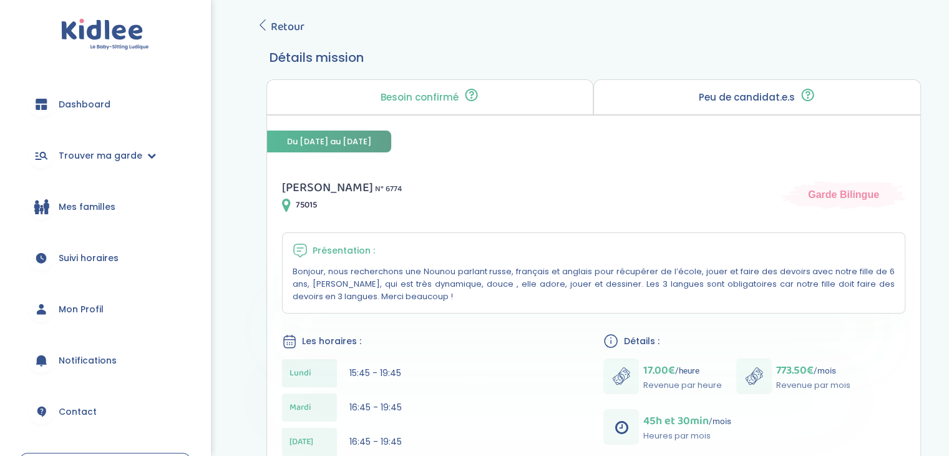
scroll to position [64, 0]
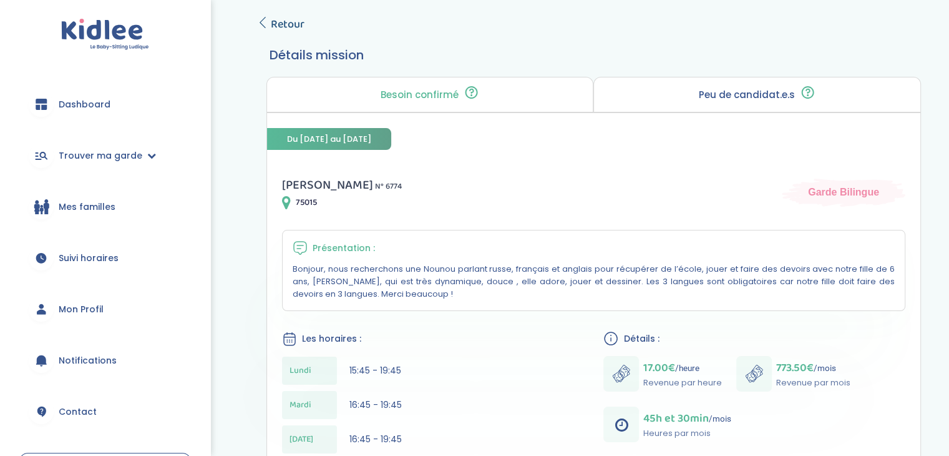
click at [265, 28] on link "Retour" at bounding box center [280, 24] width 47 height 17
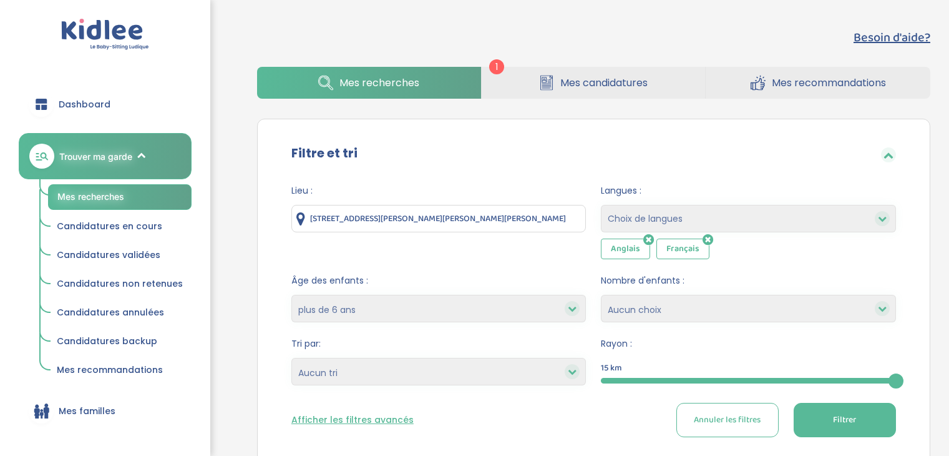
select select "+6"
click at [580, 83] on span "Mes candidatures" at bounding box center [603, 83] width 87 height 16
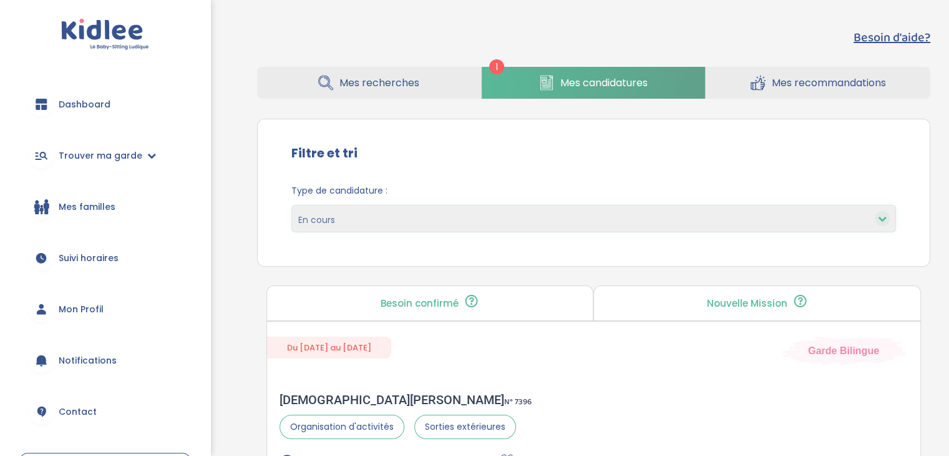
click at [385, 85] on span "Mes recherches" at bounding box center [380, 83] width 80 height 16
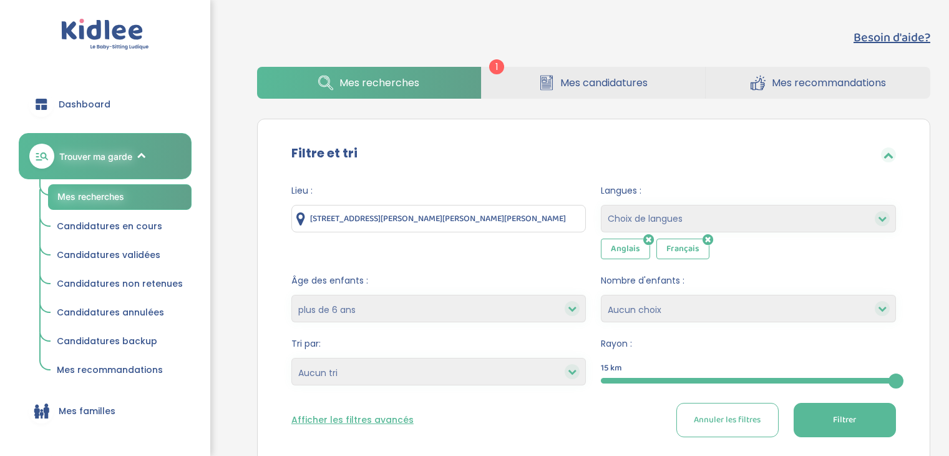
select select "+6"
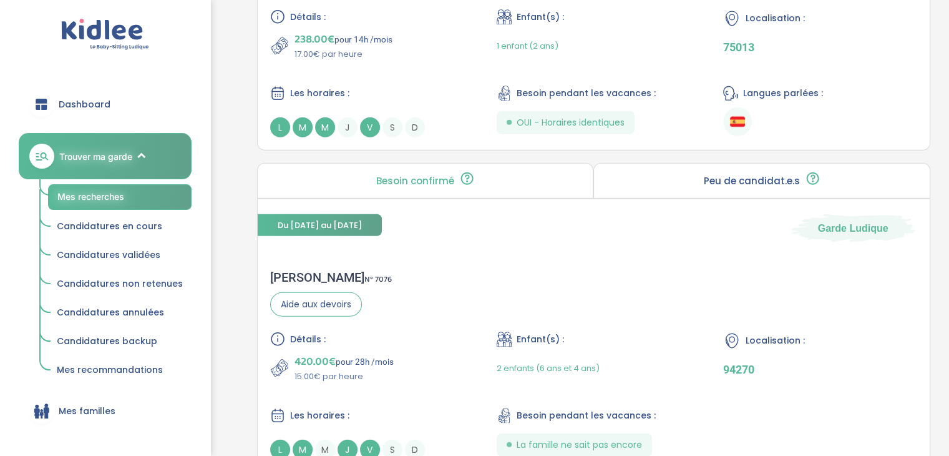
scroll to position [3367, 0]
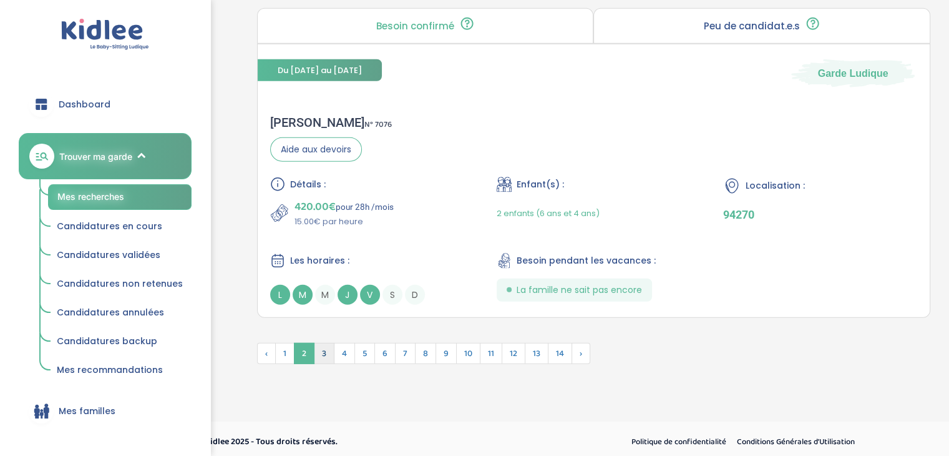
click at [318, 343] on span "3" at bounding box center [324, 353] width 21 height 21
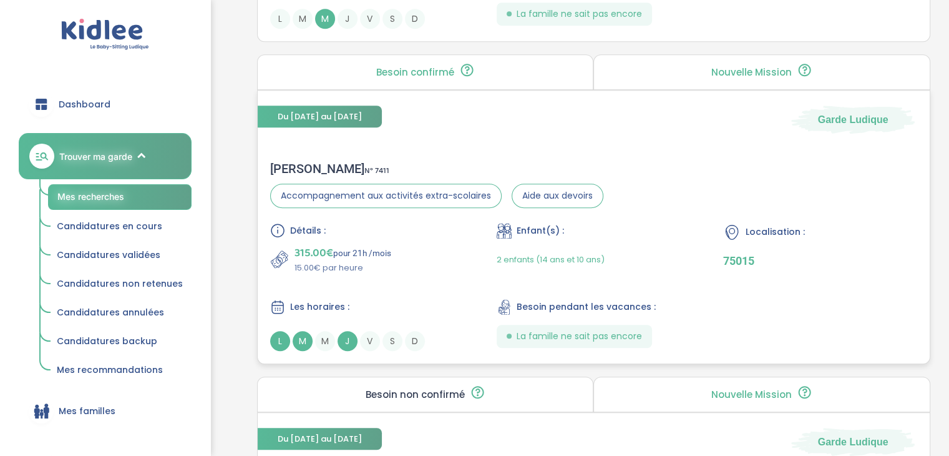
scroll to position [809, 0]
click at [643, 190] on div "[PERSON_NAME] N° 7411 Accompagnement aux activités extra-scolaires Aide aux dev…" at bounding box center [594, 255] width 672 height 215
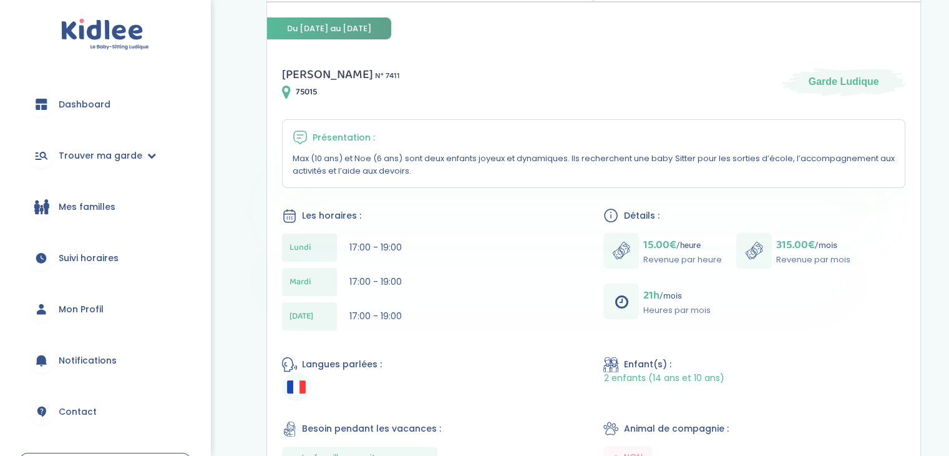
scroll to position [152, 0]
